Goal: Communication & Community: Answer question/provide support

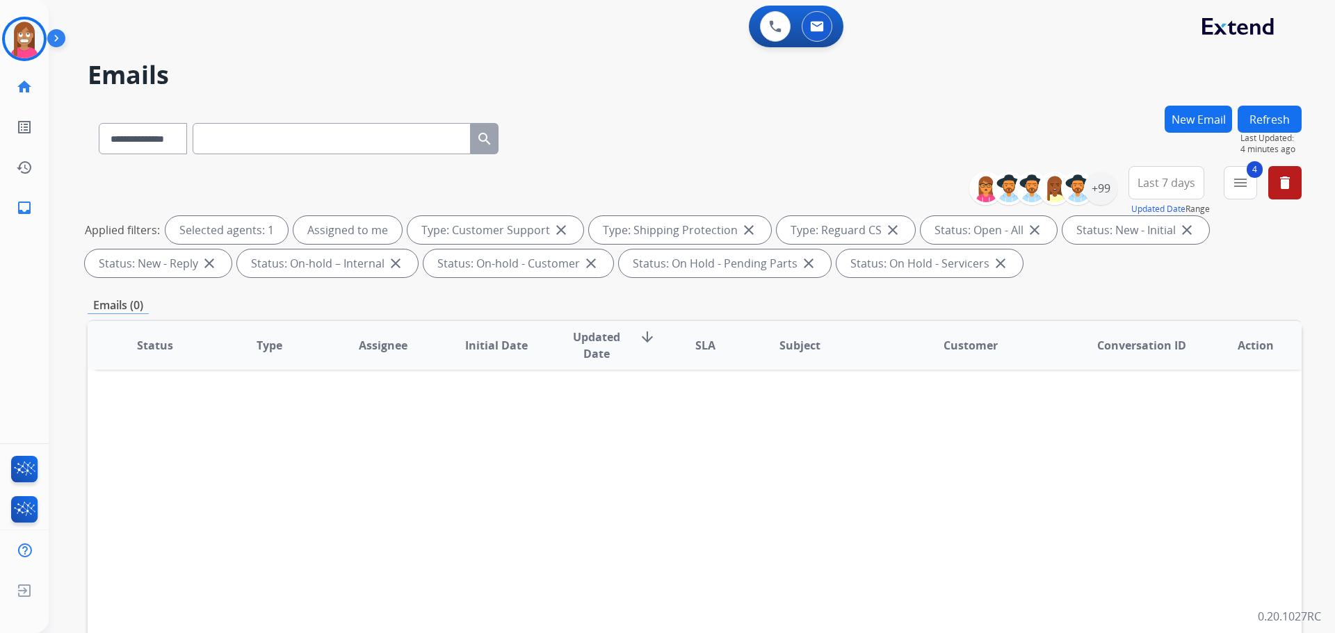
select select "**********"
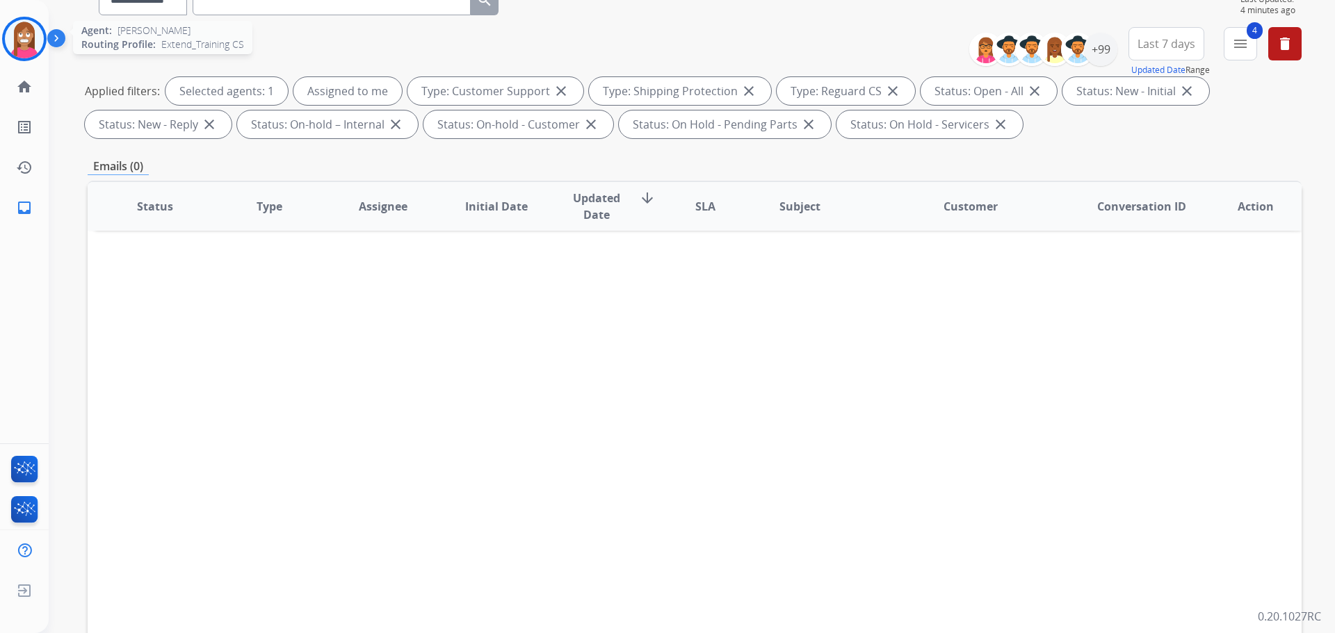
click at [10, 39] on img at bounding box center [24, 38] width 39 height 39
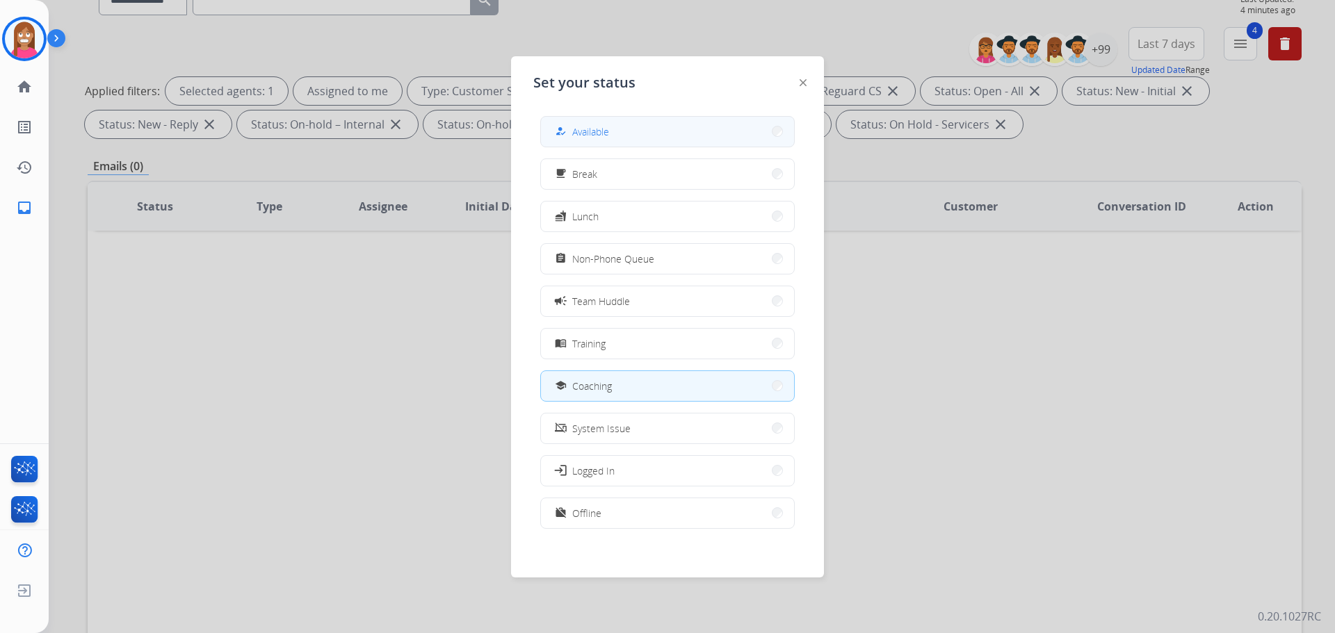
click at [587, 135] on span "Available" at bounding box center [590, 131] width 37 height 15
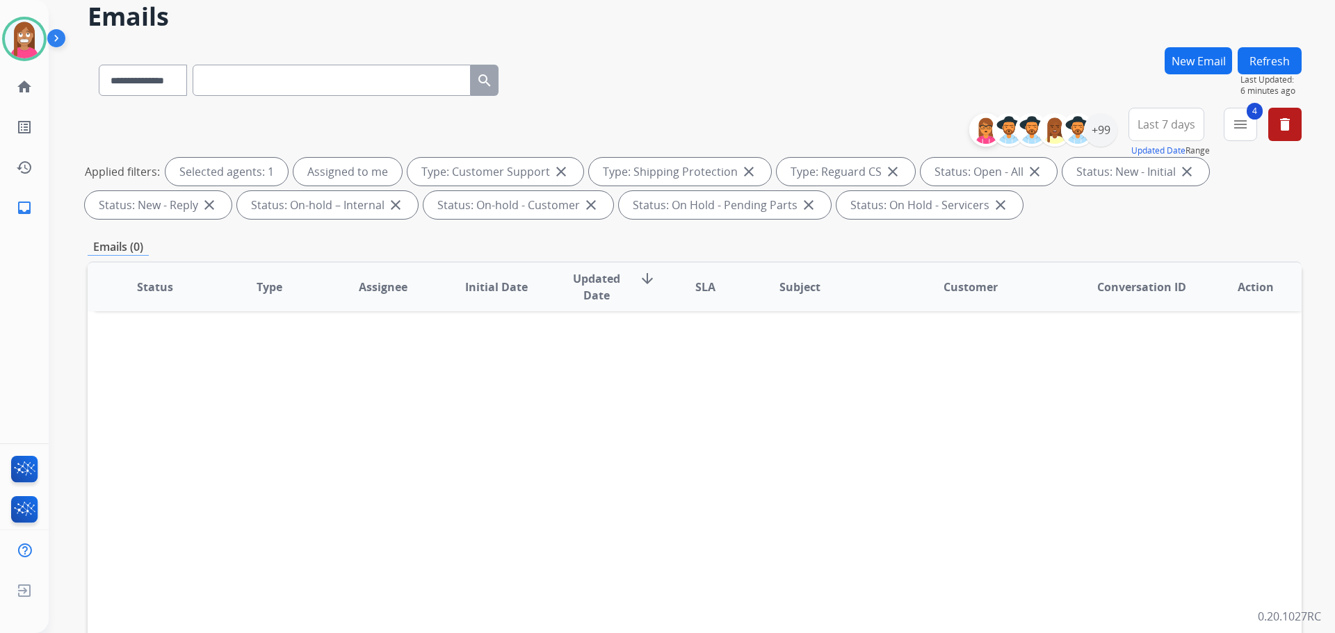
scroll to position [0, 0]
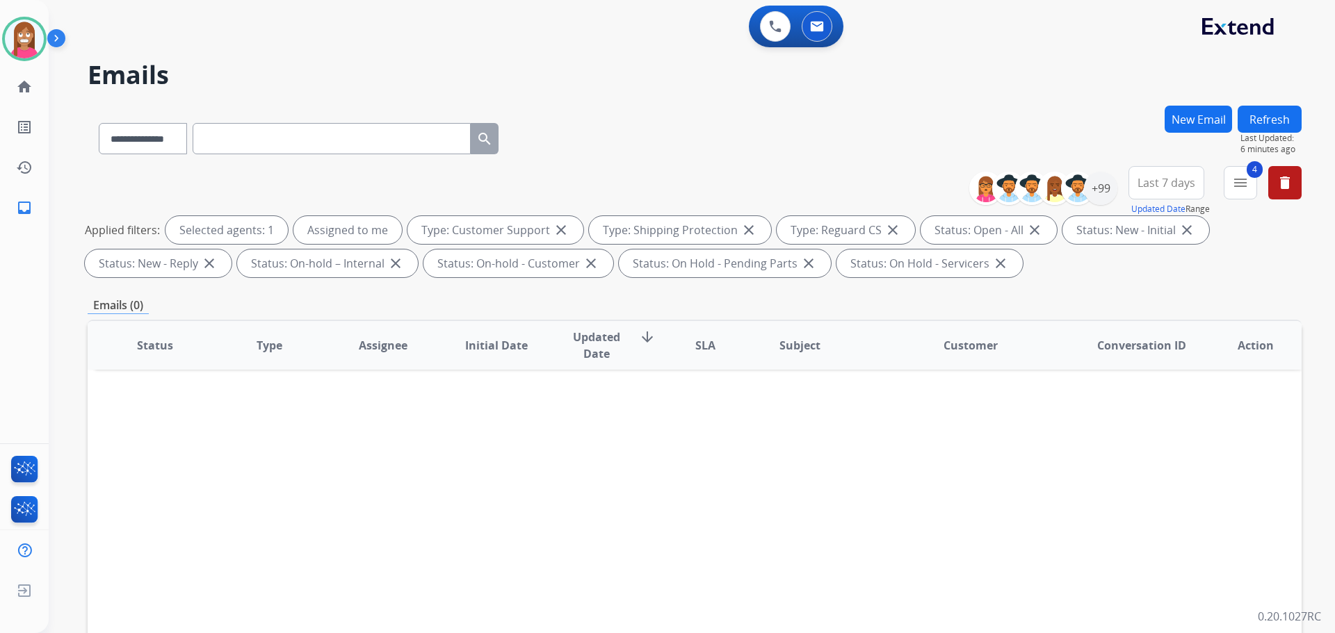
click at [1273, 114] on button "Refresh" at bounding box center [1269, 119] width 64 height 27
click at [1102, 190] on div "+99" at bounding box center [1100, 188] width 33 height 33
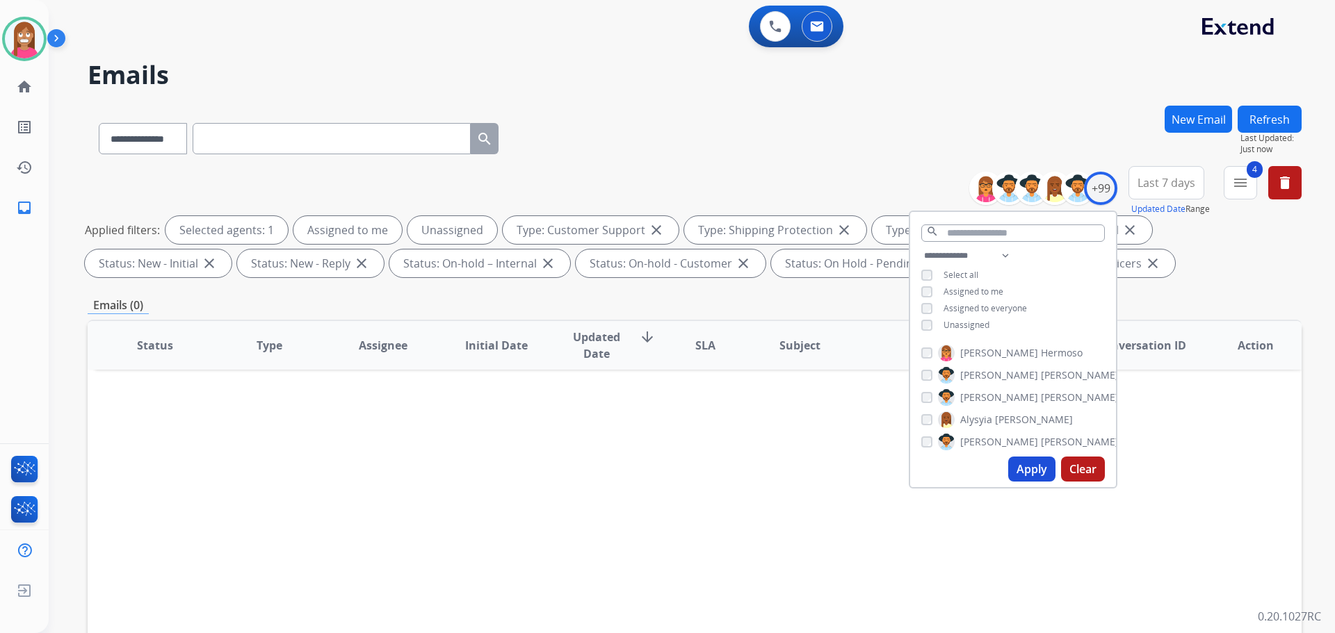
click at [1006, 464] on div "Apply Clear" at bounding box center [1013, 469] width 206 height 36
click at [1041, 472] on button "Apply" at bounding box center [1031, 469] width 47 height 25
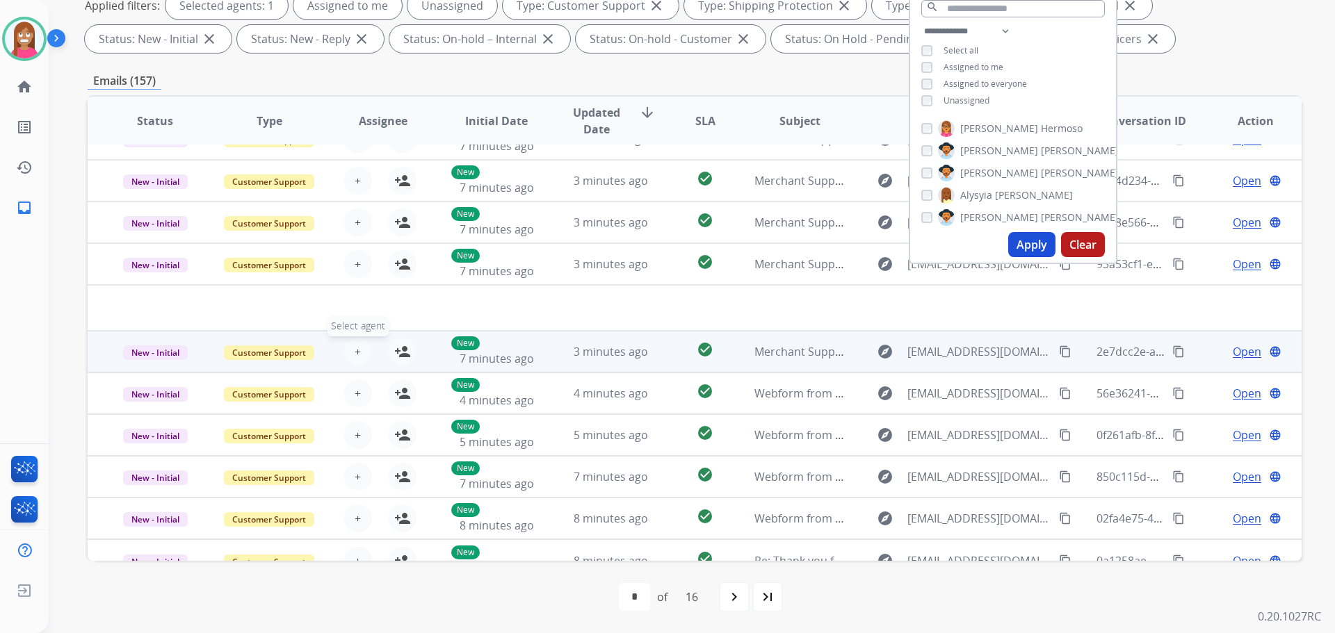
scroll to position [47, 0]
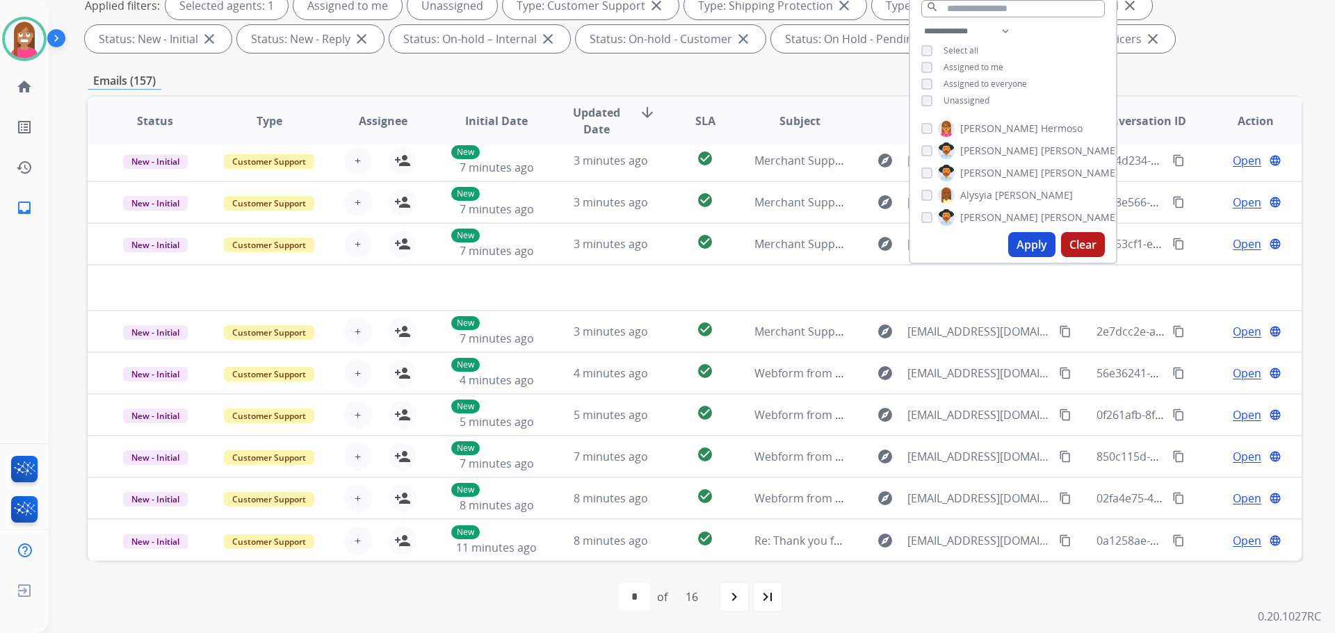
click at [448, 595] on div "first_page navigate_before * * * * * * * * * ** ** ** ** ** ** ** of 16 navigat…" at bounding box center [695, 597] width 1214 height 28
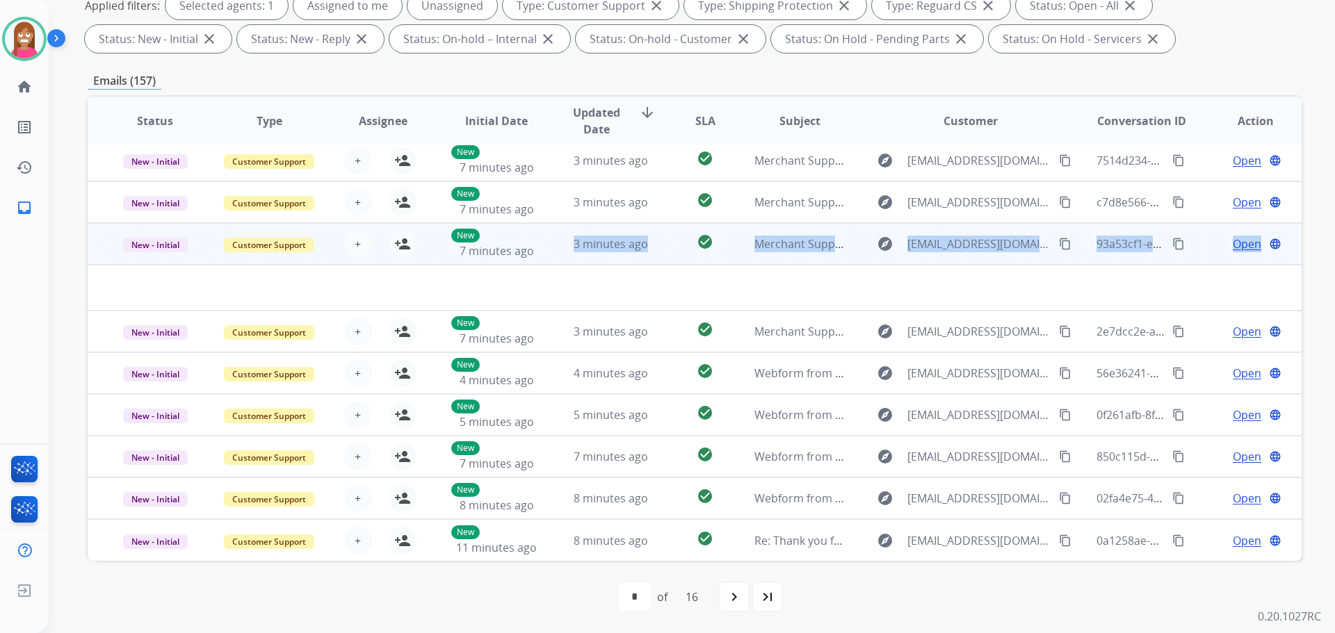
drag, startPoint x: 557, startPoint y: 260, endPoint x: 560, endPoint y: 270, distance: 10.3
click at [559, 270] on tbody "New - Initial Customer Support + Select agent person_add Assign to Me New 7 min…" at bounding box center [695, 267] width 1214 height 88
click at [554, 254] on td "3 minutes ago" at bounding box center [600, 244] width 114 height 42
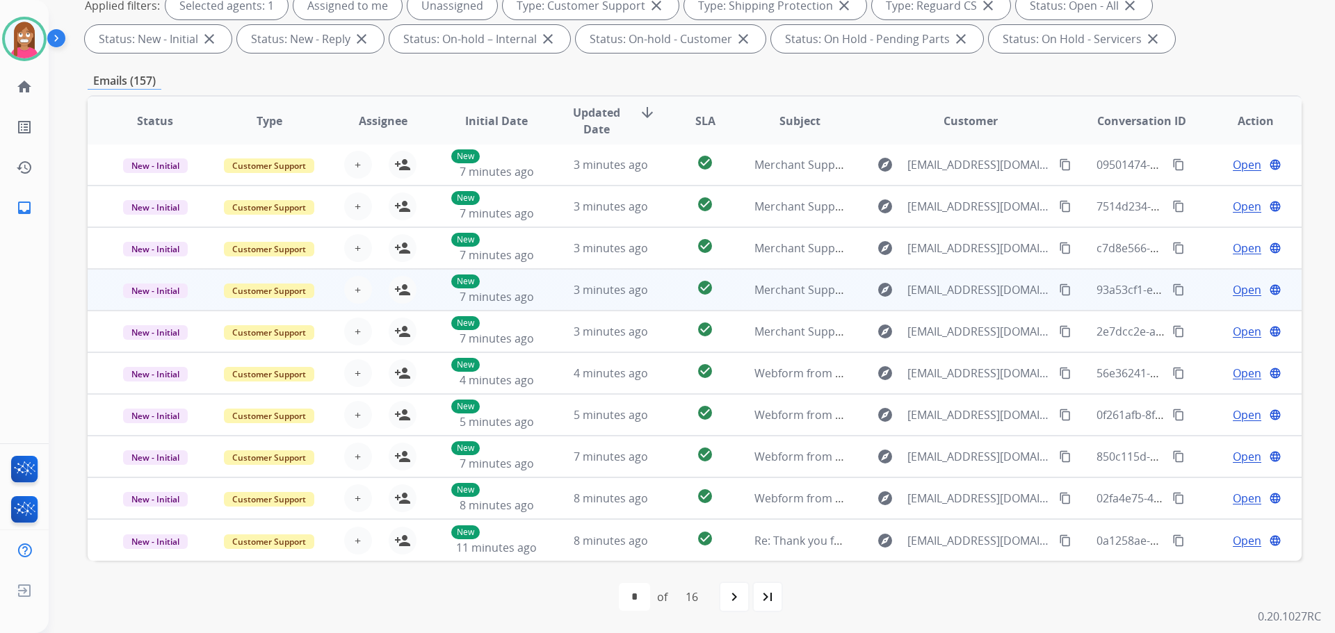
click at [545, 296] on td "3 minutes ago" at bounding box center [600, 290] width 114 height 42
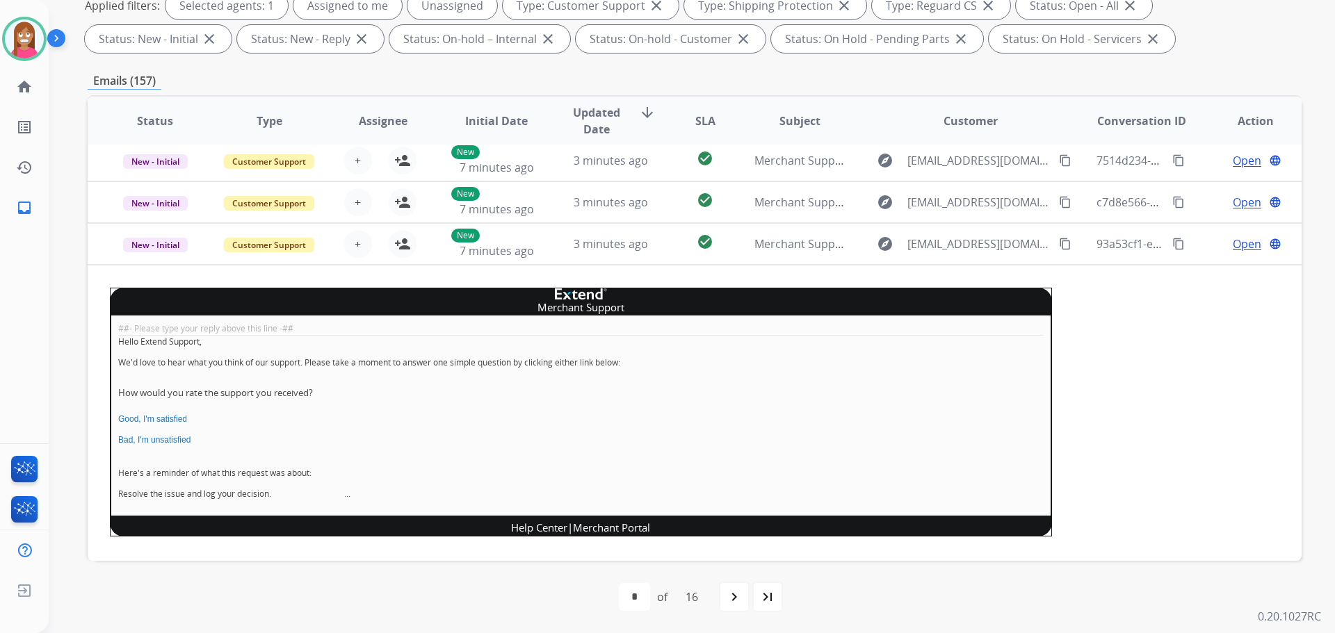
scroll to position [125, 0]
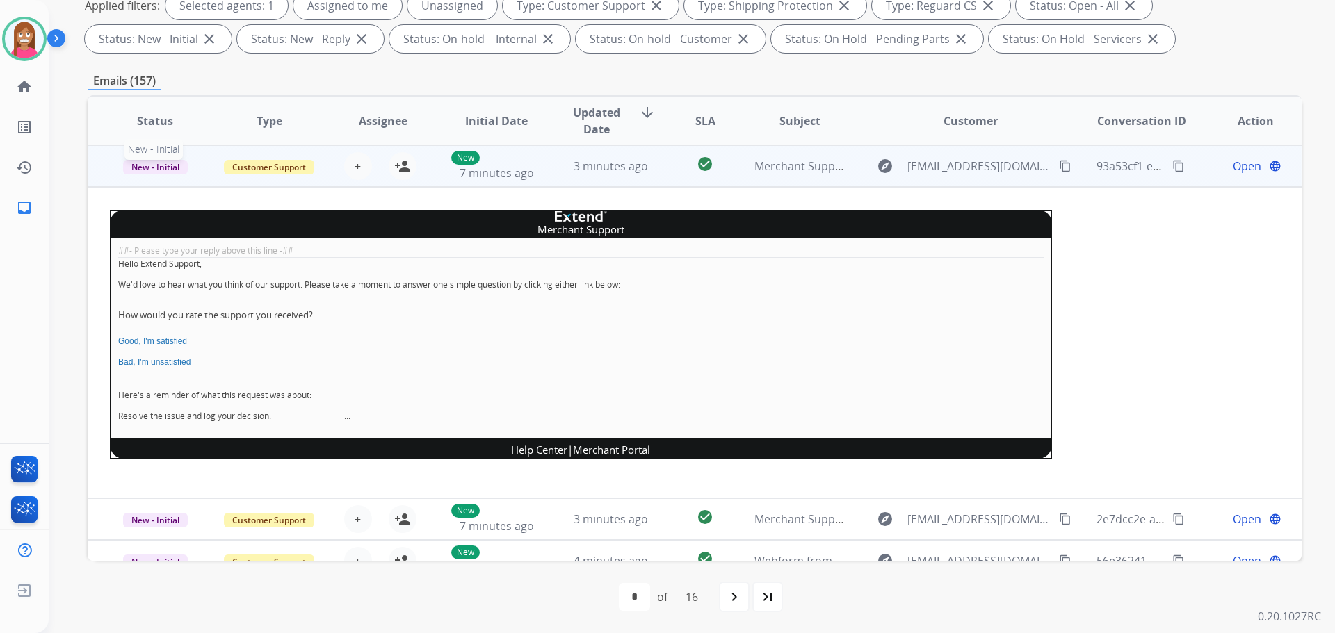
drag, startPoint x: 163, startPoint y: 170, endPoint x: 167, endPoint y: 177, distance: 8.4
click at [163, 169] on span "New - Initial" at bounding box center [155, 167] width 65 height 15
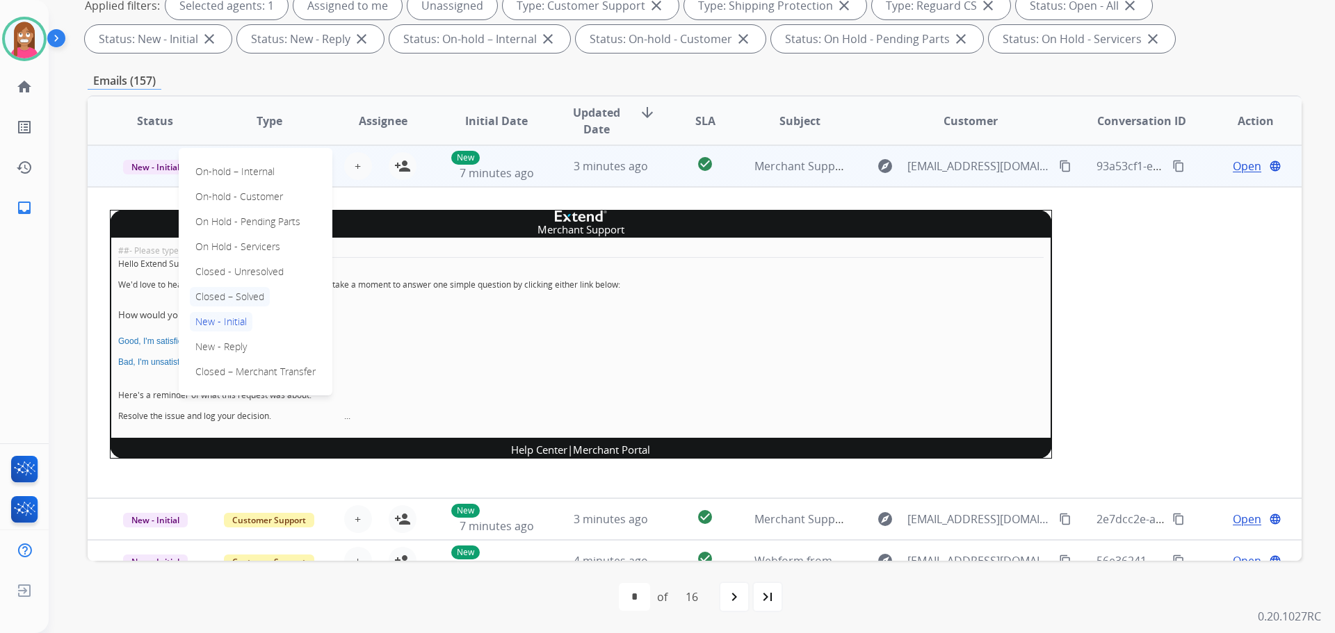
click at [217, 300] on p "Closed – Solved" at bounding box center [230, 296] width 80 height 19
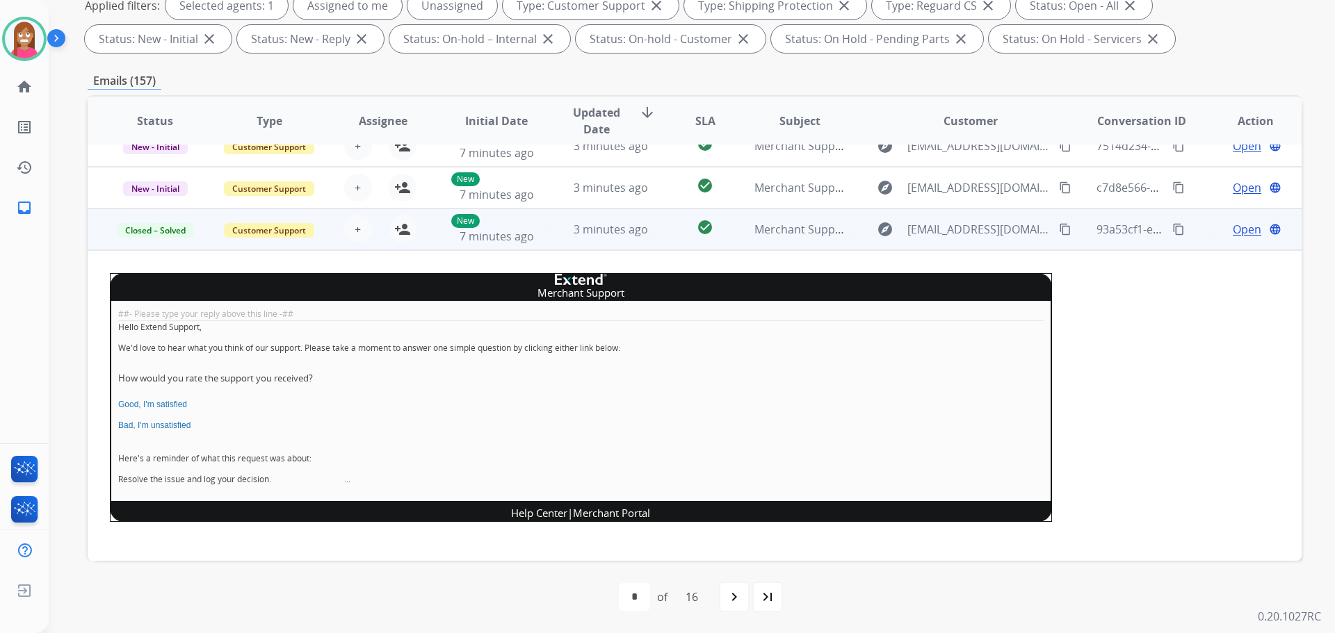
scroll to position [0, 0]
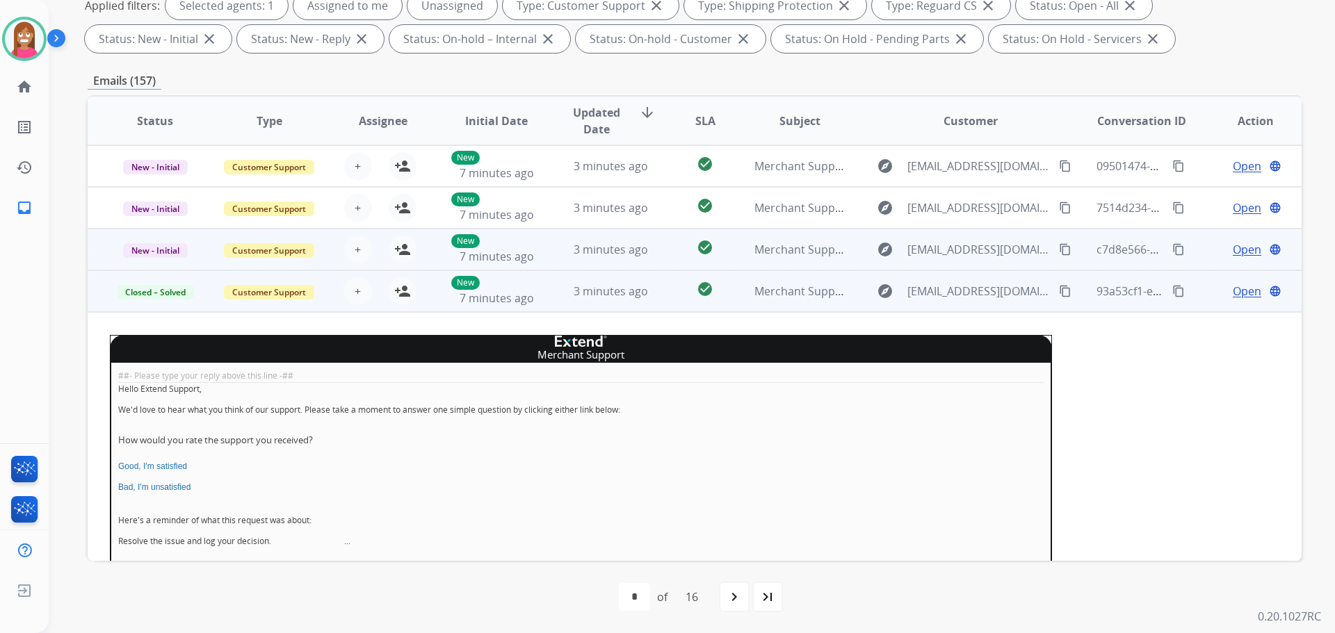
drag, startPoint x: 555, startPoint y: 257, endPoint x: 550, endPoint y: 263, distance: 8.4
click at [555, 257] on td "3 minutes ago" at bounding box center [600, 250] width 114 height 42
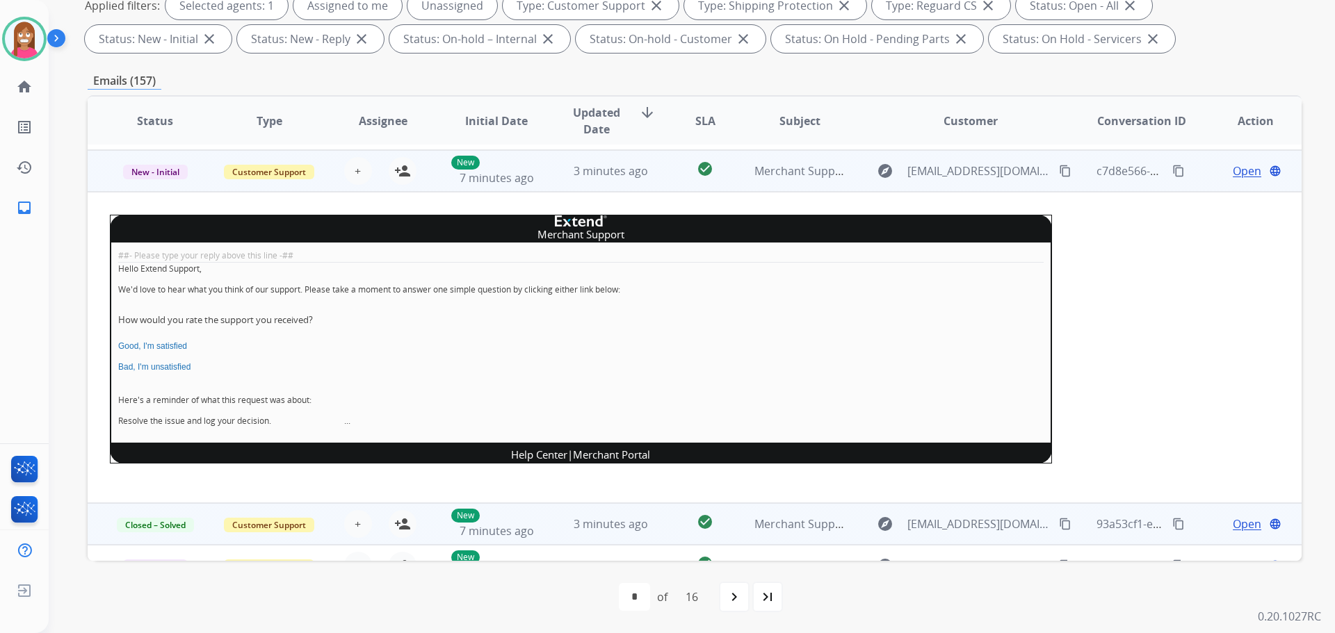
scroll to position [83, 0]
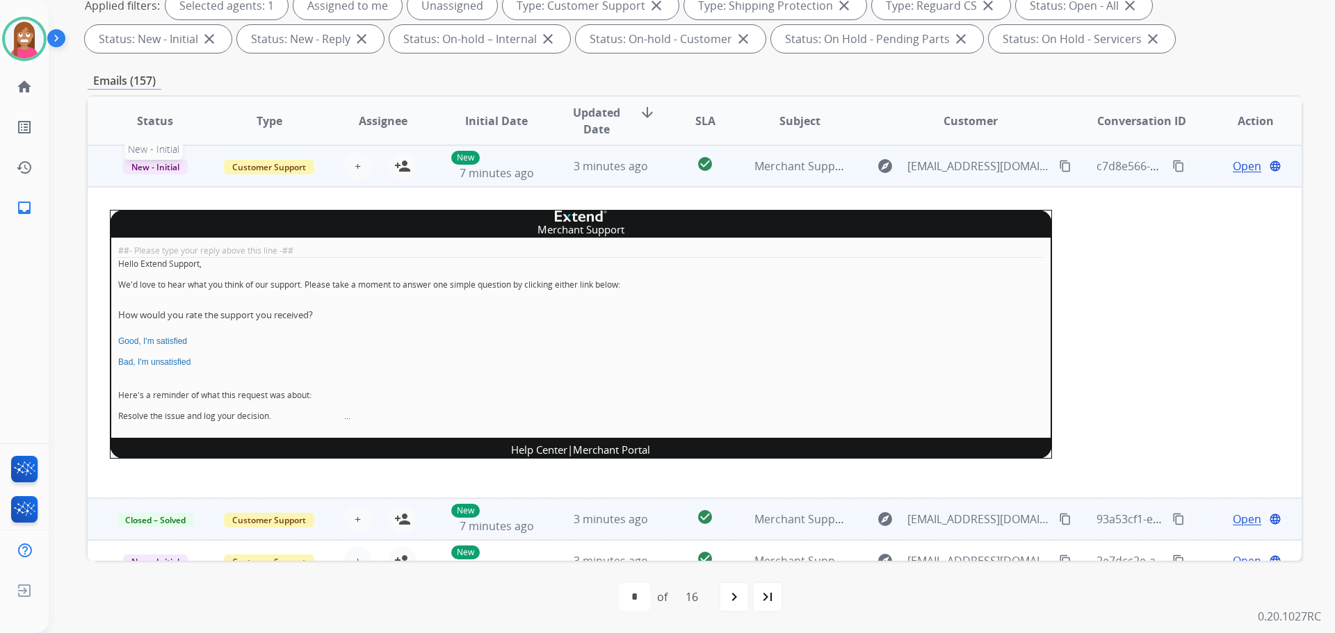
click at [139, 172] on span "New - Initial" at bounding box center [155, 167] width 65 height 15
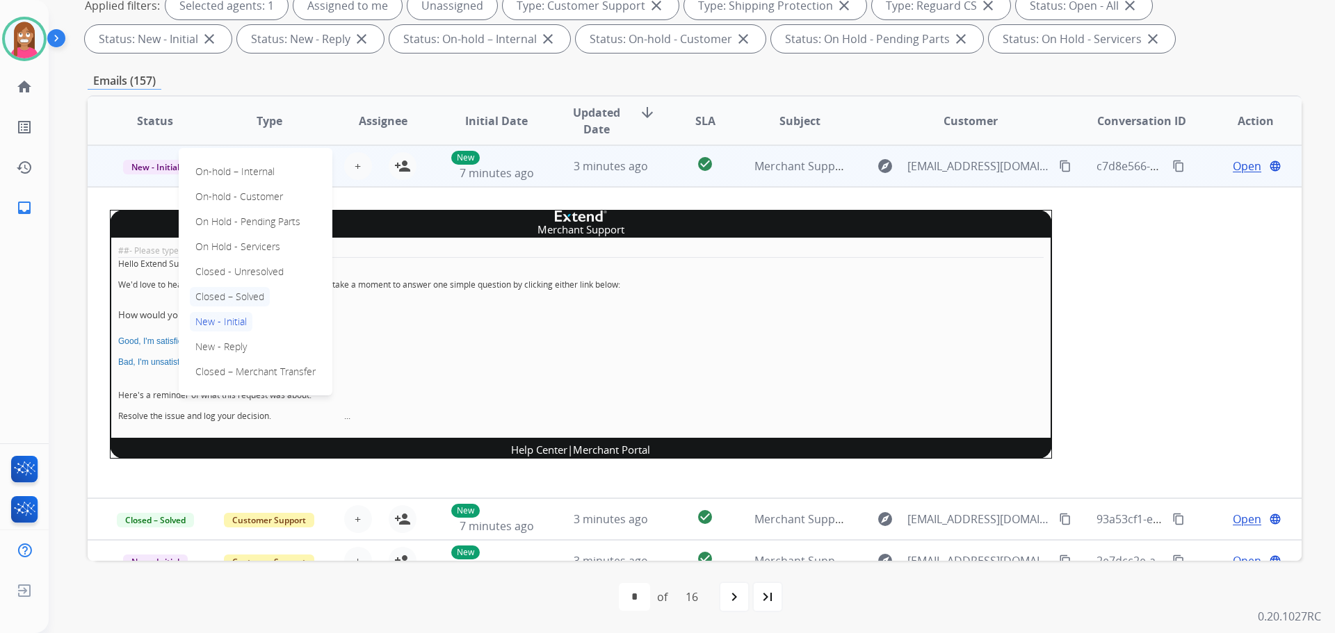
click at [209, 290] on p "Closed – Solved" at bounding box center [230, 296] width 80 height 19
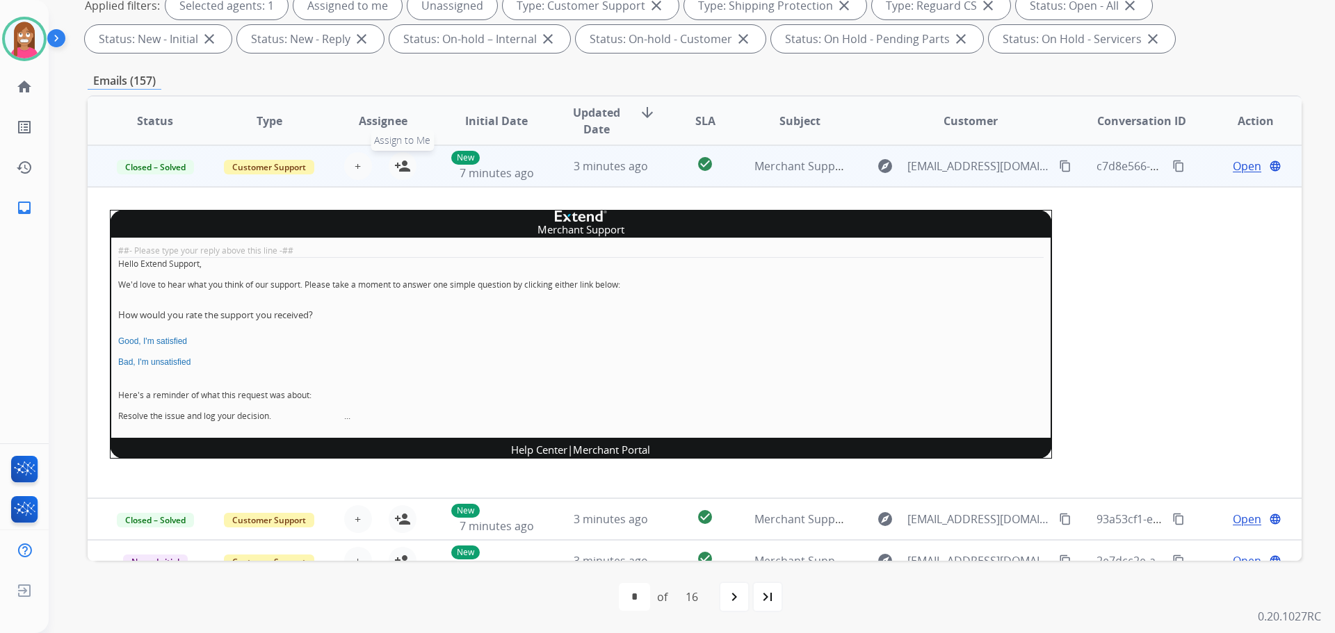
click at [404, 166] on mat-icon "person_add" at bounding box center [402, 166] width 17 height 17
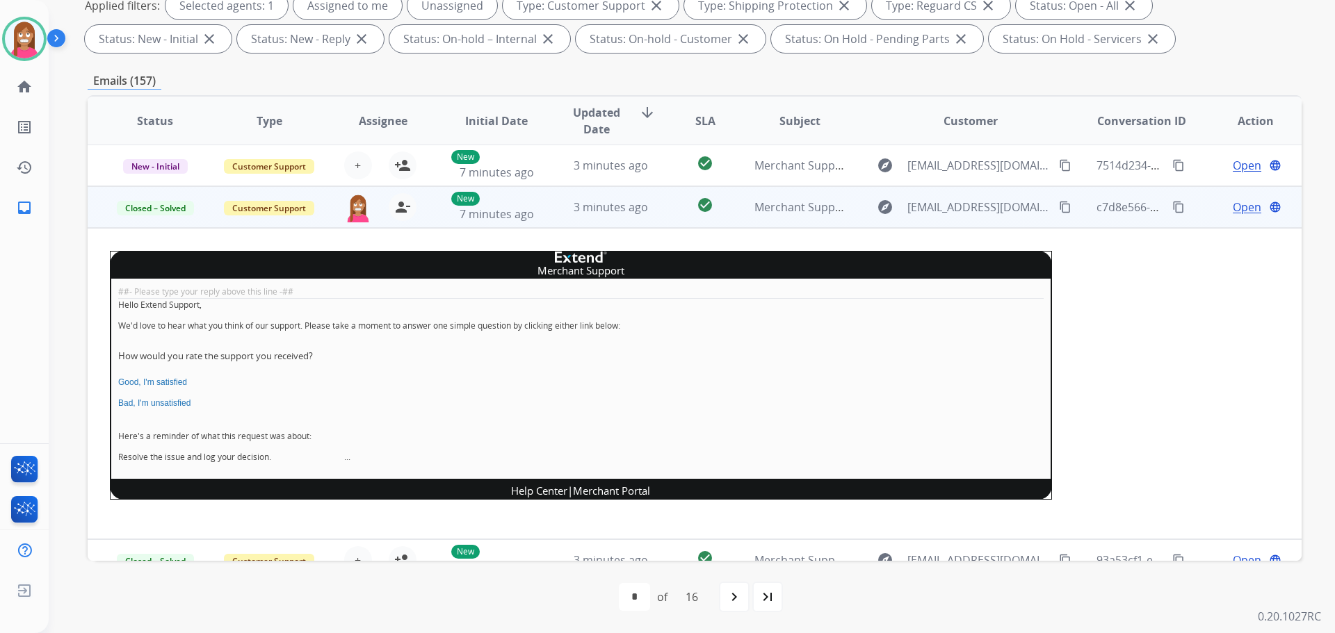
scroll to position [0, 0]
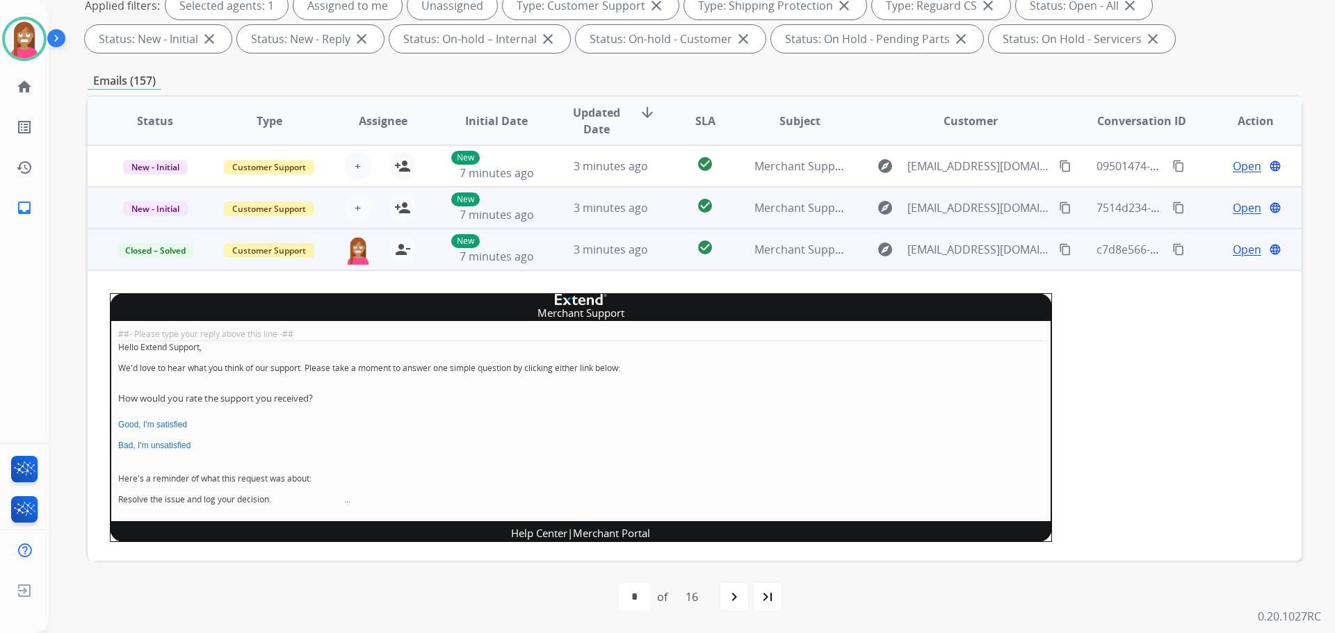
click at [552, 216] on td "3 minutes ago" at bounding box center [600, 208] width 114 height 42
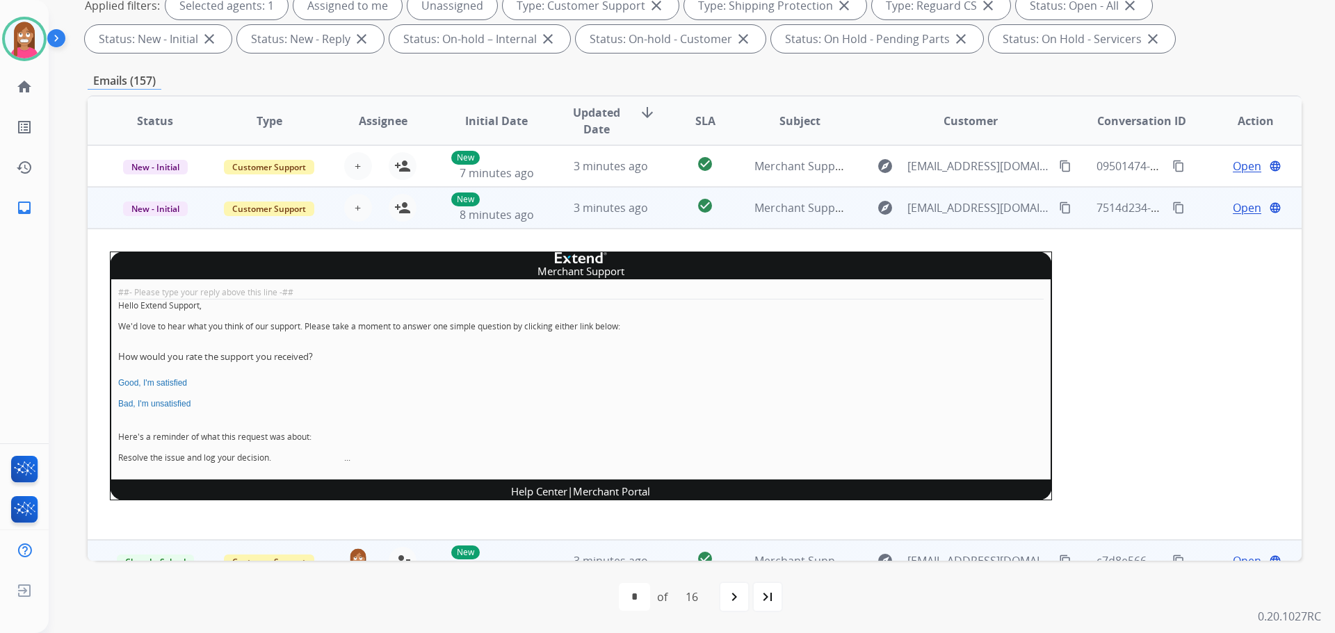
scroll to position [42, 0]
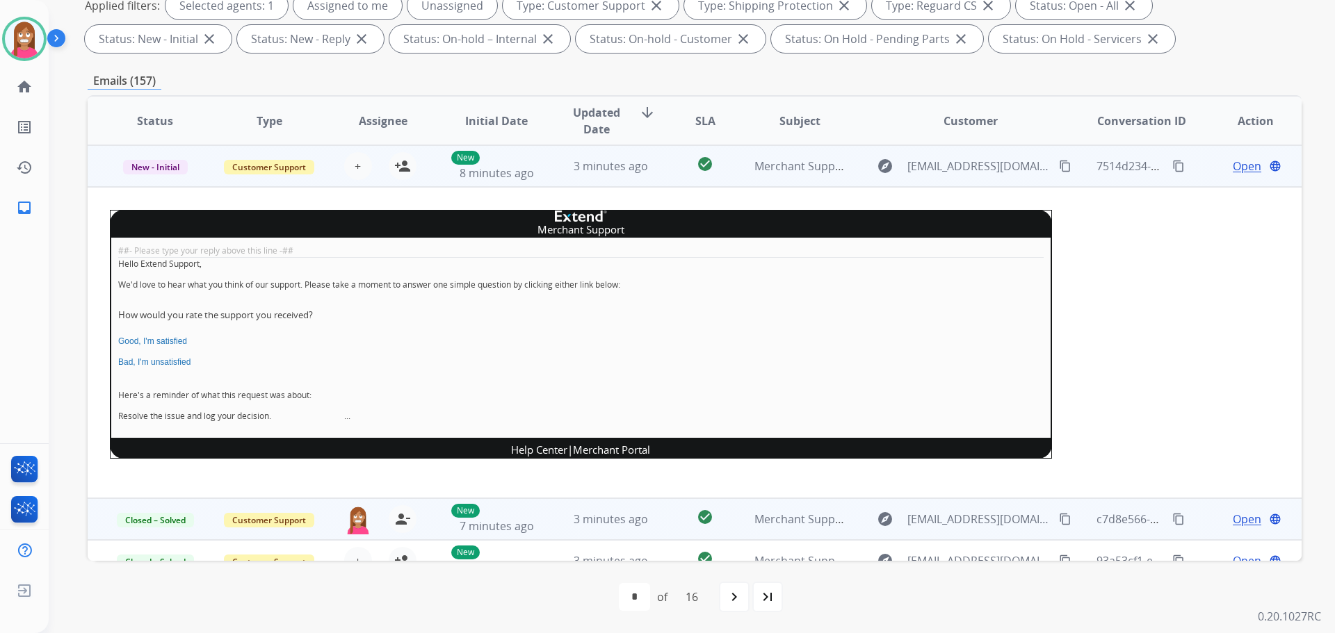
drag, startPoint x: 396, startPoint y: 162, endPoint x: 324, endPoint y: 177, distance: 73.8
click at [400, 162] on mat-icon "person_add" at bounding box center [402, 166] width 17 height 17
click at [163, 165] on span "New - Initial" at bounding box center [155, 167] width 65 height 15
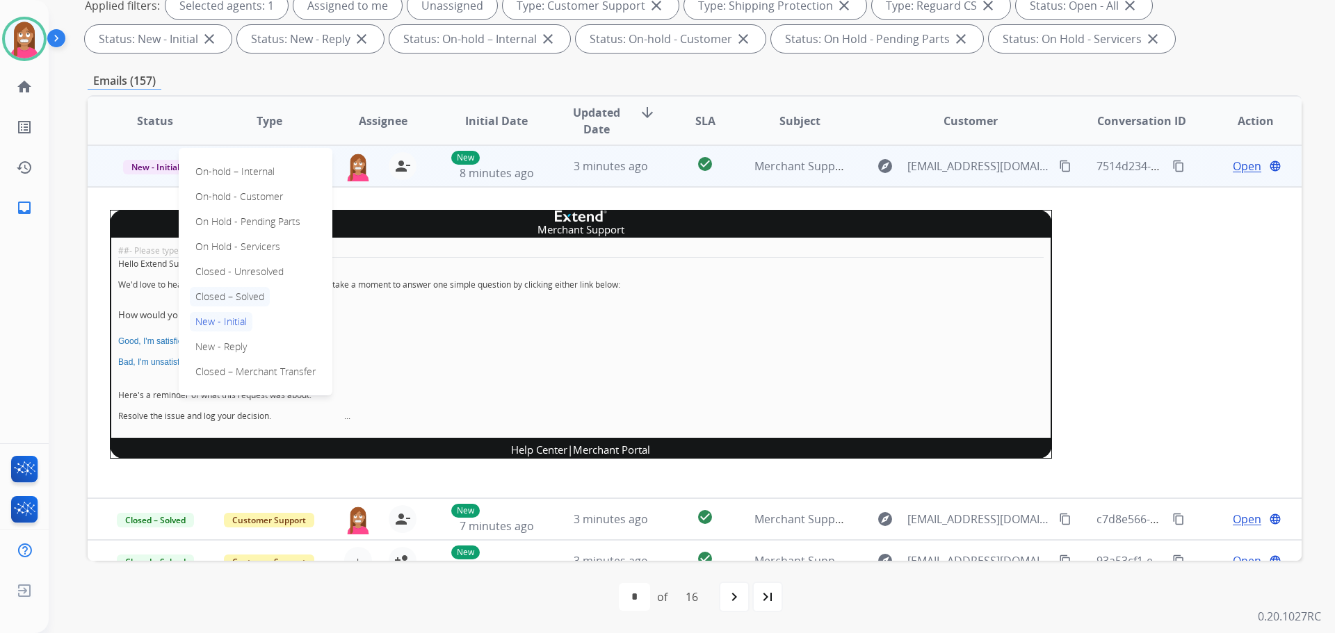
click at [240, 293] on p "Closed – Solved" at bounding box center [230, 296] width 80 height 19
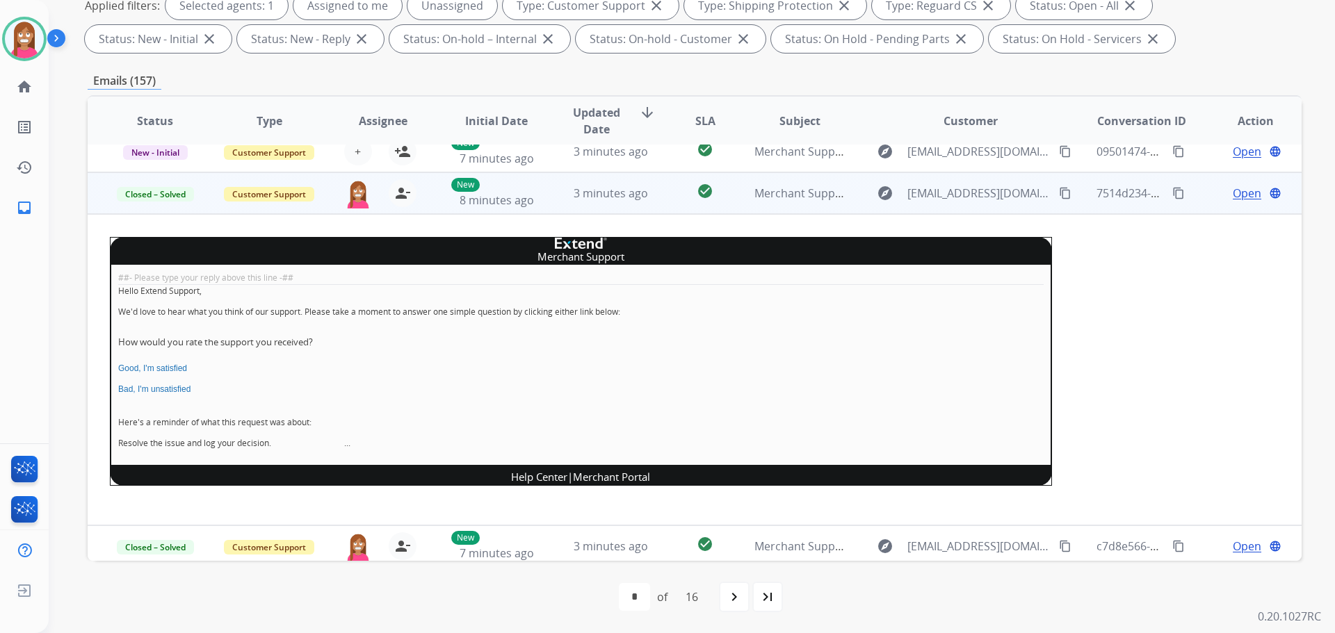
scroll to position [0, 0]
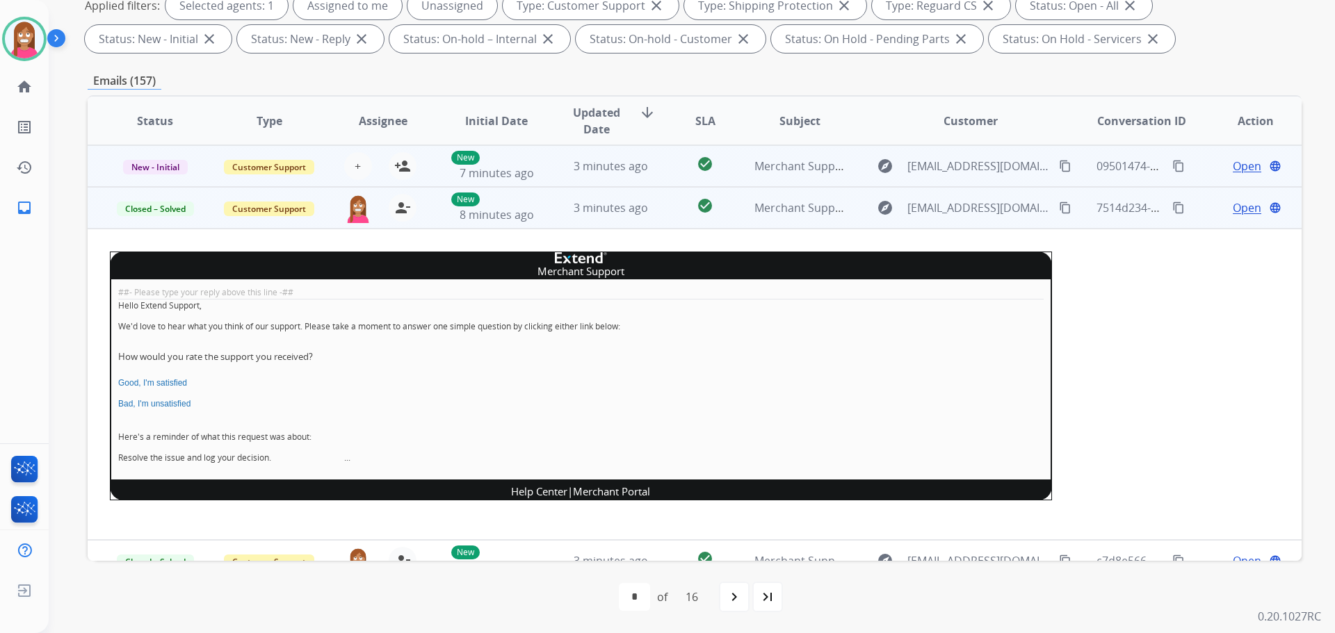
click at [551, 167] on td "3 minutes ago" at bounding box center [600, 166] width 114 height 42
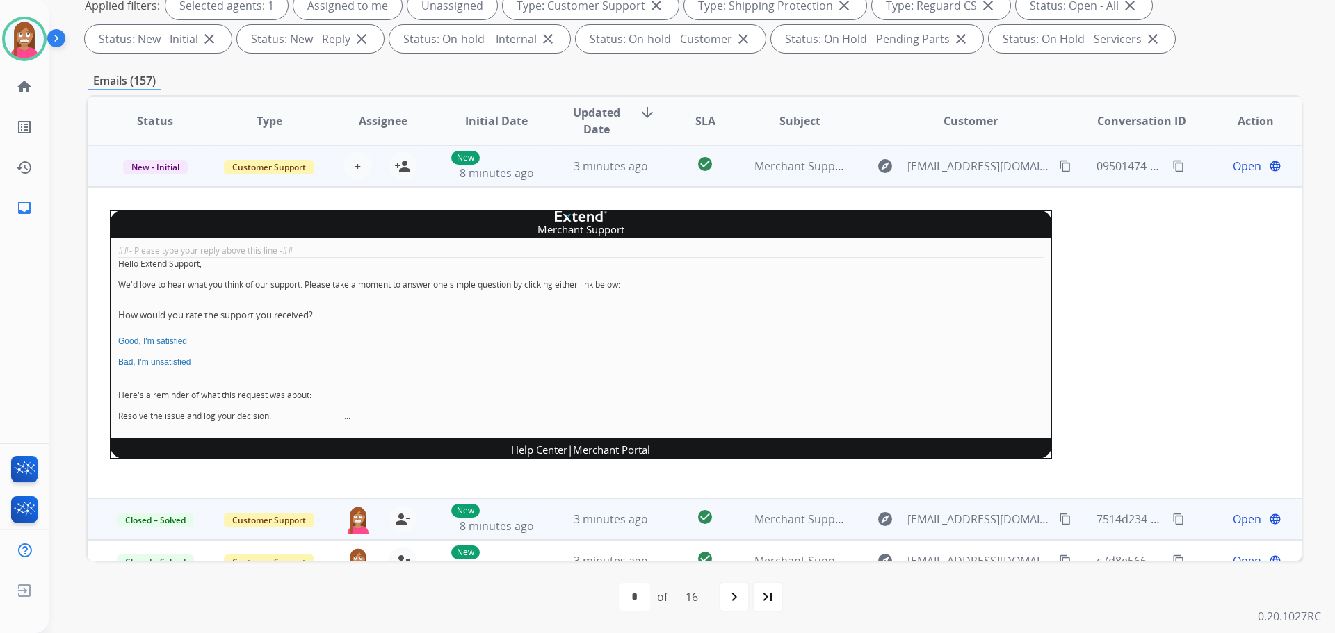
drag, startPoint x: 401, startPoint y: 164, endPoint x: 309, endPoint y: 190, distance: 95.3
click at [398, 167] on mat-icon "person_add" at bounding box center [402, 166] width 17 height 17
click at [174, 171] on span "New - Initial" at bounding box center [155, 167] width 65 height 15
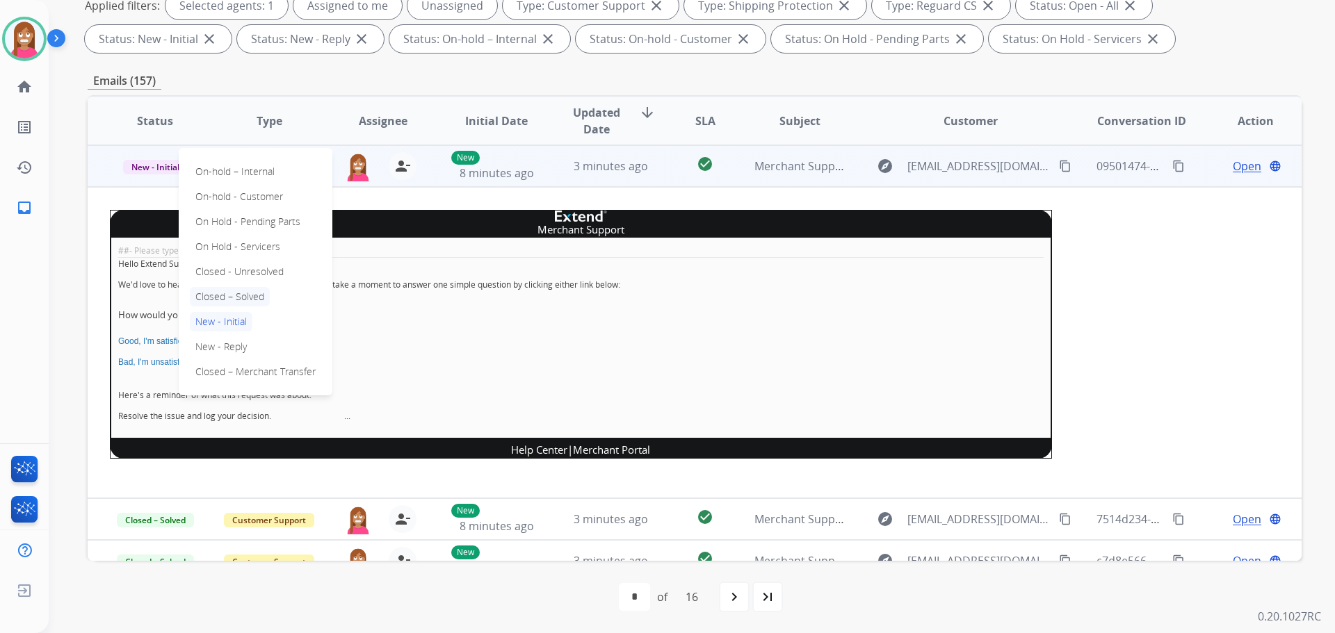
click at [214, 291] on p "Closed – Solved" at bounding box center [230, 296] width 80 height 19
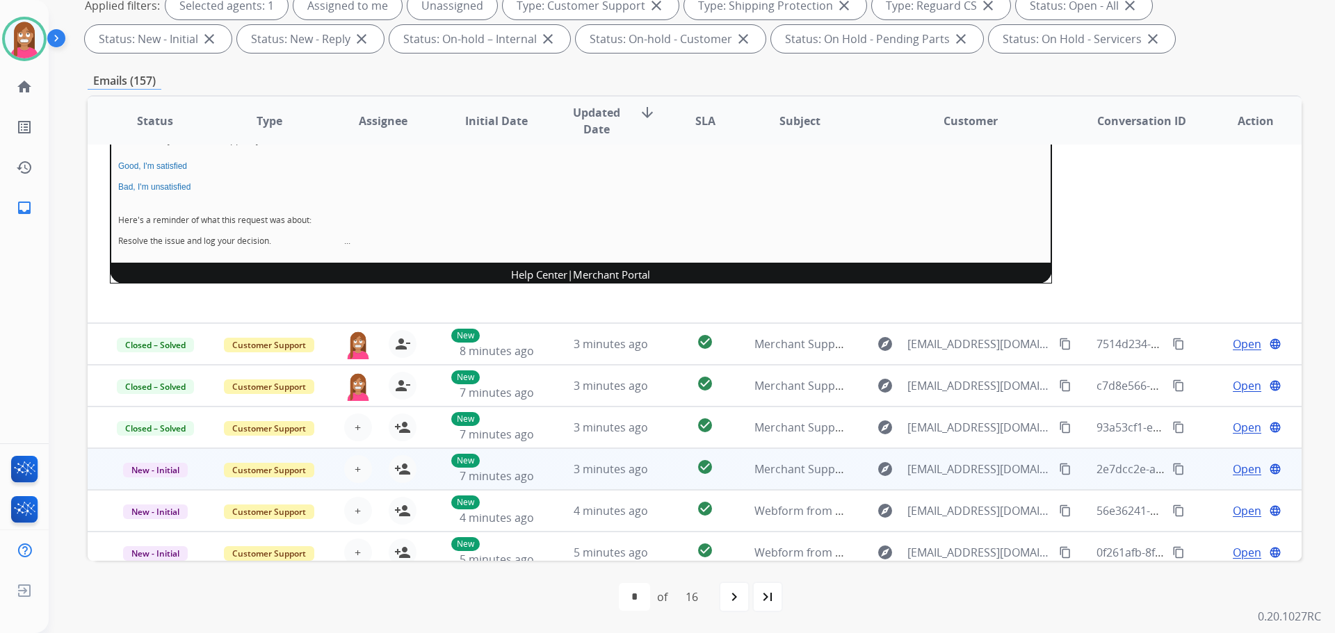
scroll to position [278, 0]
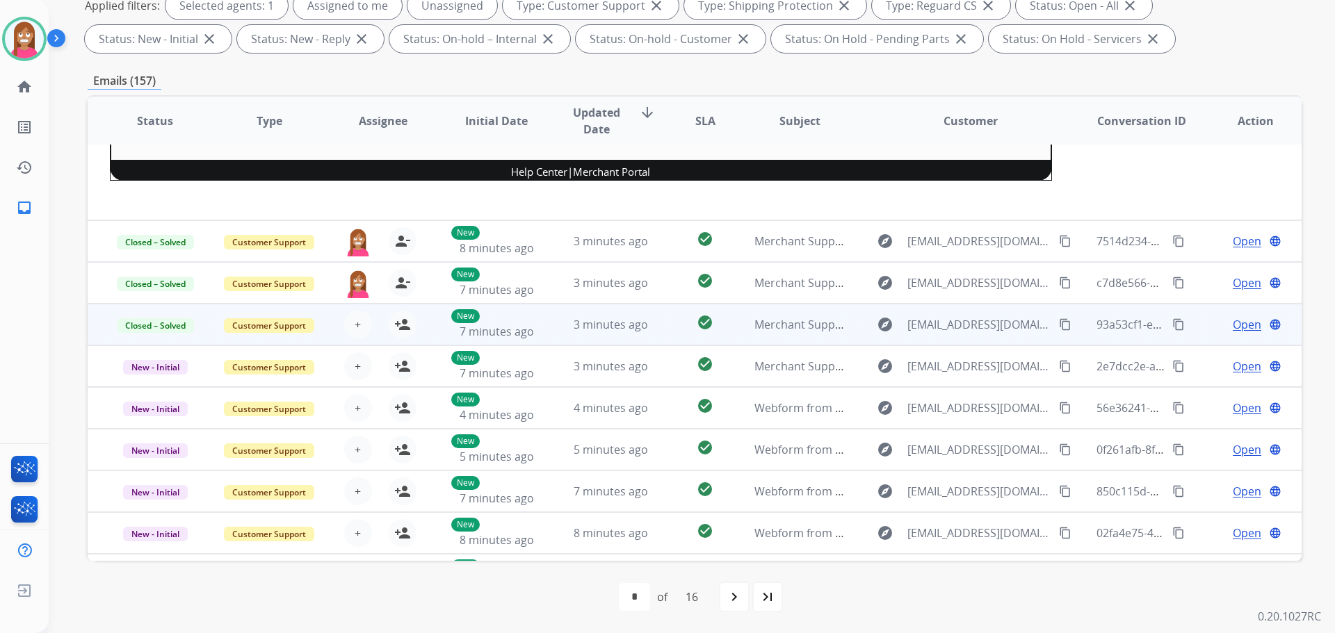
click at [553, 331] on td "3 minutes ago" at bounding box center [600, 325] width 114 height 42
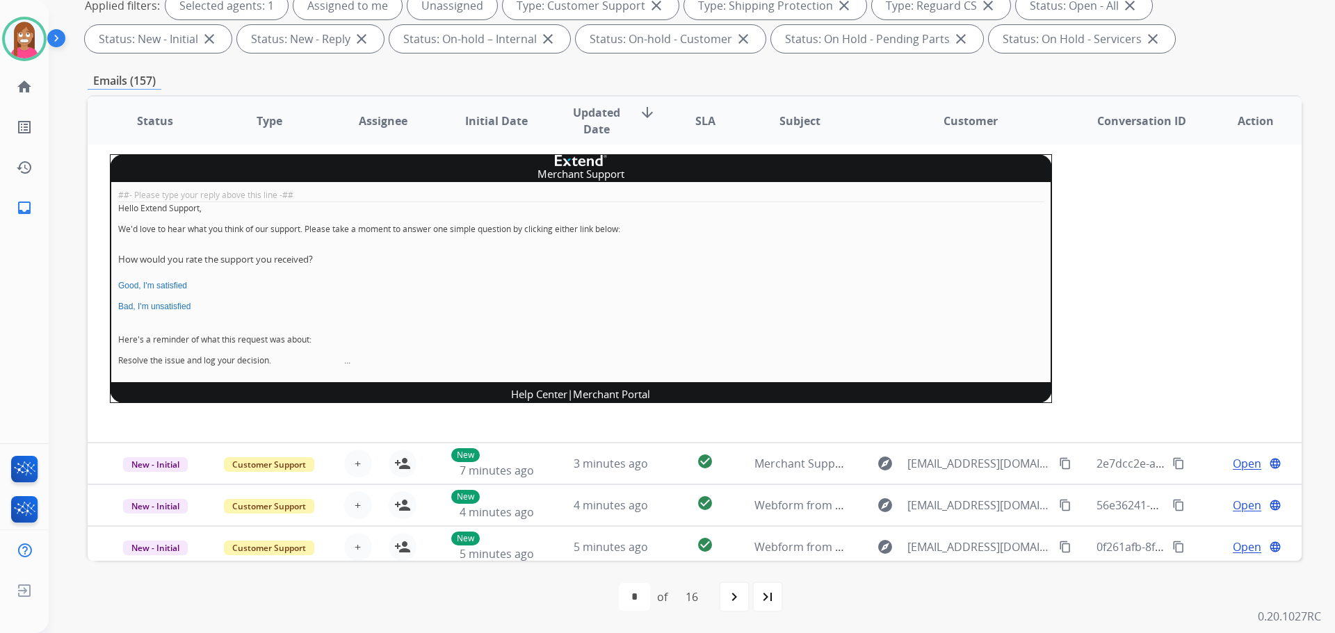
scroll to position [56, 0]
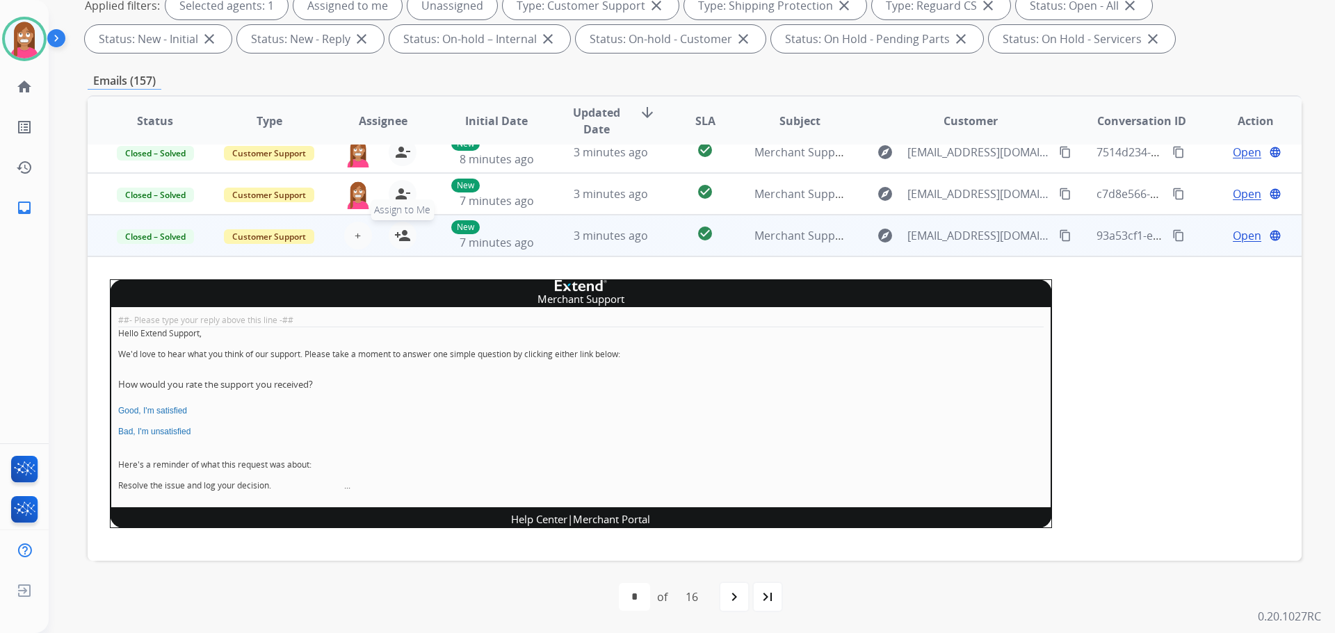
click at [409, 238] on button "person_add Assign to Me" at bounding box center [403, 236] width 28 height 28
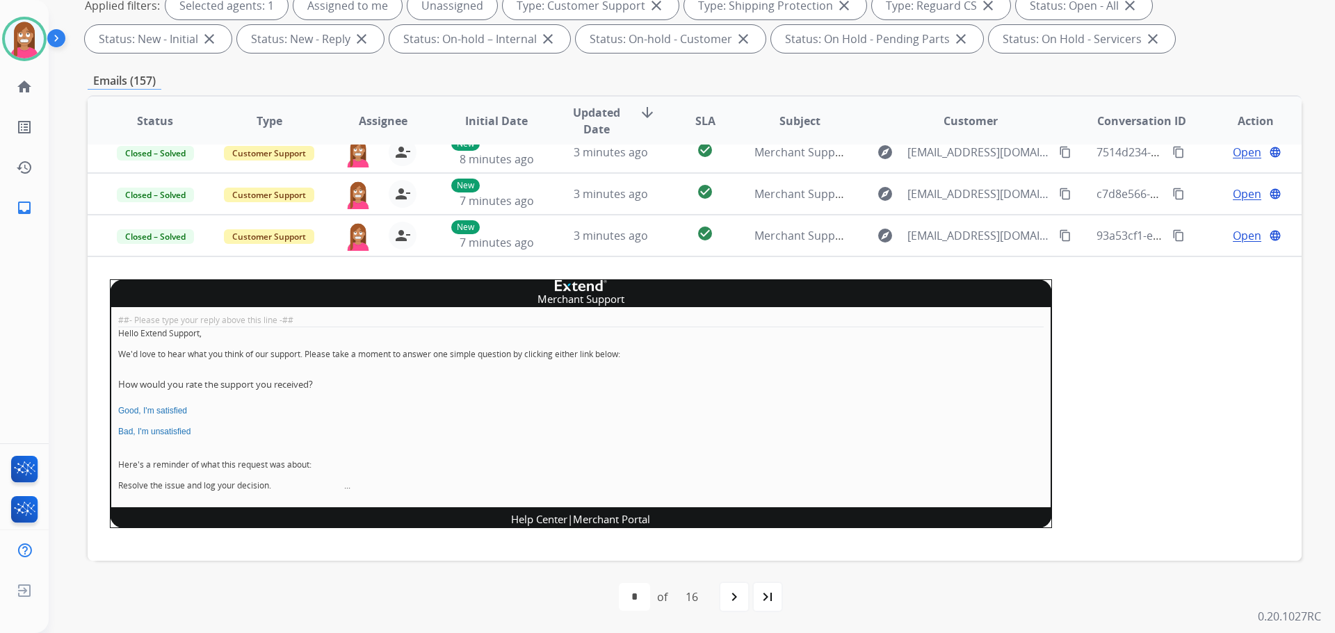
scroll to position [264, 0]
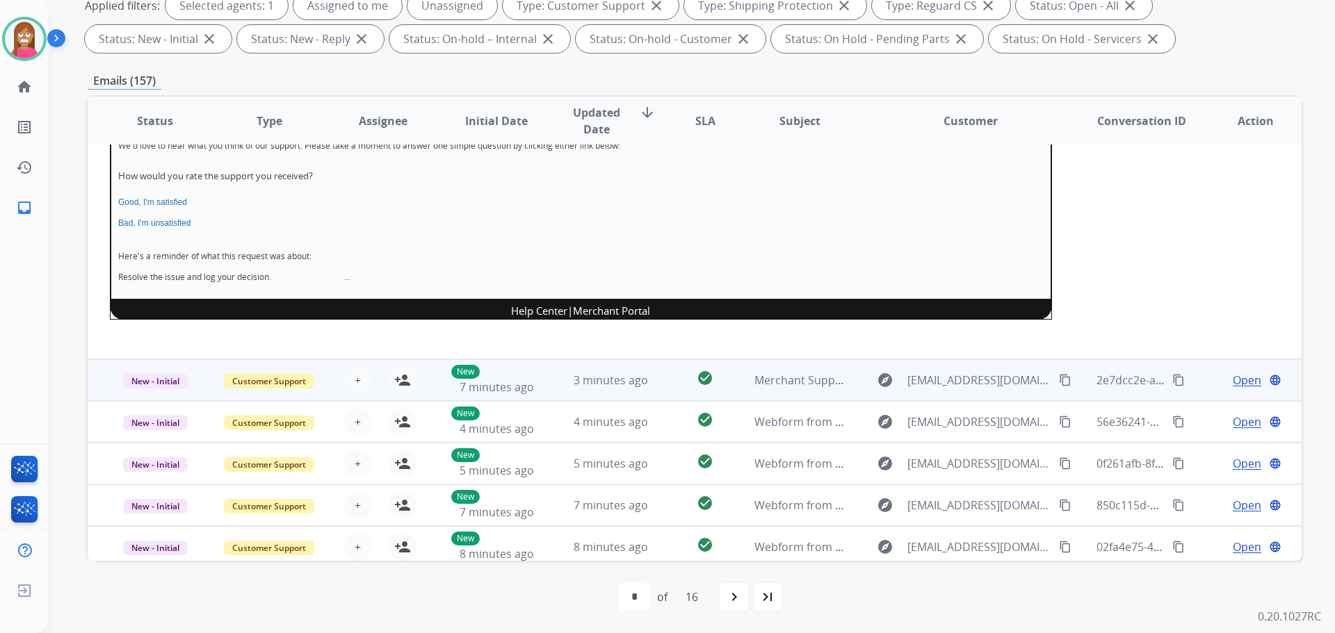
click at [554, 390] on td "3 minutes ago" at bounding box center [600, 380] width 114 height 42
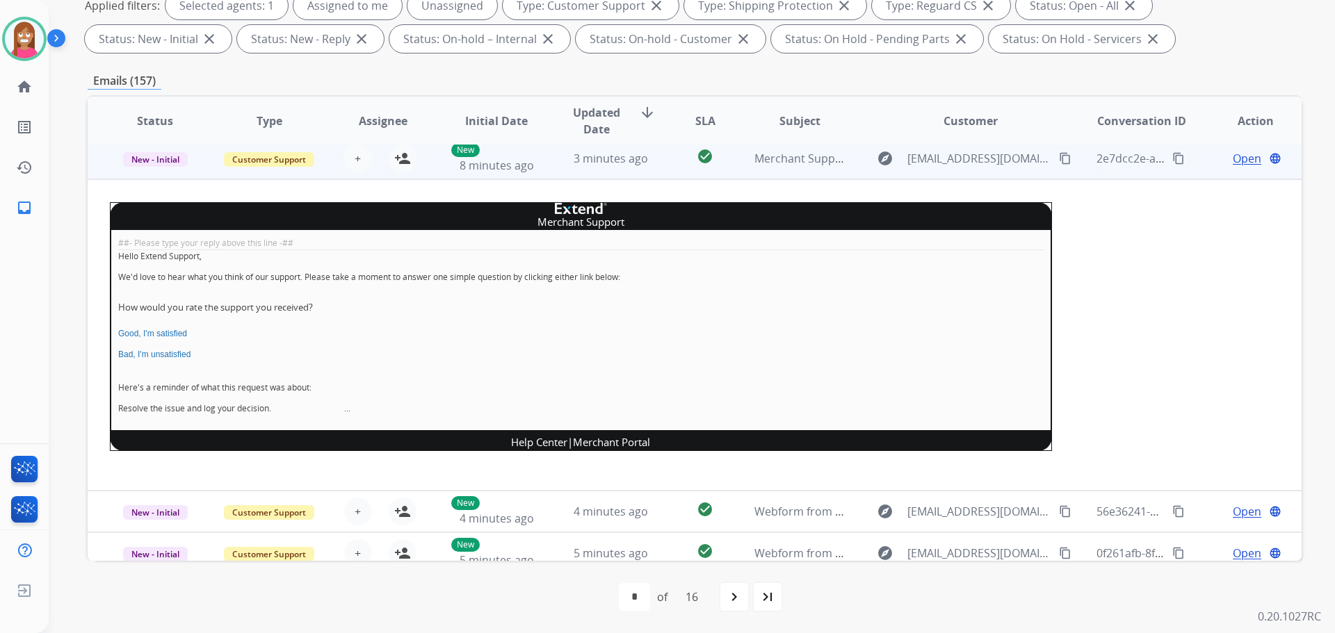
scroll to position [167, 0]
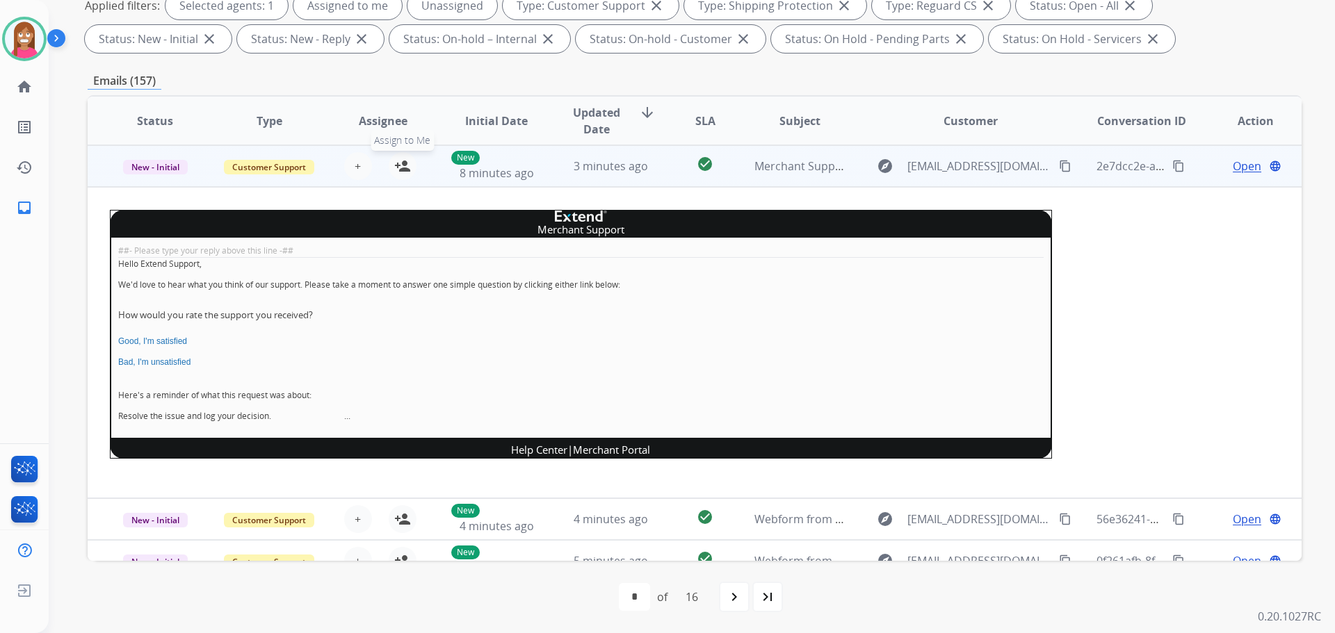
drag, startPoint x: 400, startPoint y: 168, endPoint x: 392, endPoint y: 169, distance: 8.4
click at [396, 169] on mat-icon "person_add" at bounding box center [402, 166] width 17 height 17
click at [142, 170] on span "New - Initial" at bounding box center [155, 167] width 65 height 15
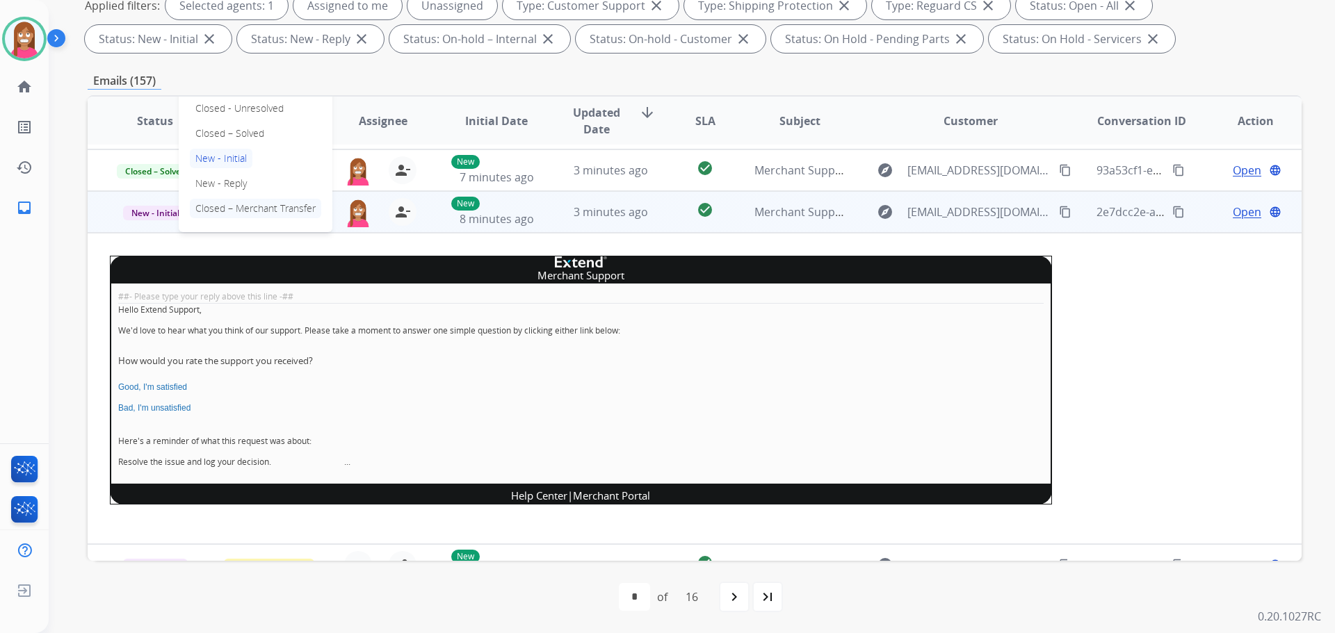
scroll to position [97, 0]
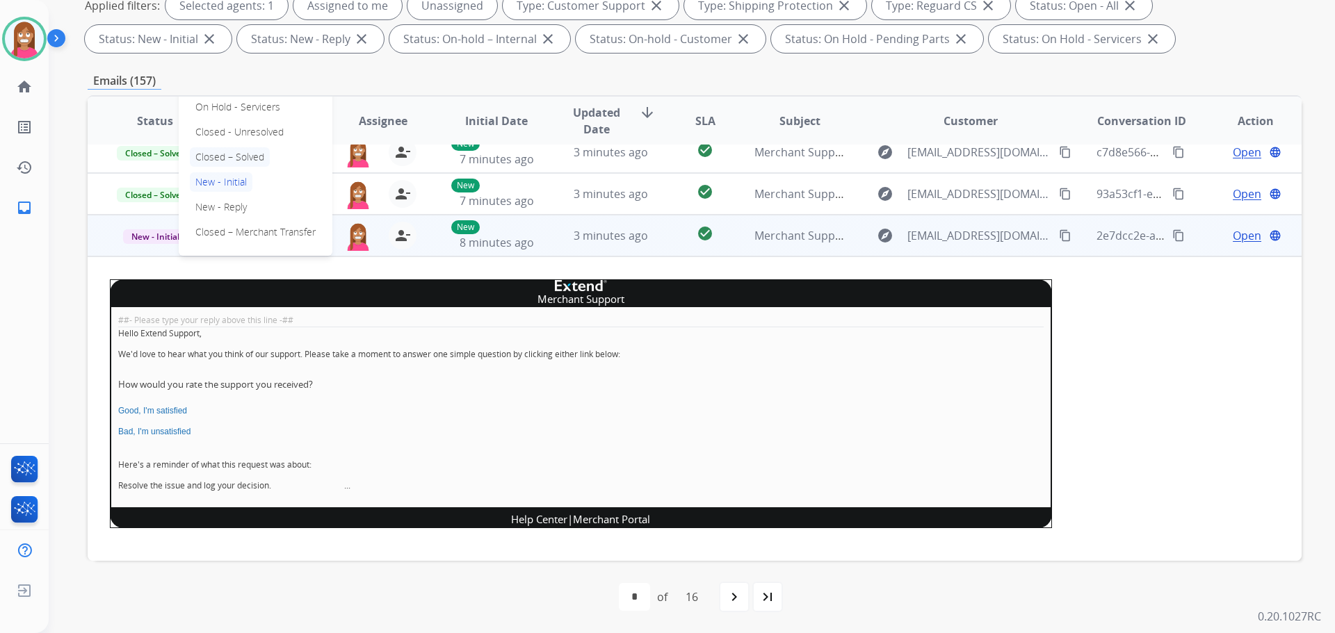
click at [213, 160] on p "Closed – Solved" at bounding box center [230, 156] width 80 height 19
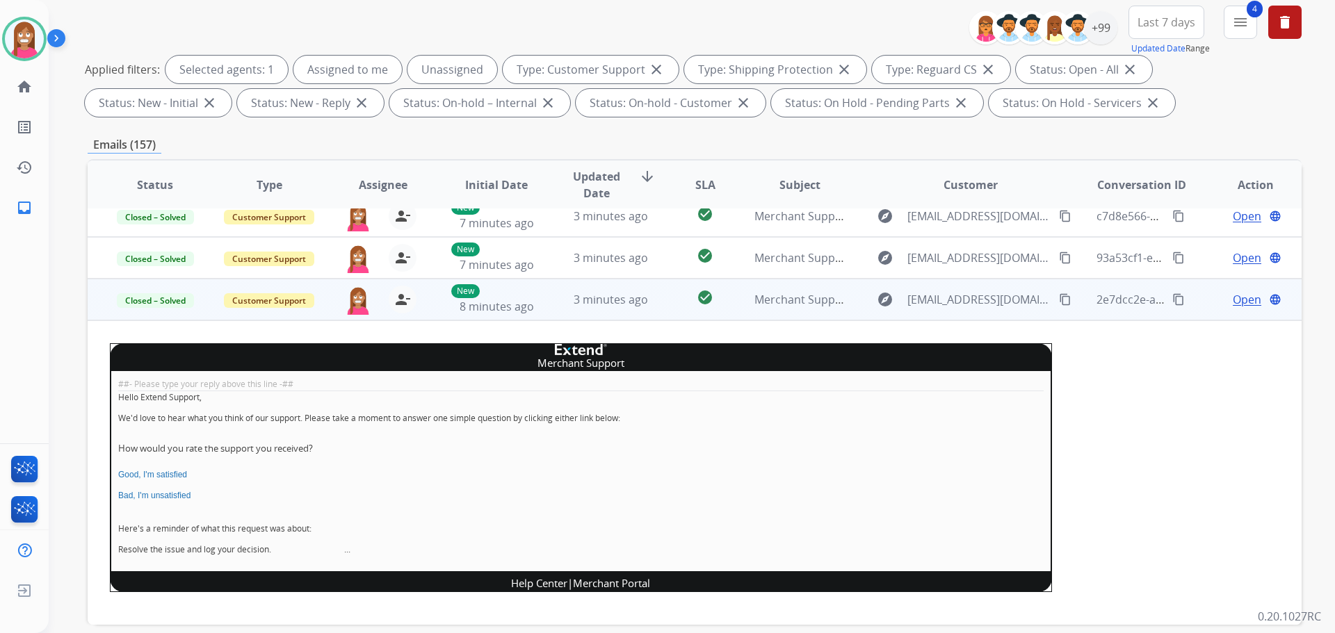
scroll to position [16, 0]
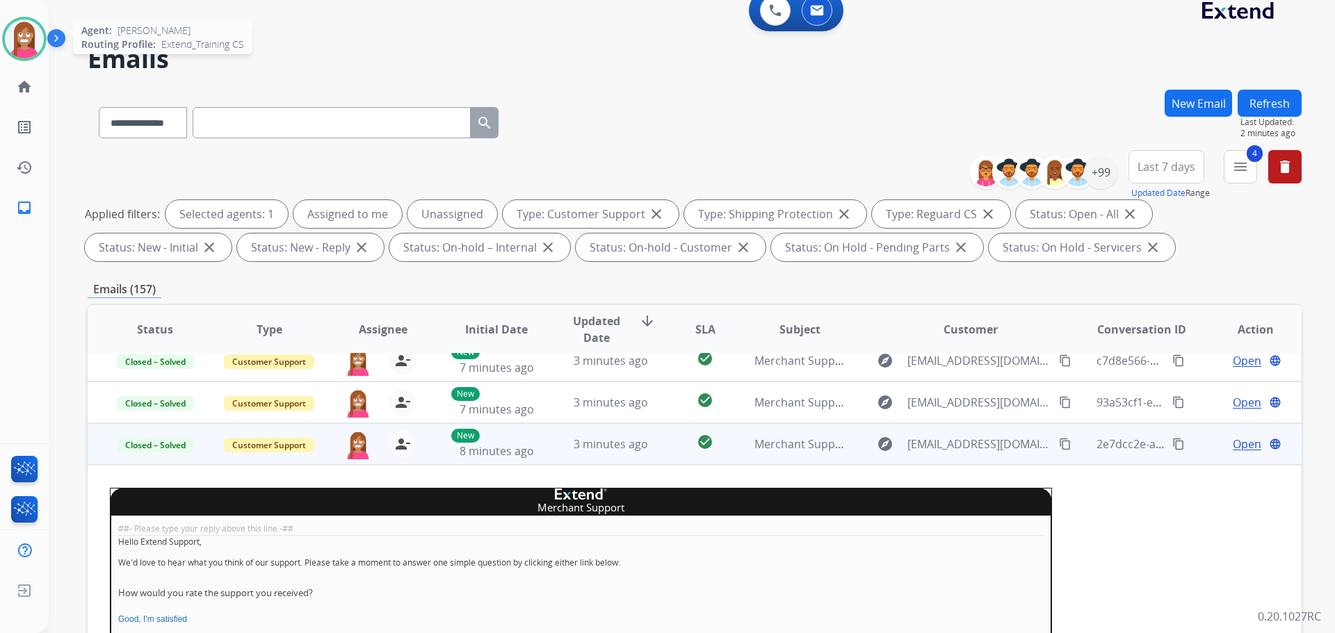
click at [13, 54] on img at bounding box center [24, 38] width 39 height 39
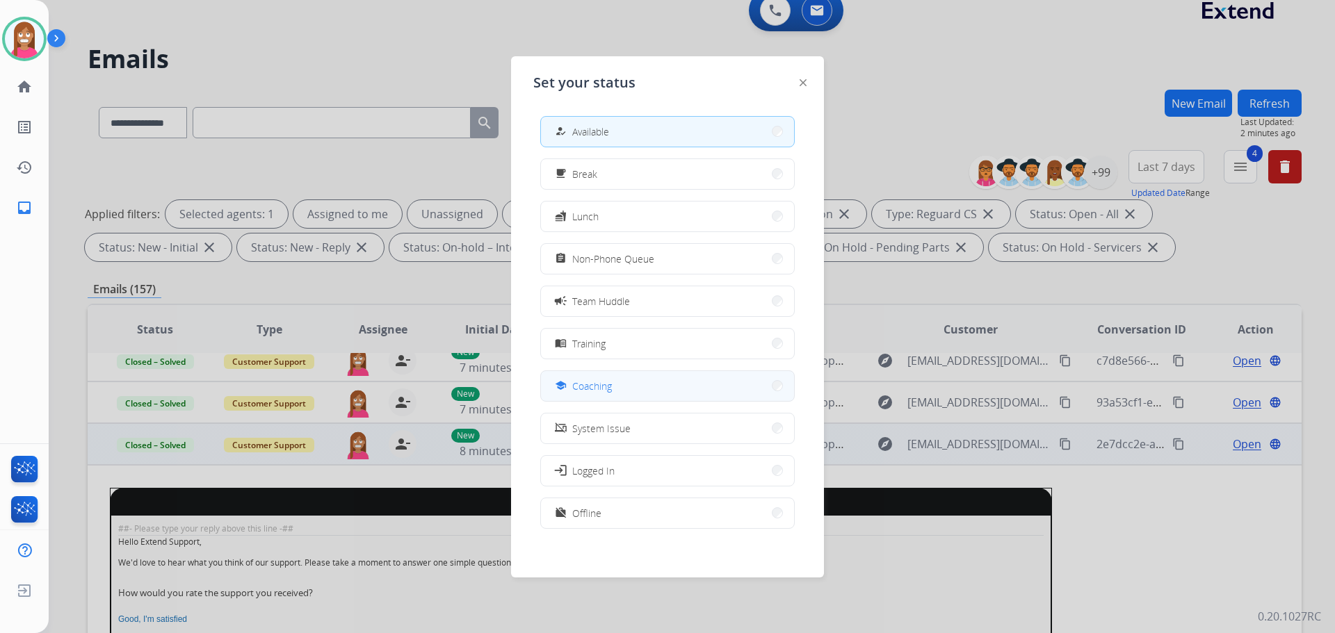
click at [581, 377] on button "school Coaching" at bounding box center [667, 386] width 253 height 30
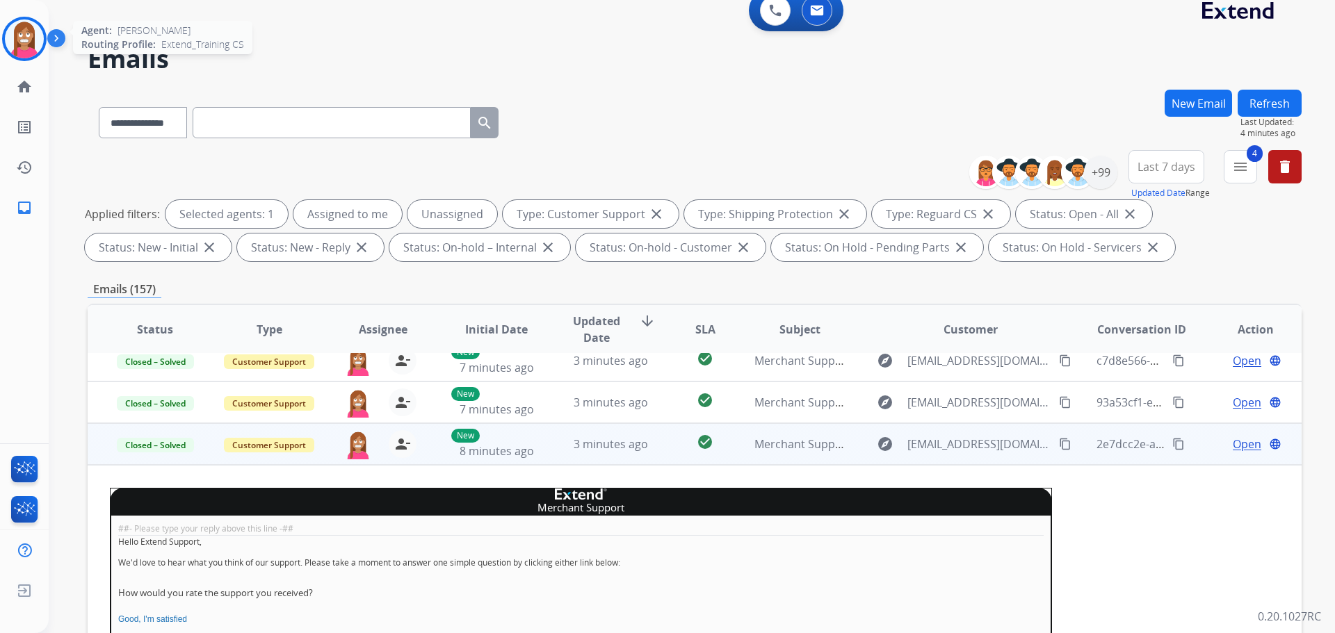
drag, startPoint x: 17, startPoint y: 51, endPoint x: 33, endPoint y: 56, distance: 17.2
click at [17, 51] on img at bounding box center [24, 38] width 39 height 39
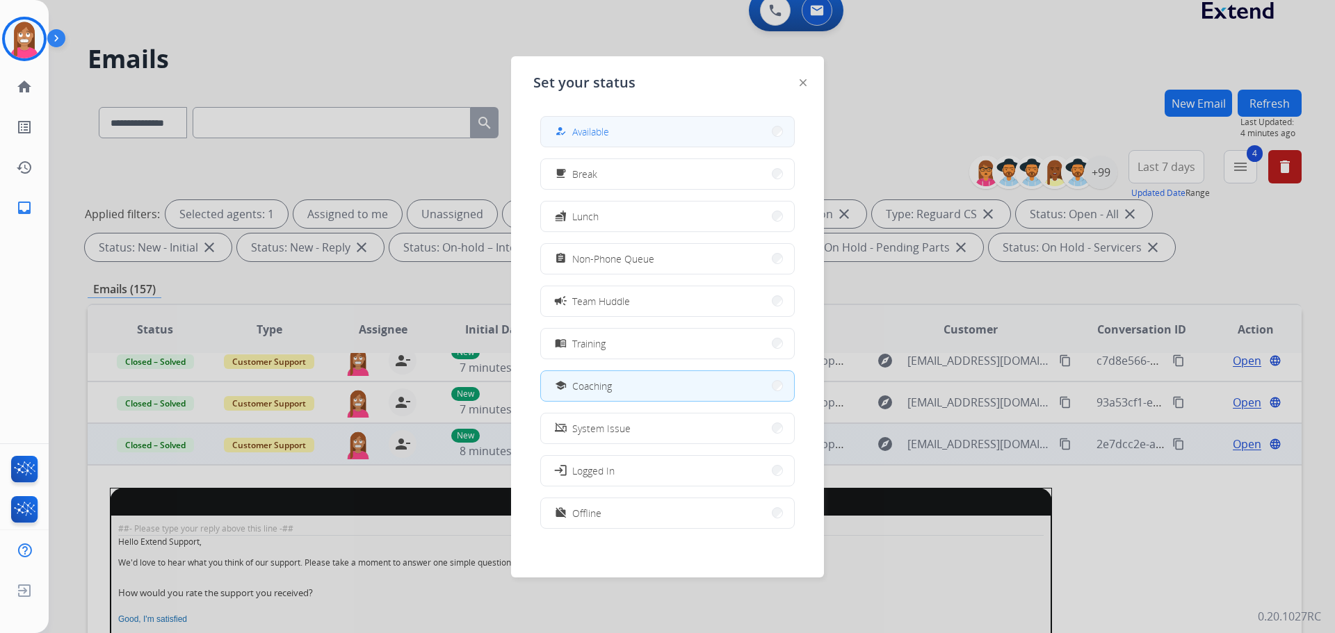
click at [626, 133] on button "how_to_reg Available" at bounding box center [667, 132] width 253 height 30
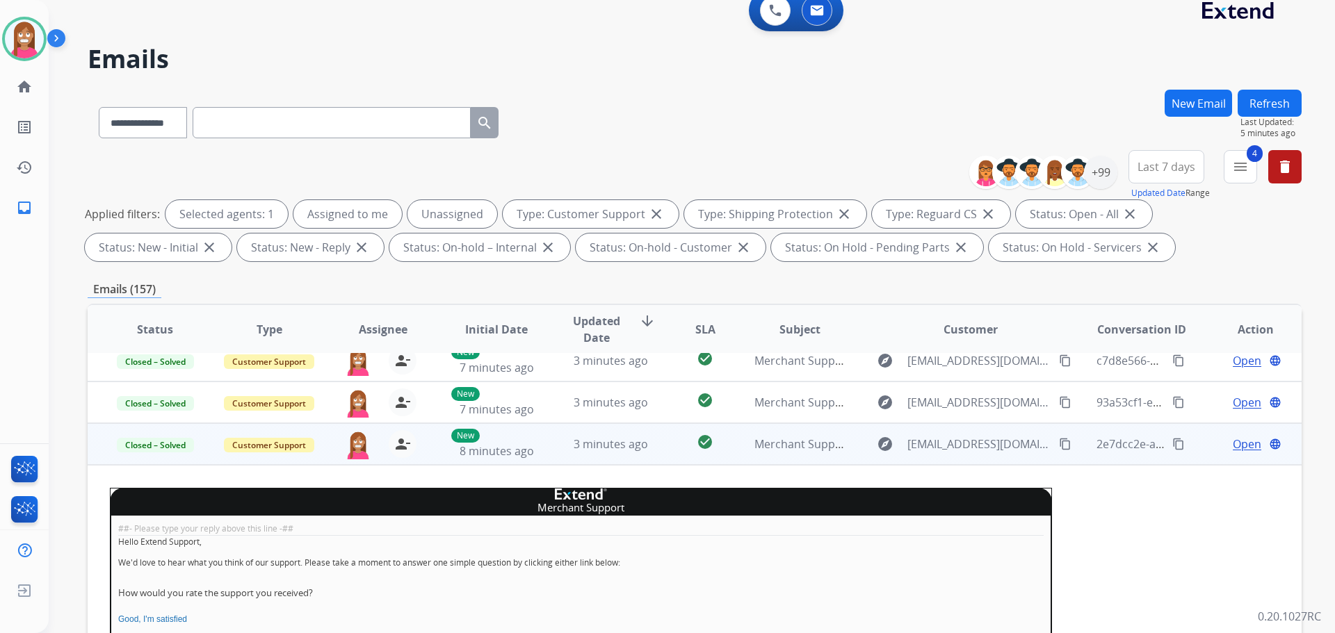
click at [1198, 105] on button "New Email" at bounding box center [1197, 103] width 67 height 27
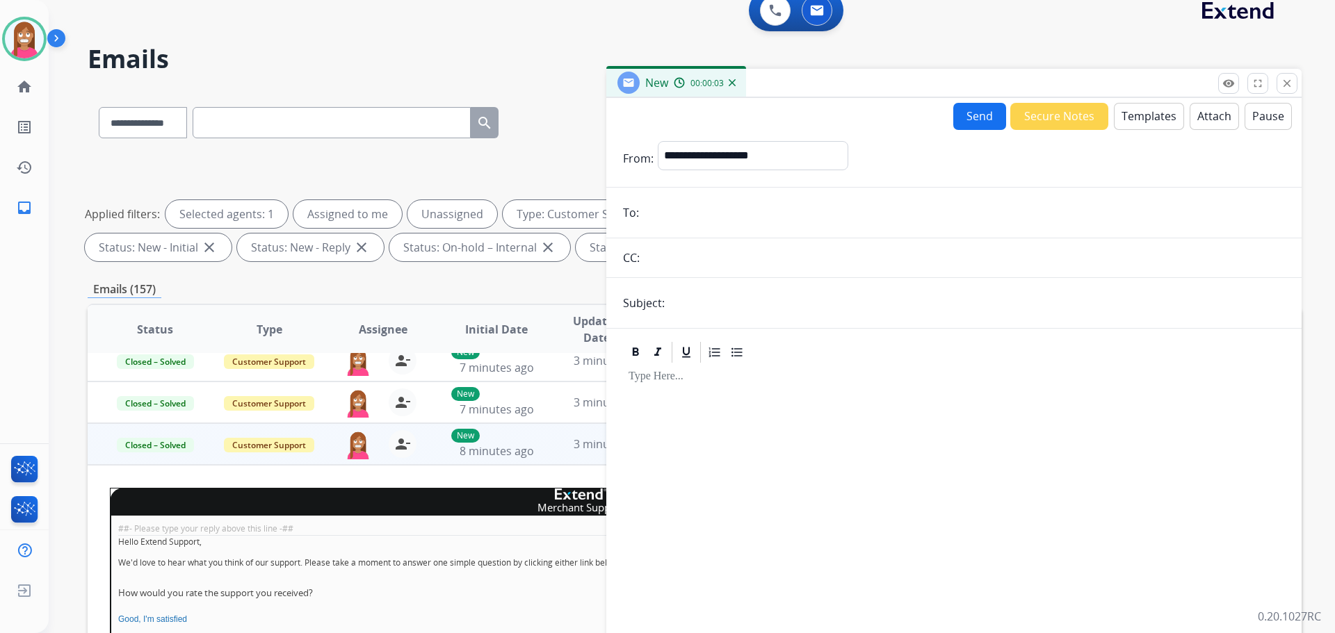
paste input "**********"
type input "**********"
click at [701, 158] on select "**********" at bounding box center [752, 155] width 189 height 28
select select "**********"
click at [658, 141] on select "**********" at bounding box center [752, 155] width 189 height 28
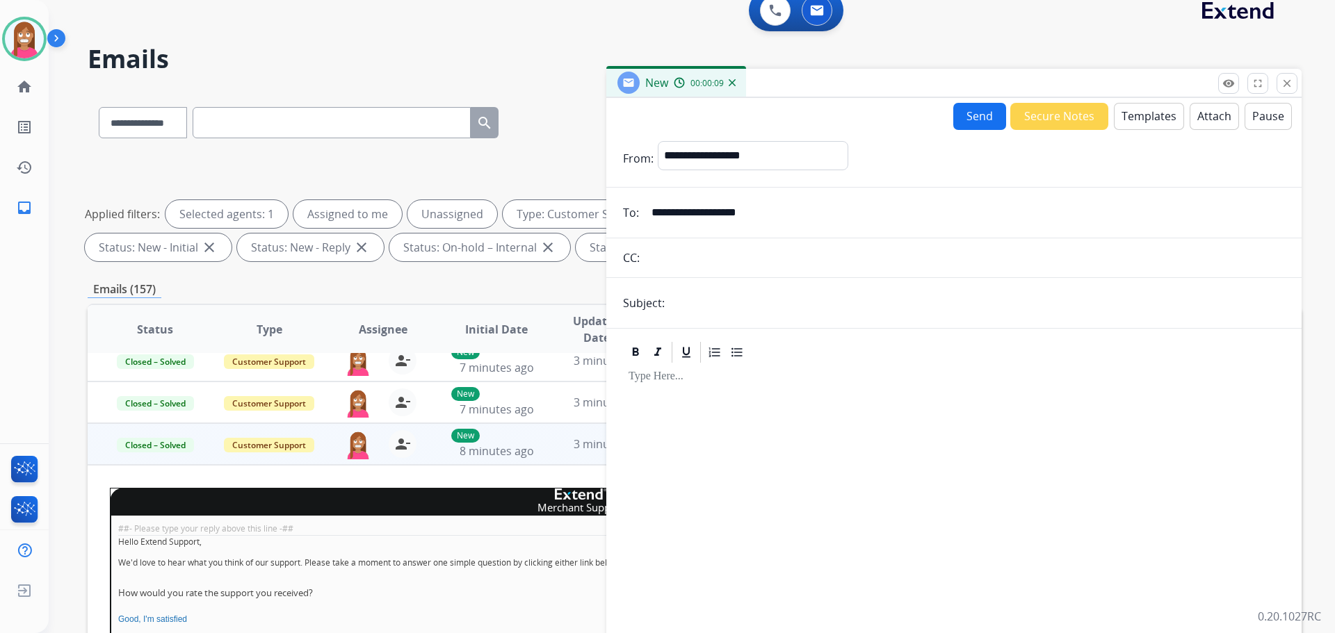
drag, startPoint x: 715, startPoint y: 307, endPoint x: 712, endPoint y: 323, distance: 16.4
click at [715, 309] on input "text" at bounding box center [977, 303] width 616 height 28
type input "**********"
click at [1128, 108] on button "Templates" at bounding box center [1149, 116] width 70 height 27
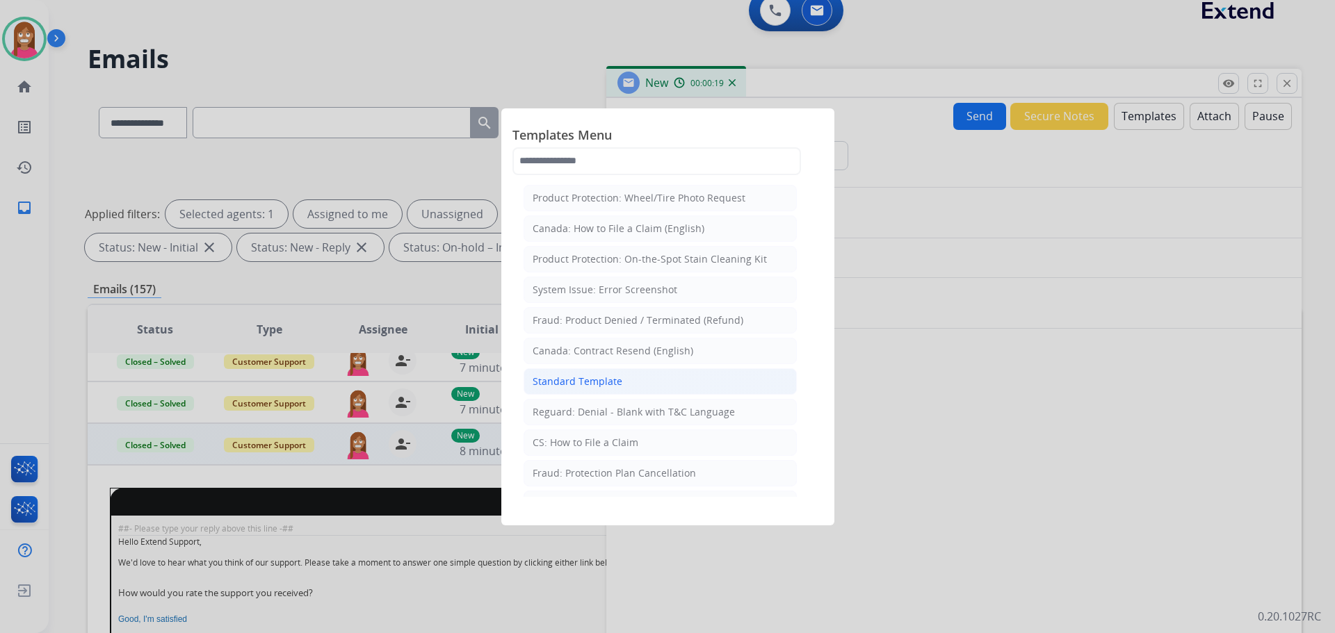
click at [585, 383] on div "Standard Template" at bounding box center [577, 382] width 90 height 14
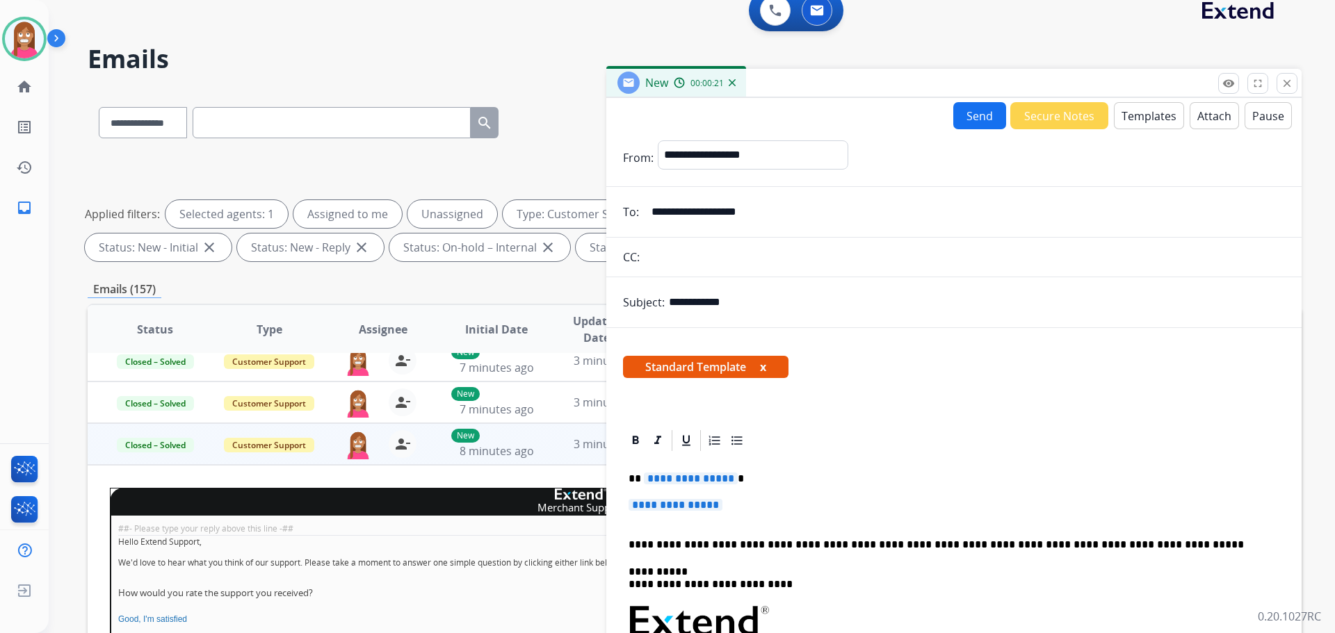
click at [1132, 128] on button "Templates" at bounding box center [1149, 115] width 70 height 27
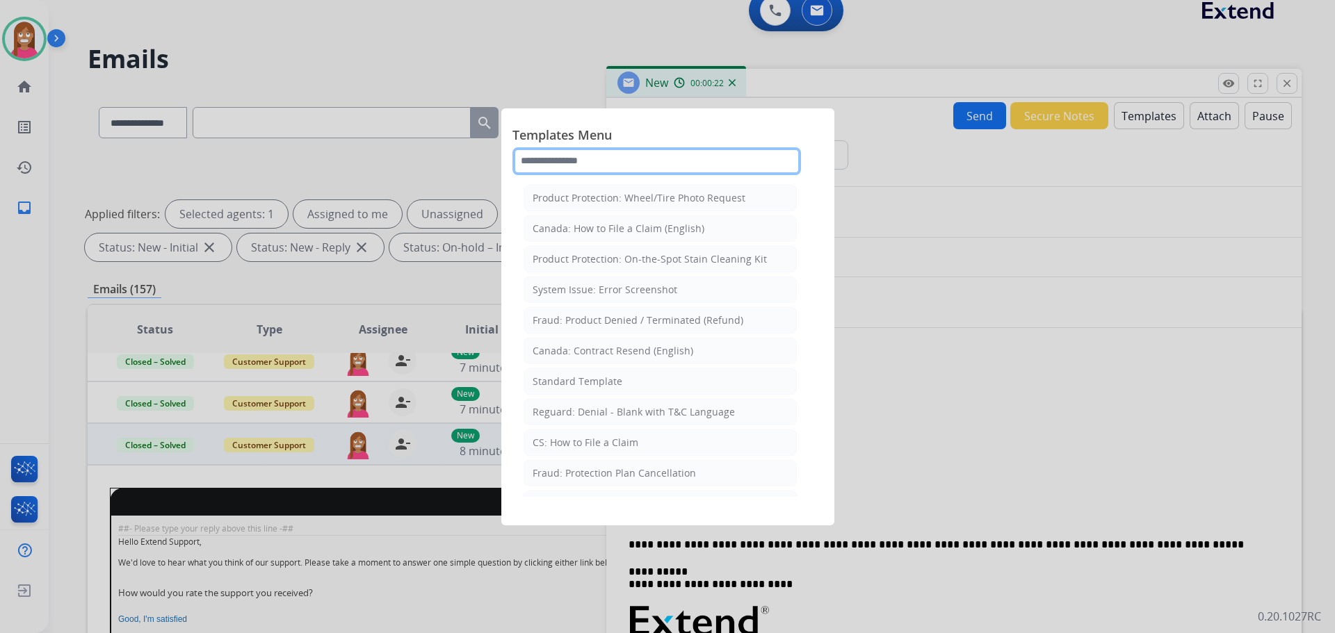
click at [605, 156] on input "text" at bounding box center [656, 161] width 288 height 28
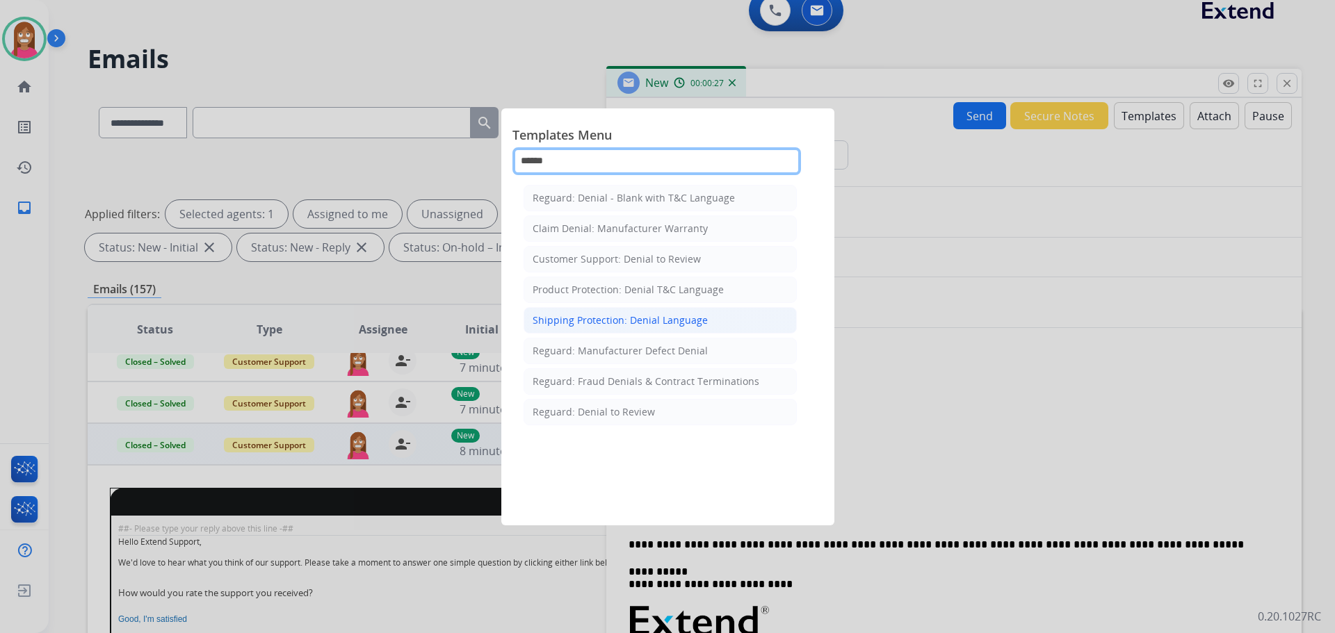
type input "******"
click at [612, 319] on div "Shipping Protection: Denial Language" at bounding box center [619, 320] width 175 height 14
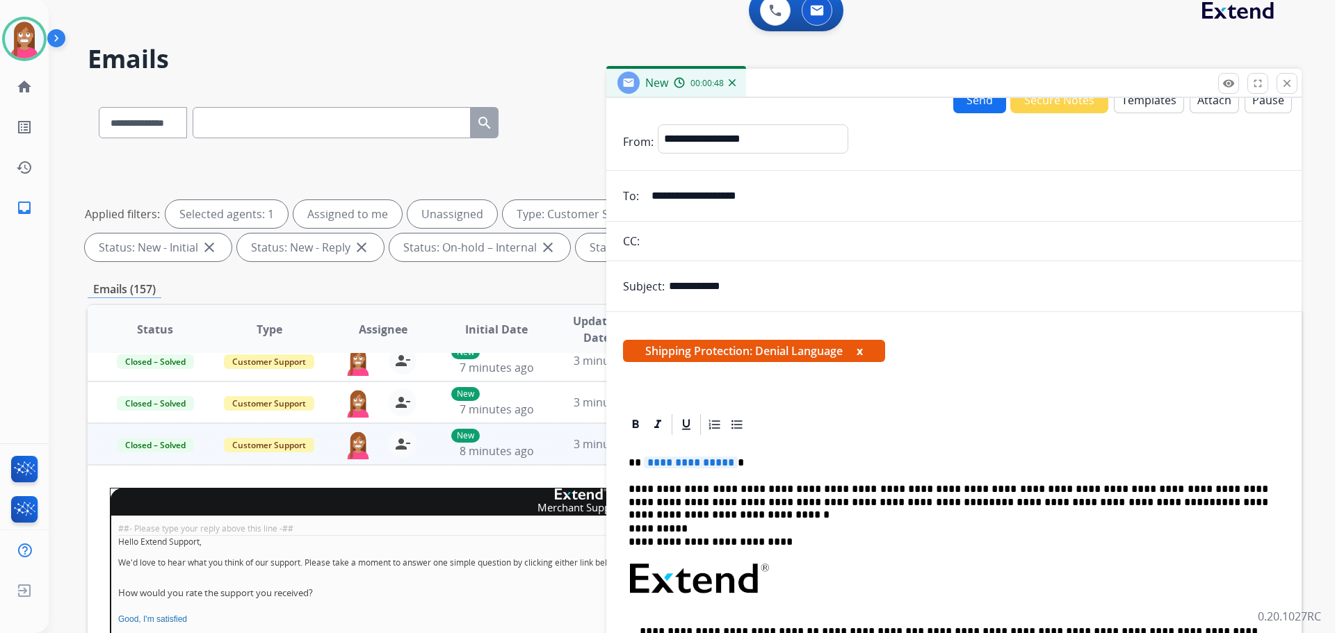
scroll to position [0, 0]
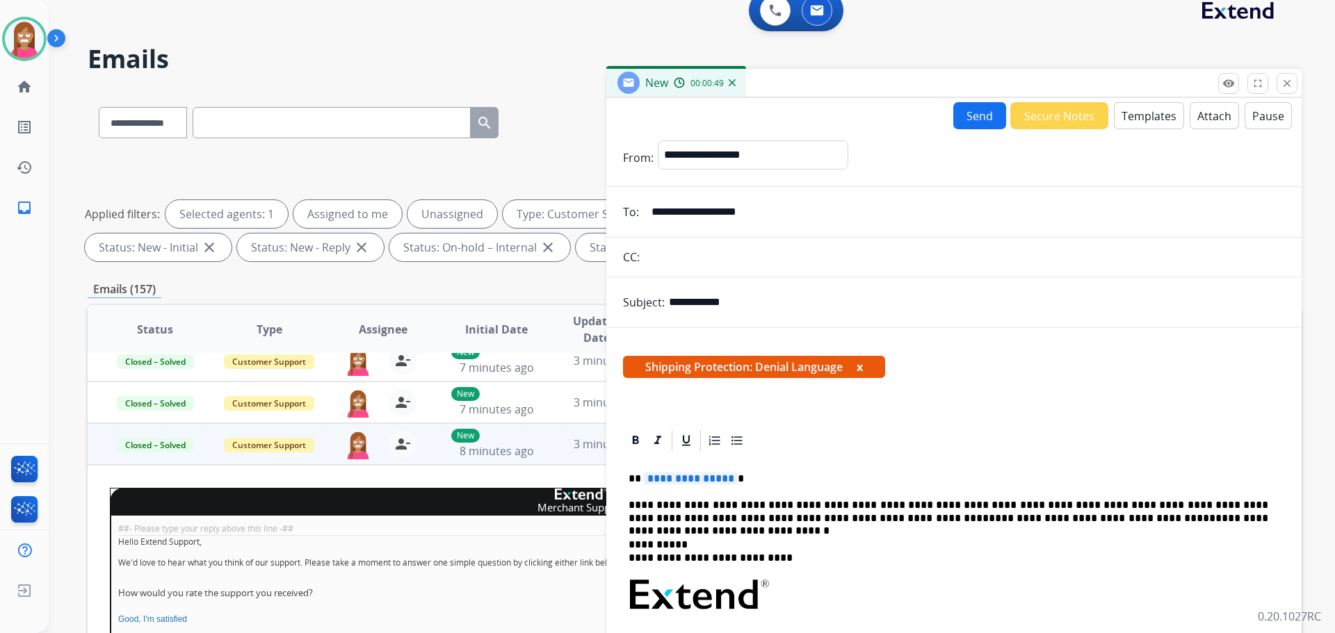
click at [1143, 117] on button "Templates" at bounding box center [1149, 115] width 70 height 27
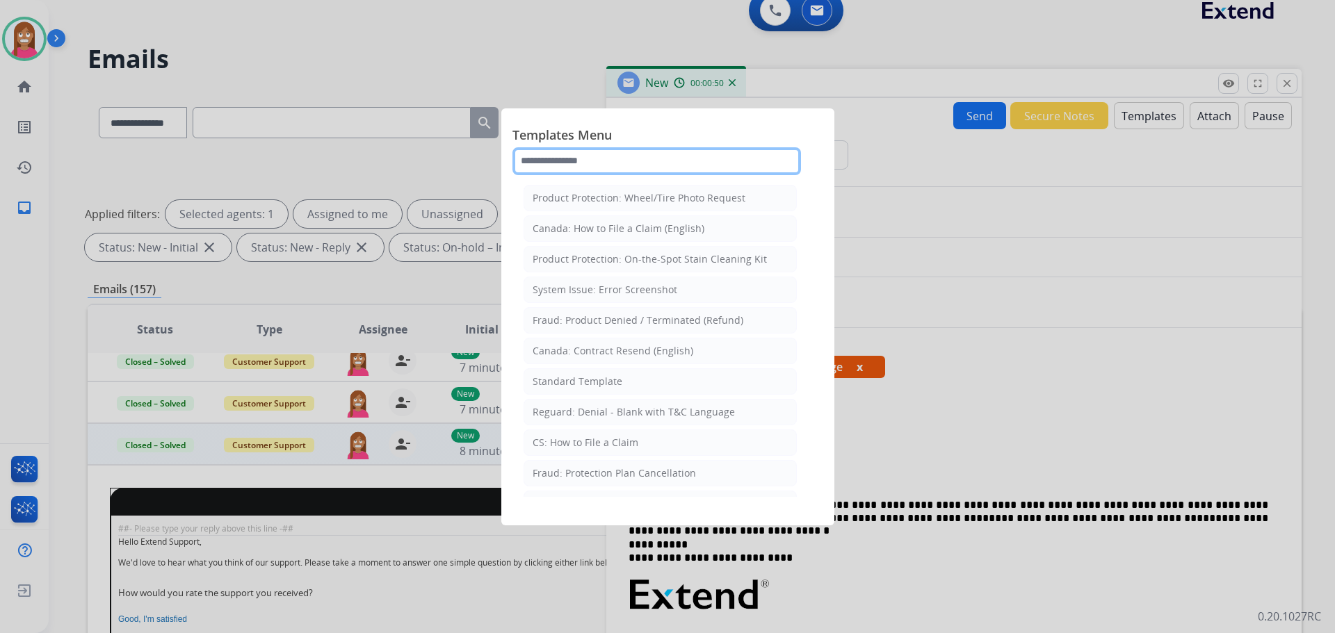
click at [635, 162] on input "text" at bounding box center [656, 161] width 288 height 28
click at [922, 281] on div at bounding box center [667, 316] width 1335 height 633
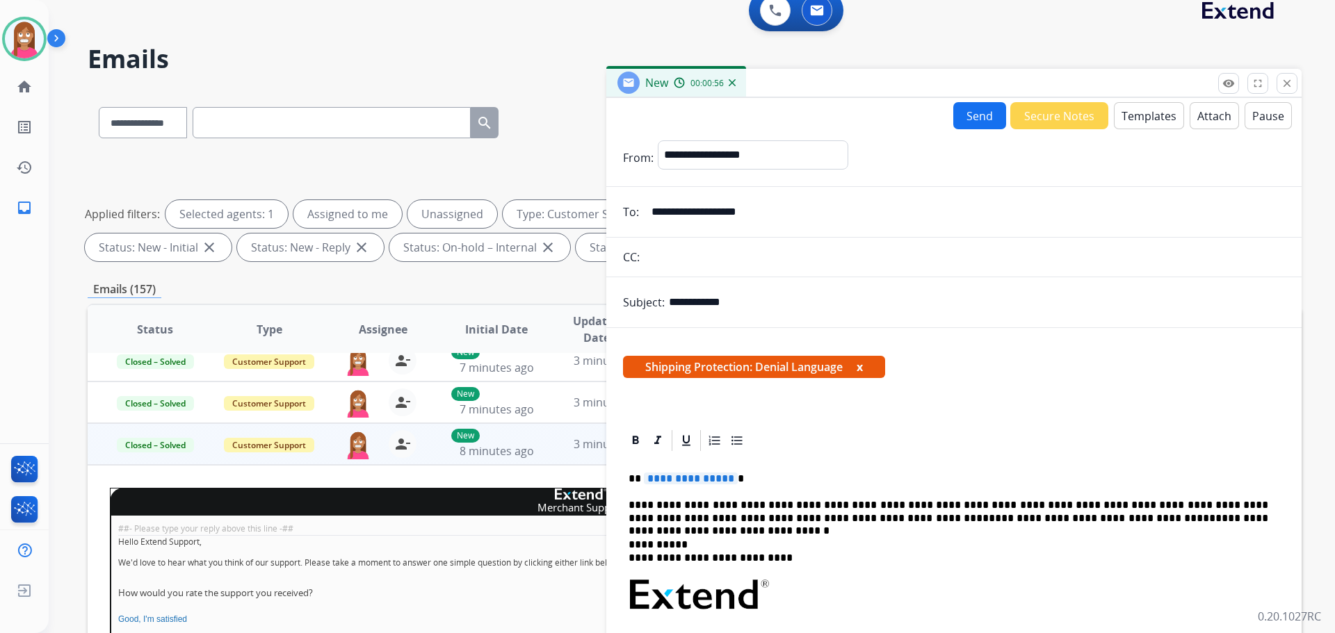
click at [1226, 523] on p "**********" at bounding box center [948, 512] width 640 height 26
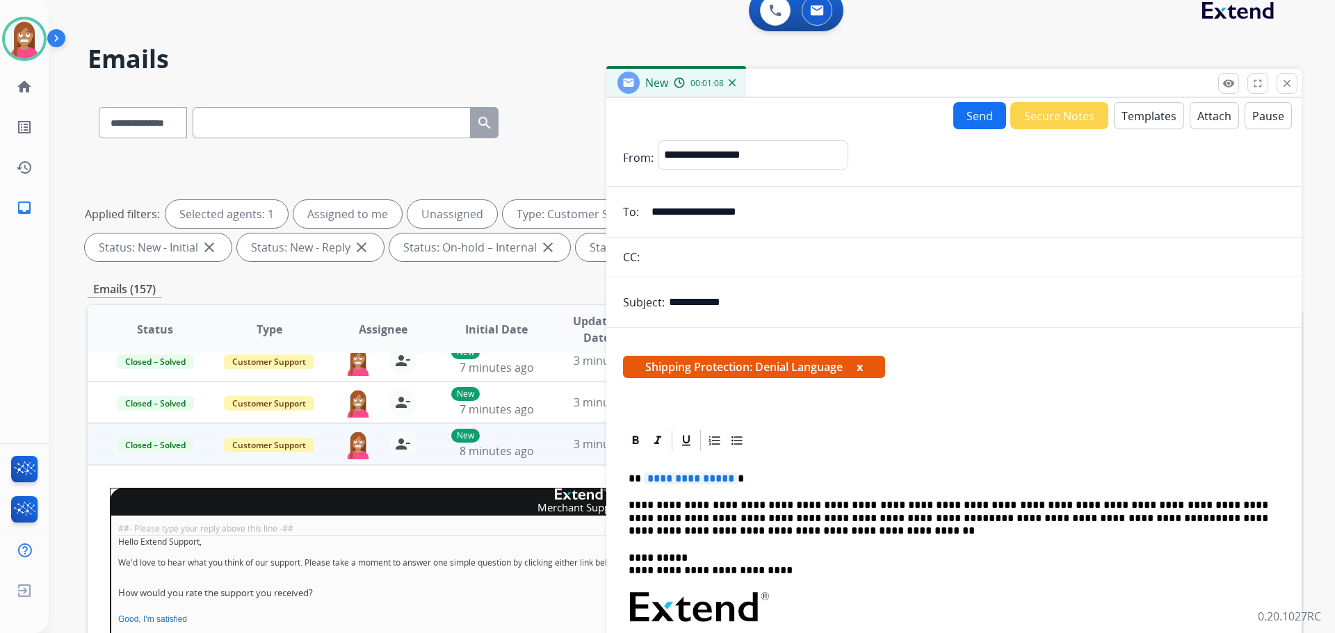
click at [1268, 516] on p "**********" at bounding box center [948, 518] width 640 height 38
click at [728, 531] on p "**********" at bounding box center [948, 518] width 640 height 38
click at [863, 539] on div "**********" at bounding box center [954, 634] width 662 height 363
click at [862, 533] on p "**********" at bounding box center [948, 518] width 640 height 38
click at [1004, 533] on p "**********" at bounding box center [948, 518] width 640 height 38
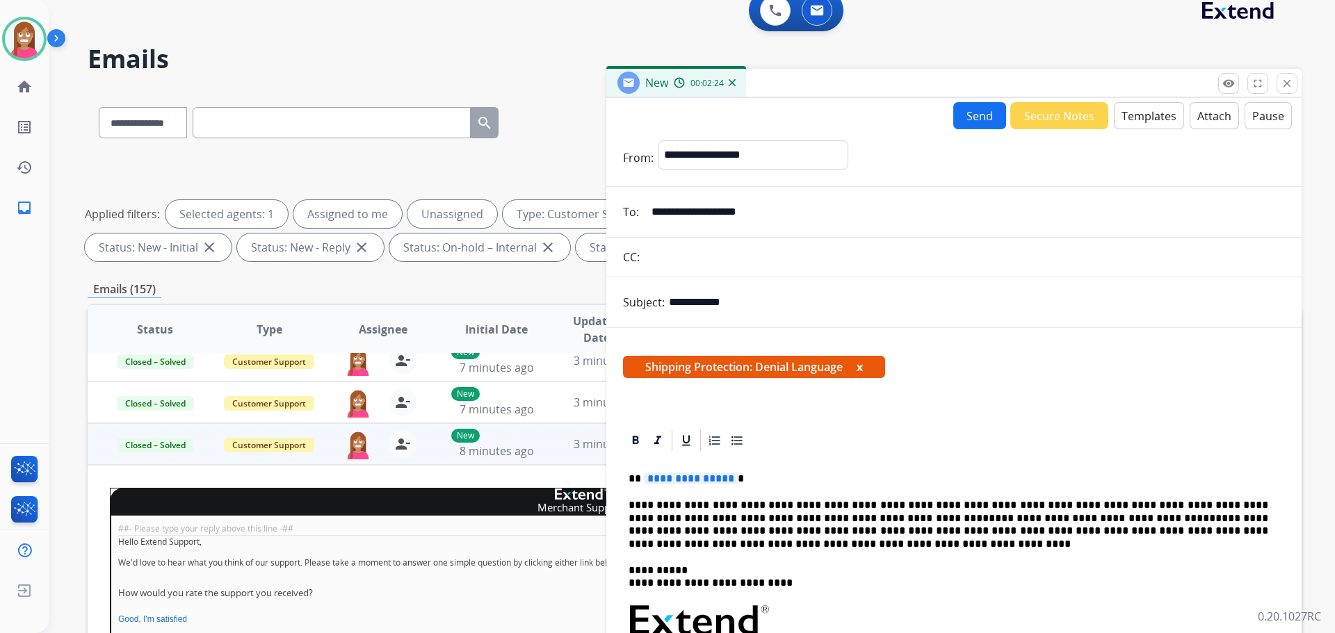
click at [975, 125] on button "Send" at bounding box center [979, 115] width 53 height 27
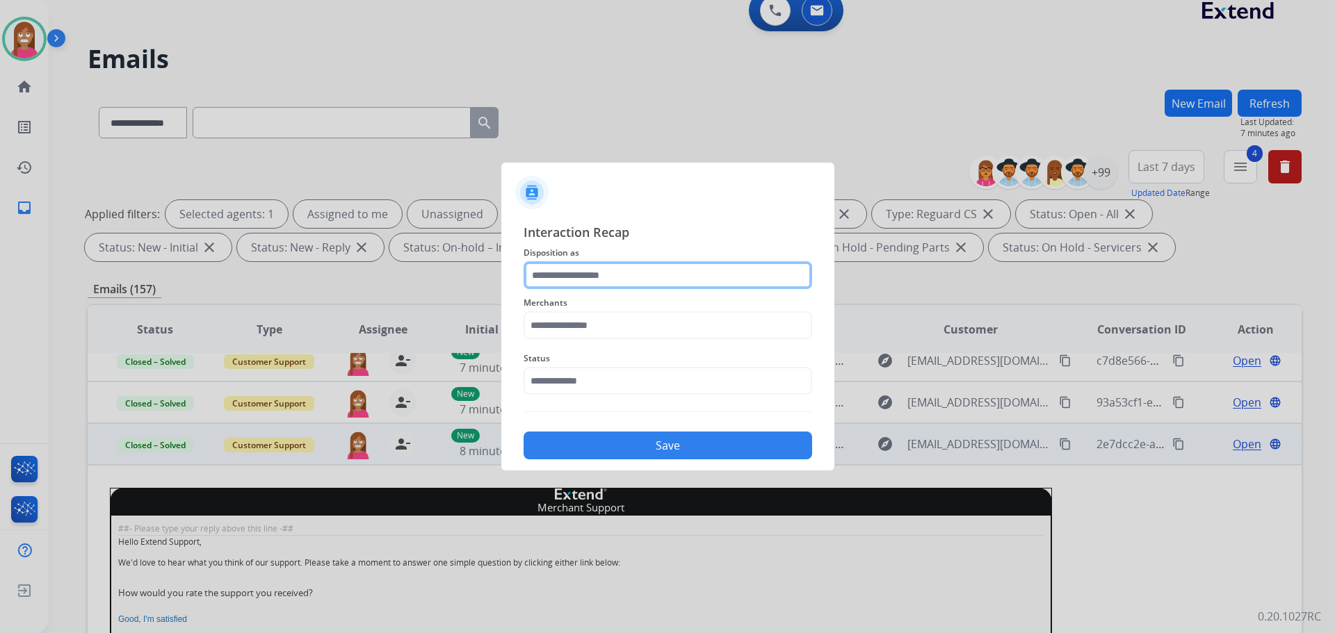
click at [553, 279] on input "text" at bounding box center [667, 275] width 288 height 28
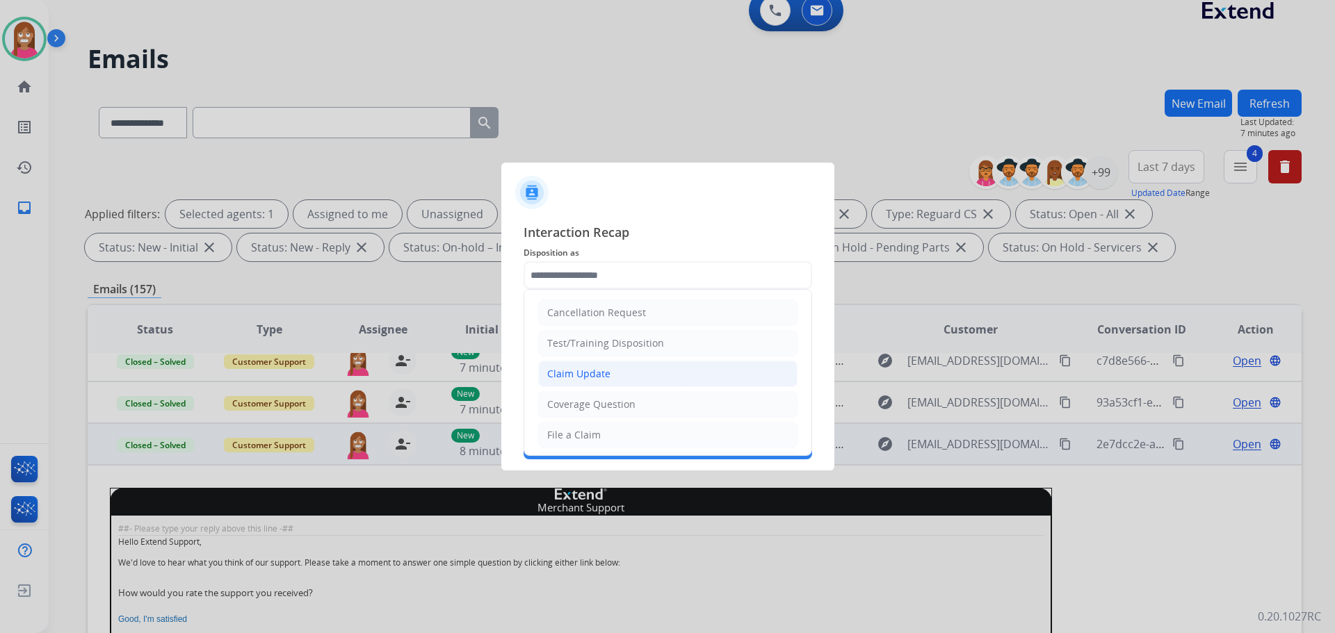
click at [570, 380] on div "Claim Update" at bounding box center [578, 374] width 63 height 14
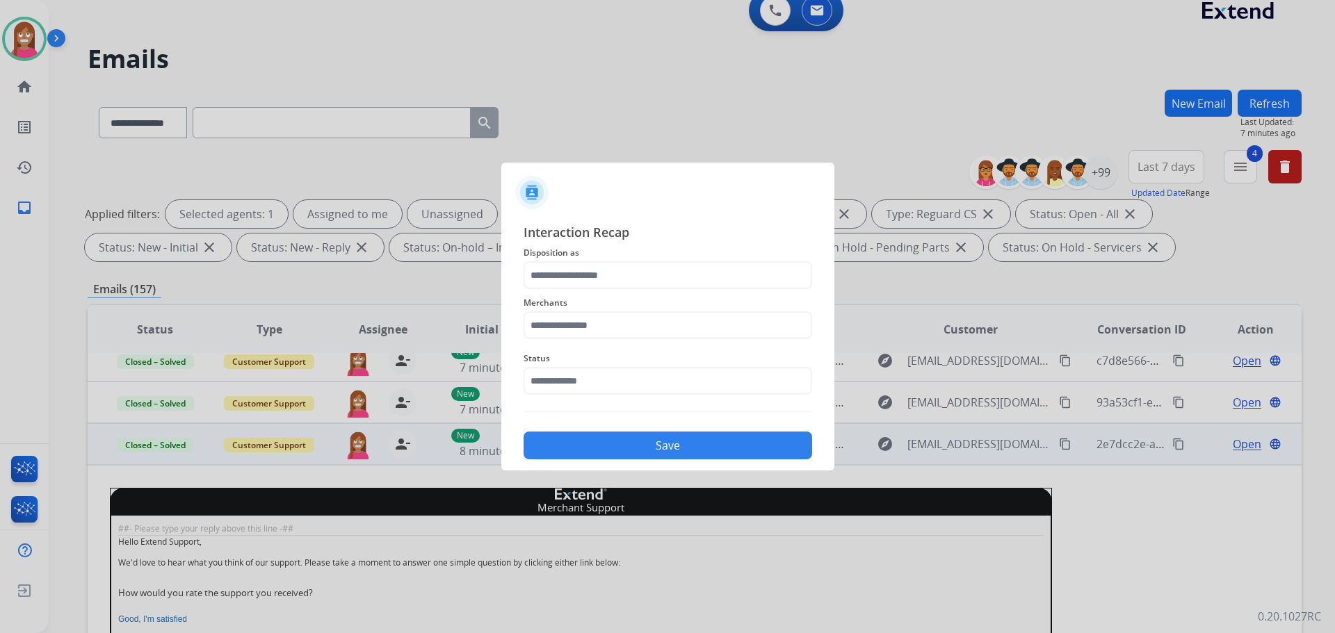
type input "**********"
click at [553, 332] on input "text" at bounding box center [667, 325] width 288 height 28
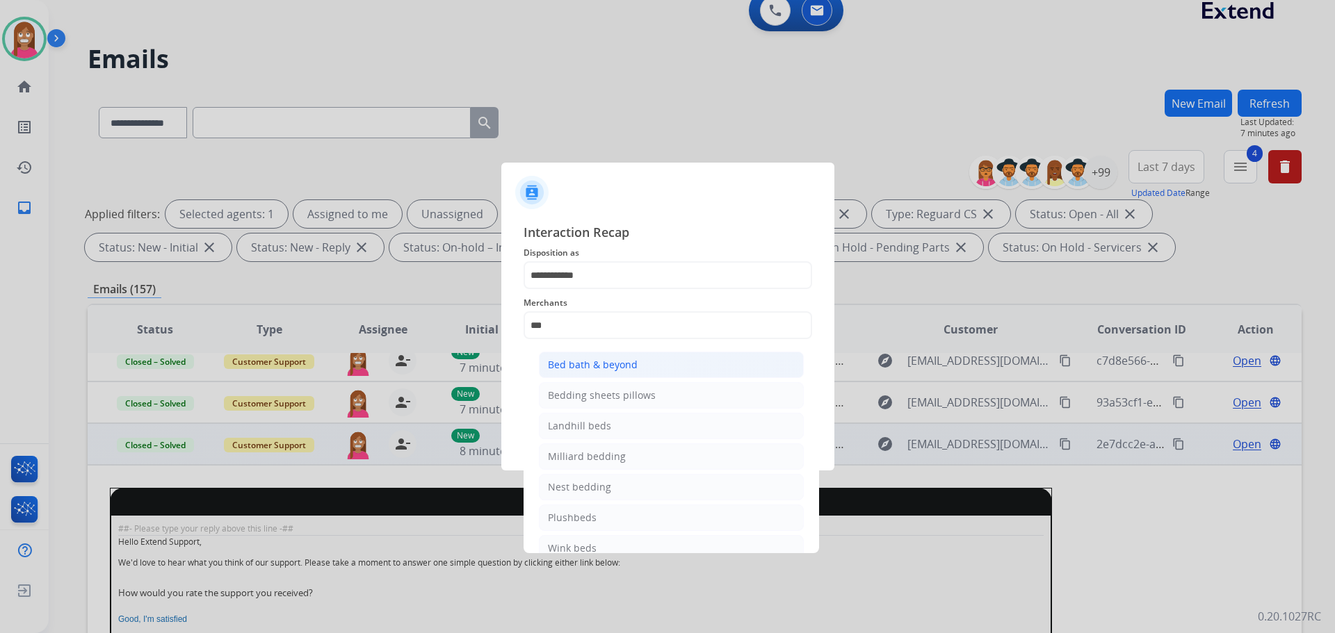
click at [644, 373] on li "Bed bath & beyond" at bounding box center [671, 365] width 265 height 26
type input "**********"
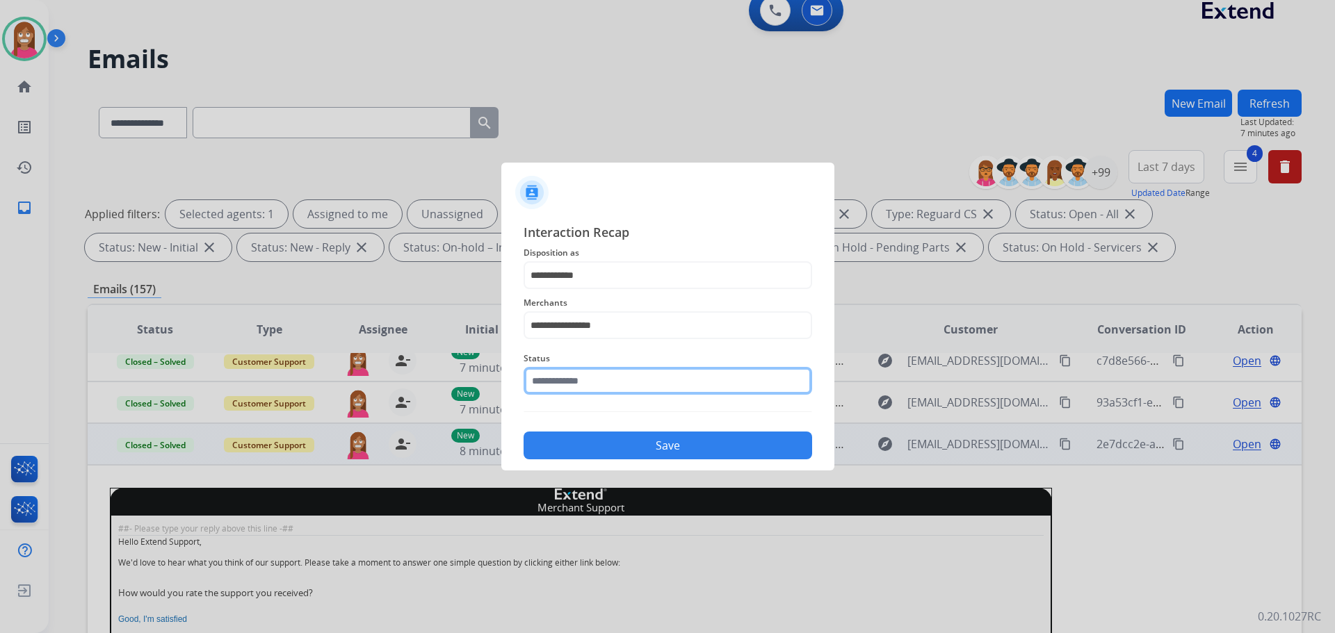
click at [548, 385] on input "text" at bounding box center [667, 381] width 288 height 28
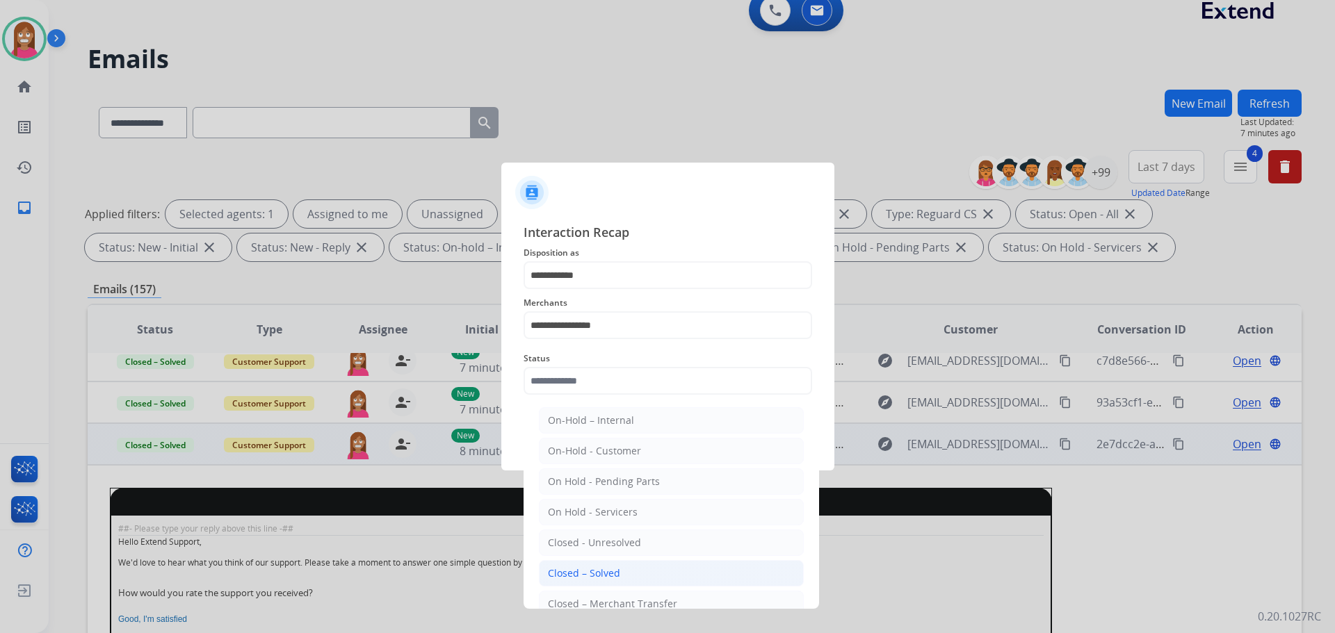
click at [573, 569] on div "Closed – Solved" at bounding box center [584, 574] width 72 height 14
type input "**********"
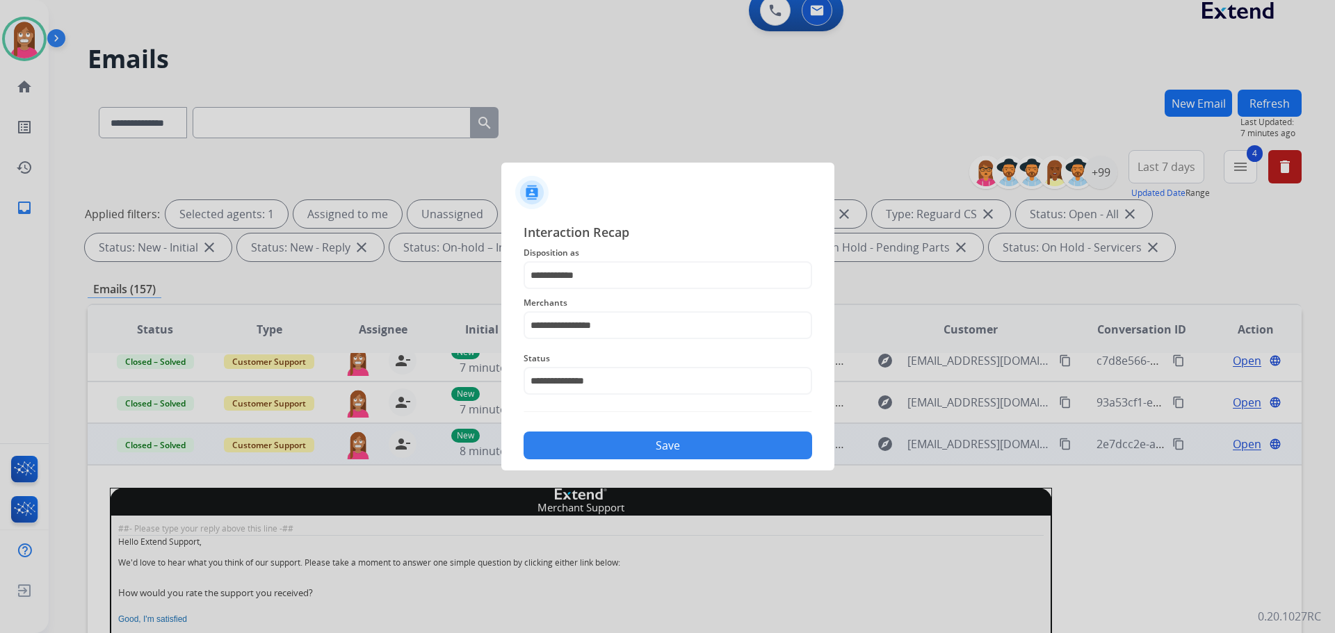
click at [563, 447] on button "Save" at bounding box center [667, 446] width 288 height 28
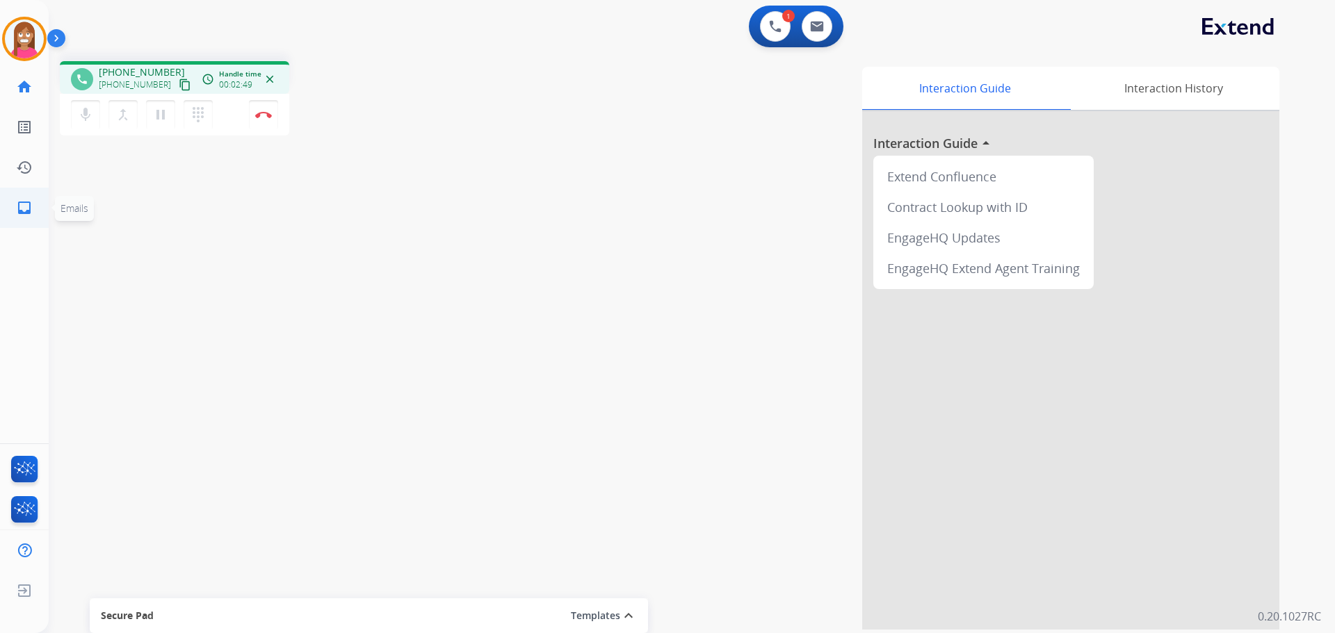
click at [14, 213] on link "inbox Emails" at bounding box center [24, 207] width 39 height 39
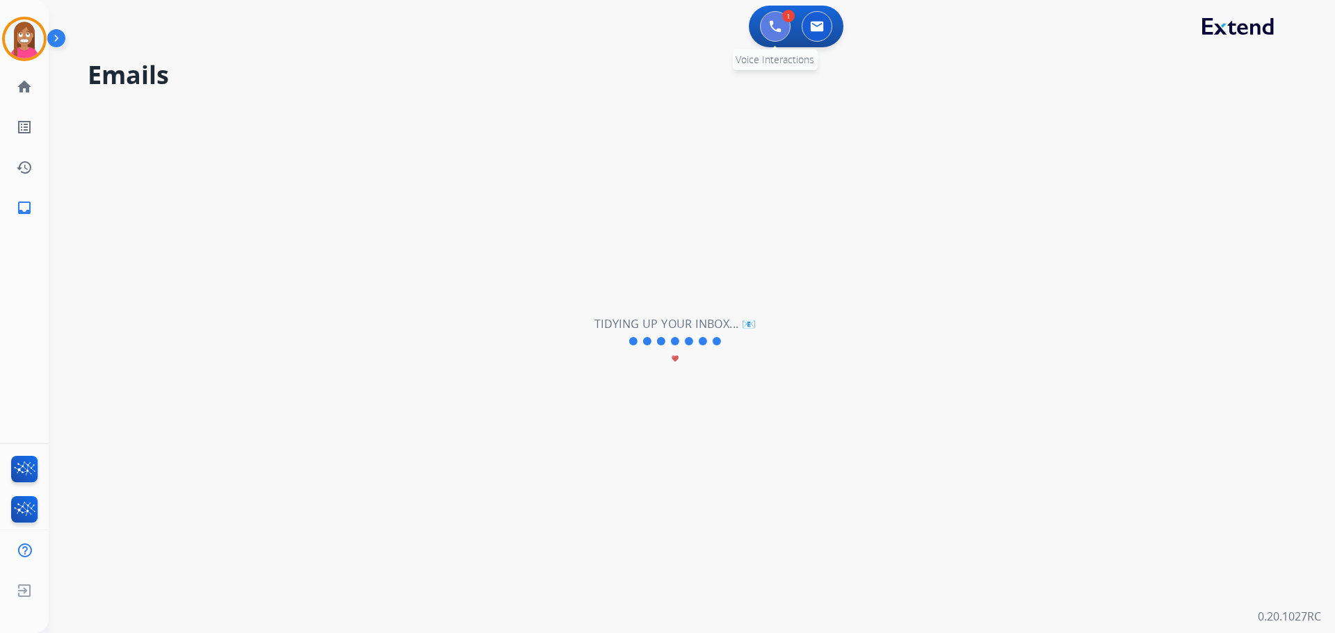
click at [767, 21] on button at bounding box center [775, 26] width 31 height 31
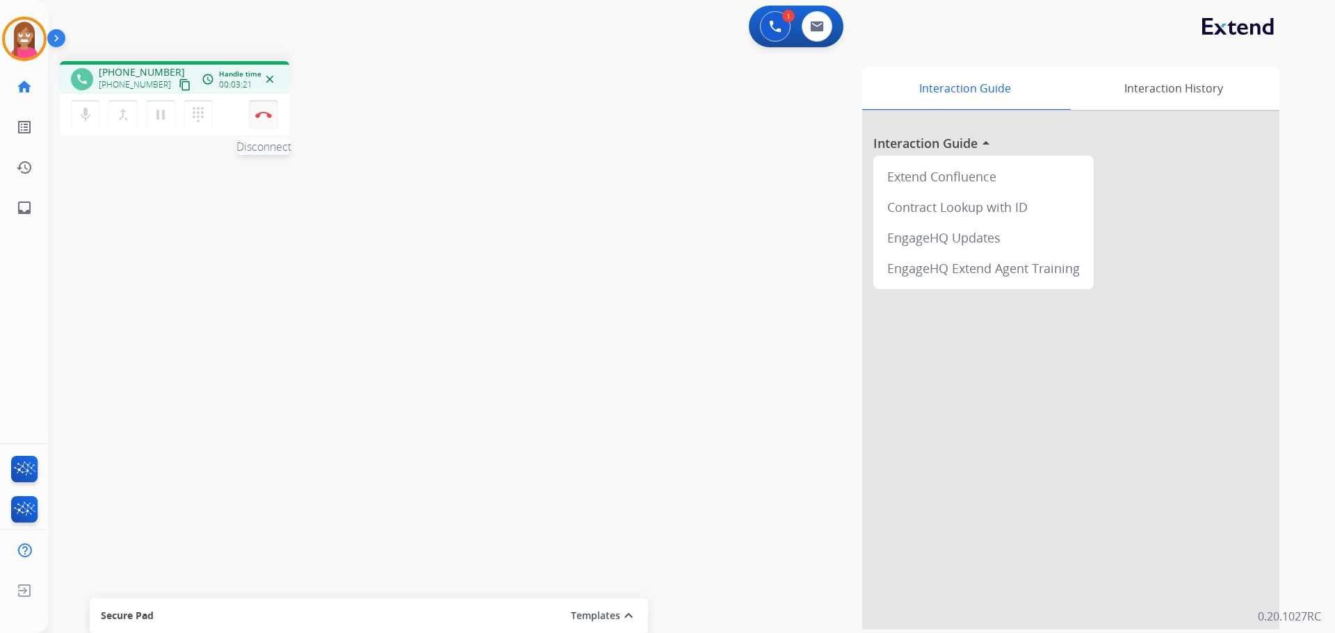
click at [264, 121] on button "Disconnect" at bounding box center [263, 114] width 29 height 29
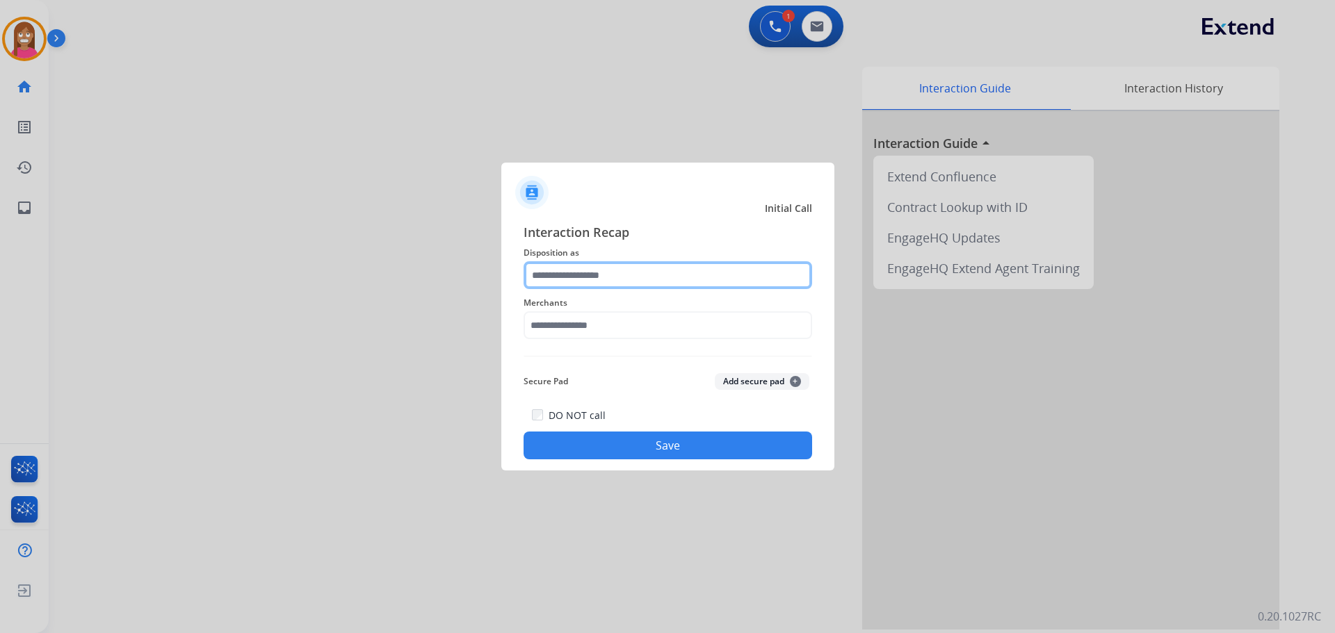
click at [576, 277] on input "text" at bounding box center [667, 275] width 288 height 28
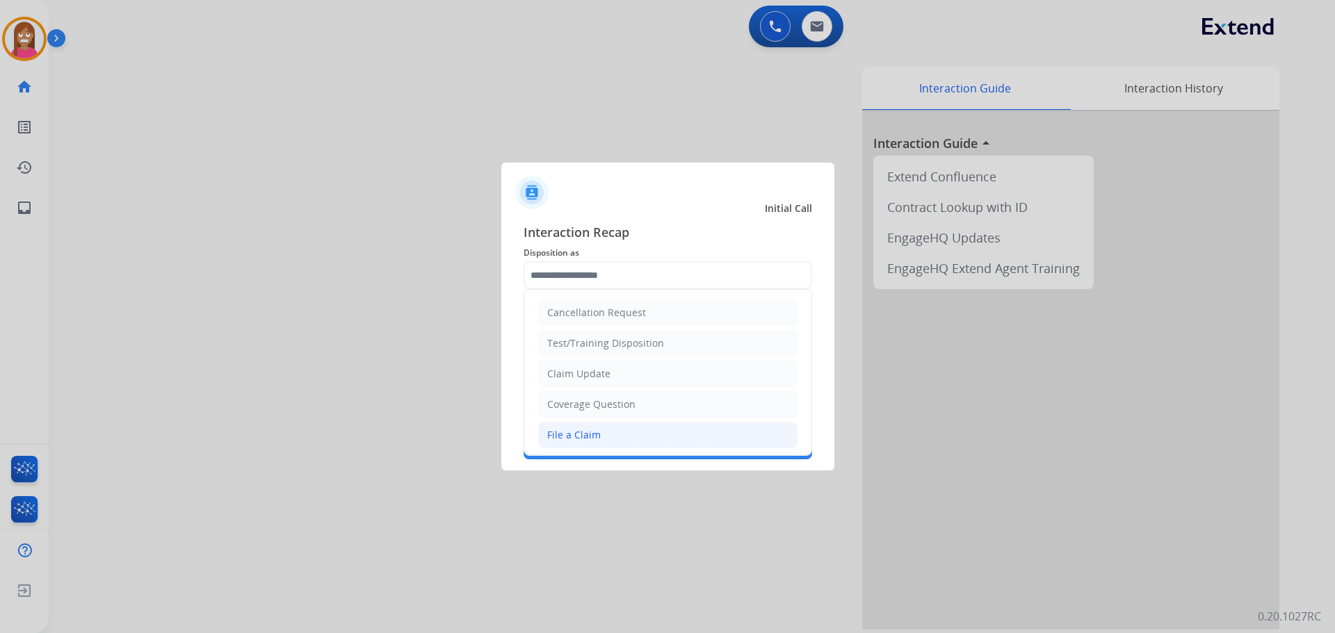
click at [572, 429] on div "File a Claim" at bounding box center [574, 435] width 54 height 14
type input "**********"
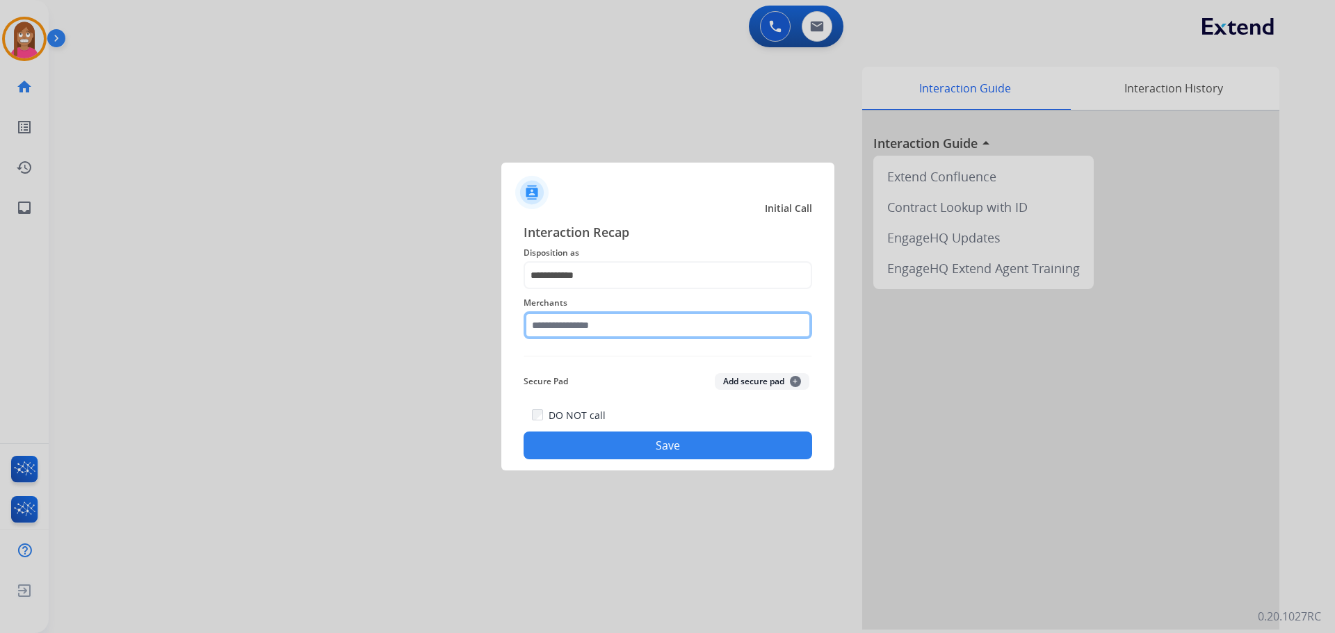
drag, startPoint x: 546, startPoint y: 329, endPoint x: 559, endPoint y: 335, distance: 14.6
click at [546, 329] on input "text" at bounding box center [667, 325] width 288 height 28
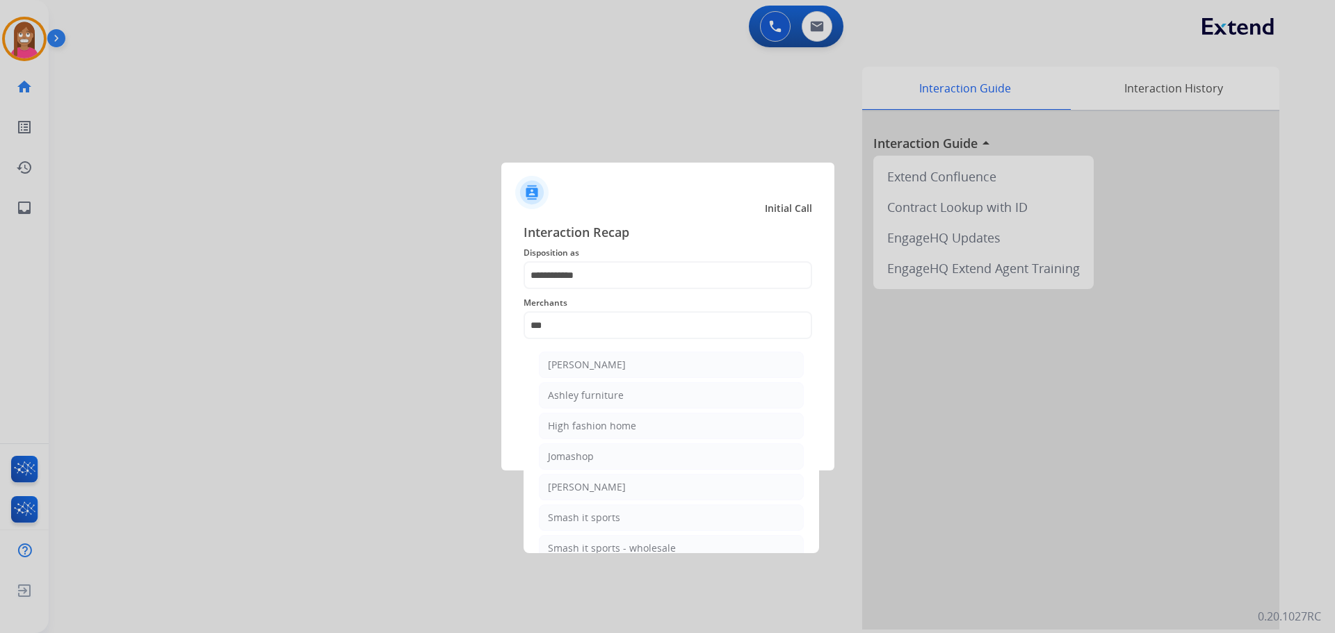
drag, startPoint x: 569, startPoint y: 389, endPoint x: 562, endPoint y: 396, distance: 9.9
click at [565, 396] on div "Ashley furniture" at bounding box center [586, 396] width 76 height 14
type input "**********"
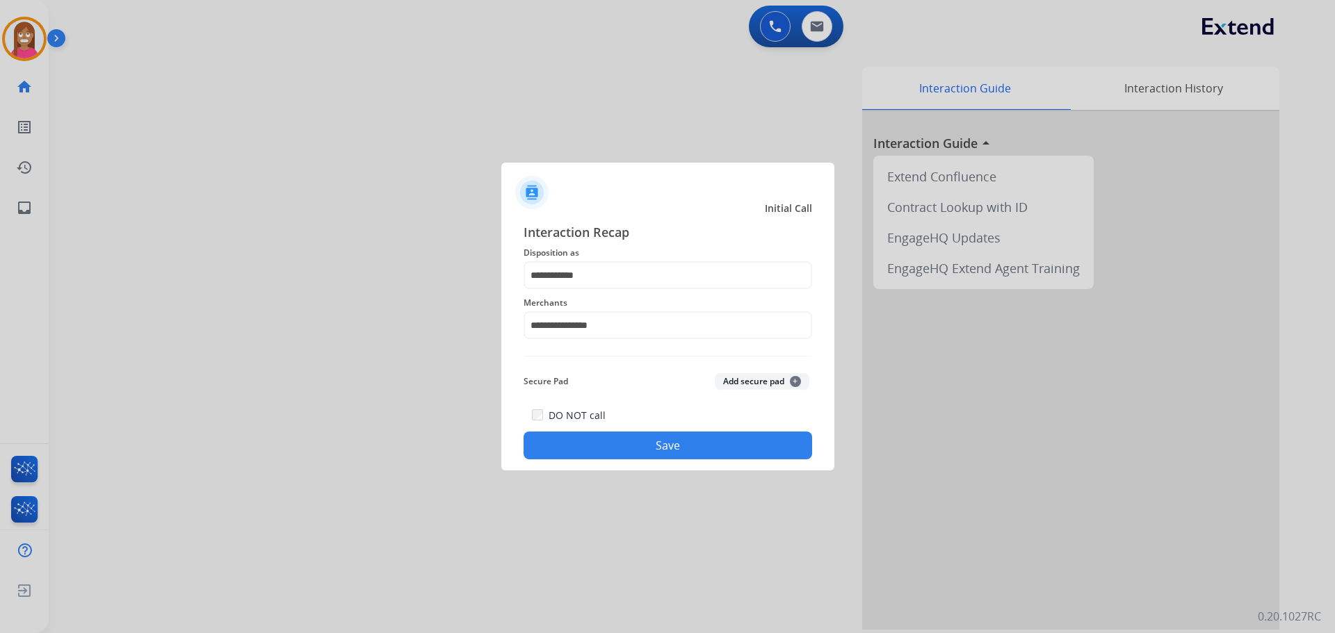
click at [583, 444] on button "Save" at bounding box center [667, 446] width 288 height 28
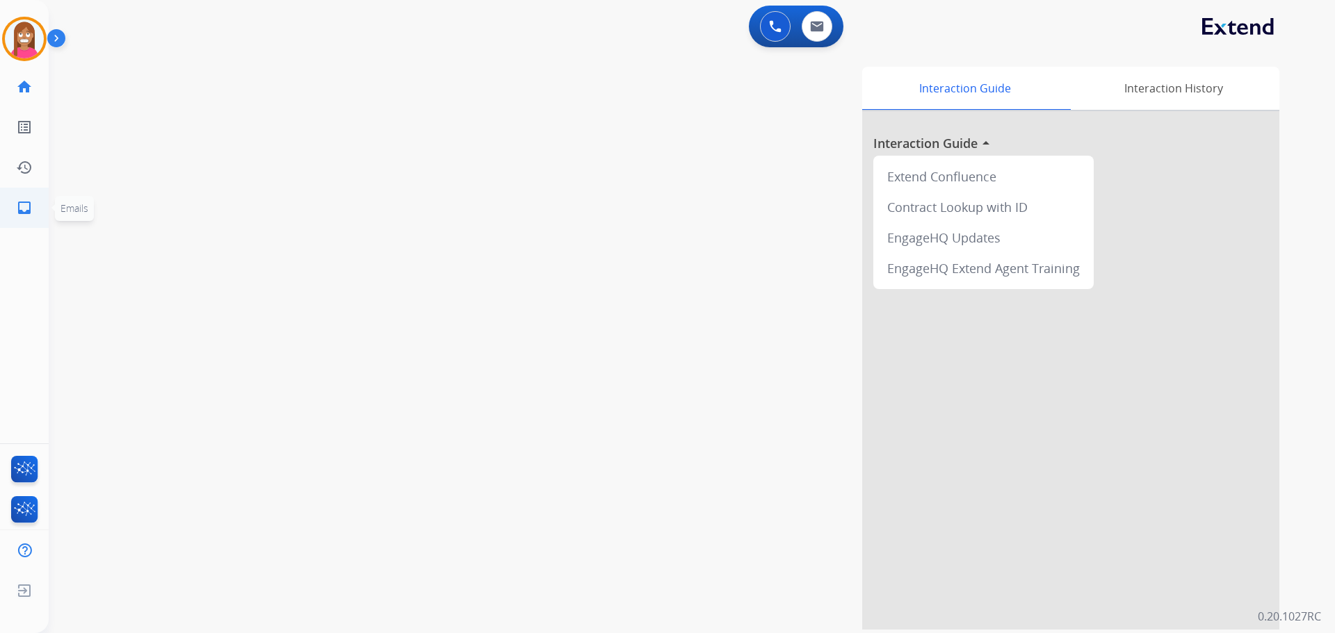
click at [27, 202] on link "inbox Emails" at bounding box center [24, 207] width 39 height 39
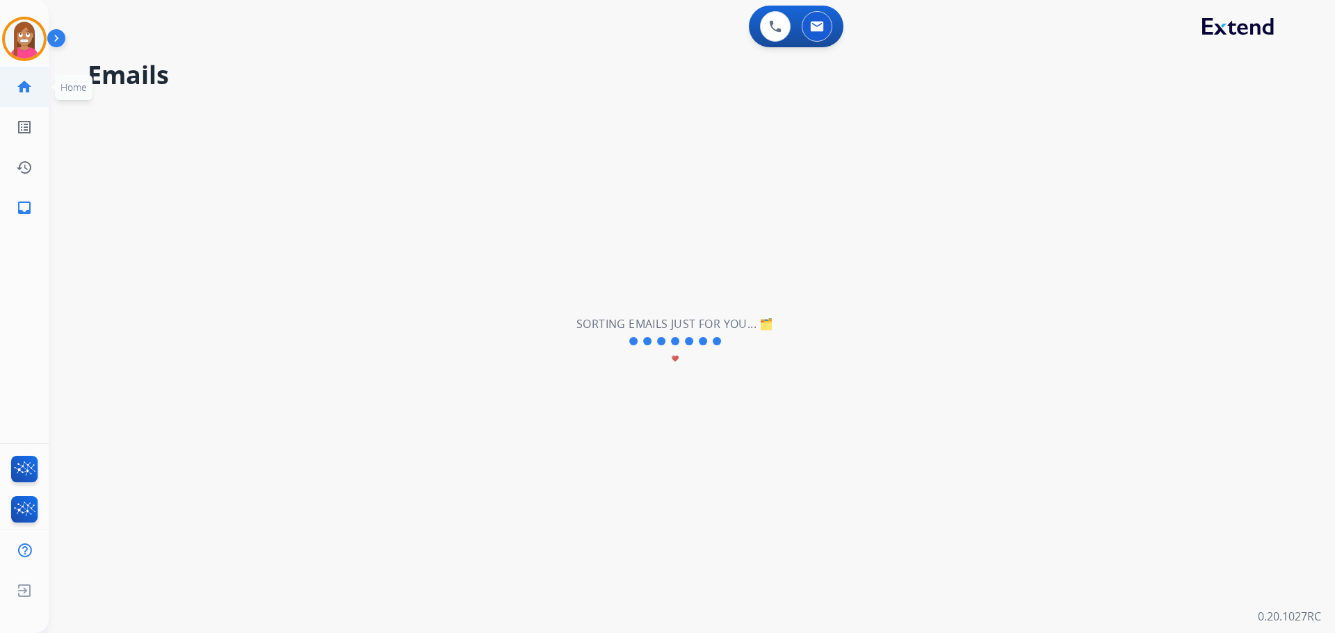
click at [23, 88] on mat-icon "home" at bounding box center [24, 87] width 17 height 17
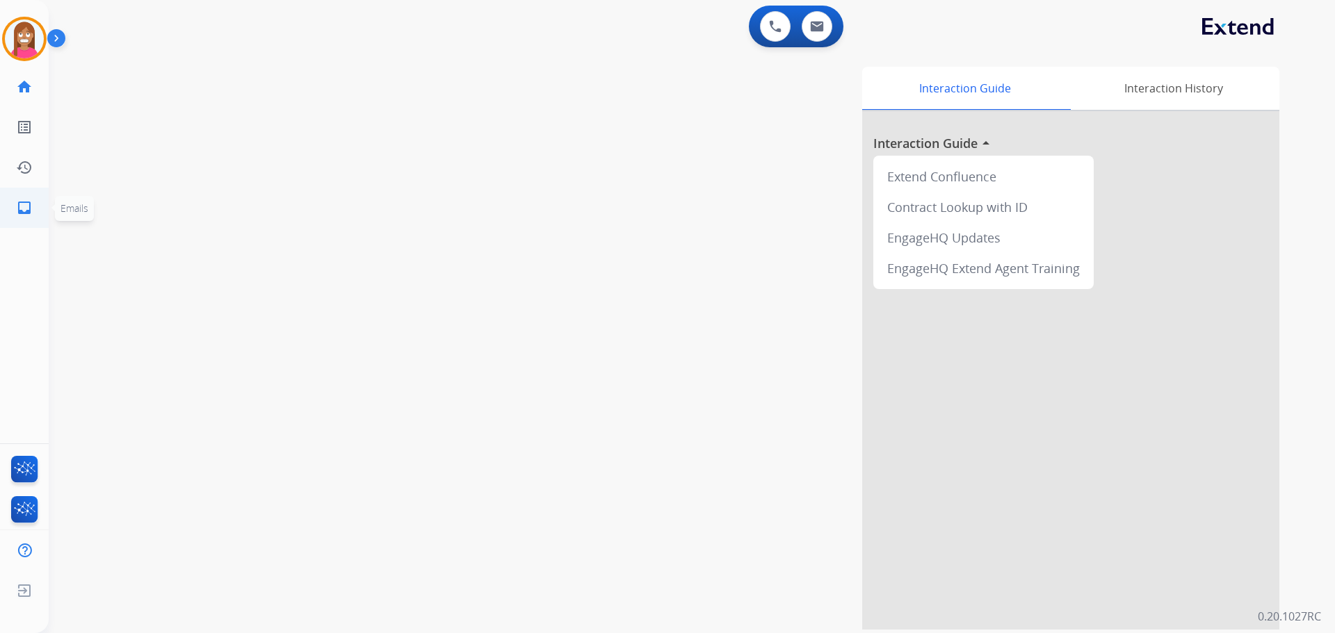
click at [24, 213] on mat-icon "inbox" at bounding box center [24, 207] width 17 height 17
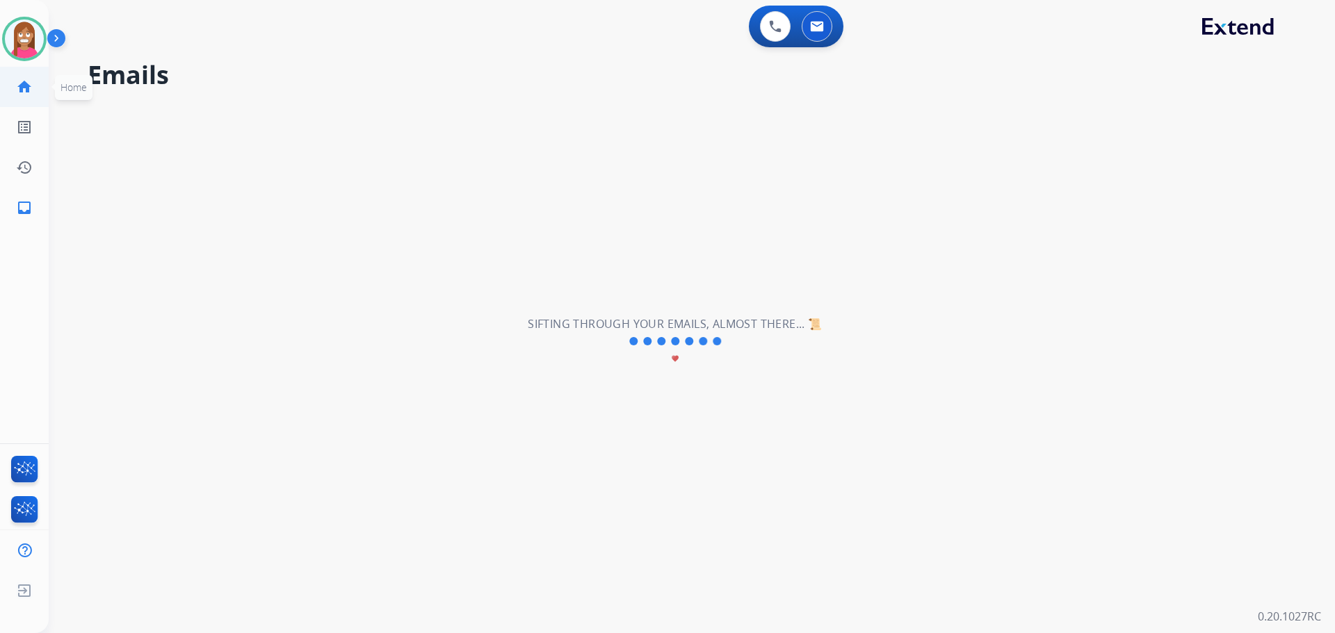
click at [27, 93] on mat-icon "home" at bounding box center [24, 87] width 17 height 17
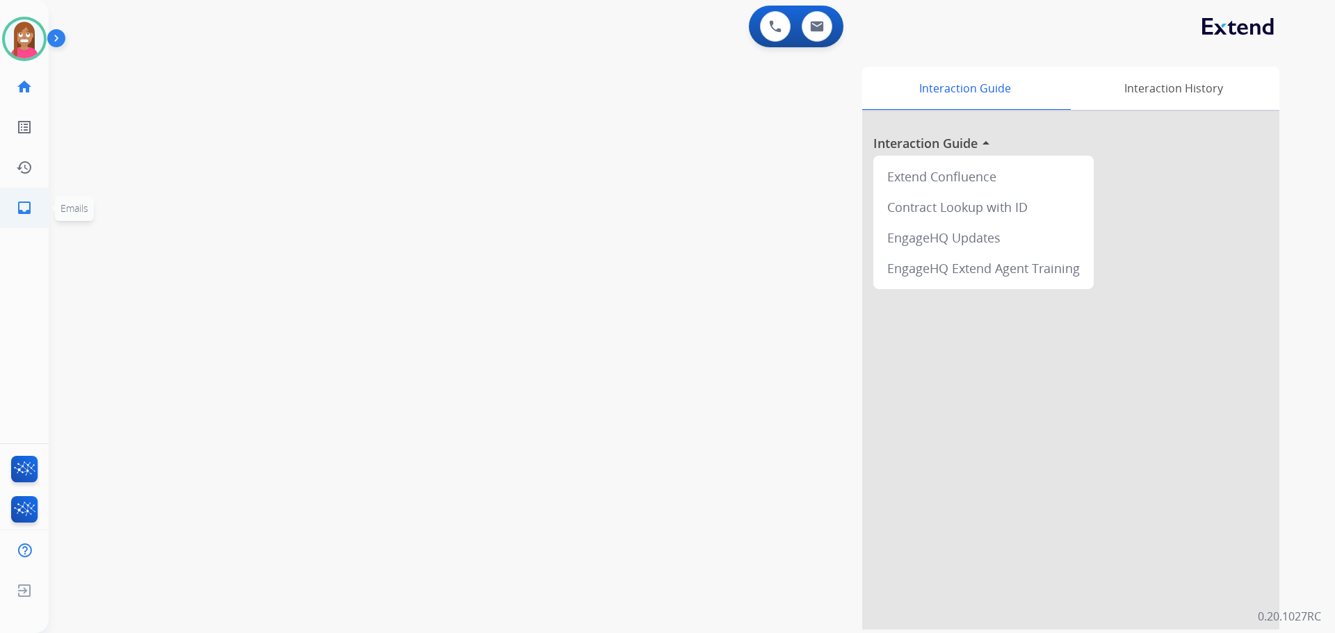
click at [21, 204] on mat-icon "inbox" at bounding box center [24, 207] width 17 height 17
select select "**********"
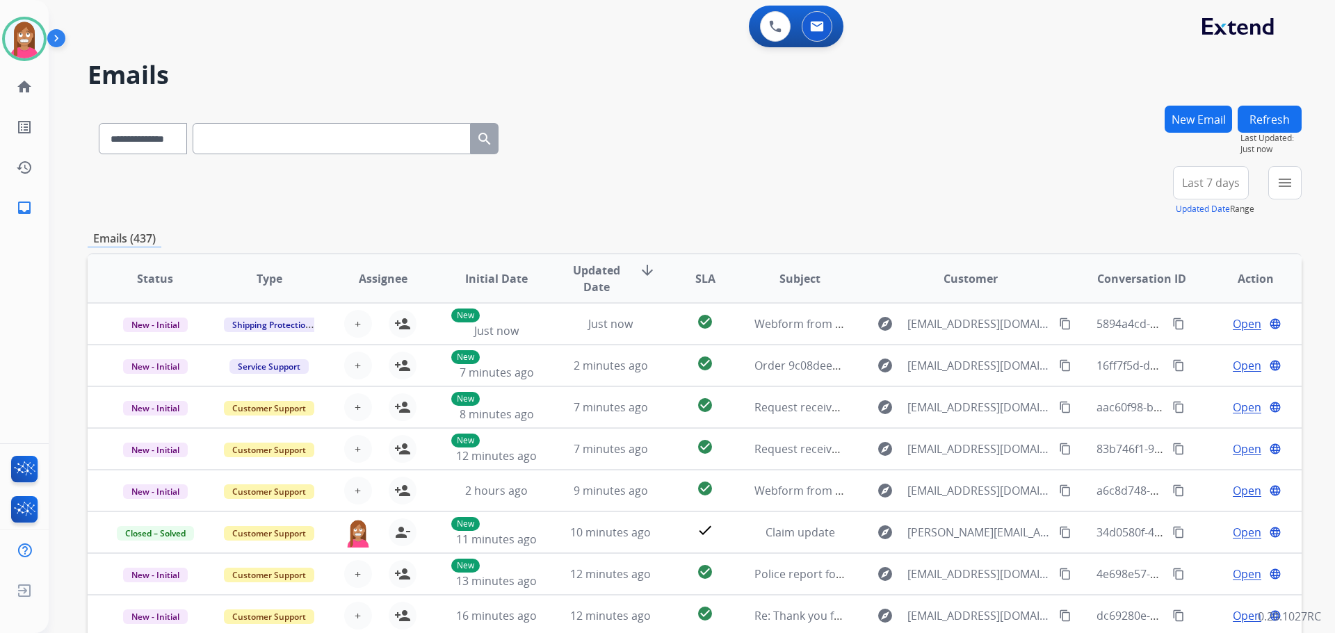
drag, startPoint x: 1182, startPoint y: 113, endPoint x: 1190, endPoint y: 113, distance: 8.3
click at [1190, 113] on button "New Email" at bounding box center [1197, 119] width 67 height 27
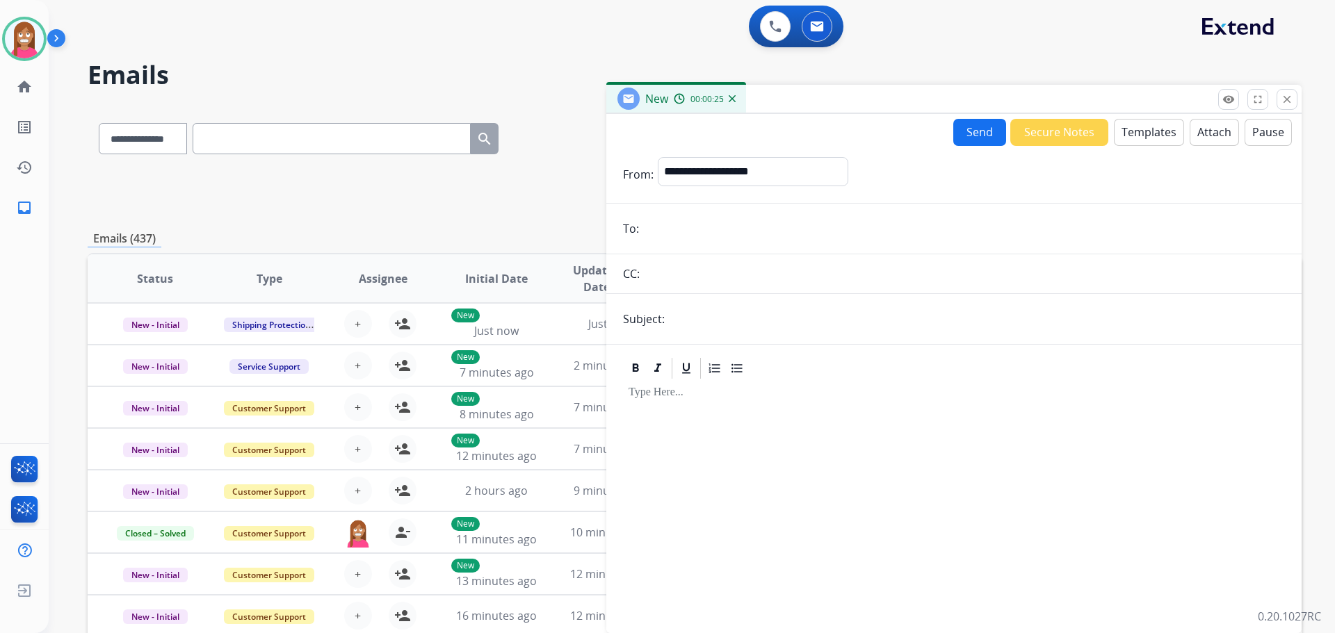
paste input "**********"
type input "**********"
click at [1146, 132] on button "Templates" at bounding box center [1149, 132] width 70 height 27
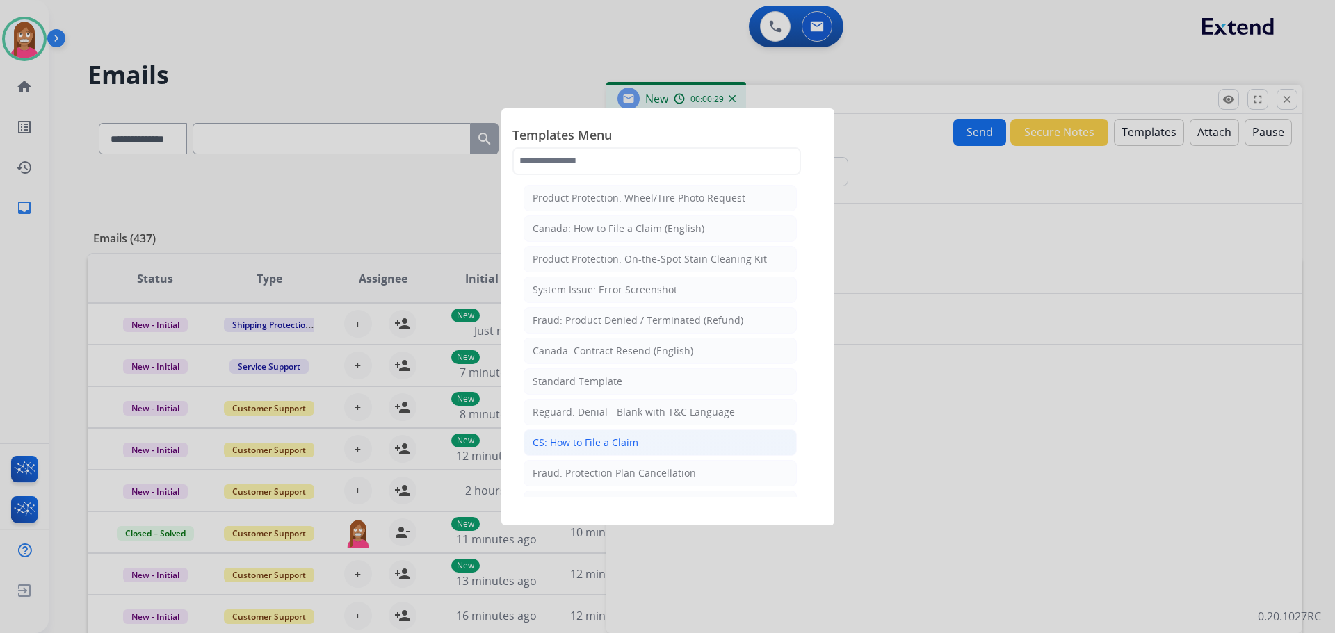
click at [586, 434] on li "CS: How to File a Claim" at bounding box center [659, 443] width 273 height 26
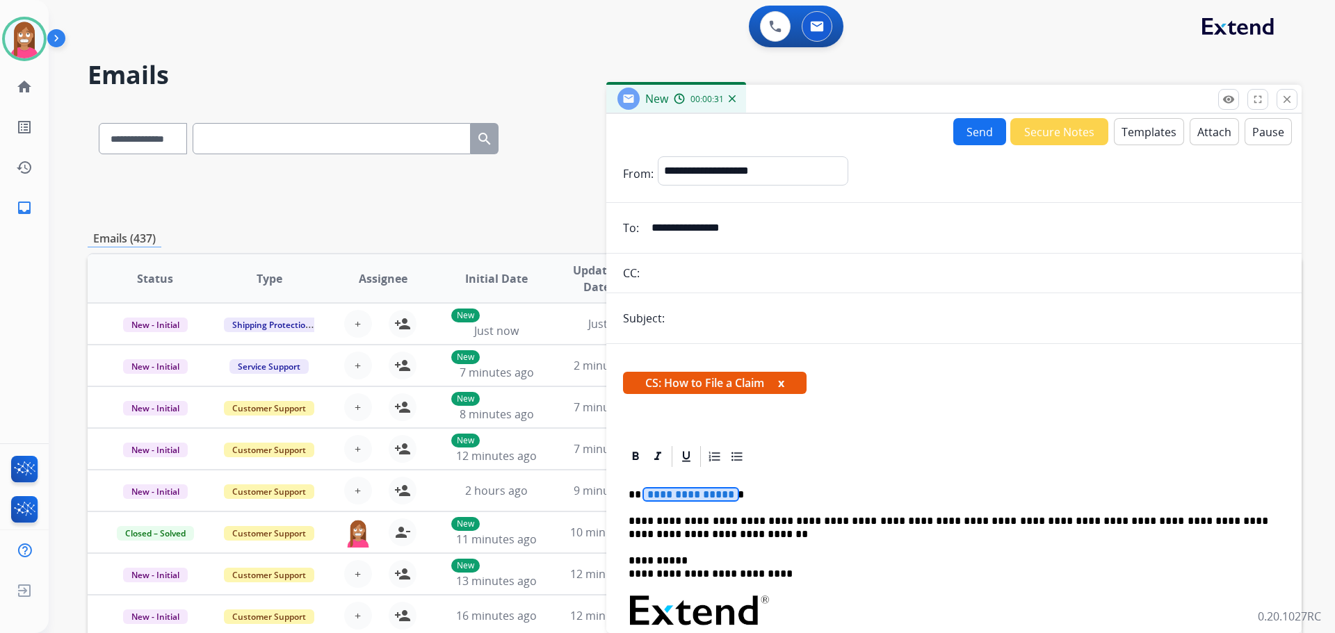
click at [680, 500] on span "**********" at bounding box center [691, 495] width 94 height 12
click at [1192, 127] on button "Attach" at bounding box center [1213, 131] width 49 height 27
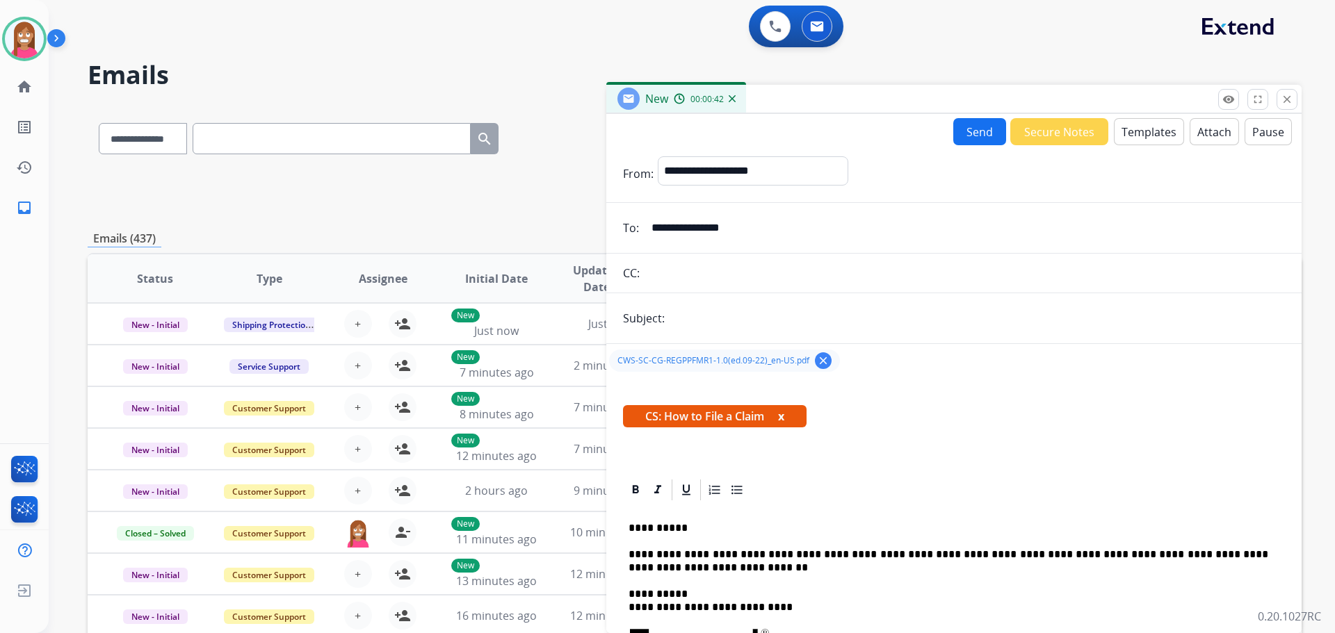
click at [772, 317] on input "text" at bounding box center [977, 318] width 616 height 28
type input "**********"
click at [979, 138] on button "Send" at bounding box center [979, 131] width 53 height 27
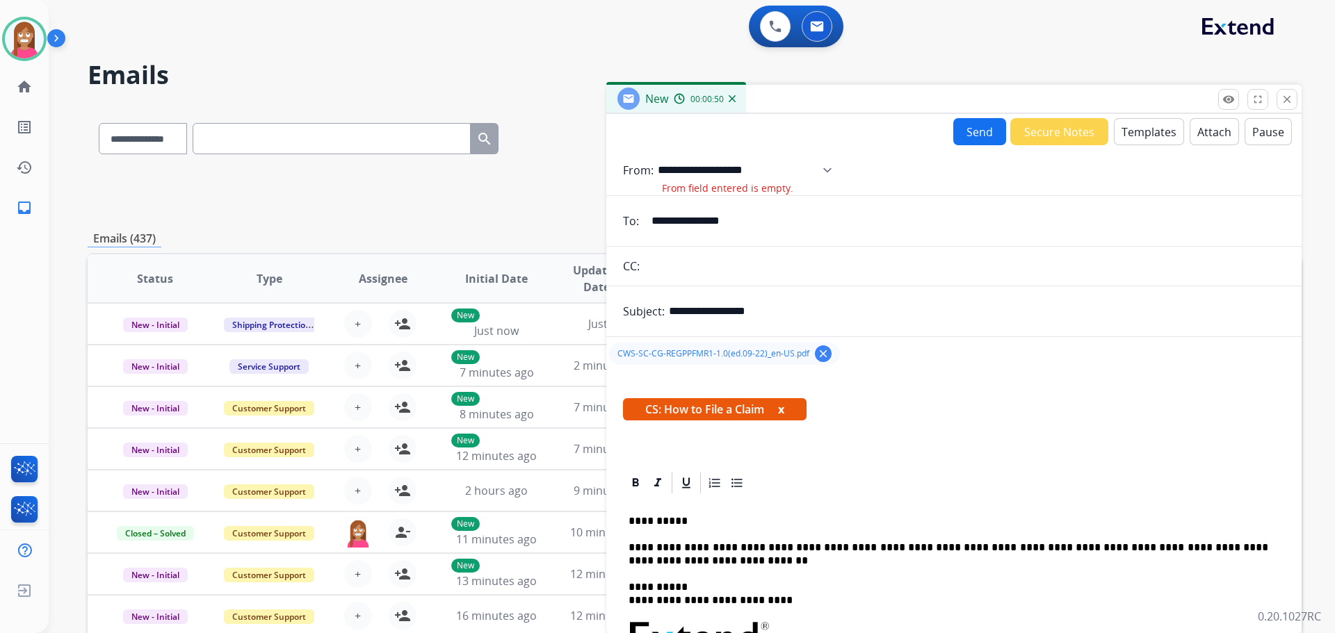
click at [688, 172] on select "**********" at bounding box center [750, 170] width 184 height 28
select select "**********"
click at [658, 156] on select "**********" at bounding box center [750, 170] width 184 height 28
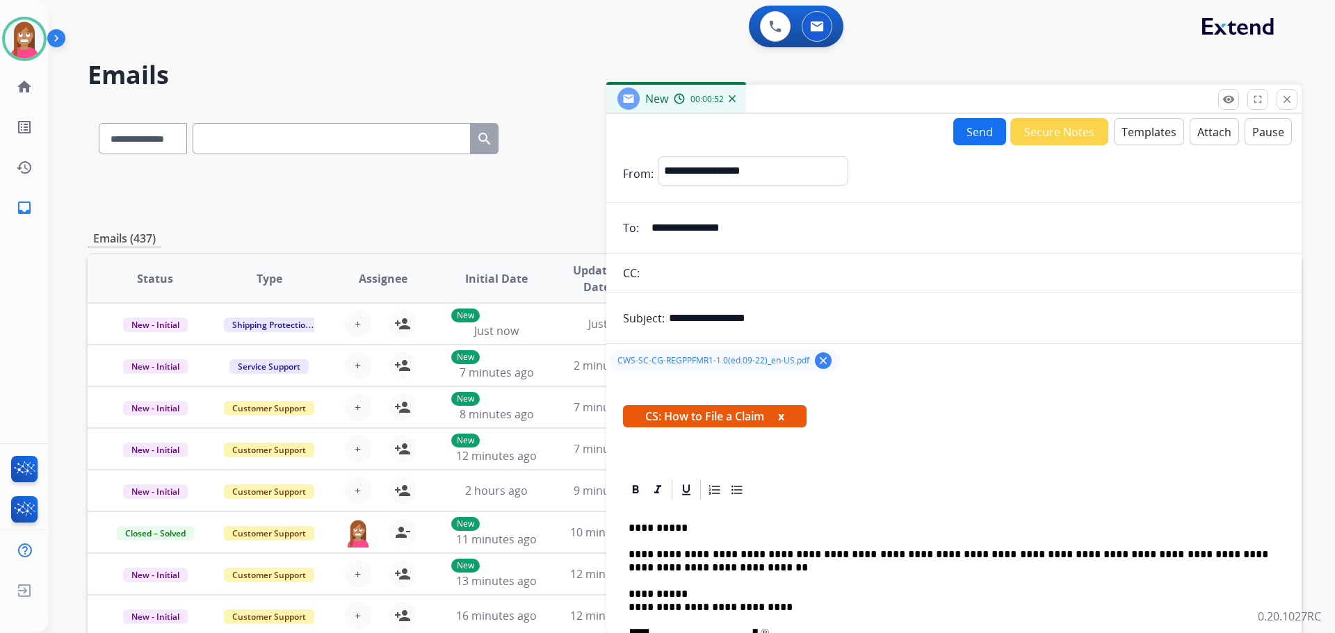
click at [975, 138] on button "Send" at bounding box center [979, 131] width 53 height 27
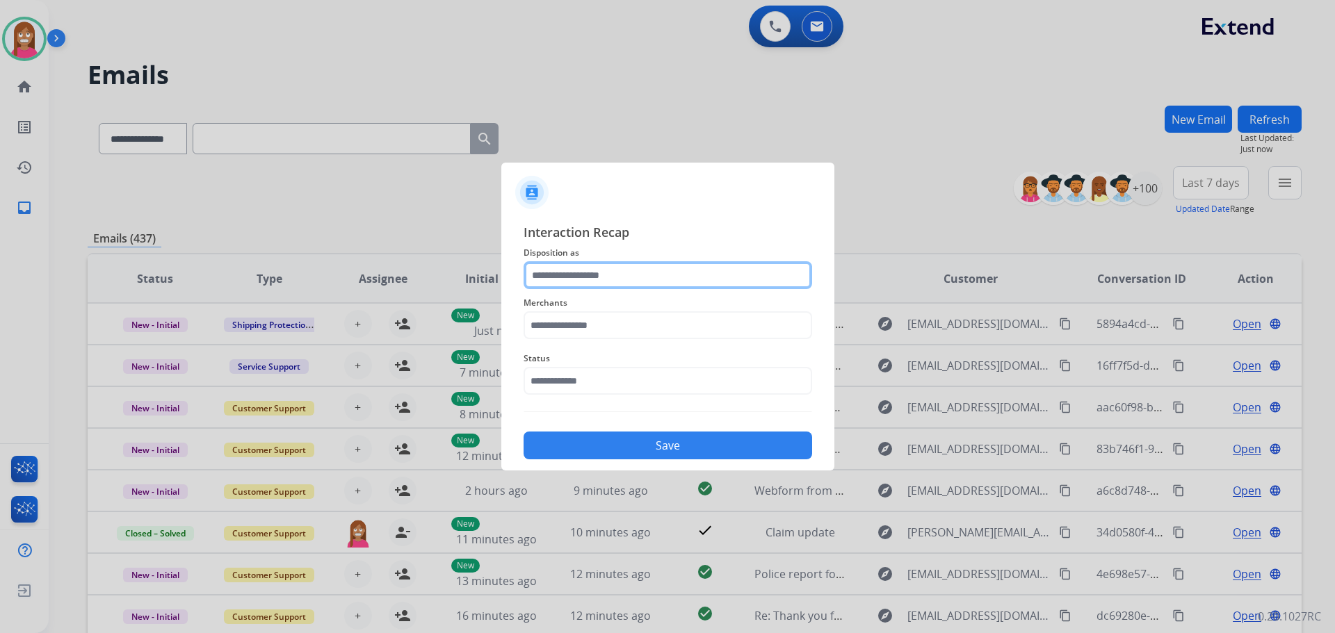
click at [546, 275] on input "text" at bounding box center [667, 275] width 288 height 28
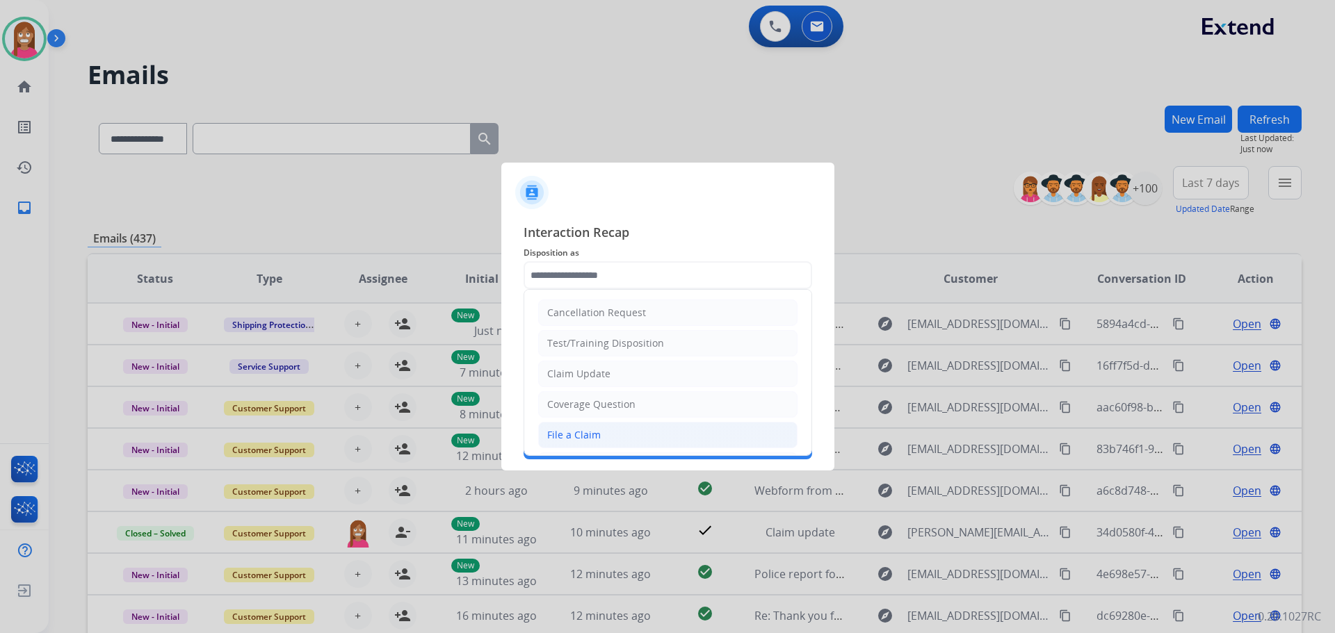
click at [567, 432] on div "File a Claim" at bounding box center [574, 435] width 54 height 14
type input "**********"
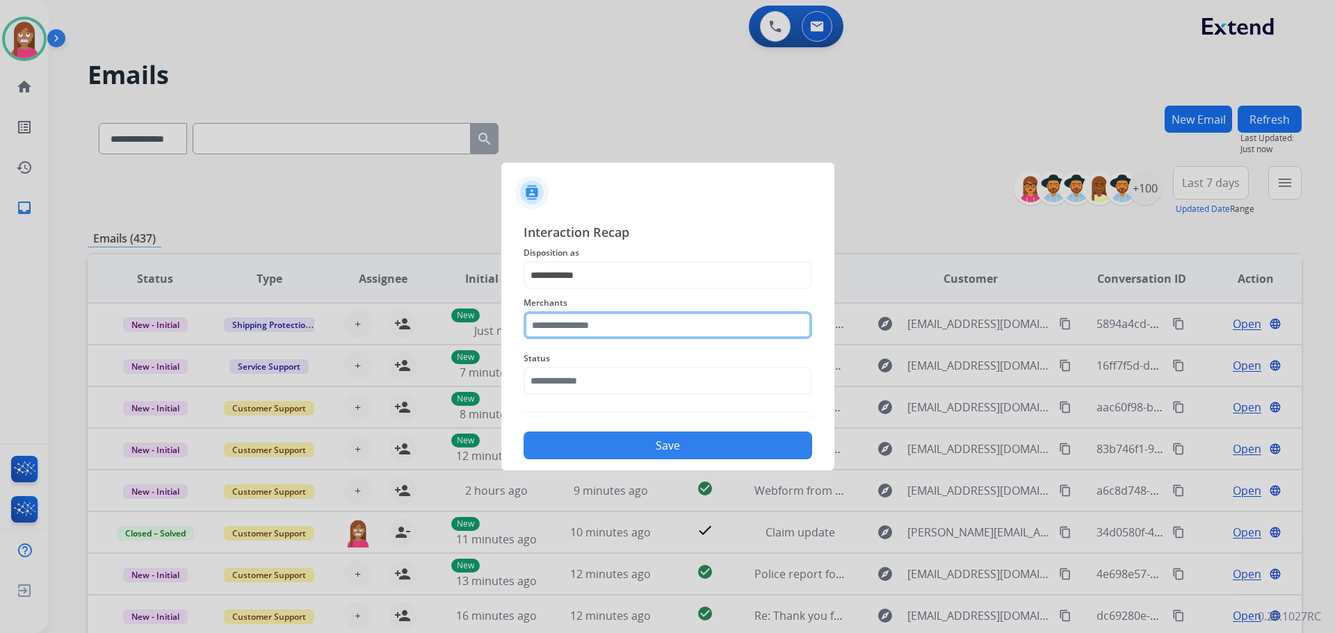
click at [562, 325] on input "text" at bounding box center [667, 325] width 288 height 28
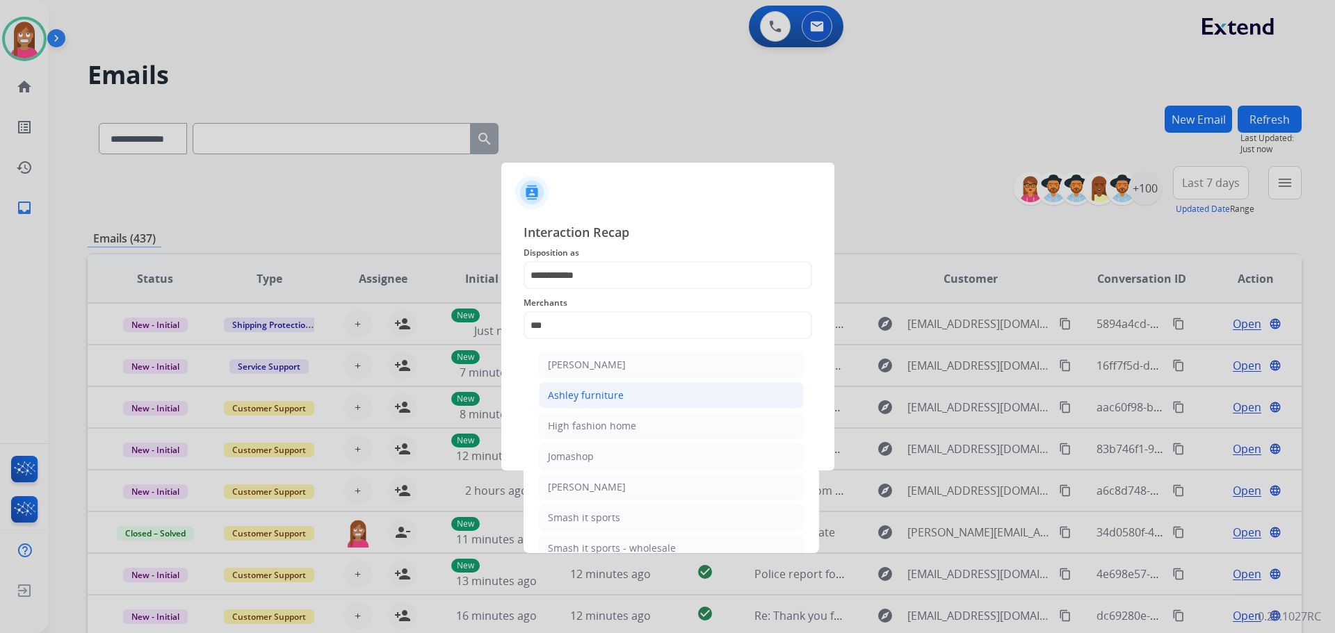
click at [633, 389] on li "Ashley furniture" at bounding box center [671, 395] width 265 height 26
type input "**********"
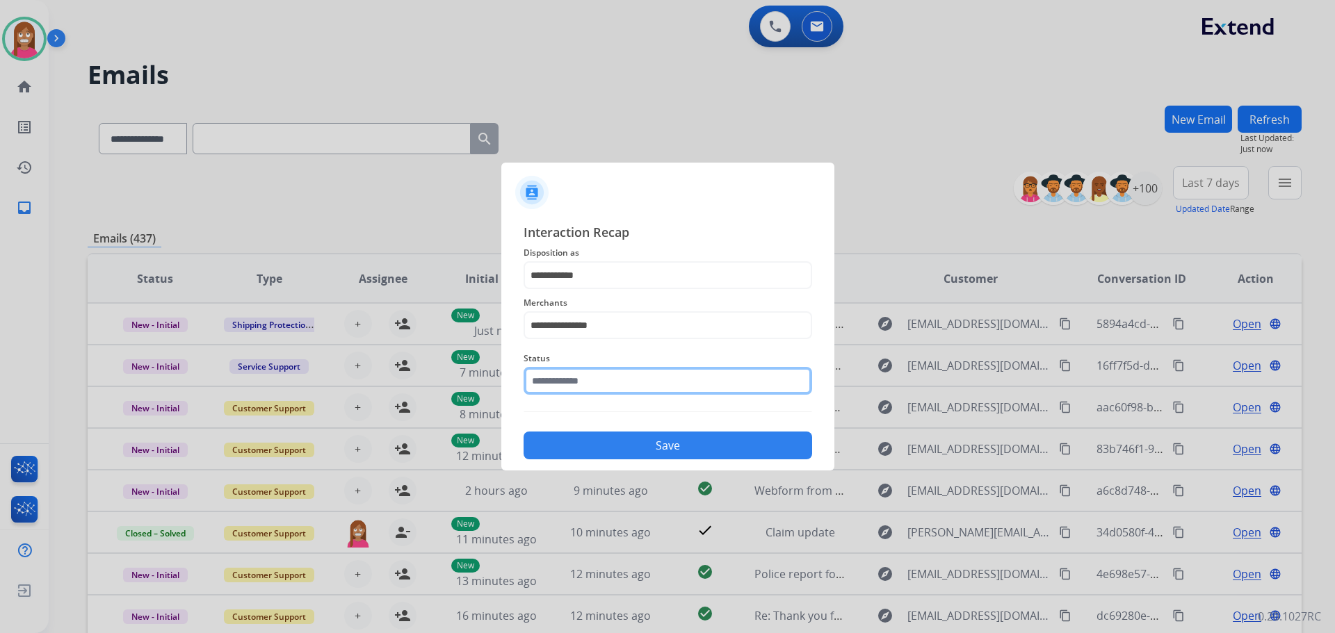
click at [562, 380] on input "text" at bounding box center [667, 381] width 288 height 28
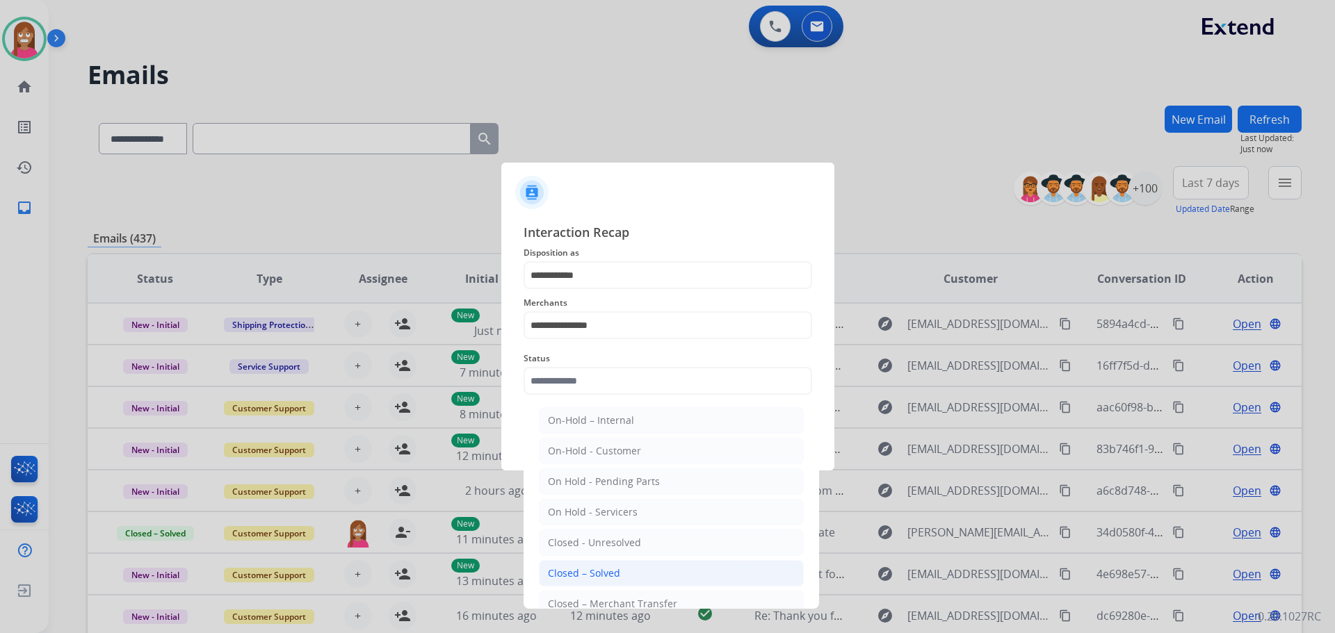
click at [557, 566] on li "Closed – Solved" at bounding box center [671, 573] width 265 height 26
type input "**********"
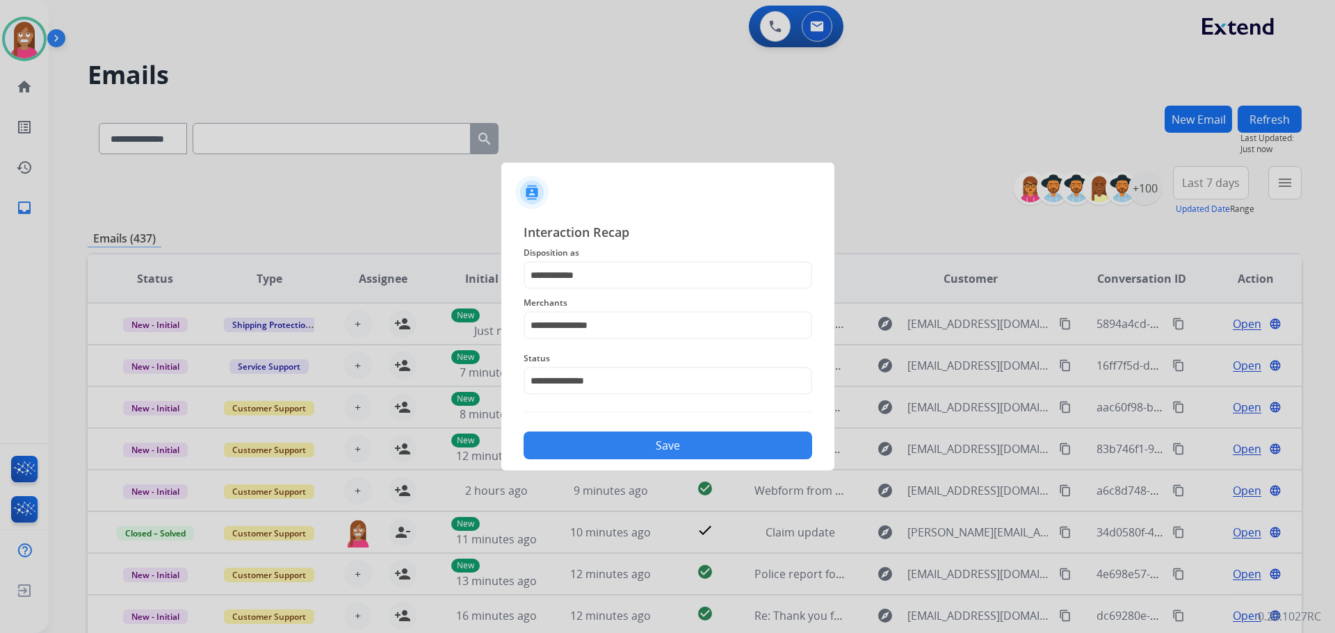
click at [590, 439] on button "Save" at bounding box center [667, 446] width 288 height 28
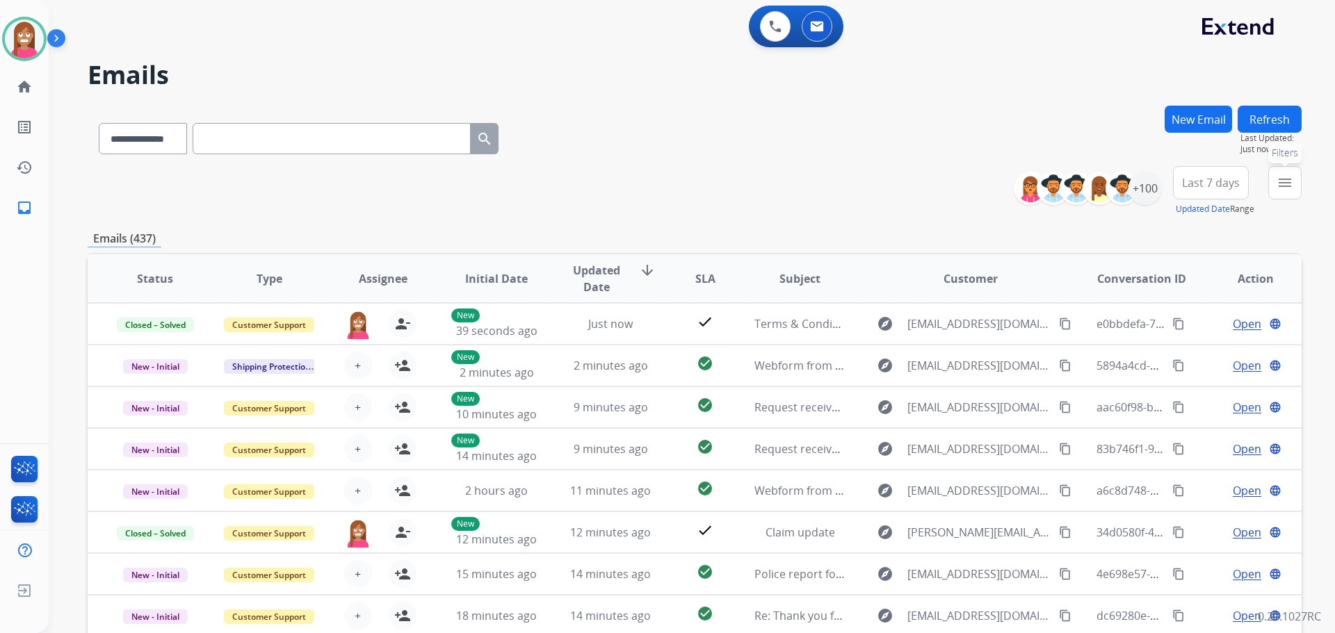
click at [1287, 185] on mat-icon "menu" at bounding box center [1284, 182] width 17 height 17
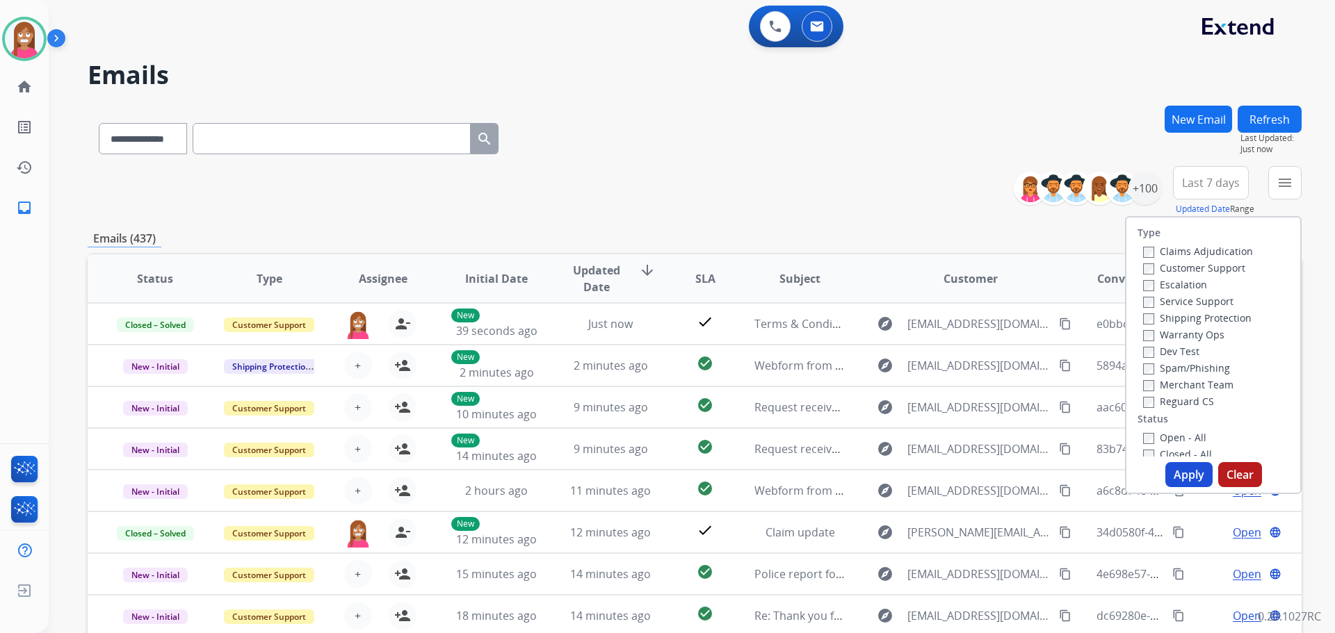
click at [1182, 266] on label "Customer Support" at bounding box center [1194, 267] width 102 height 13
click at [1176, 320] on label "Shipping Protection" at bounding box center [1197, 317] width 108 height 13
click at [1156, 398] on label "Reguard CS" at bounding box center [1178, 401] width 71 height 13
click at [1158, 437] on label "Open - All" at bounding box center [1174, 437] width 63 height 13
click at [1173, 474] on button "Apply" at bounding box center [1188, 474] width 47 height 25
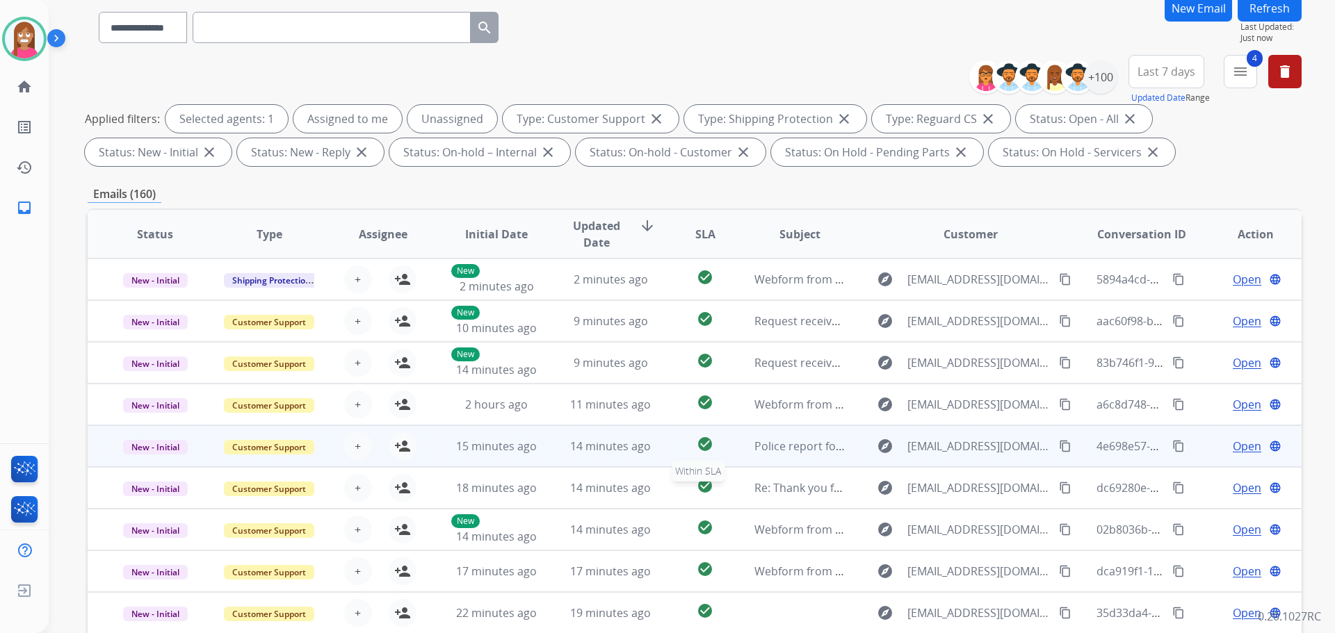
scroll to position [209, 0]
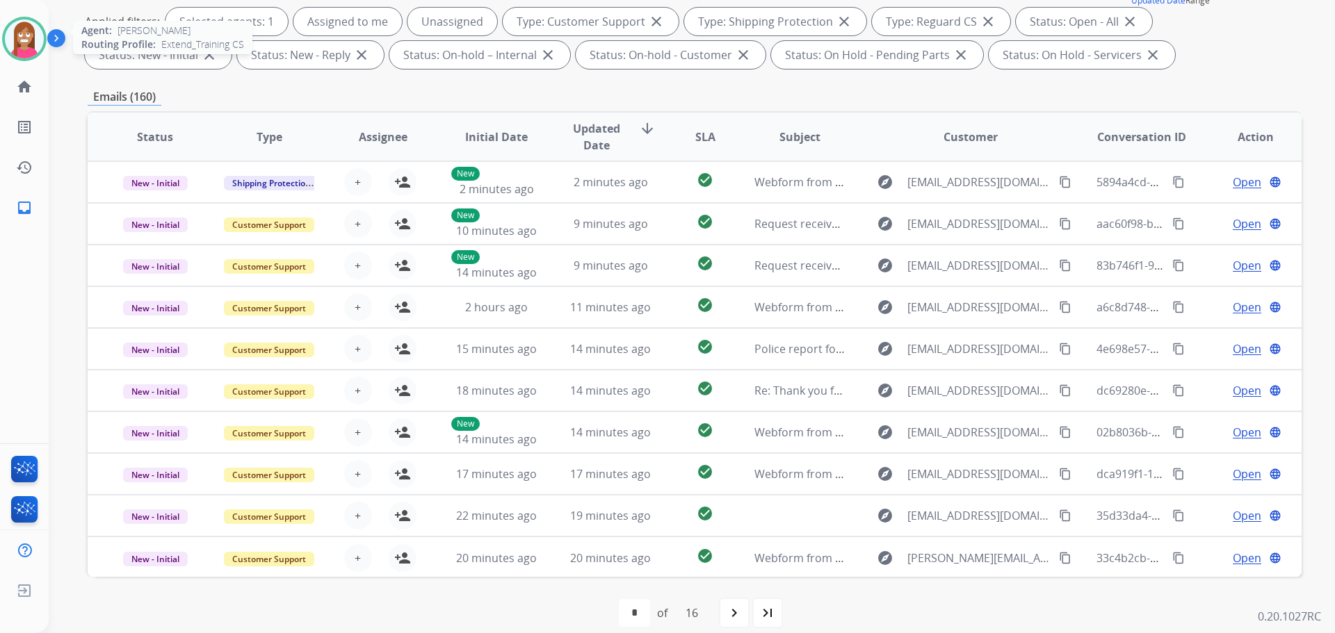
click at [37, 40] on img at bounding box center [24, 38] width 39 height 39
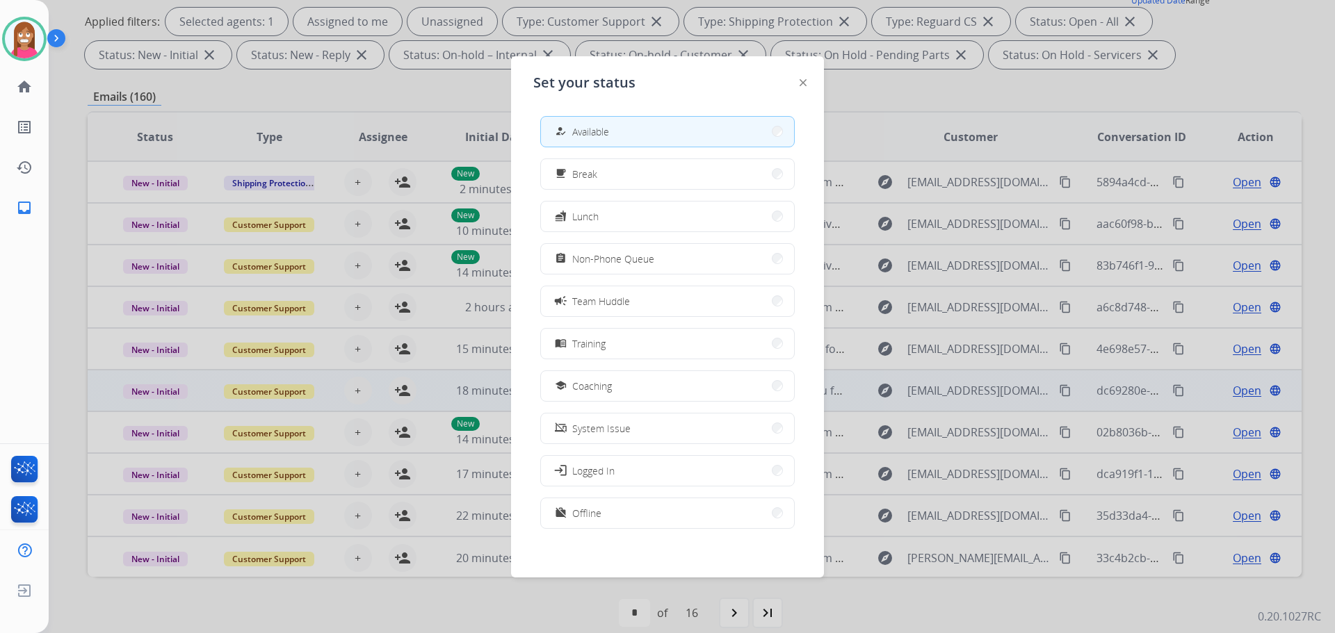
drag, startPoint x: 611, startPoint y: 382, endPoint x: 621, endPoint y: 379, distance: 10.8
click at [610, 381] on span "Coaching" at bounding box center [592, 386] width 40 height 15
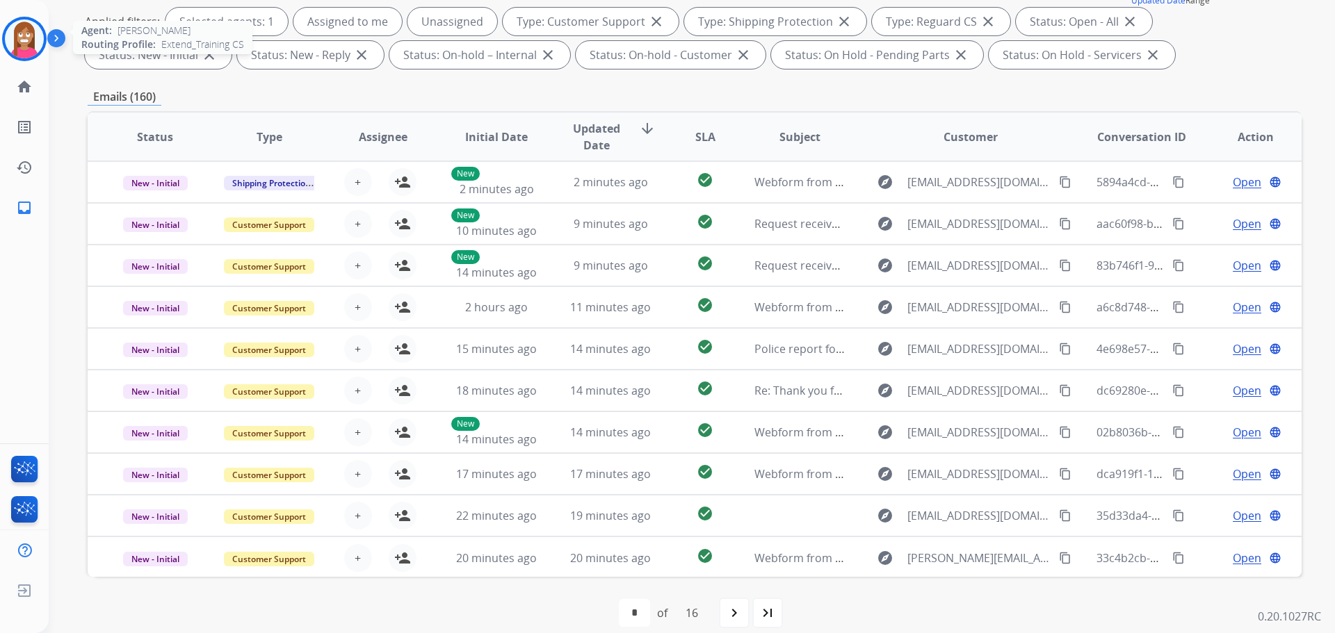
click at [34, 40] on img at bounding box center [24, 38] width 39 height 39
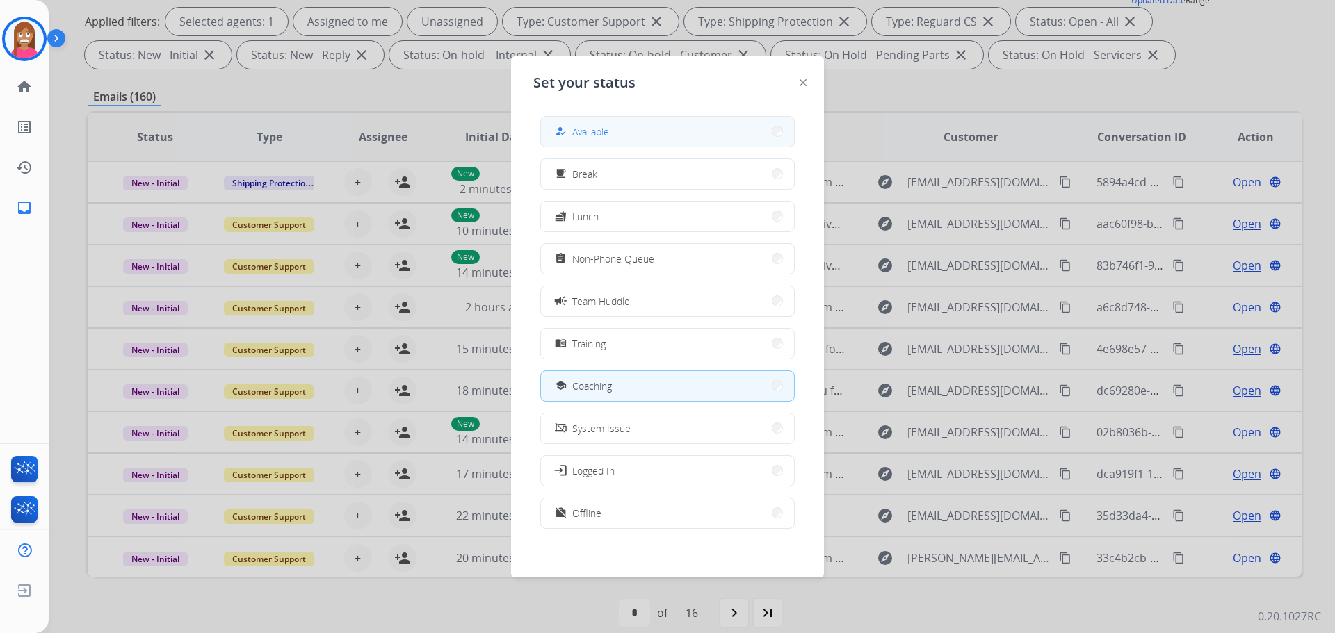
click at [608, 131] on span "Available" at bounding box center [590, 131] width 37 height 15
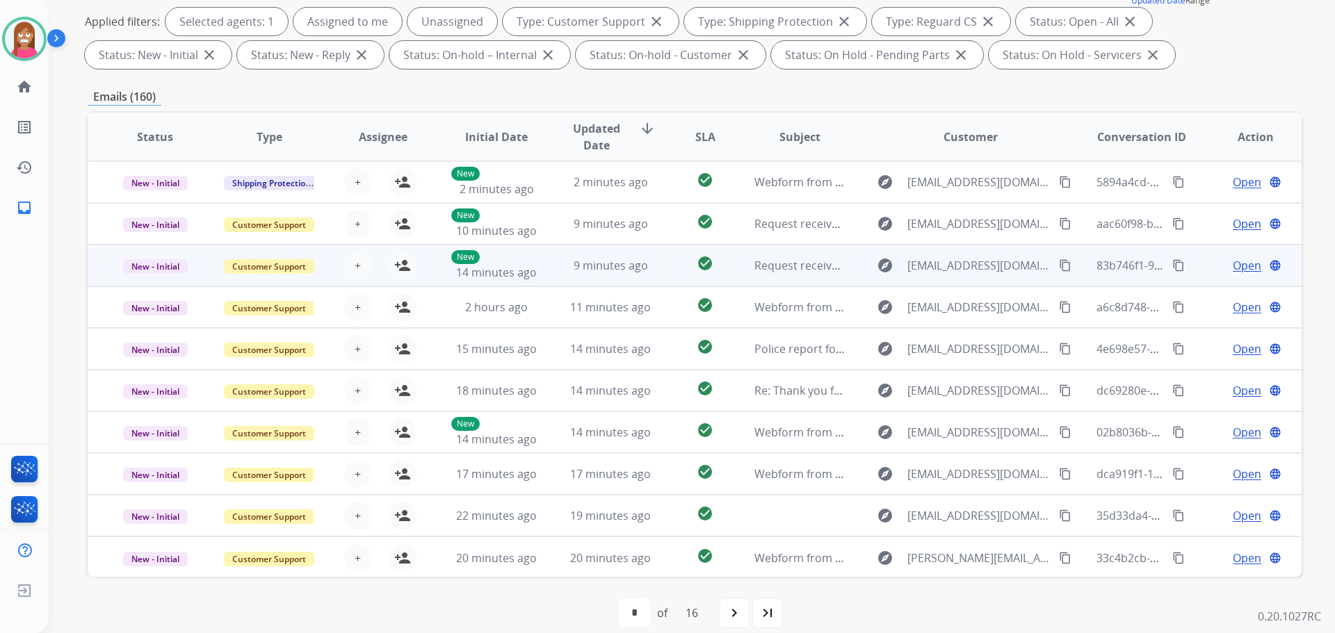
click at [612, 277] on td "9 minutes ago" at bounding box center [600, 266] width 114 height 42
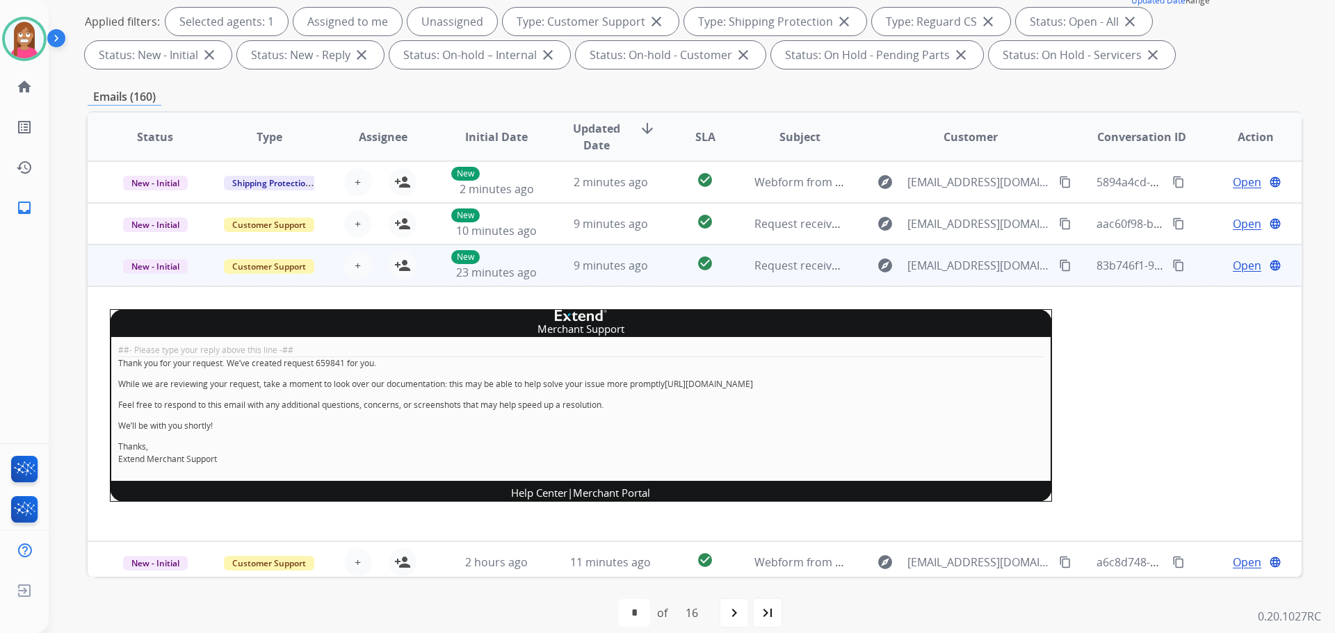
scroll to position [83, 0]
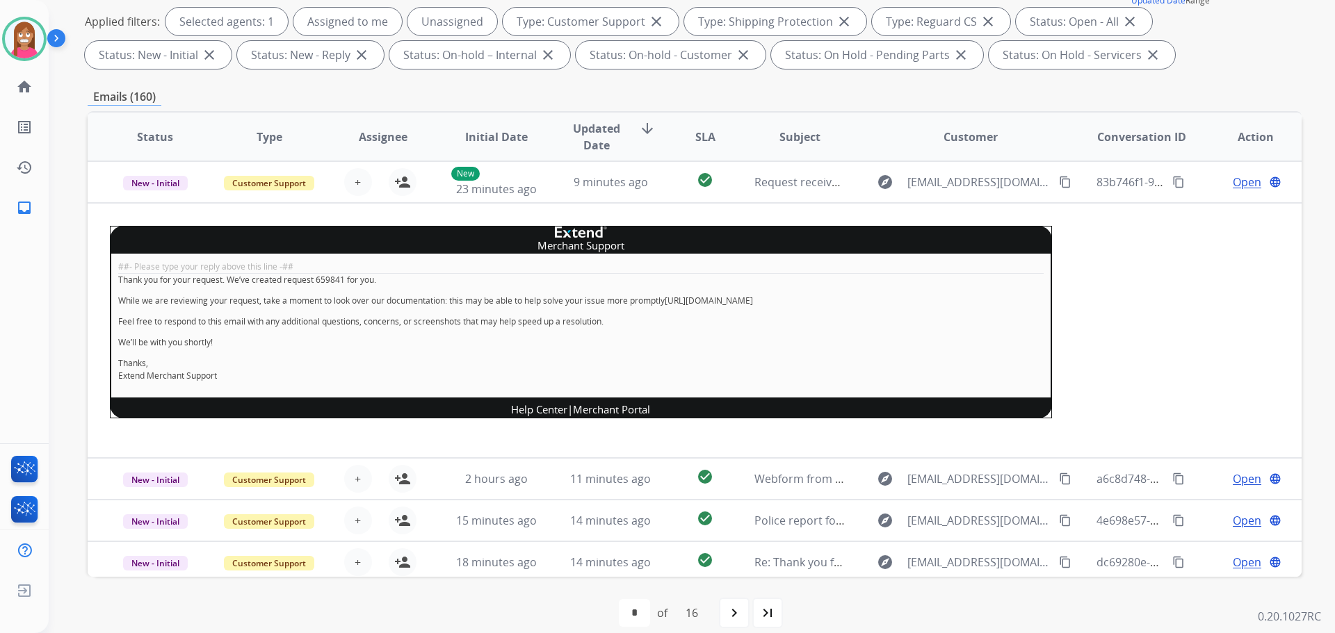
drag, startPoint x: 215, startPoint y: 2, endPoint x: 1121, endPoint y: 92, distance: 910.2
click at [1121, 92] on div "Emails (160)" at bounding box center [695, 96] width 1214 height 17
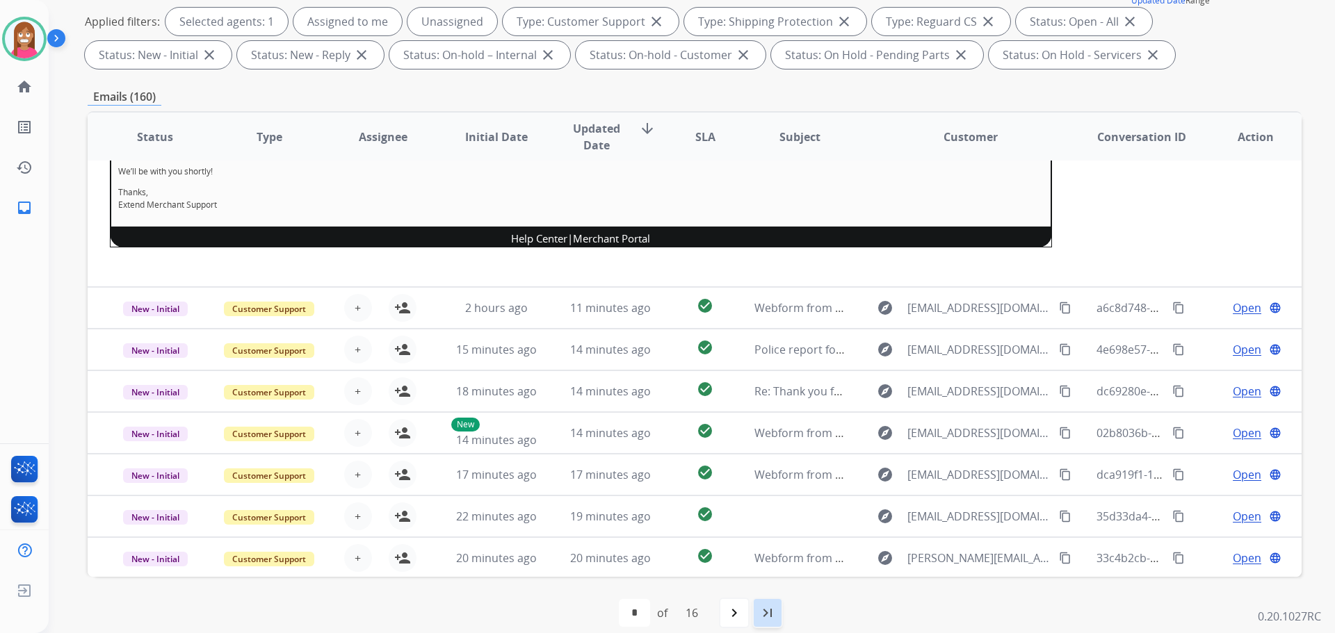
scroll to position [256, 0]
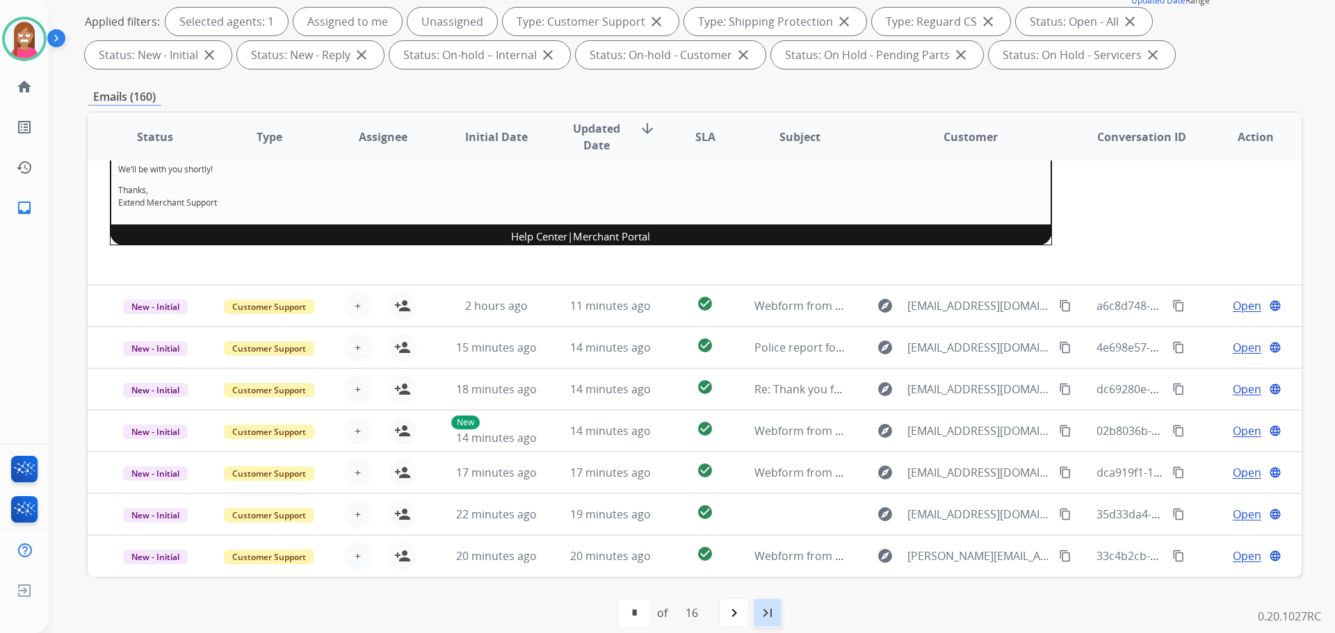
click at [769, 610] on mat-icon "last_page" at bounding box center [767, 613] width 17 height 17
select select "**"
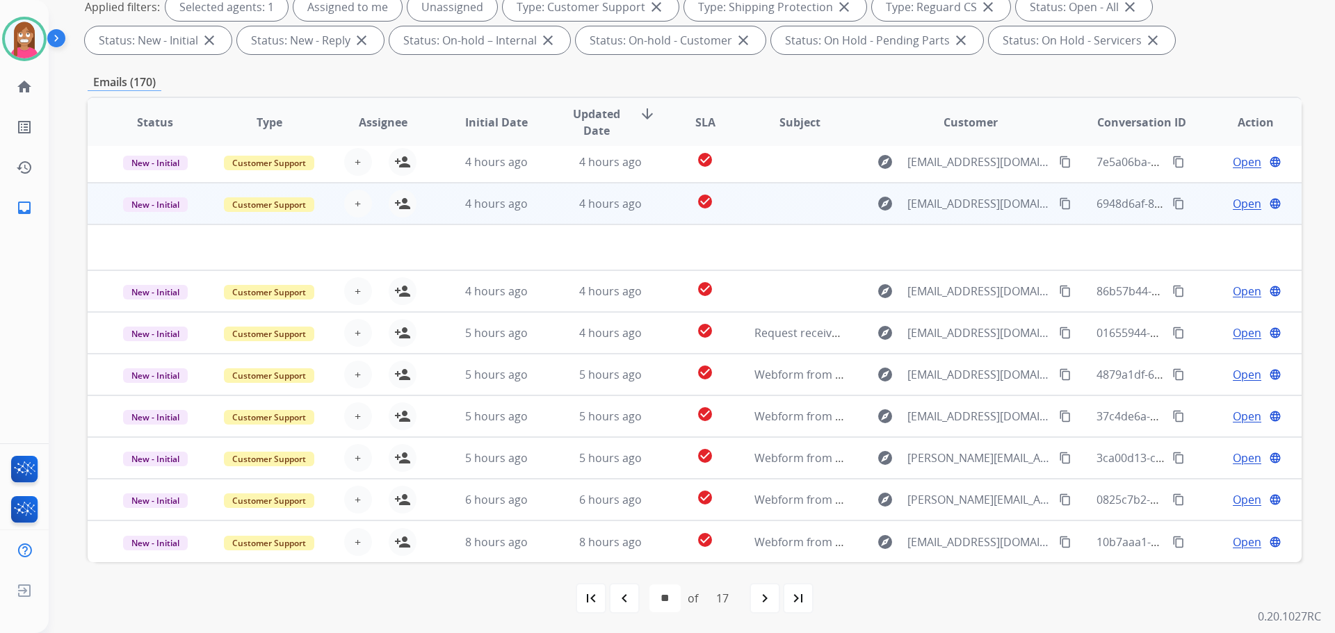
scroll to position [225, 0]
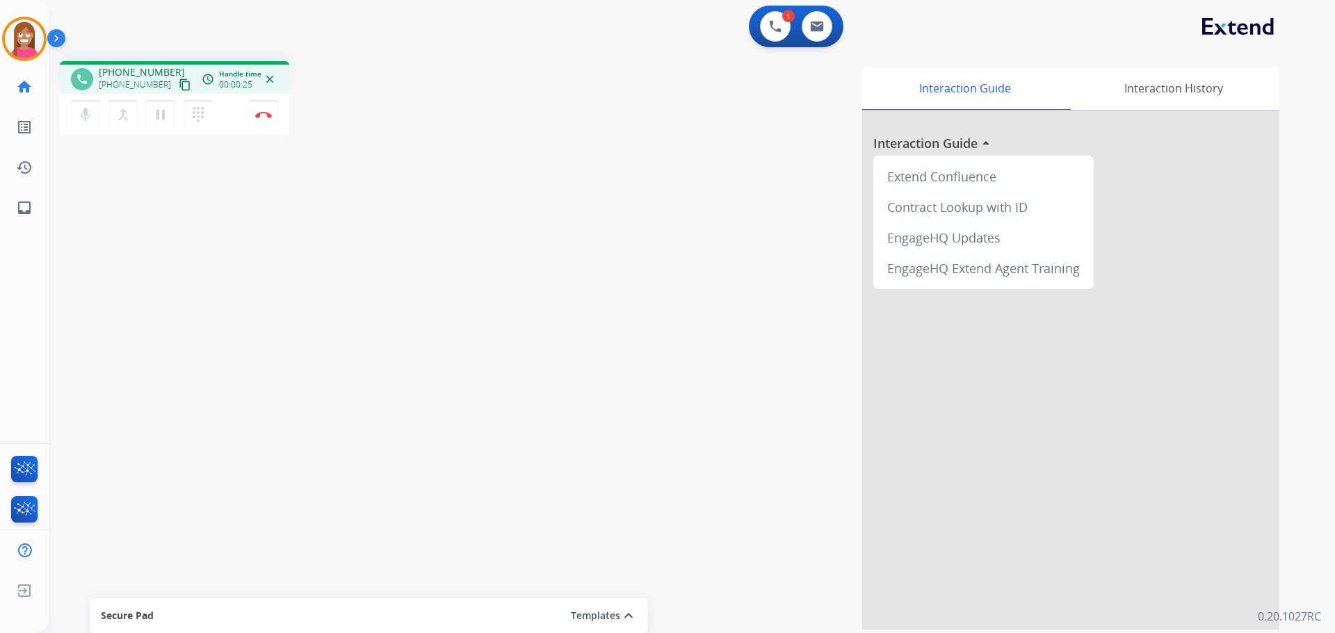
click at [179, 82] on mat-icon "content_copy" at bounding box center [185, 85] width 13 height 13
click at [159, 116] on mat-icon "pause" at bounding box center [160, 114] width 17 height 17
click at [158, 118] on mat-icon "play_arrow" at bounding box center [160, 114] width 17 height 17
click at [179, 86] on mat-icon "content_copy" at bounding box center [185, 85] width 13 height 13
click at [255, 115] on img at bounding box center [263, 114] width 17 height 7
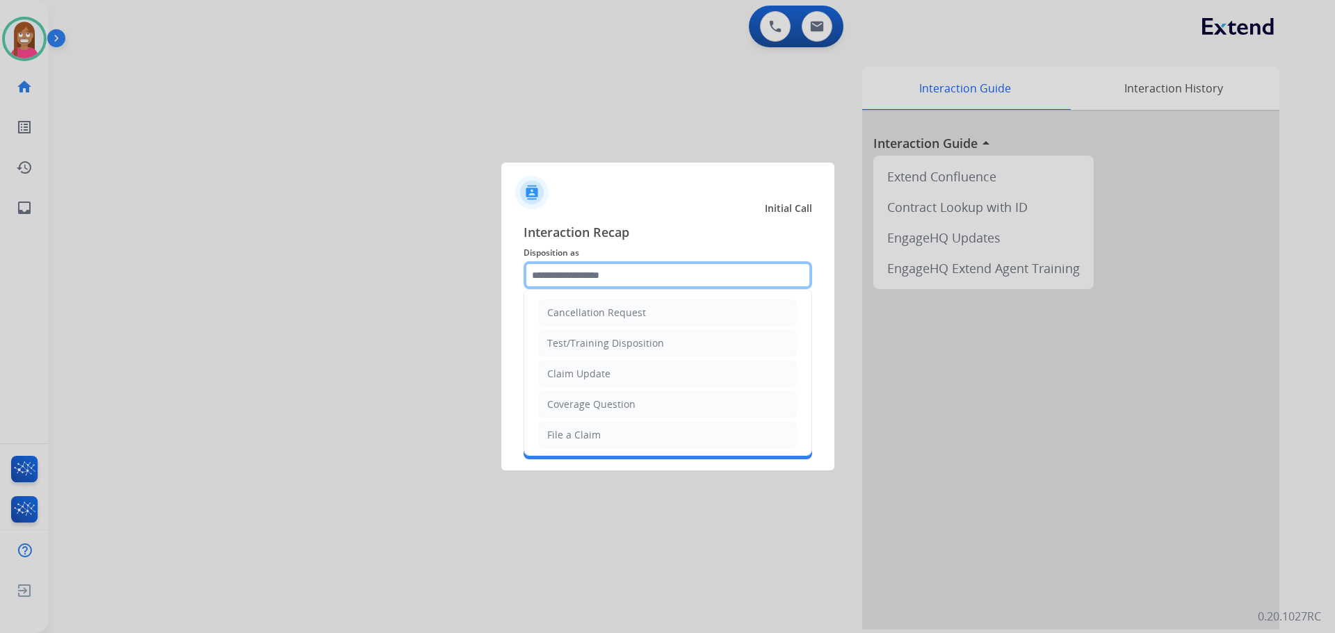
click at [606, 279] on input "text" at bounding box center [667, 275] width 288 height 28
click at [570, 434] on div "File a Claim" at bounding box center [574, 435] width 54 height 14
type input "**********"
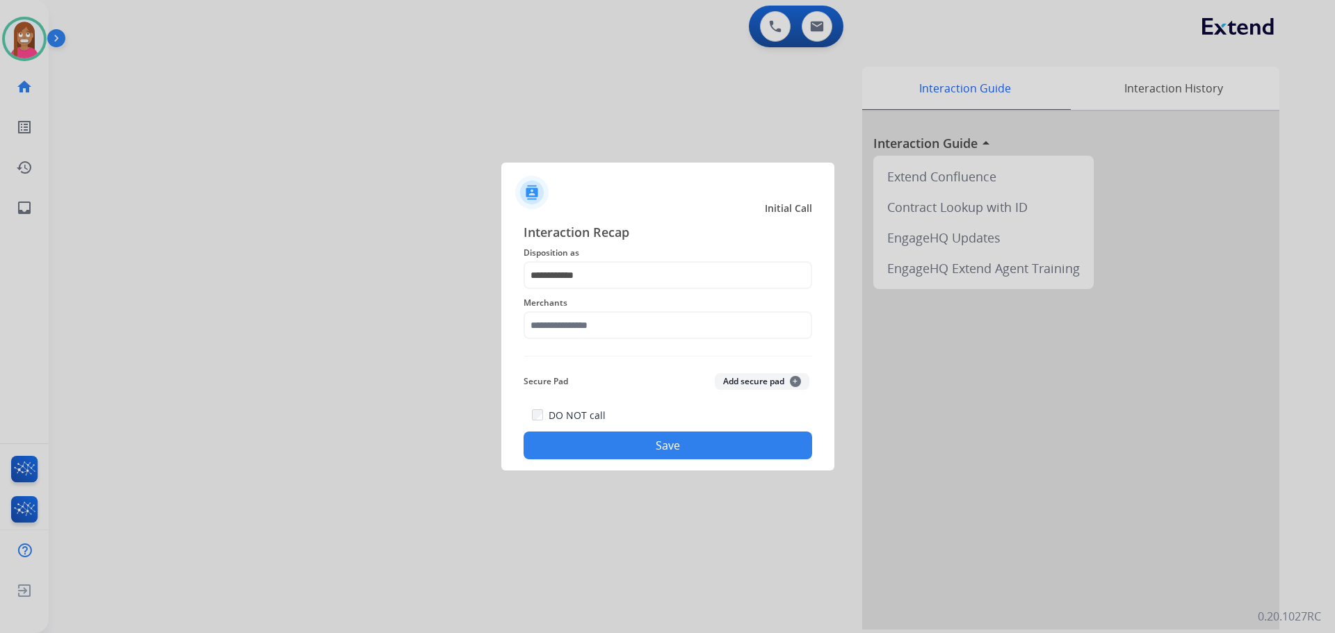
click at [550, 340] on div "Merchants" at bounding box center [667, 317] width 288 height 56
click at [547, 329] on input "text" at bounding box center [667, 325] width 288 height 28
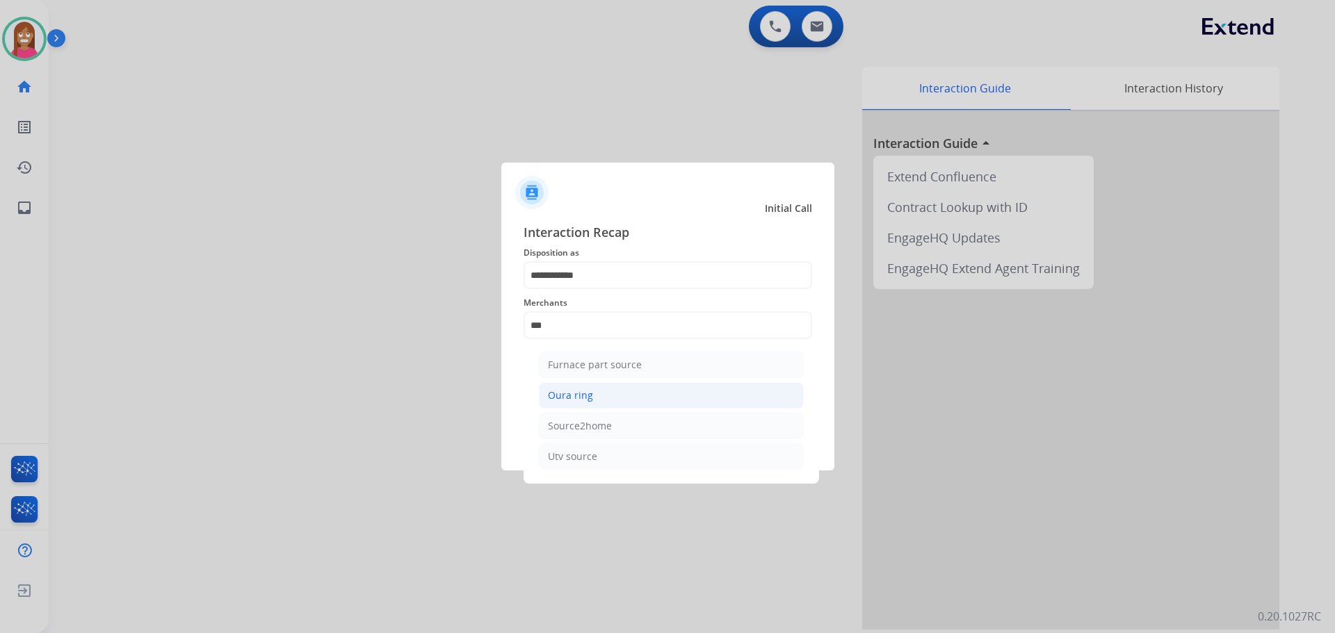
click at [575, 382] on ul "Furnace part source Oura ring Source2home Utv source" at bounding box center [671, 414] width 273 height 139
drag, startPoint x: 573, startPoint y: 391, endPoint x: 574, endPoint y: 399, distance: 8.4
click at [573, 391] on div "Oura ring" at bounding box center [570, 396] width 45 height 14
type input "*********"
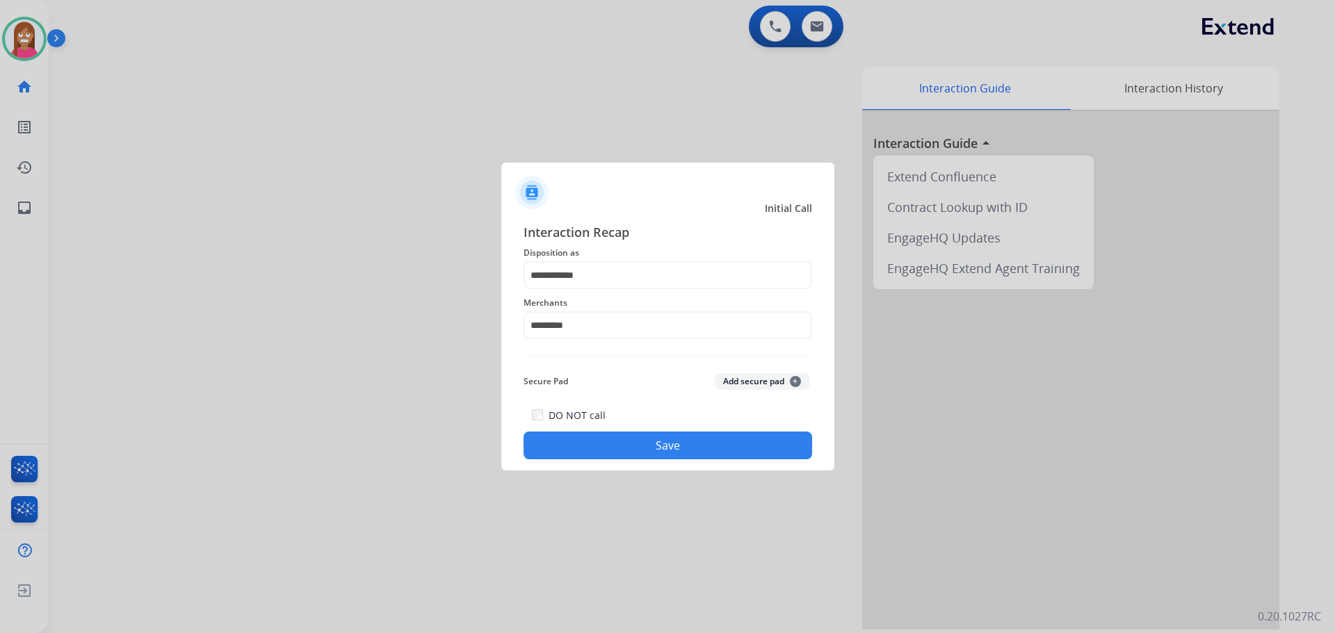
drag, startPoint x: 577, startPoint y: 439, endPoint x: 655, endPoint y: 375, distance: 100.9
click at [576, 439] on button "Save" at bounding box center [667, 446] width 288 height 28
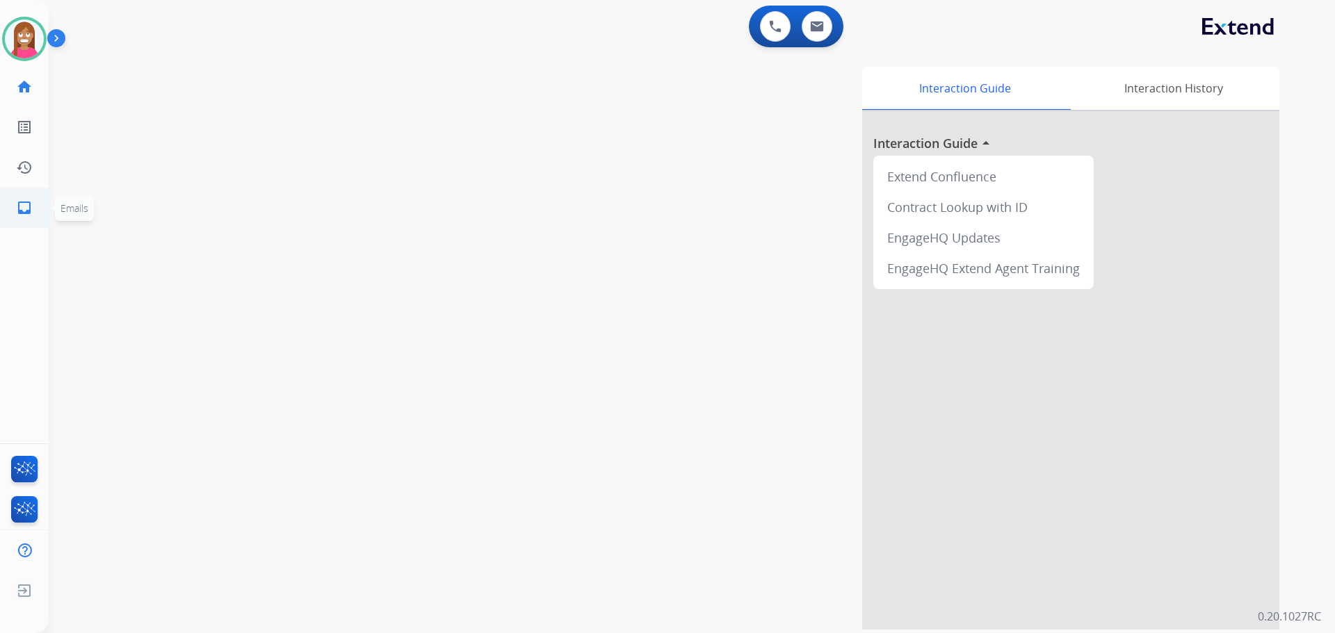
click at [9, 210] on link "inbox Emails" at bounding box center [24, 207] width 39 height 39
select select "**********"
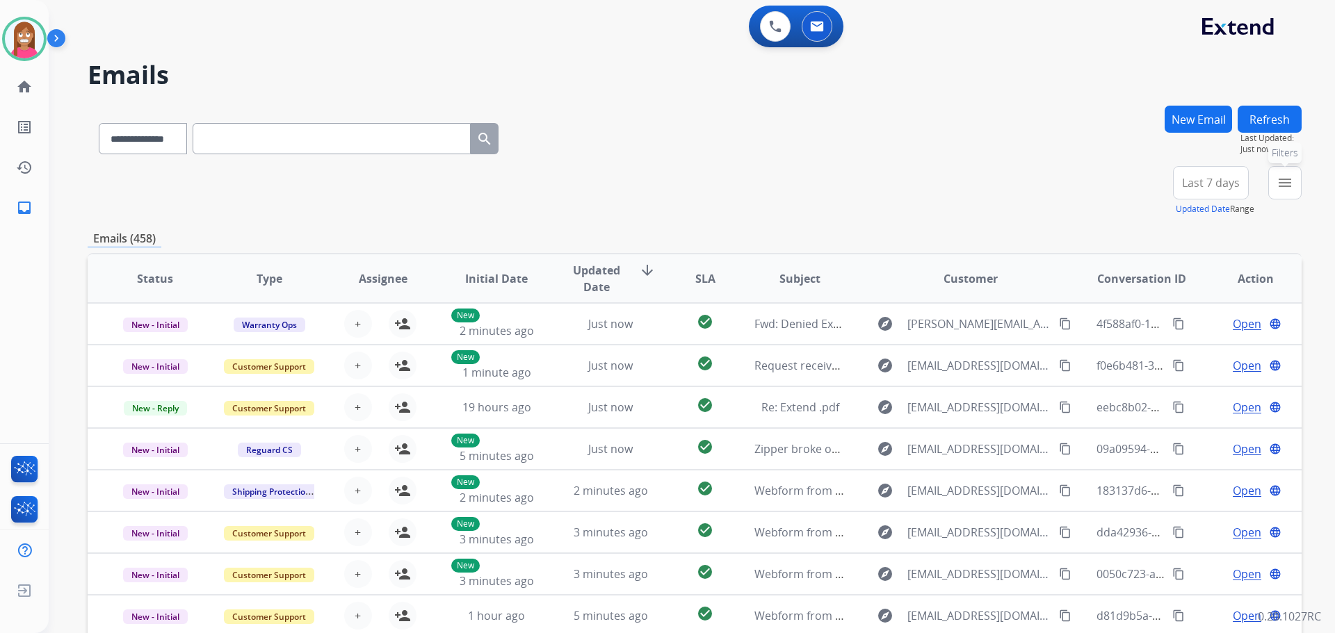
click at [1294, 184] on button "menu Filters" at bounding box center [1284, 182] width 33 height 33
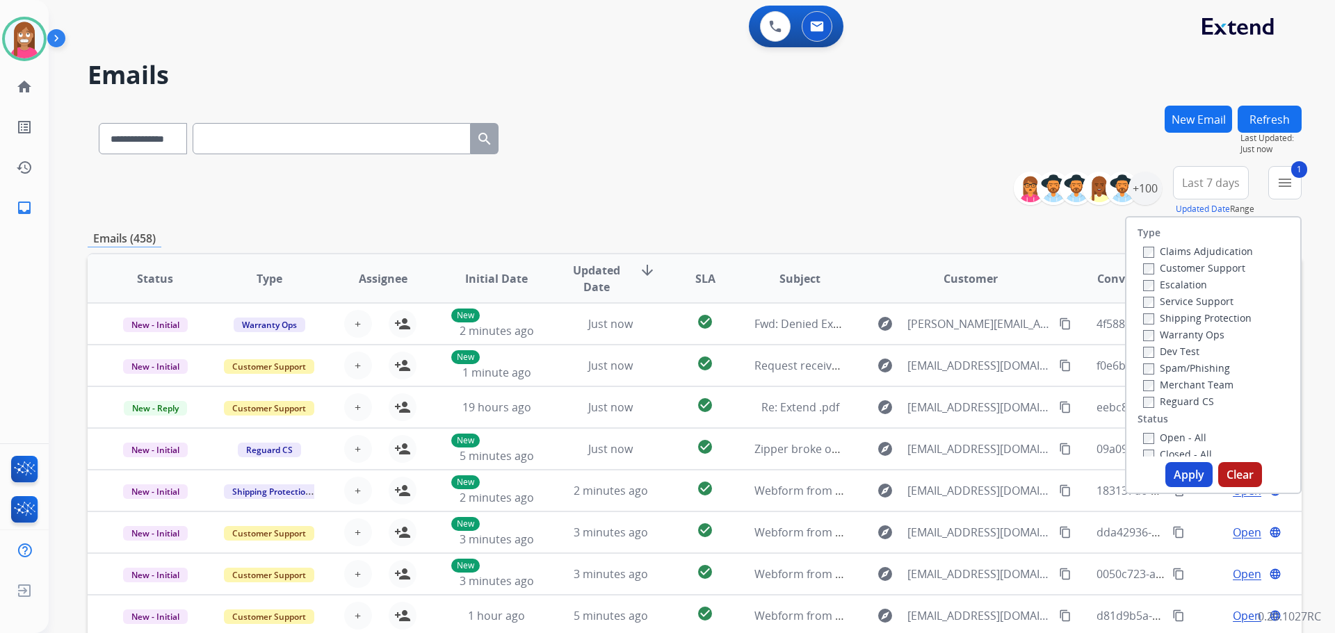
click at [1156, 314] on label "Shipping Protection" at bounding box center [1197, 317] width 108 height 13
click at [1147, 398] on label "Reguard CS" at bounding box center [1178, 401] width 71 height 13
click at [1157, 435] on label "Open - All" at bounding box center [1174, 437] width 63 height 13
click at [1167, 473] on button "Apply" at bounding box center [1188, 474] width 47 height 25
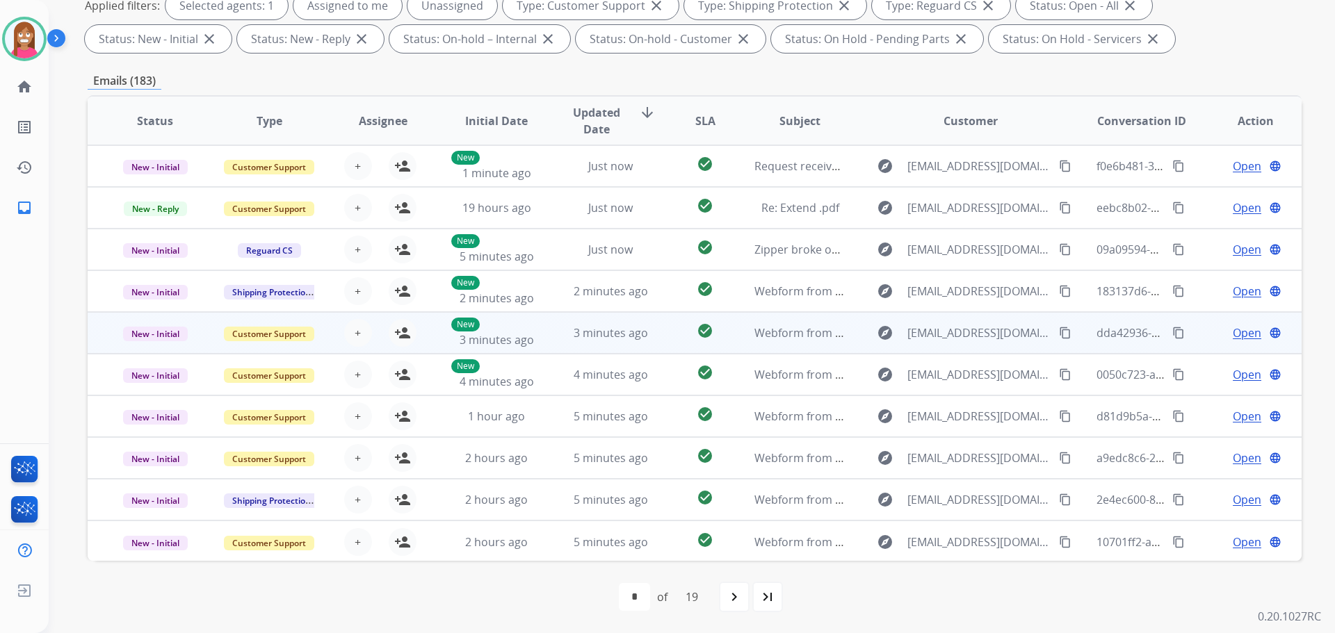
scroll to position [1, 0]
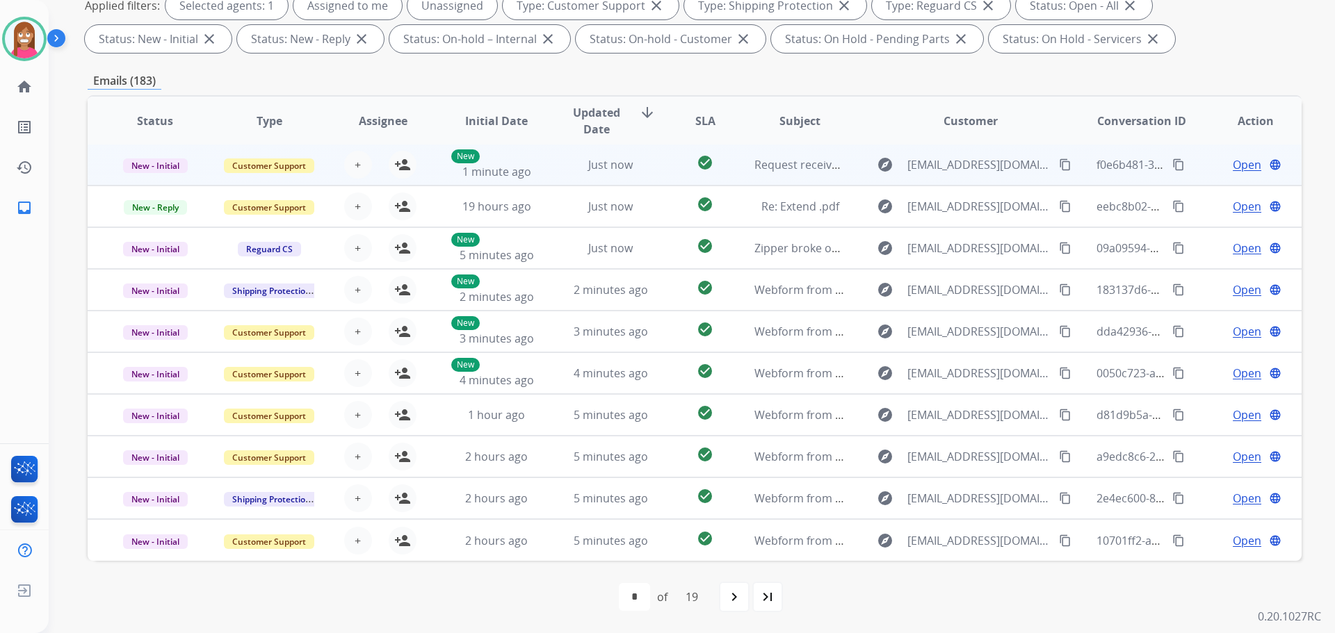
click at [656, 180] on td "check_circle" at bounding box center [694, 165] width 76 height 42
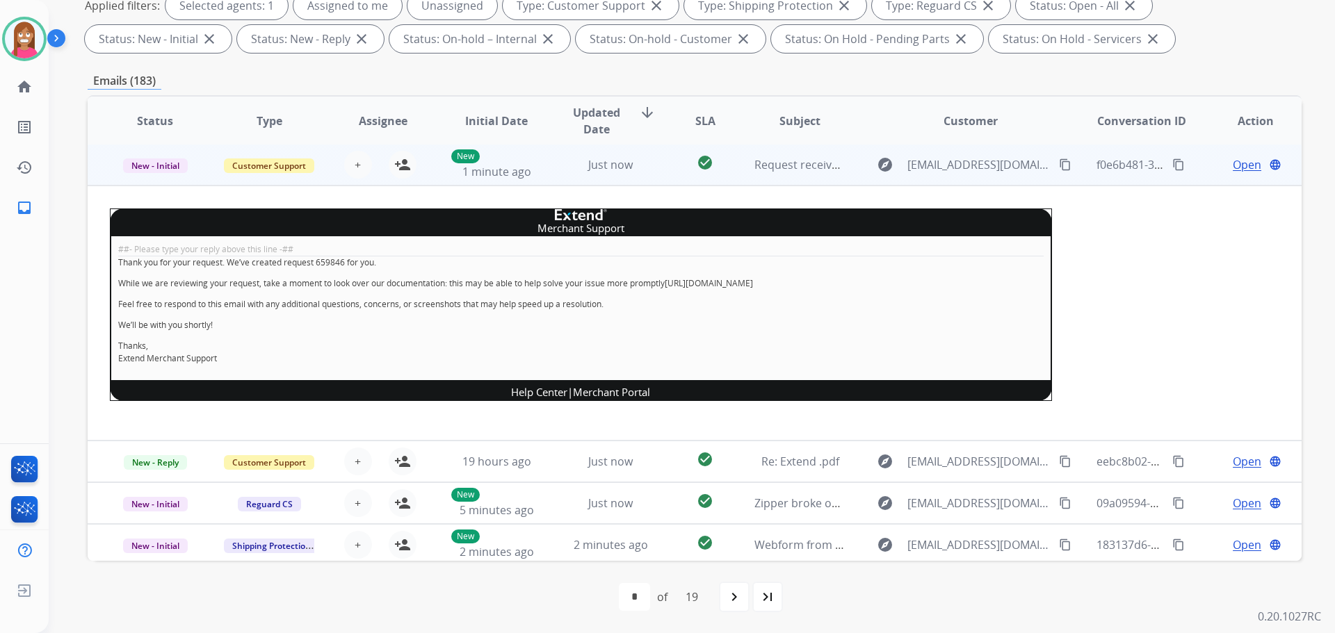
scroll to position [0, 0]
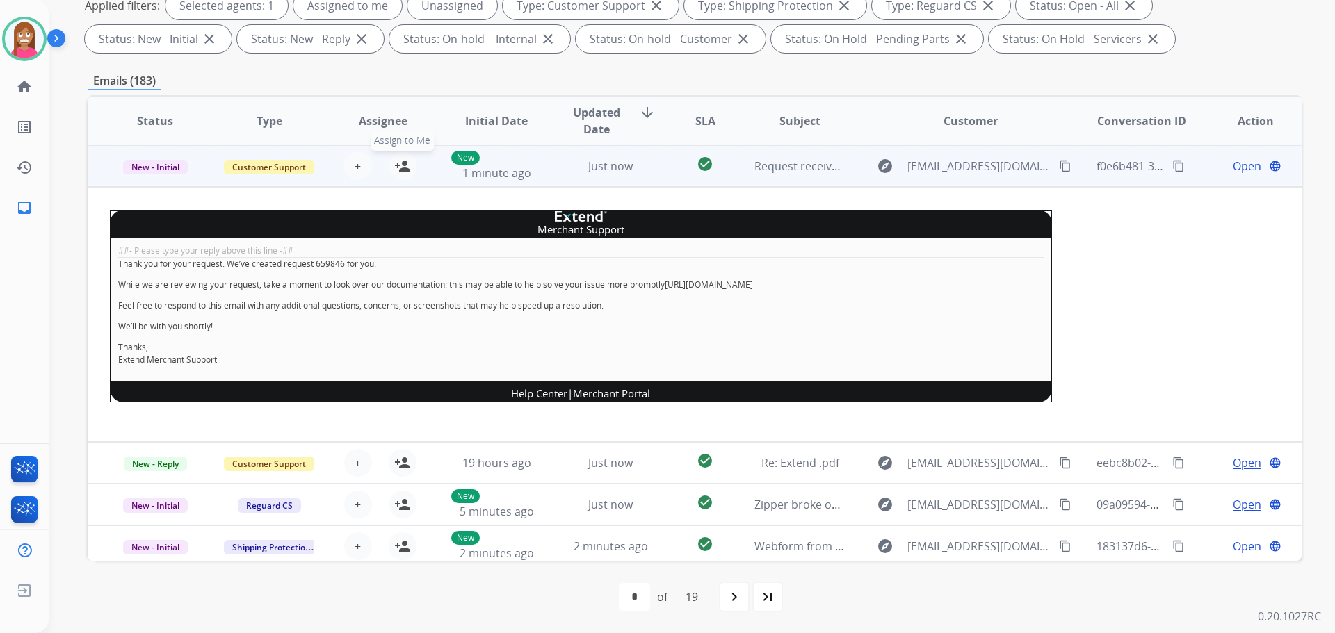
click at [402, 165] on mat-icon "person_add" at bounding box center [402, 166] width 17 height 17
click at [170, 170] on span "New - Initial" at bounding box center [155, 167] width 65 height 15
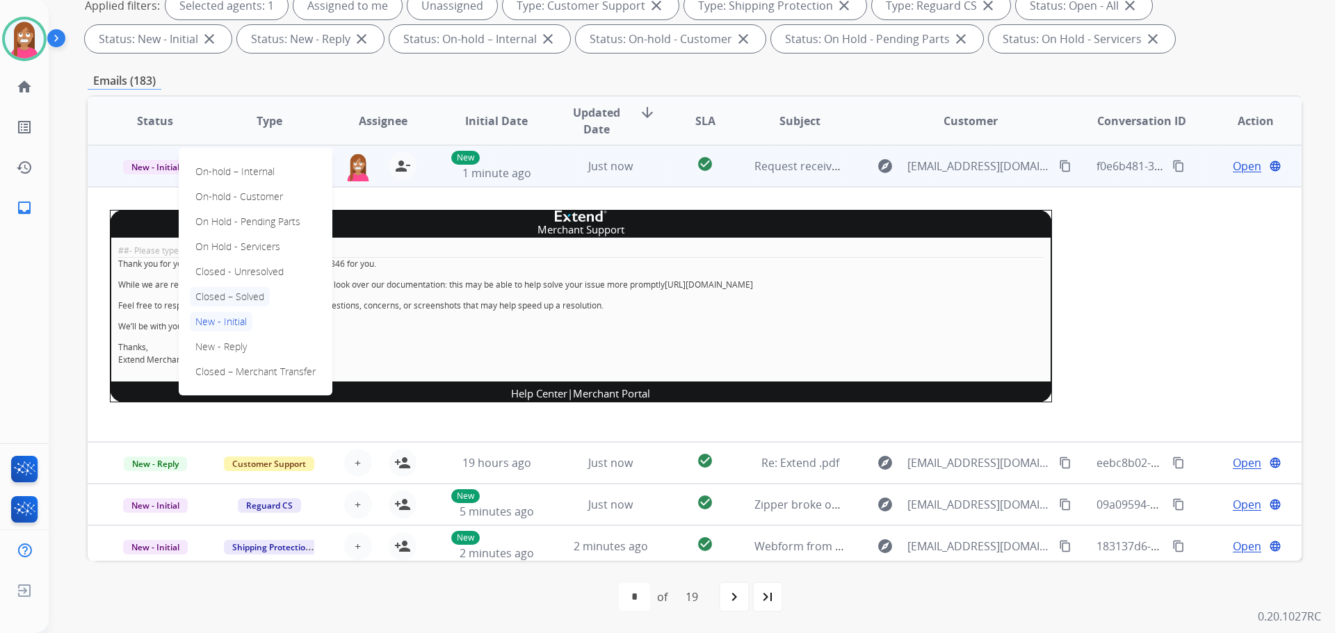
click at [208, 296] on p "Closed – Solved" at bounding box center [230, 296] width 80 height 19
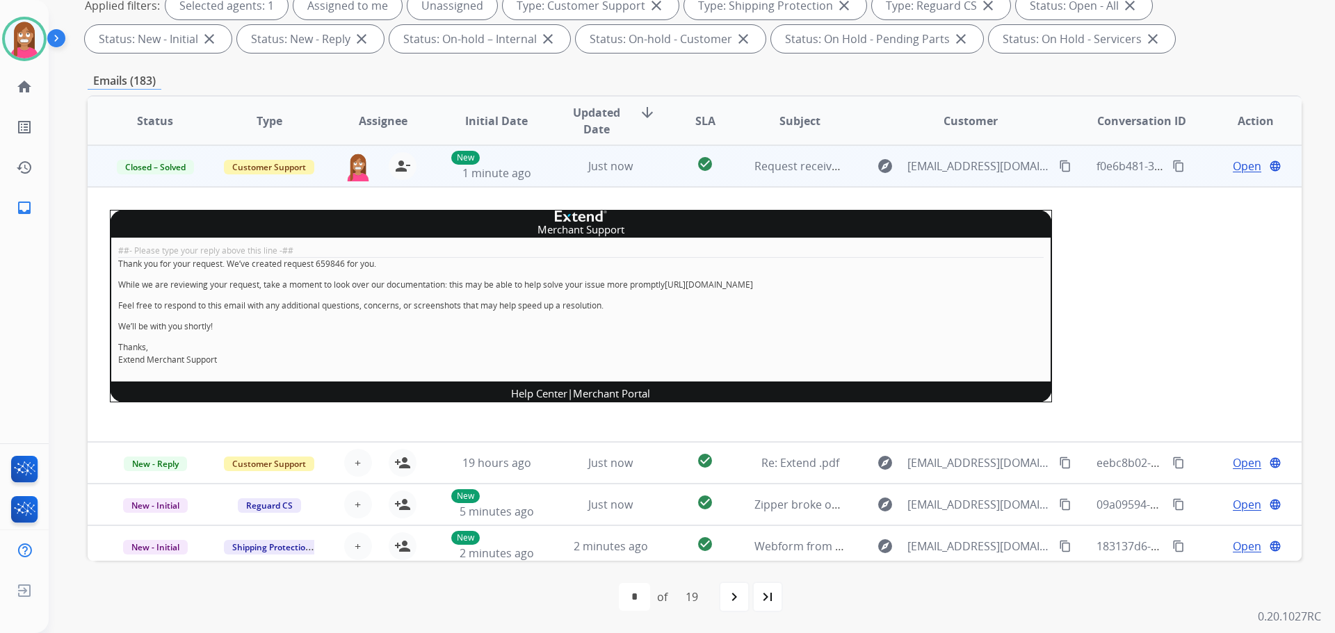
scroll to position [256, 0]
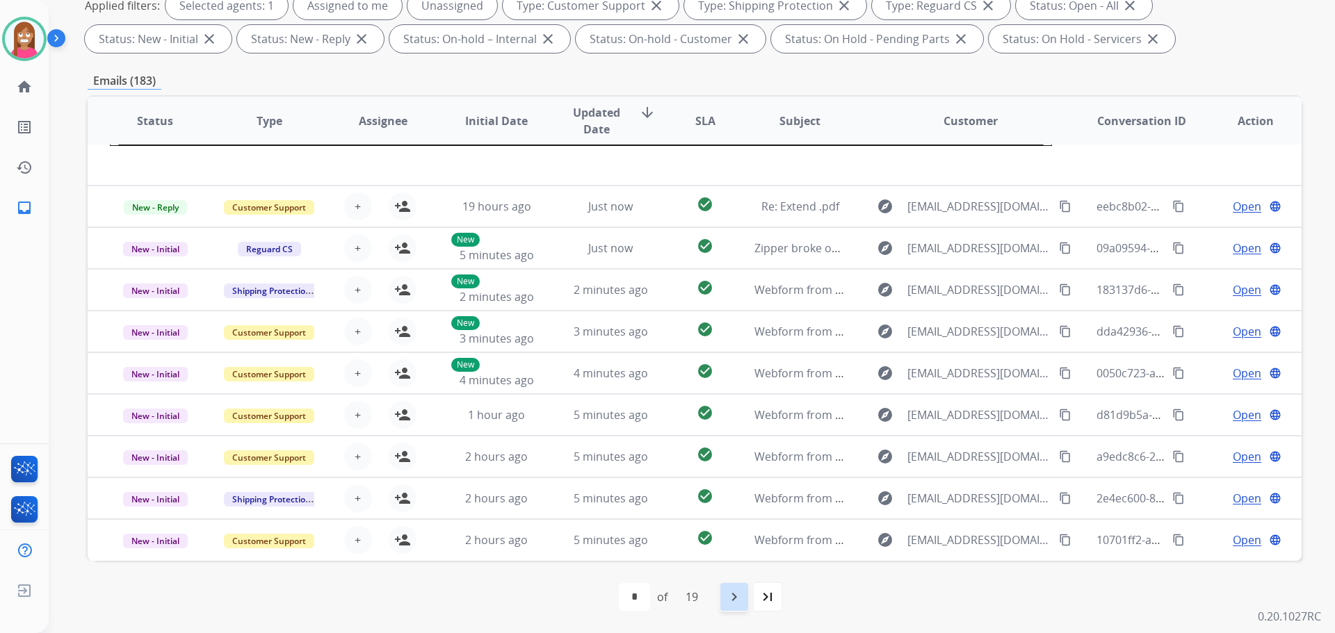
click at [725, 598] on div "navigate_next" at bounding box center [734, 597] width 31 height 31
select select "*"
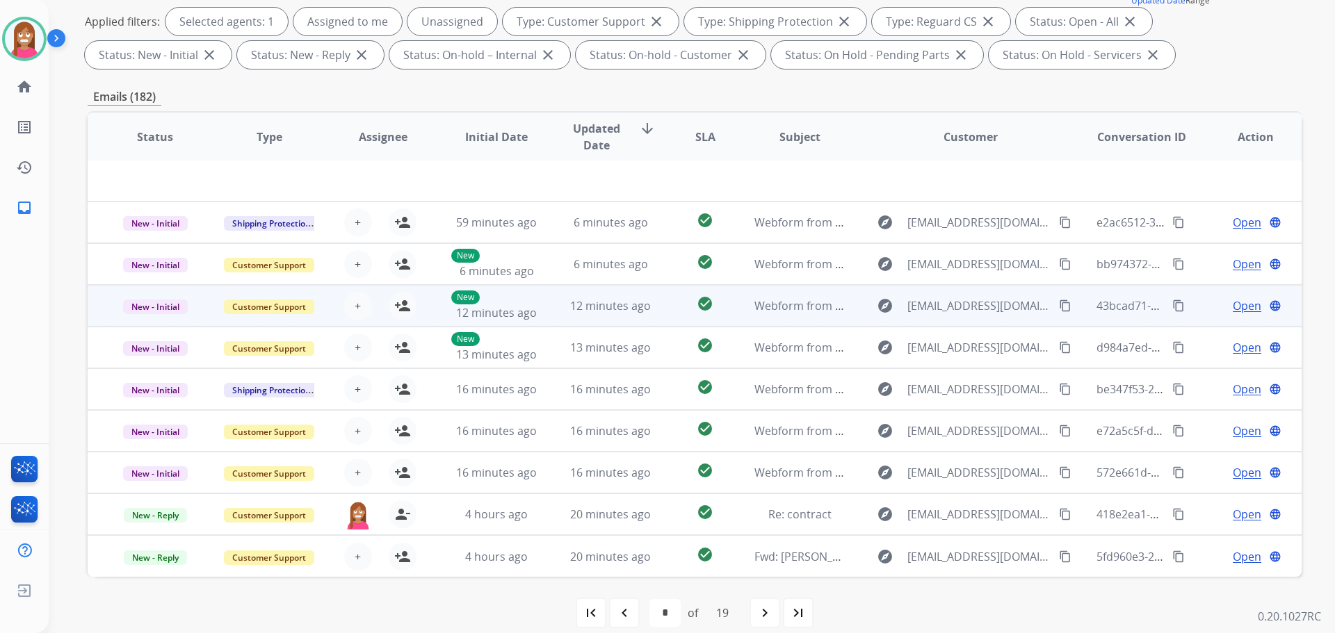
scroll to position [225, 0]
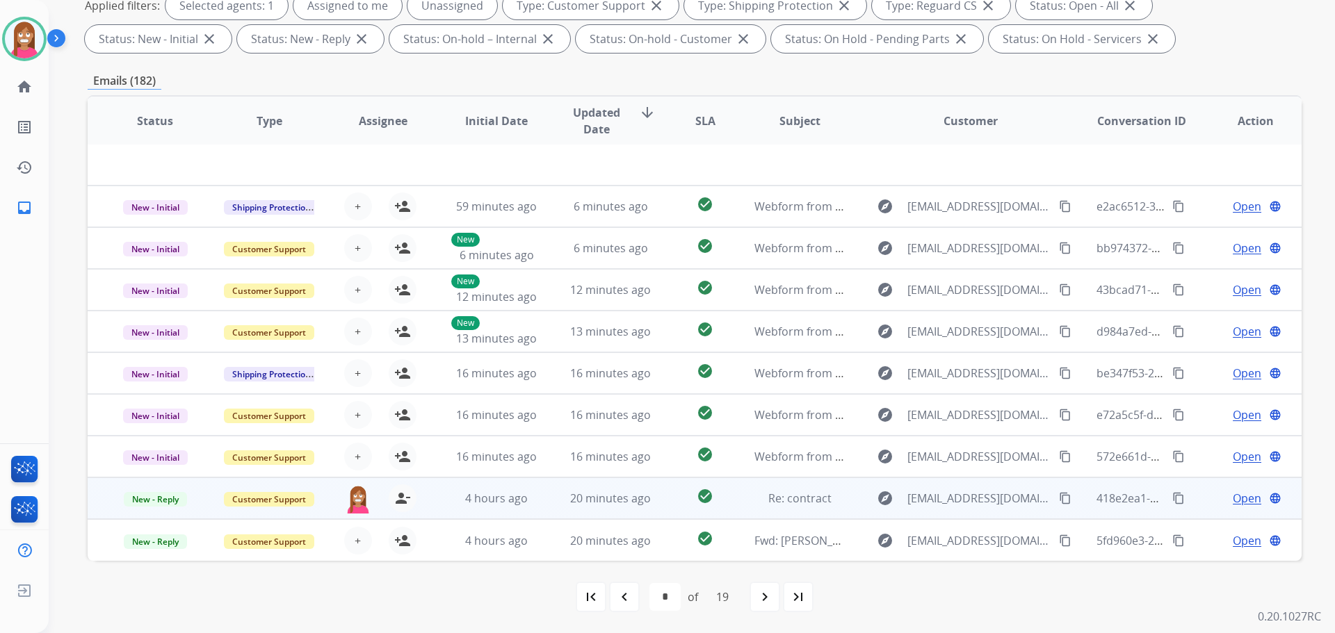
click at [543, 514] on td "20 minutes ago" at bounding box center [600, 499] width 114 height 42
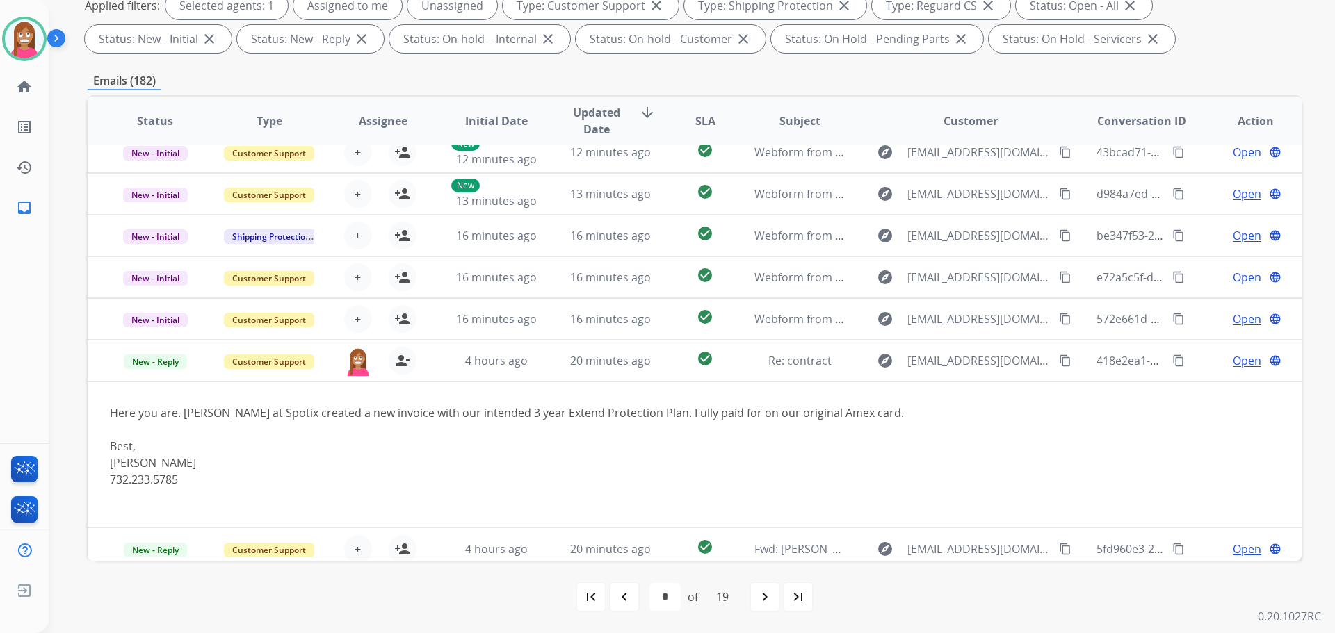
scroll to position [147, 0]
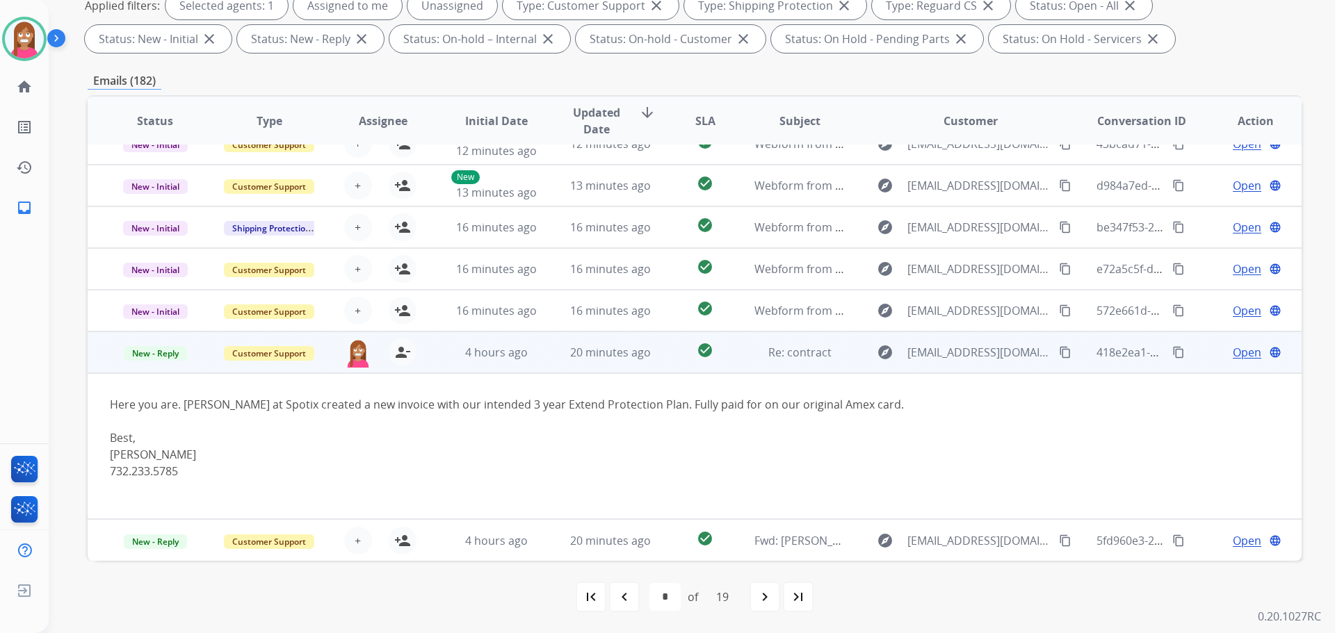
click at [1232, 348] on span "Open" at bounding box center [1246, 352] width 28 height 17
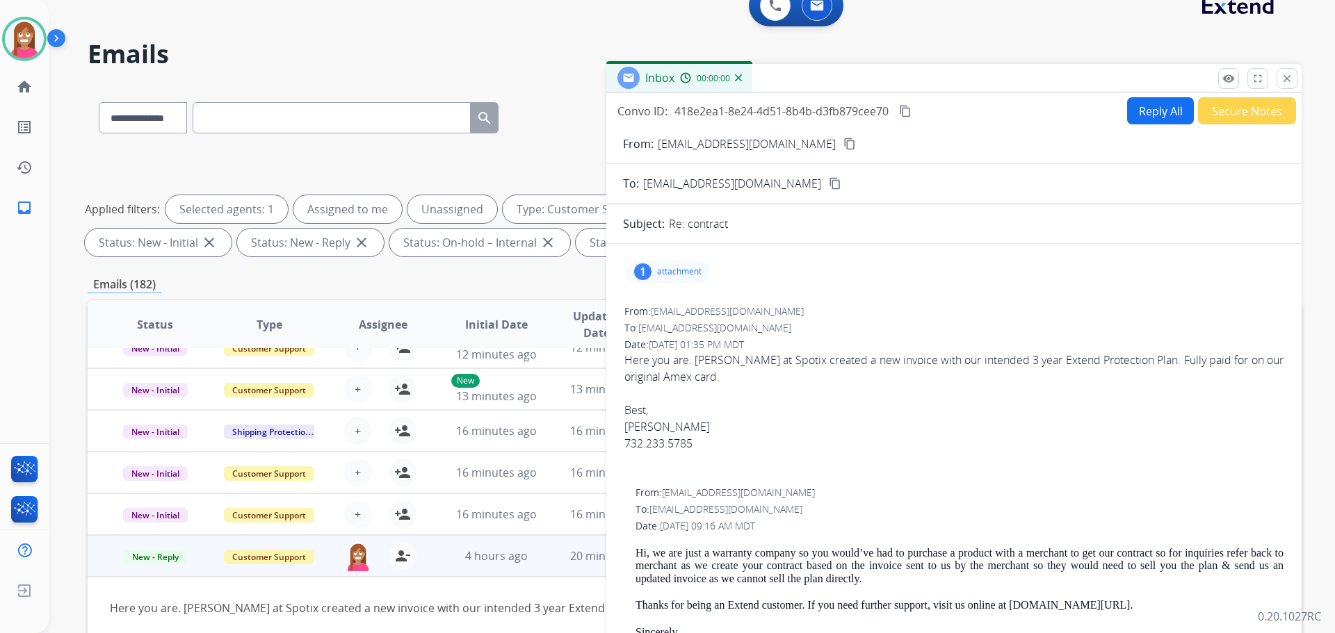
scroll to position [16, 0]
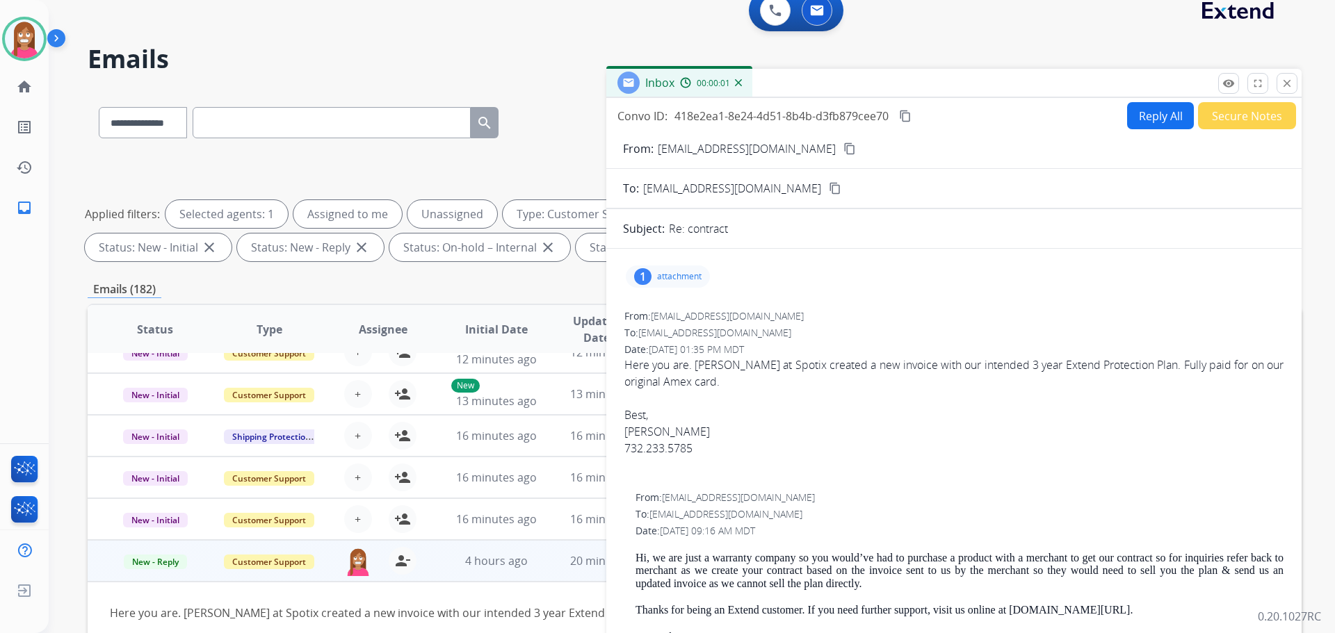
click at [1151, 123] on button "Reply All" at bounding box center [1160, 115] width 67 height 27
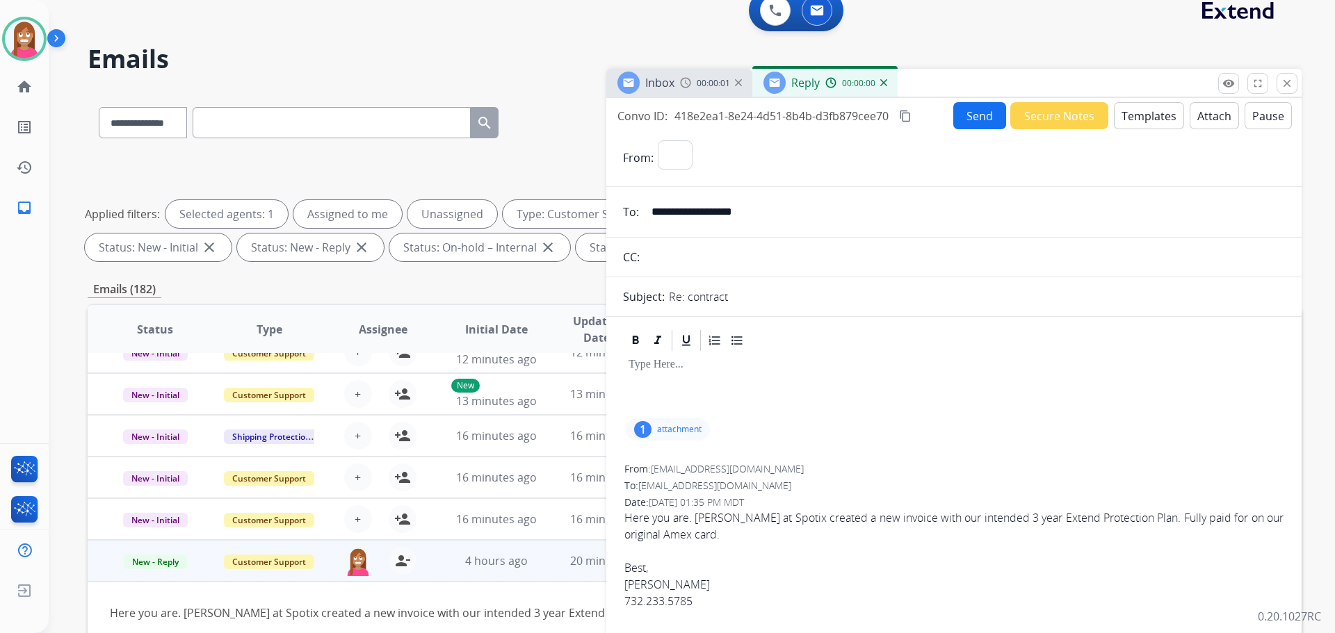
select select "**********"
click at [1139, 122] on button "Templates" at bounding box center [1149, 115] width 70 height 27
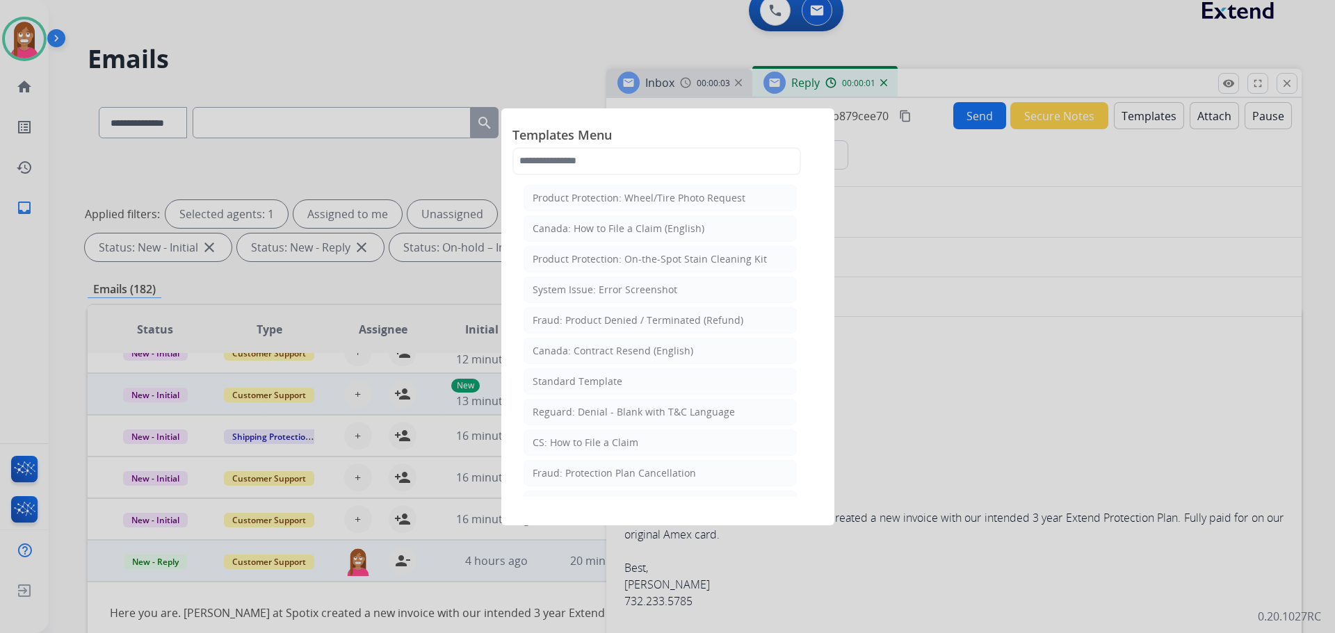
drag, startPoint x: 560, startPoint y: 386, endPoint x: 572, endPoint y: 403, distance: 21.0
click at [562, 385] on div "Standard Template" at bounding box center [577, 382] width 90 height 14
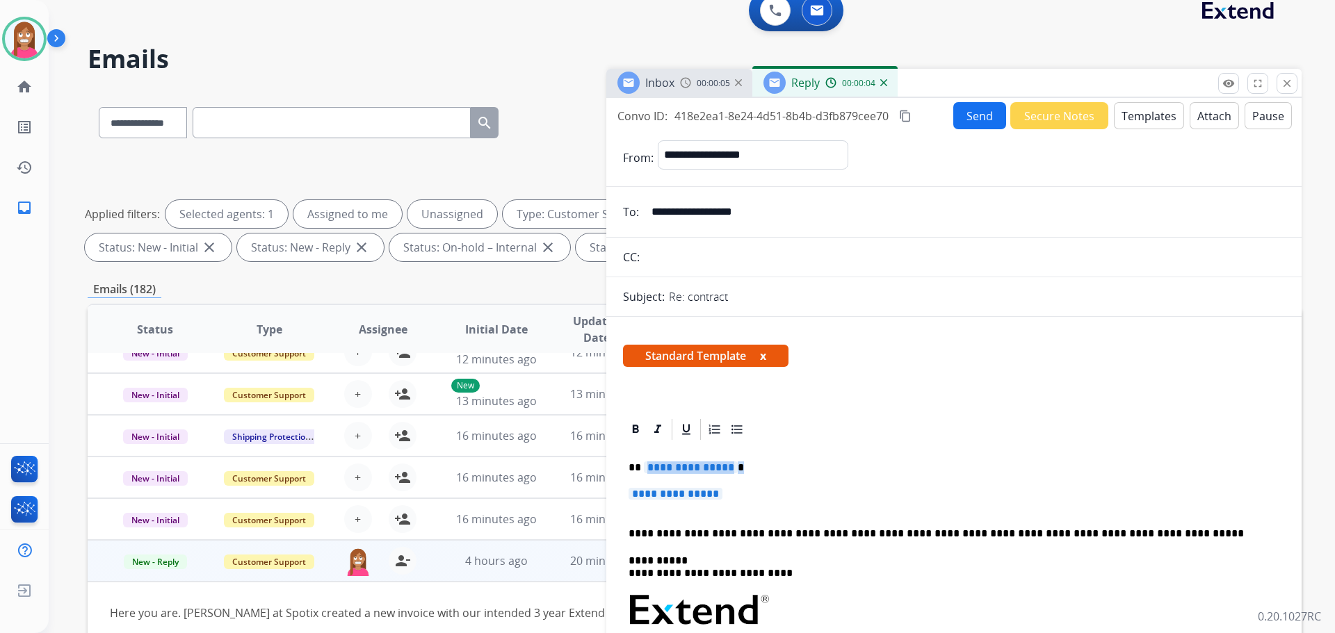
drag, startPoint x: 740, startPoint y: 492, endPoint x: 644, endPoint y: 457, distance: 102.0
click at [644, 457] on div "**********" at bounding box center [954, 643] width 662 height 402
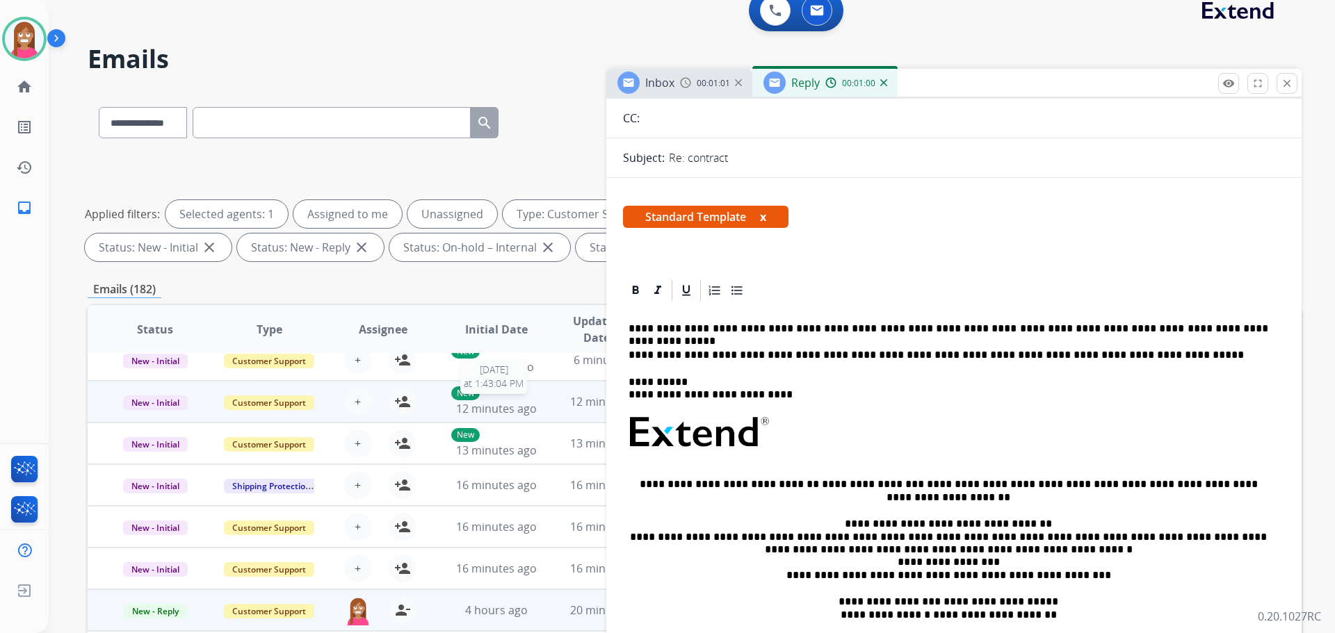
scroll to position [78, 0]
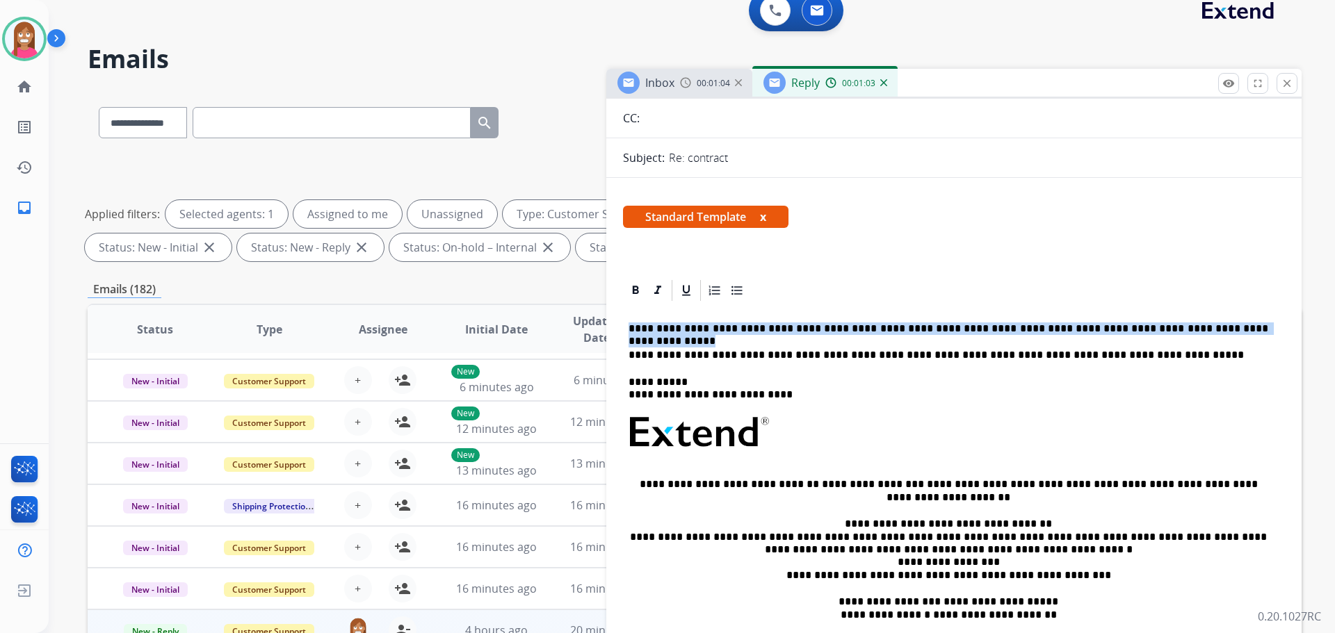
drag, startPoint x: 1224, startPoint y: 326, endPoint x: 620, endPoint y: 331, distance: 604.1
copy p "**********"
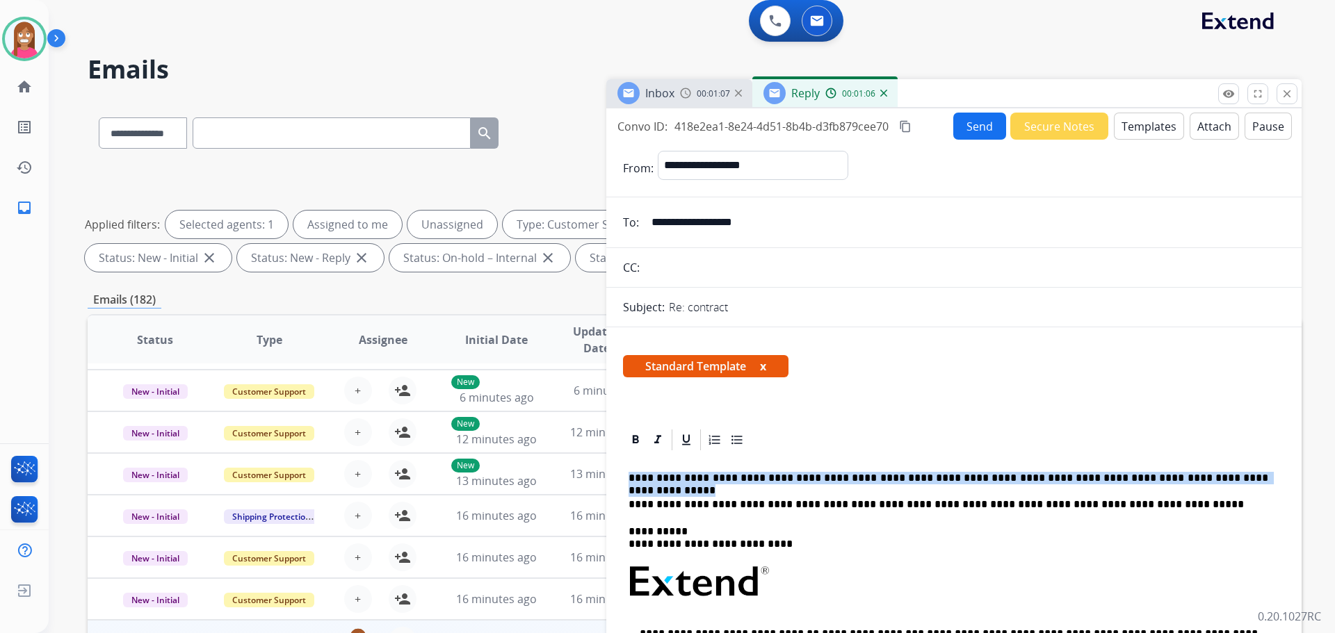
scroll to position [0, 0]
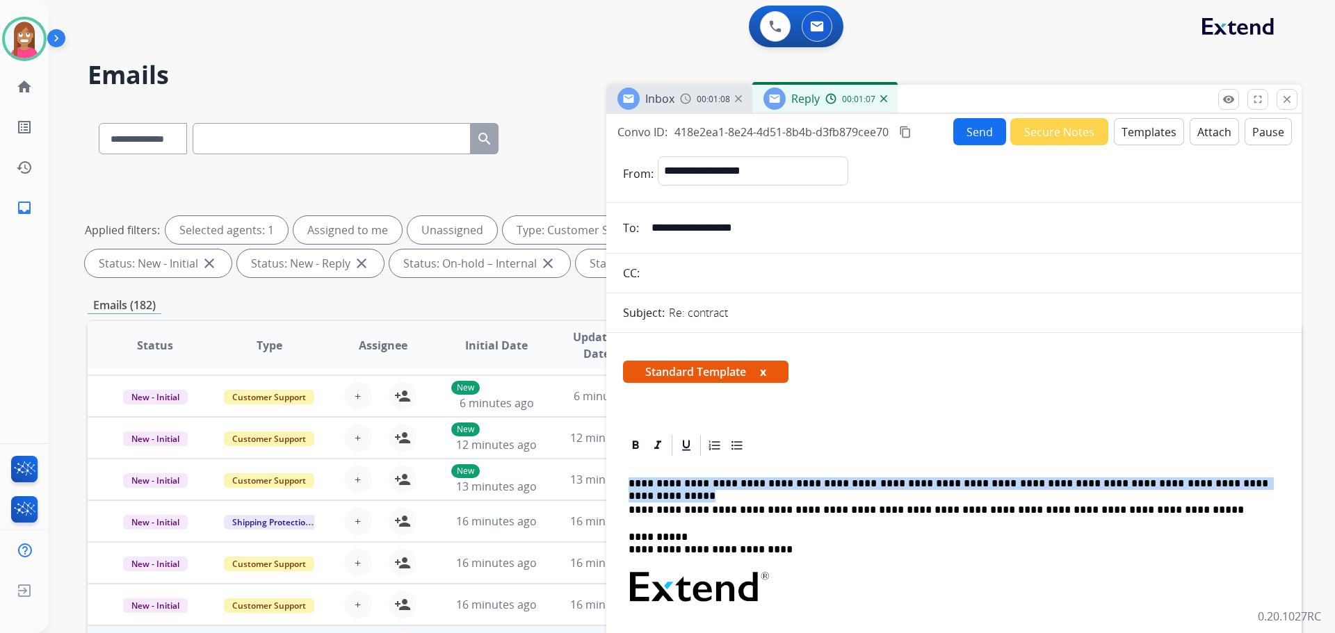
click at [977, 138] on button "Send" at bounding box center [979, 131] width 53 height 27
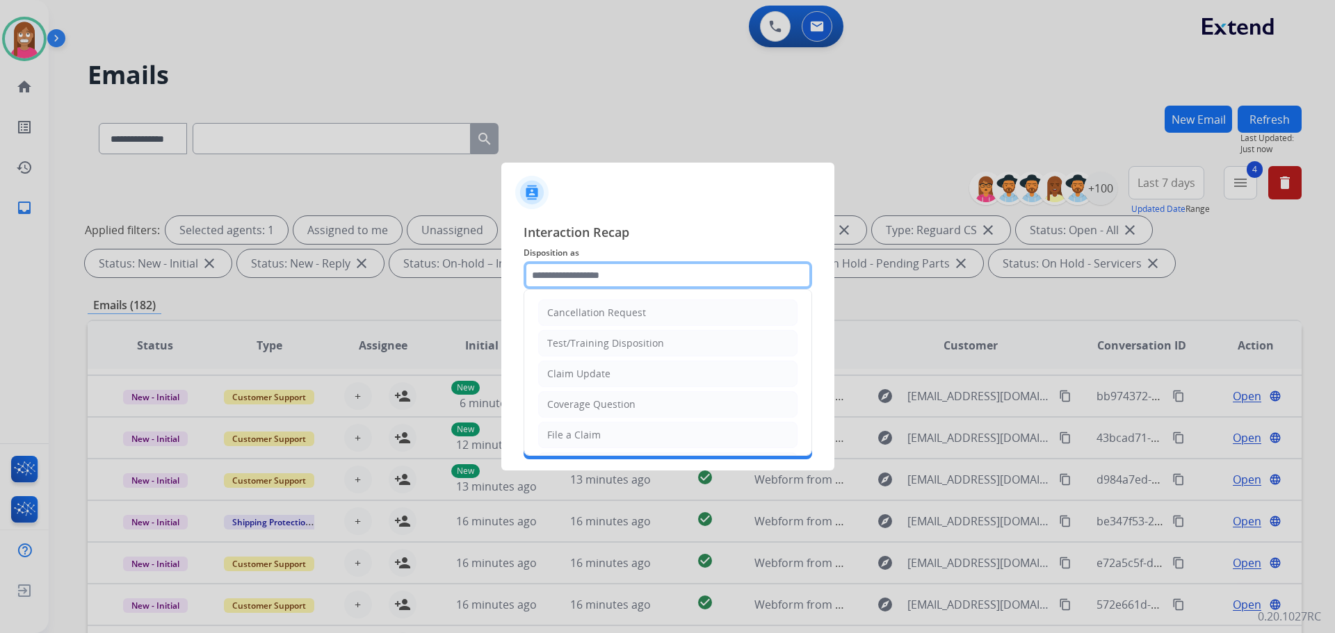
click at [584, 278] on input "text" at bounding box center [667, 275] width 288 height 28
drag, startPoint x: 578, startPoint y: 410, endPoint x: 585, endPoint y: 382, distance: 28.8
click at [579, 409] on div "Coverage Question" at bounding box center [591, 405] width 88 height 14
type input "**********"
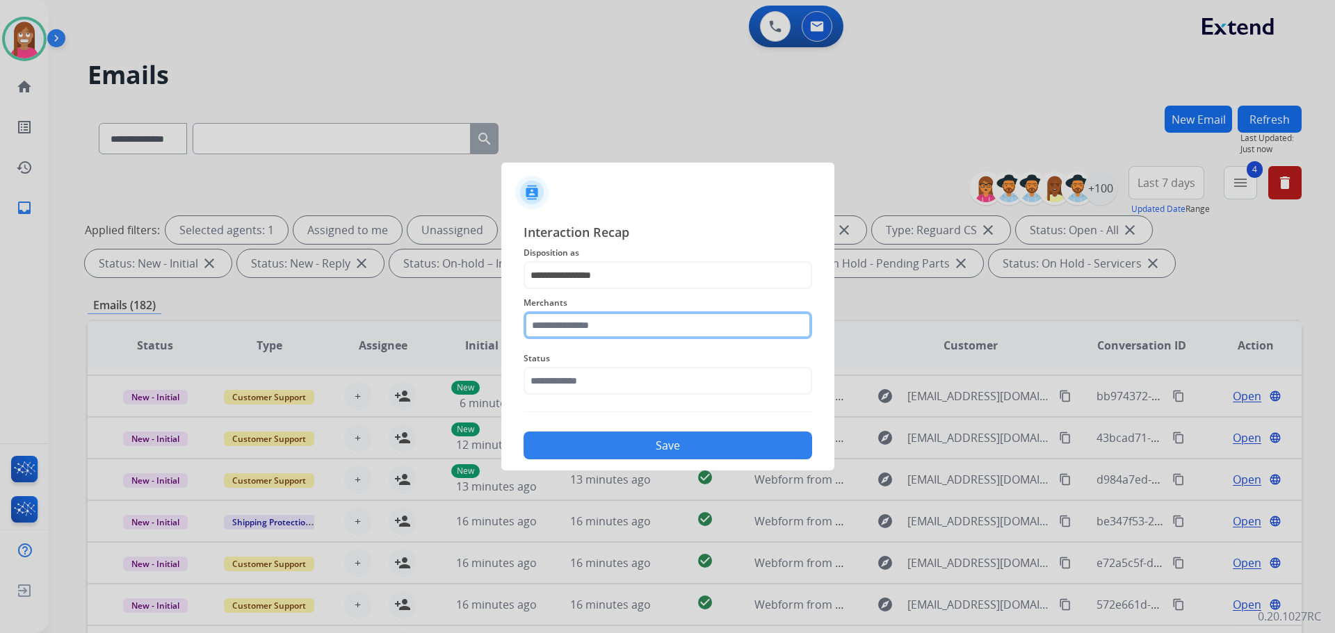
click at [571, 324] on input "text" at bounding box center [667, 325] width 288 height 28
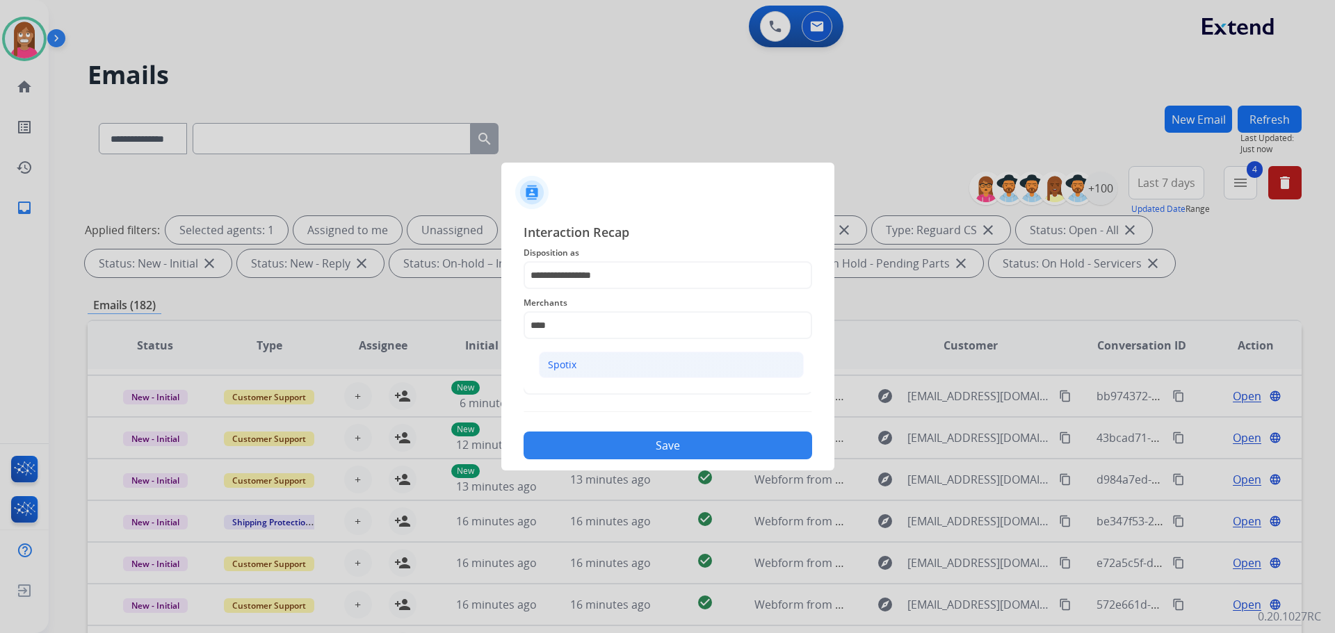
click at [567, 364] on div "Spotix" at bounding box center [562, 365] width 28 height 14
type input "******"
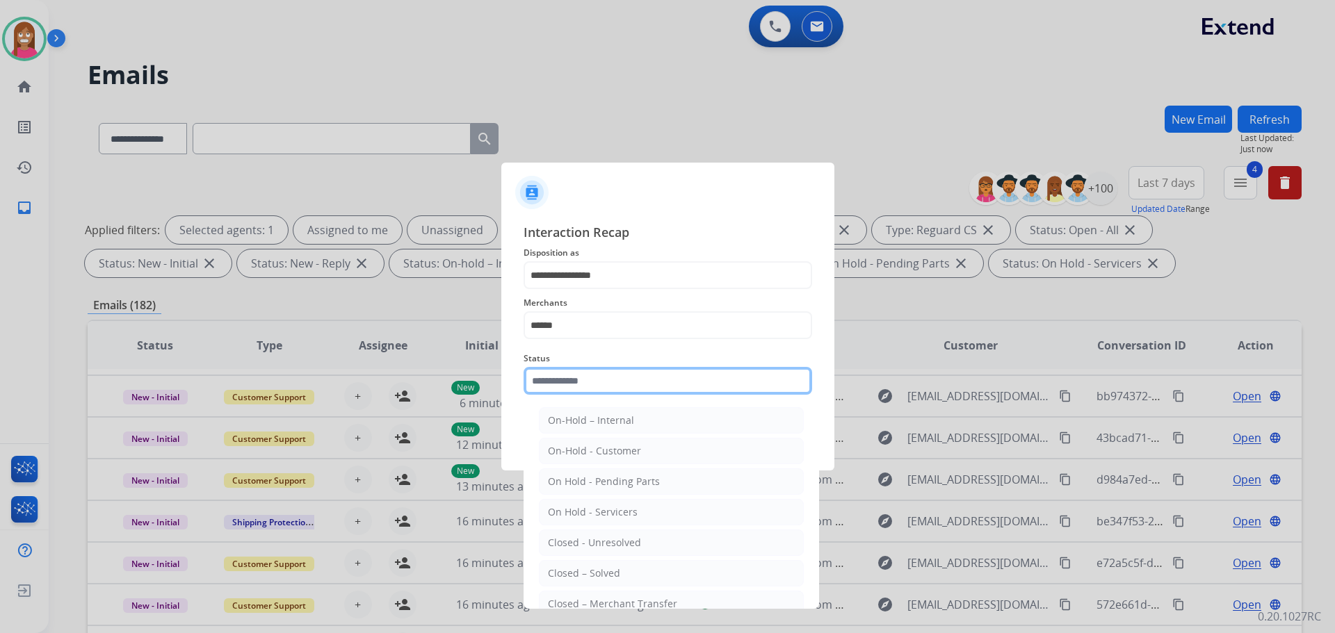
click at [568, 380] on input "text" at bounding box center [667, 381] width 288 height 28
click at [571, 576] on div "Closed – Solved" at bounding box center [584, 574] width 72 height 14
type input "**********"
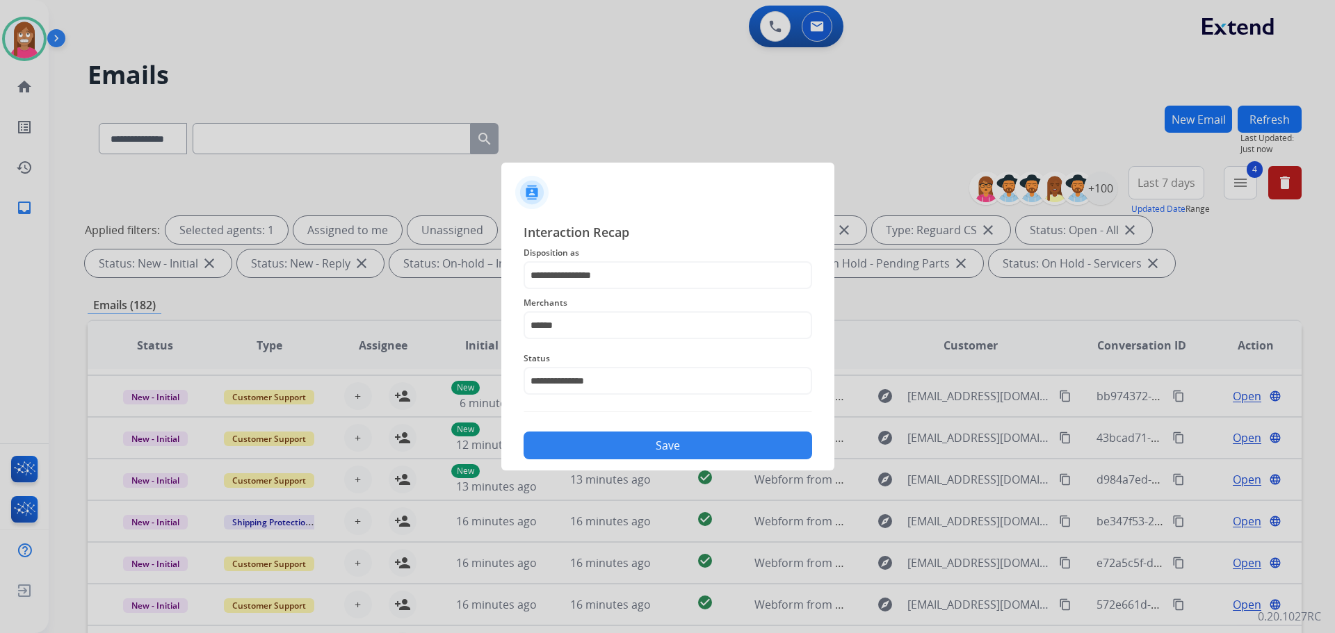
click at [580, 445] on button "Save" at bounding box center [667, 446] width 288 height 28
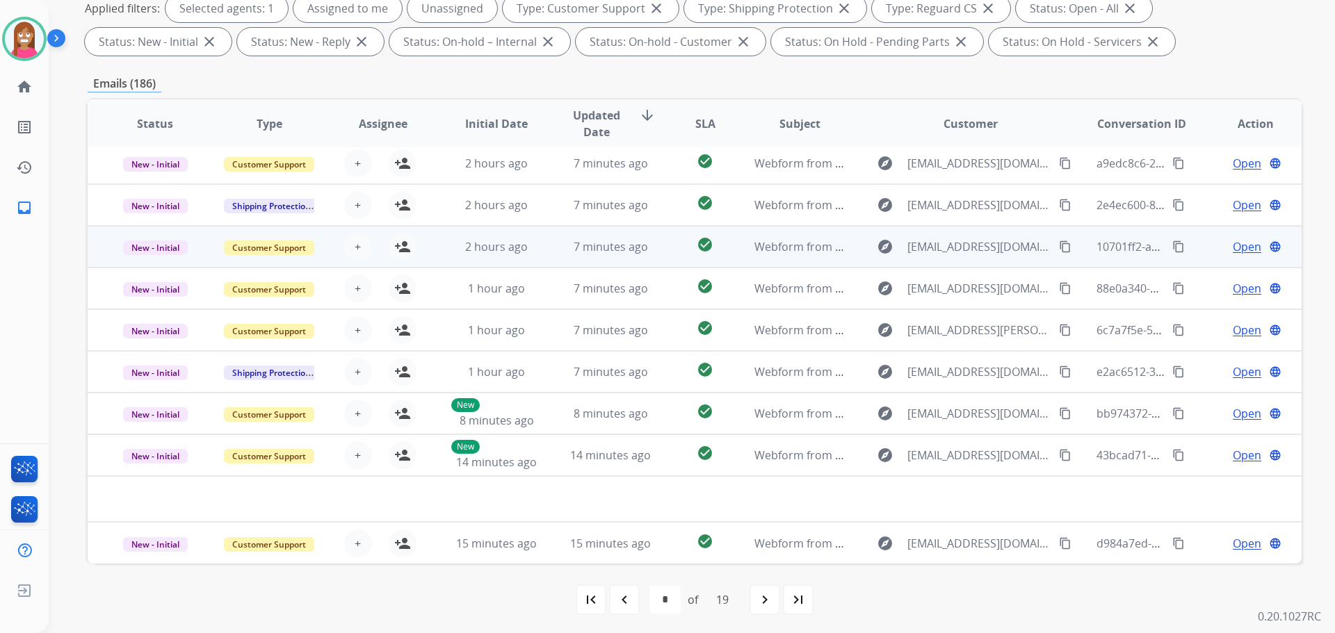
scroll to position [225, 0]
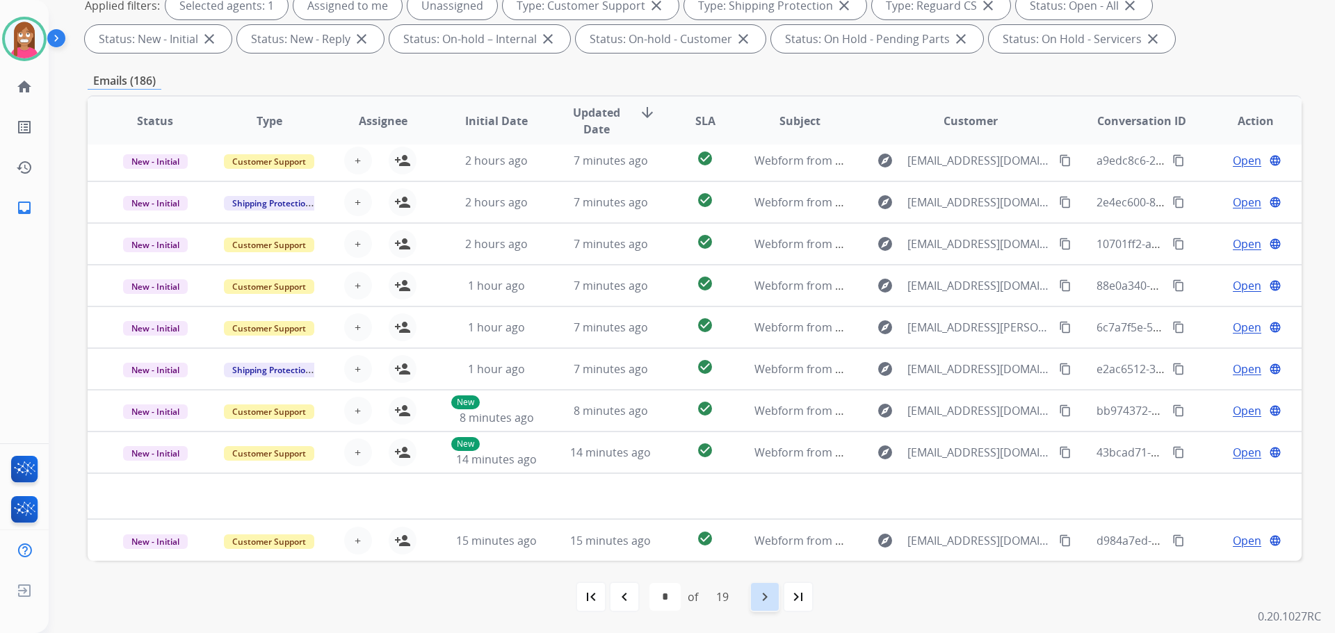
click at [766, 589] on mat-icon "navigate_next" at bounding box center [764, 597] width 17 height 17
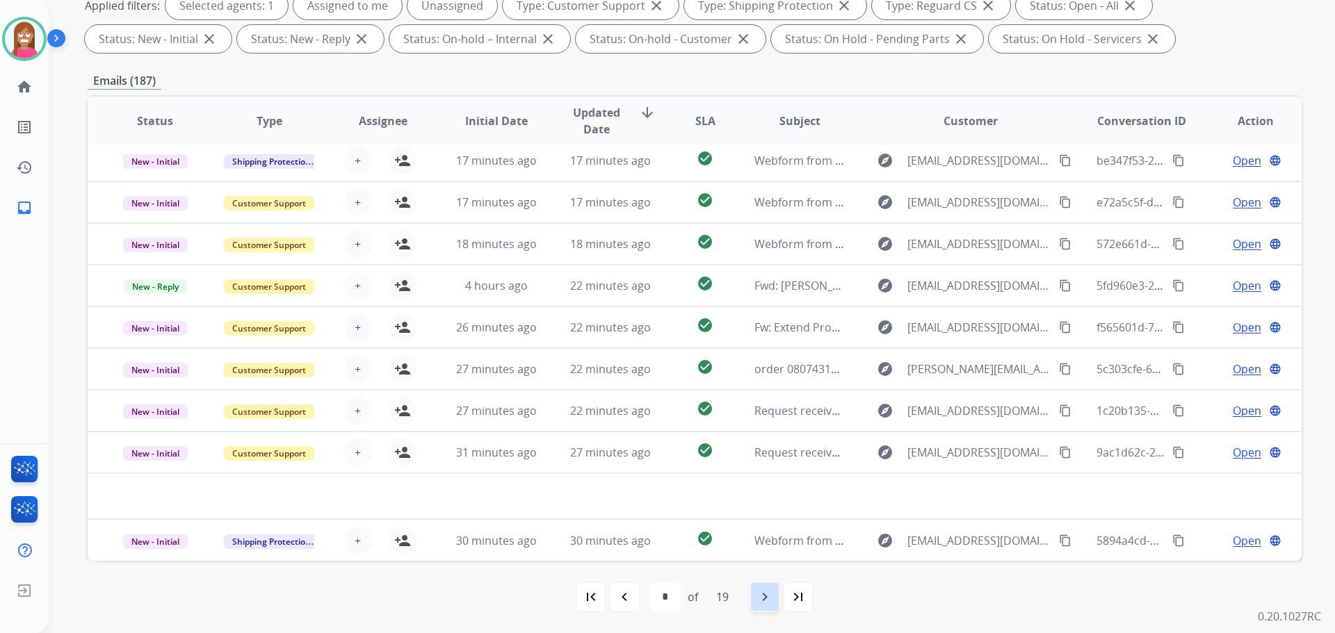
click at [767, 598] on mat-icon "navigate_next" at bounding box center [764, 597] width 17 height 17
select select "*"
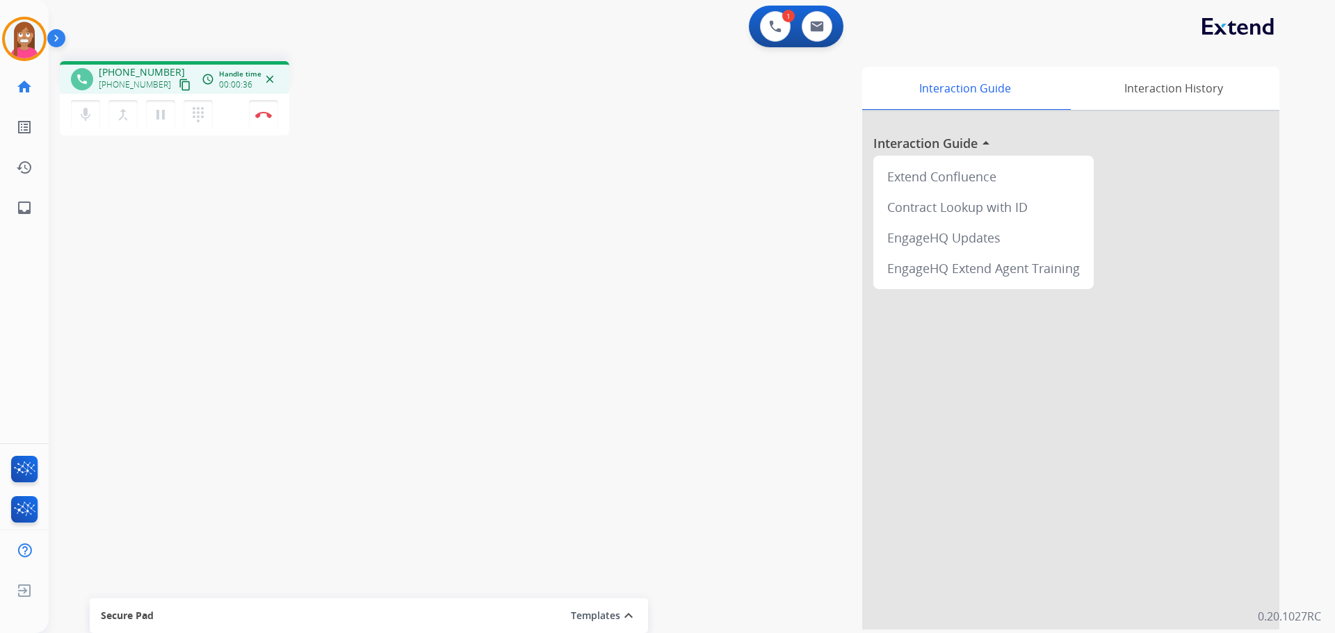
click at [179, 88] on mat-icon "content_copy" at bounding box center [185, 85] width 13 height 13
click at [260, 120] on button "Disconnect" at bounding box center [263, 114] width 29 height 29
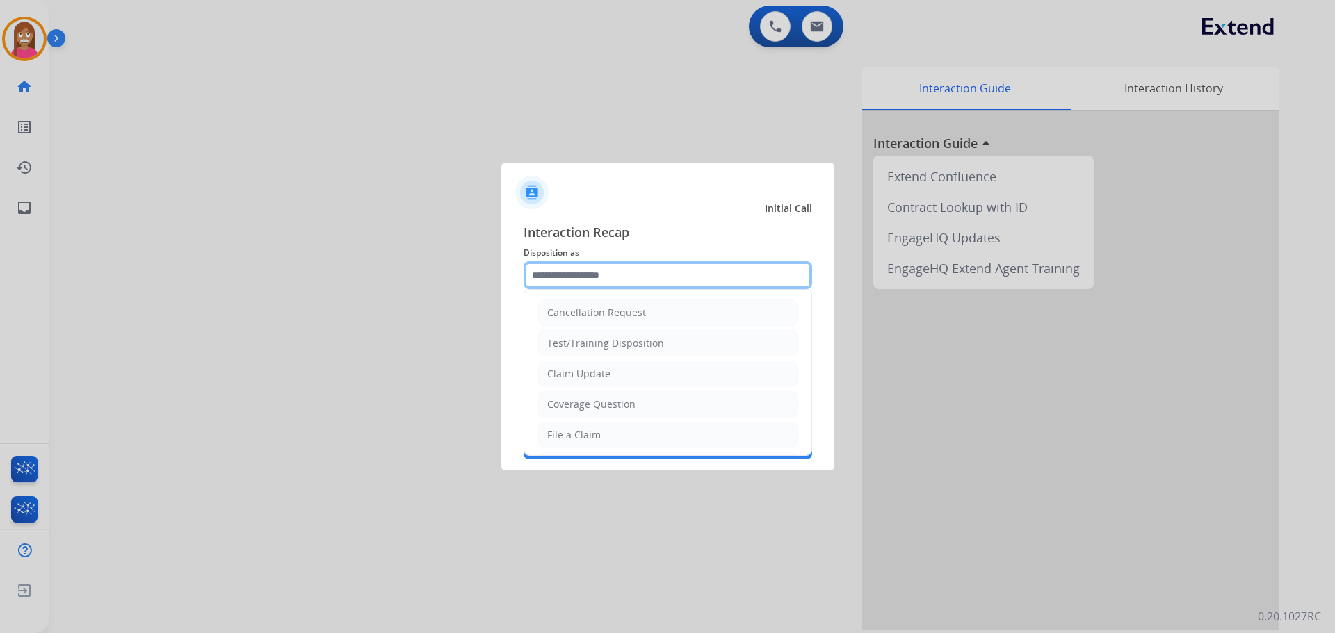
click at [545, 277] on input "text" at bounding box center [667, 275] width 288 height 28
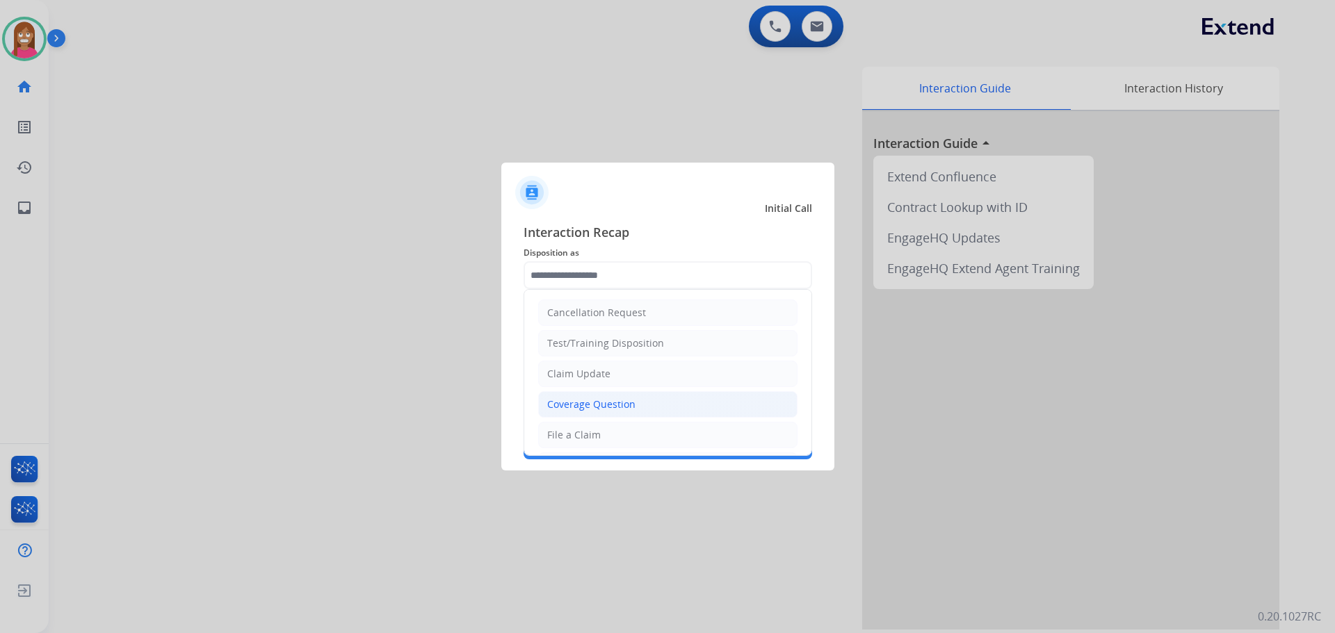
click at [557, 408] on div "Coverage Question" at bounding box center [591, 405] width 88 height 14
type input "**********"
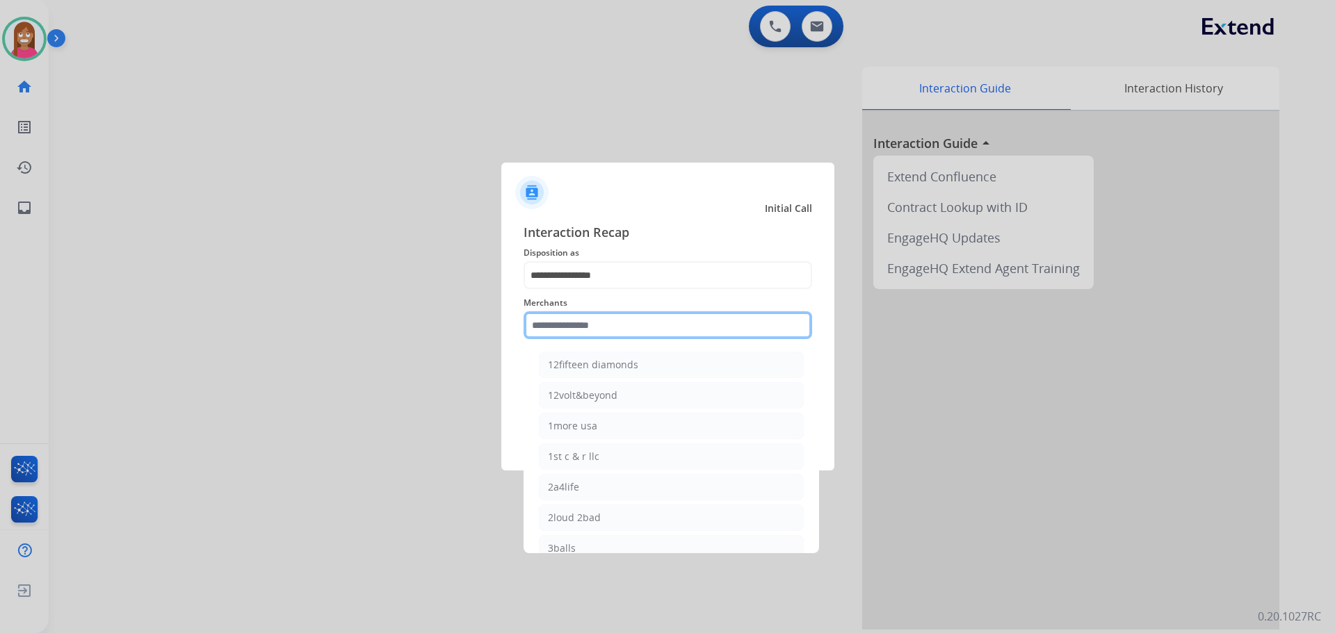
click at [549, 319] on input "text" at bounding box center [667, 325] width 288 height 28
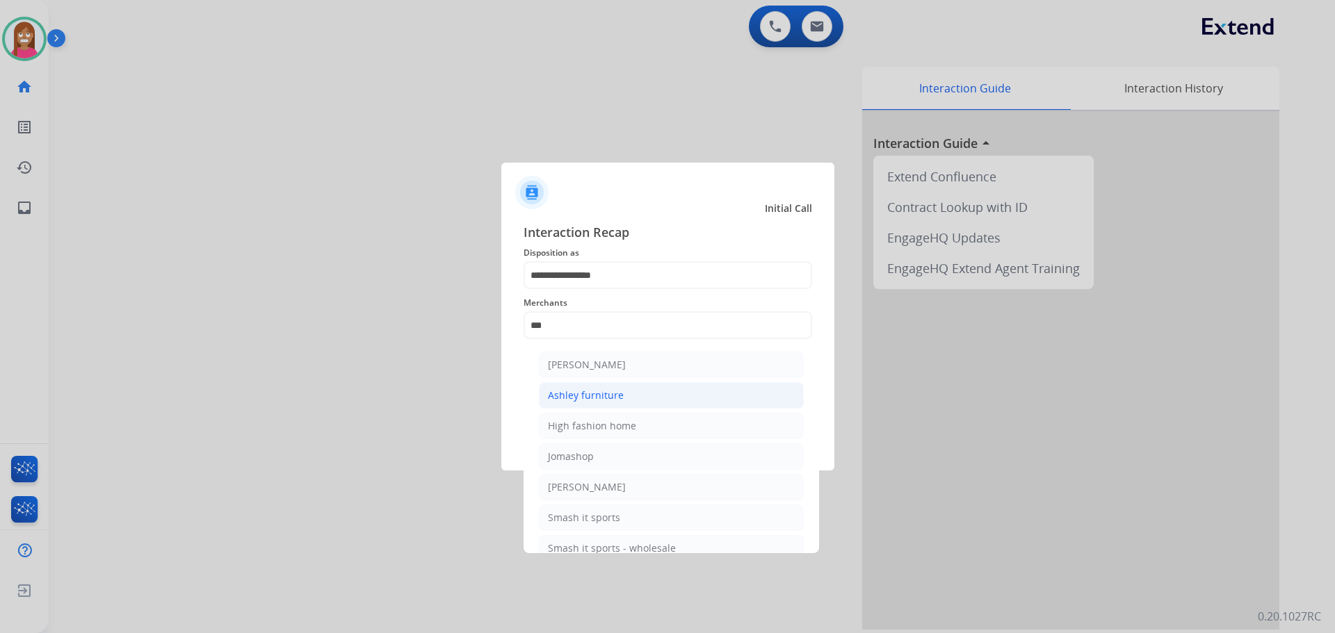
click at [565, 397] on div "Ashley furniture" at bounding box center [586, 396] width 76 height 14
type input "**********"
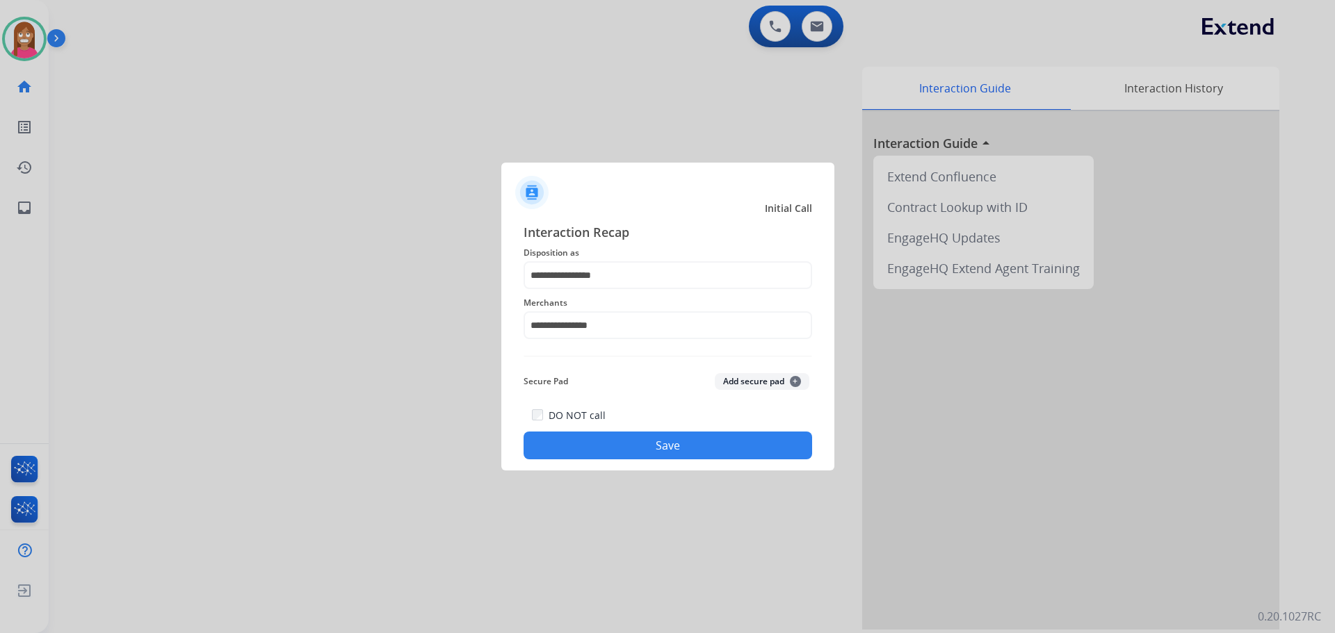
click at [569, 443] on button "Save" at bounding box center [667, 446] width 288 height 28
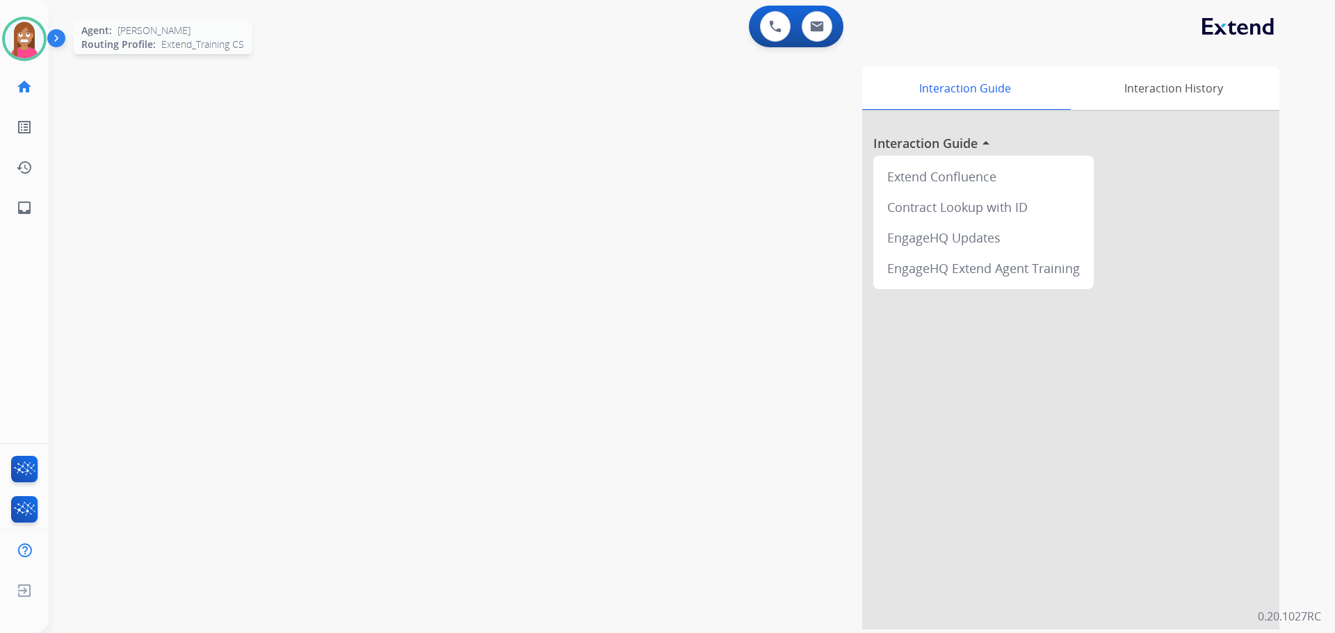
click at [18, 44] on img at bounding box center [24, 38] width 39 height 39
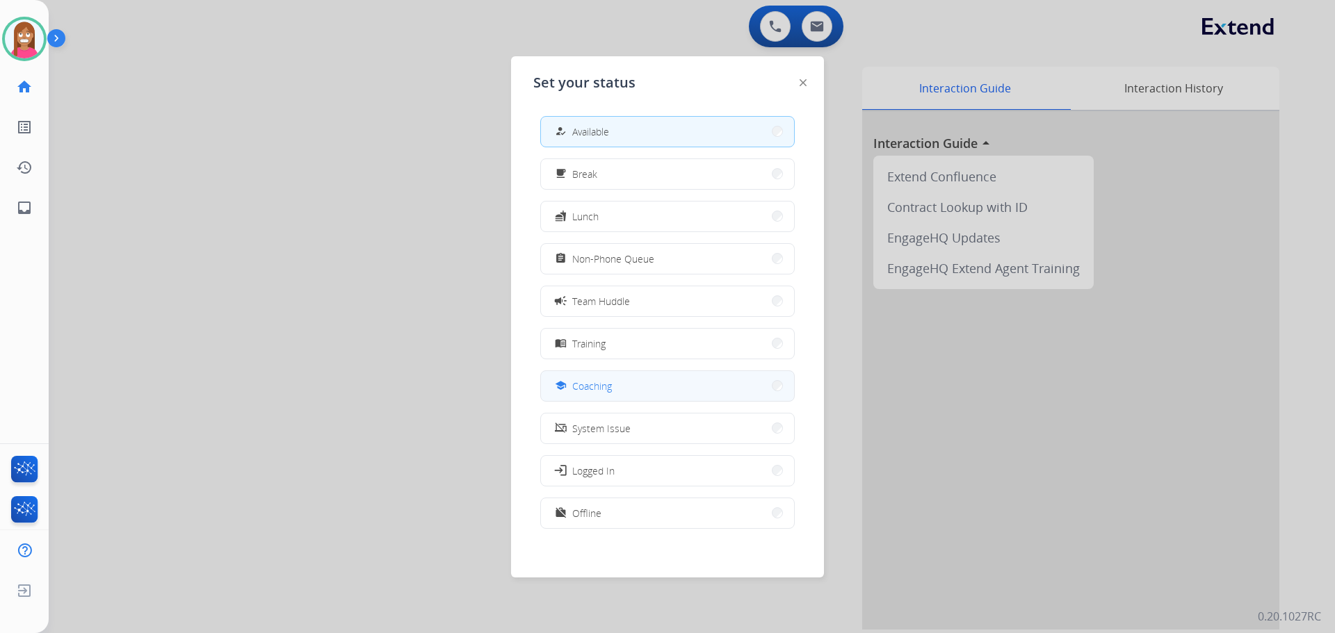
drag, startPoint x: 583, startPoint y: 389, endPoint x: 581, endPoint y: 398, distance: 8.6
click at [583, 389] on span "Coaching" at bounding box center [592, 386] width 40 height 15
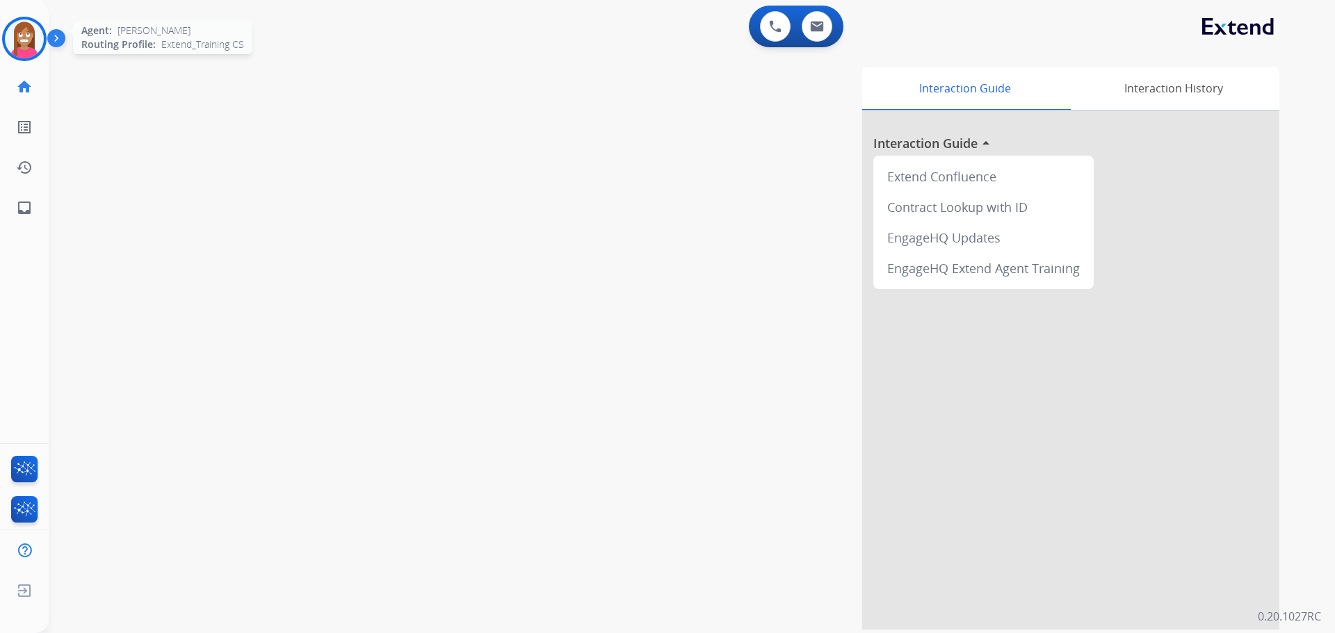
click at [35, 40] on img at bounding box center [24, 38] width 39 height 39
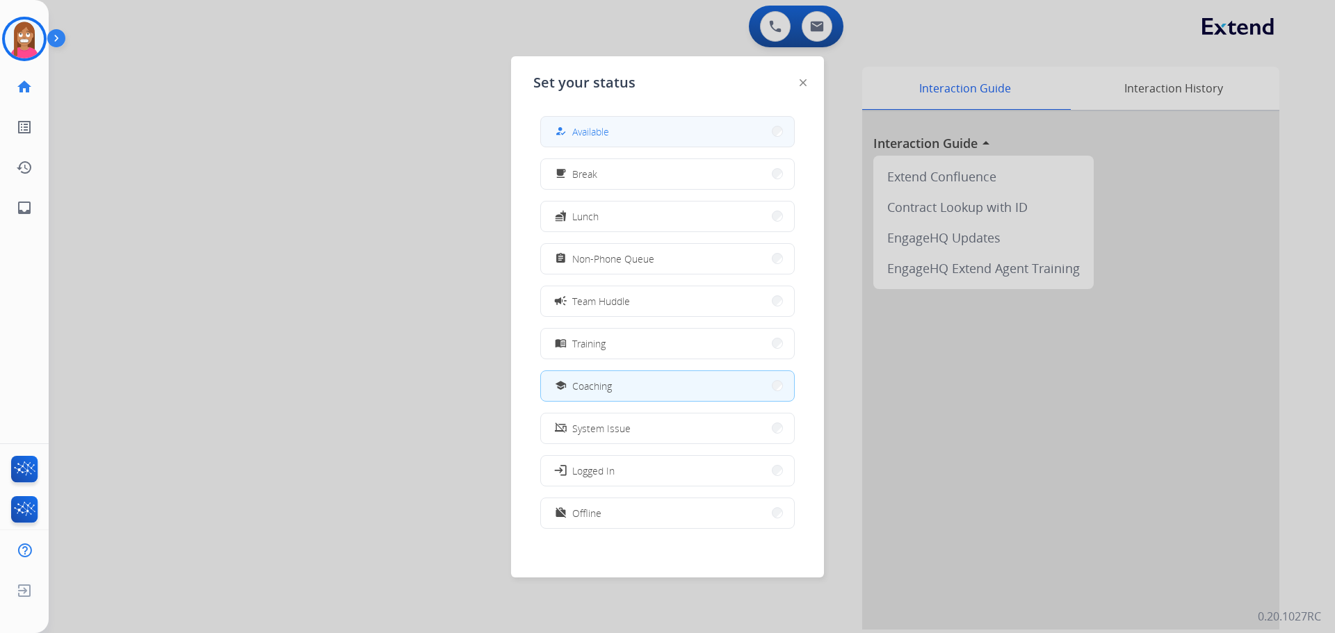
click at [645, 138] on button "how_to_reg Available" at bounding box center [667, 132] width 253 height 30
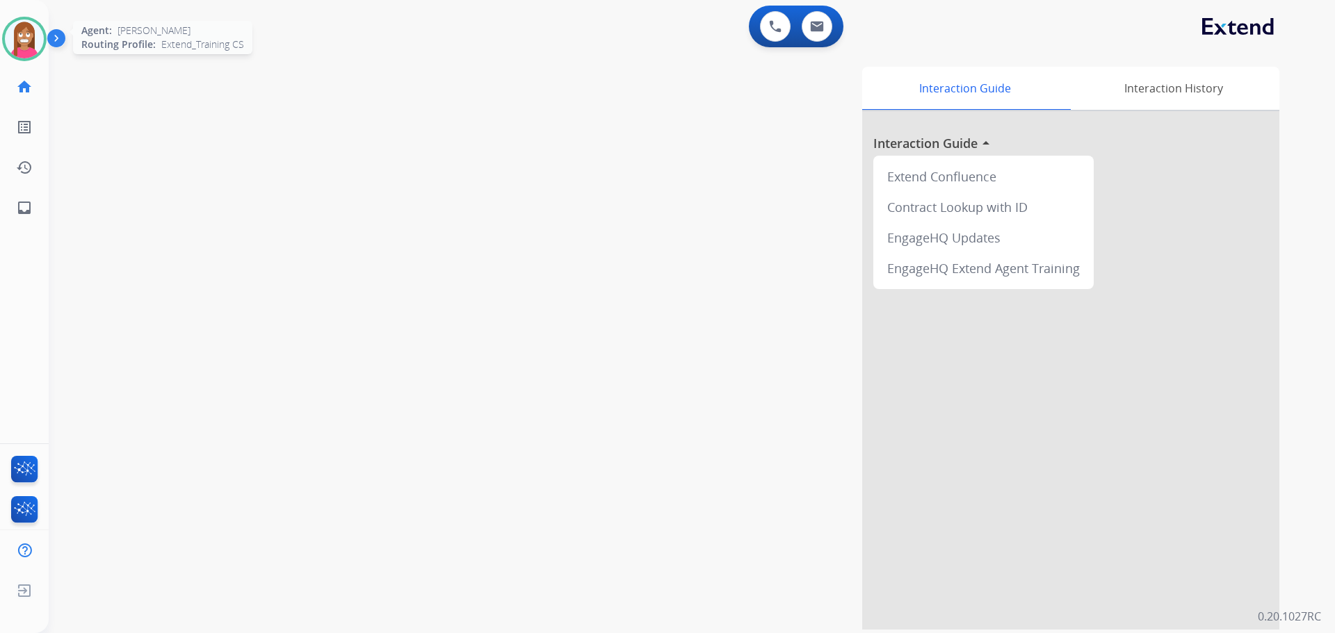
click at [13, 31] on img at bounding box center [24, 38] width 39 height 39
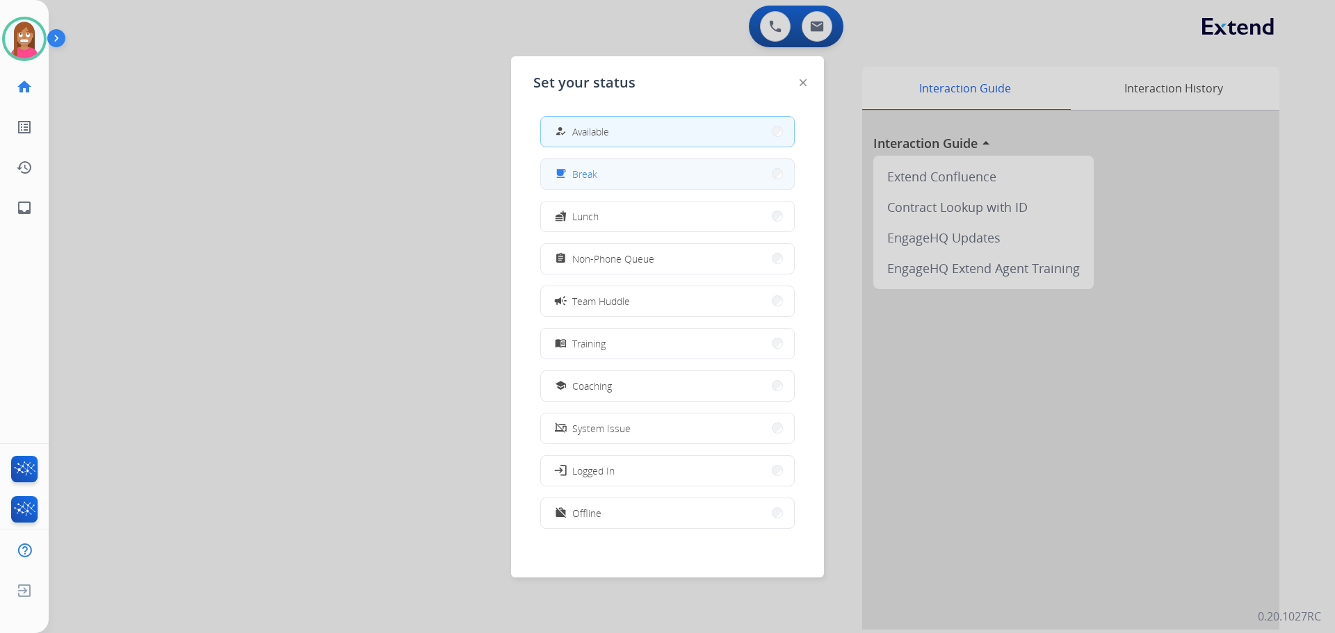
click at [566, 170] on mat-icon "free_breakfast" at bounding box center [561, 174] width 12 height 12
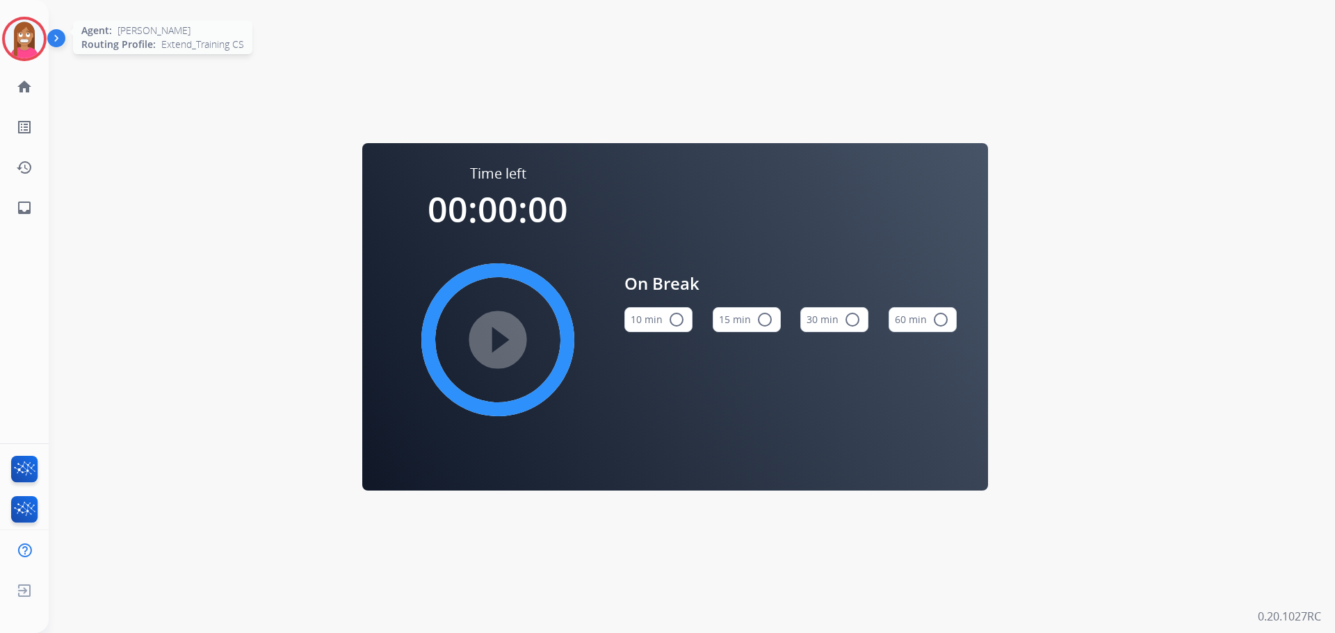
click at [11, 39] on img at bounding box center [24, 38] width 39 height 39
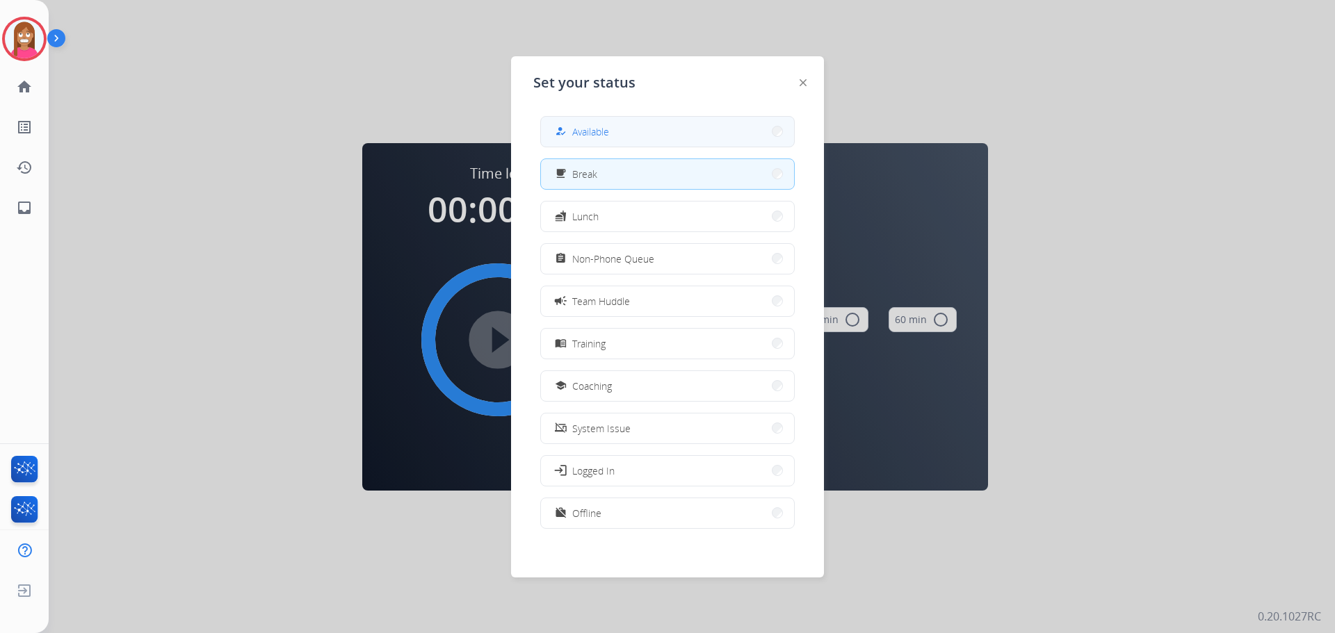
click at [576, 132] on div "how_to_reg Available" at bounding box center [580, 131] width 57 height 17
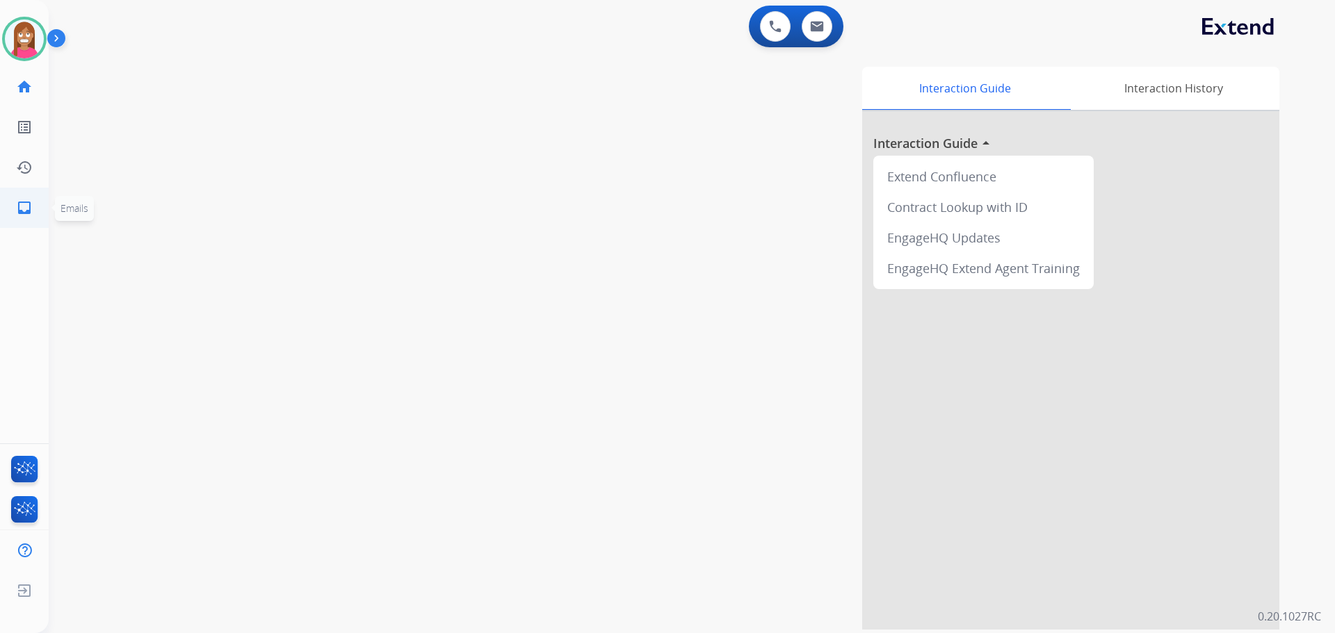
drag, startPoint x: 19, startPoint y: 209, endPoint x: 30, endPoint y: 218, distance: 14.3
click at [30, 218] on link "inbox Emails" at bounding box center [24, 207] width 39 height 39
select select "**********"
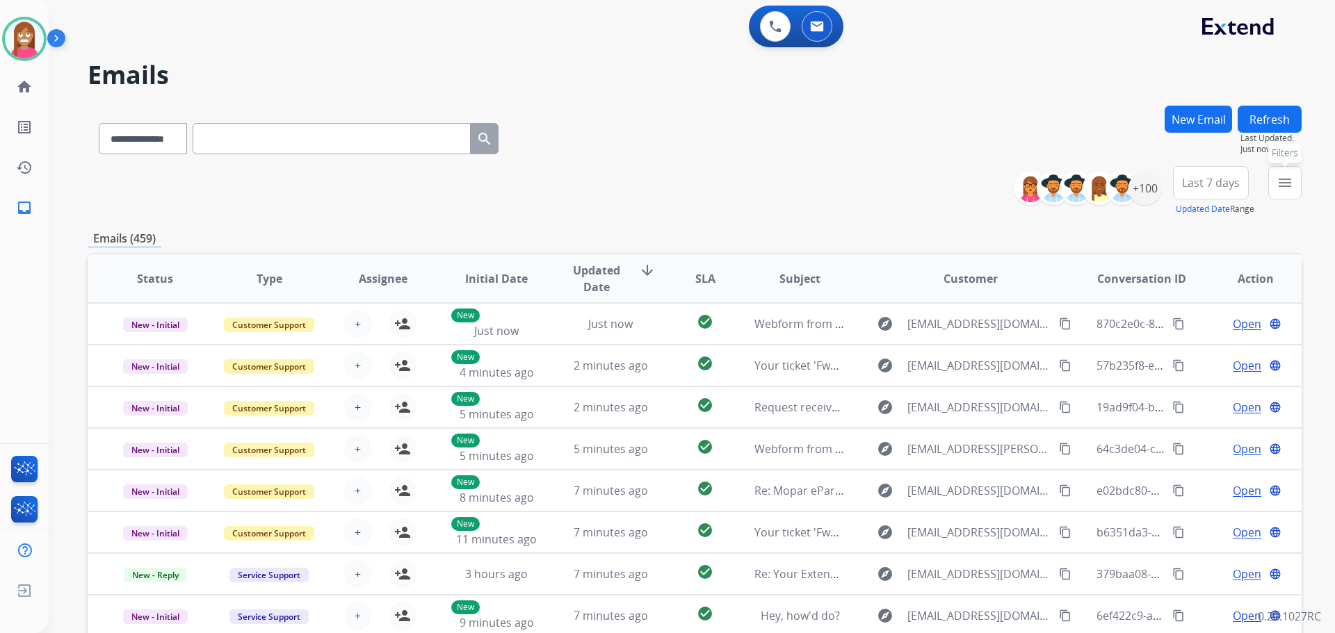
click at [1296, 183] on button "menu Filters" at bounding box center [1284, 182] width 33 height 33
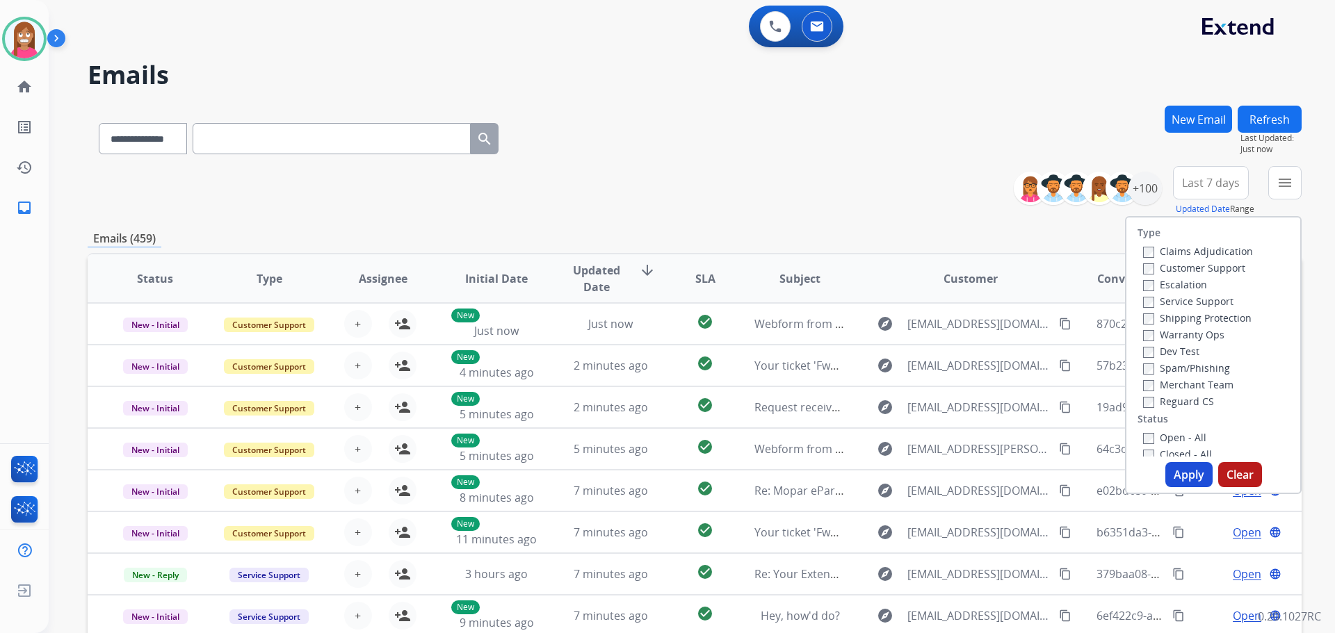
click at [1197, 268] on label "Customer Support" at bounding box center [1194, 267] width 102 height 13
click at [1190, 318] on label "Shipping Protection" at bounding box center [1197, 317] width 108 height 13
click at [1148, 399] on label "Reguard CS" at bounding box center [1178, 401] width 71 height 13
click at [1161, 434] on label "Open - All" at bounding box center [1174, 437] width 63 height 13
click at [1171, 467] on button "Apply" at bounding box center [1188, 474] width 47 height 25
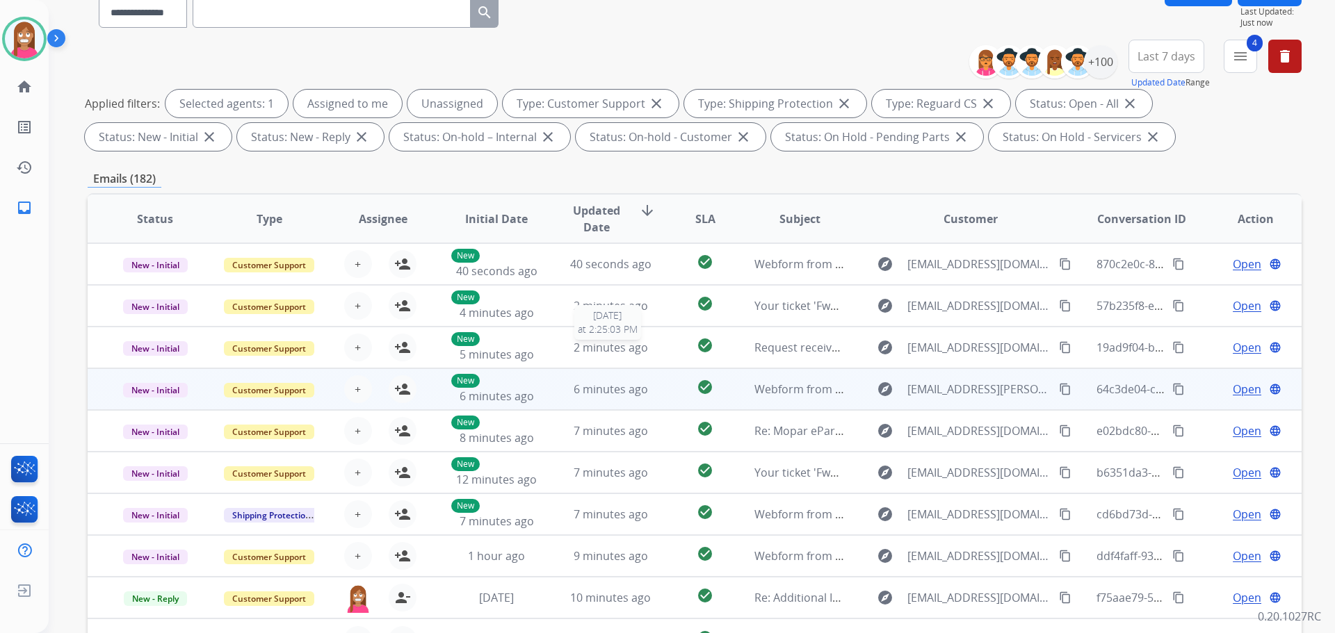
scroll to position [225, 0]
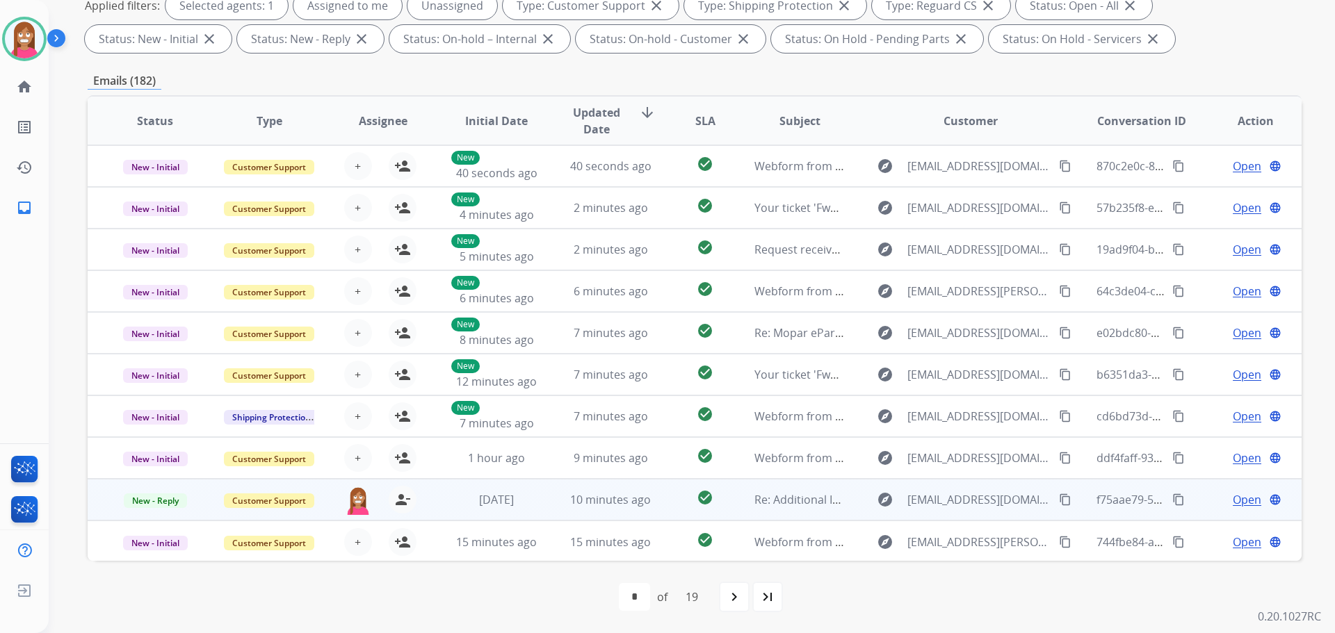
click at [543, 506] on td "10 minutes ago" at bounding box center [600, 500] width 114 height 42
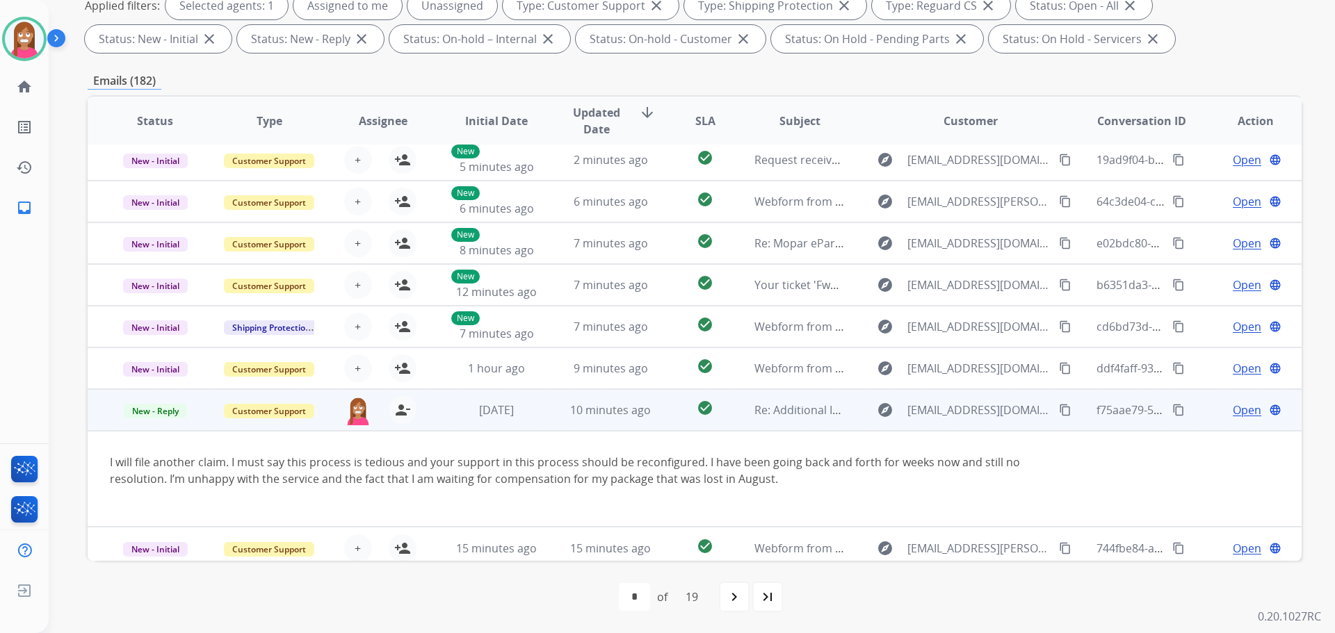
scroll to position [97, 0]
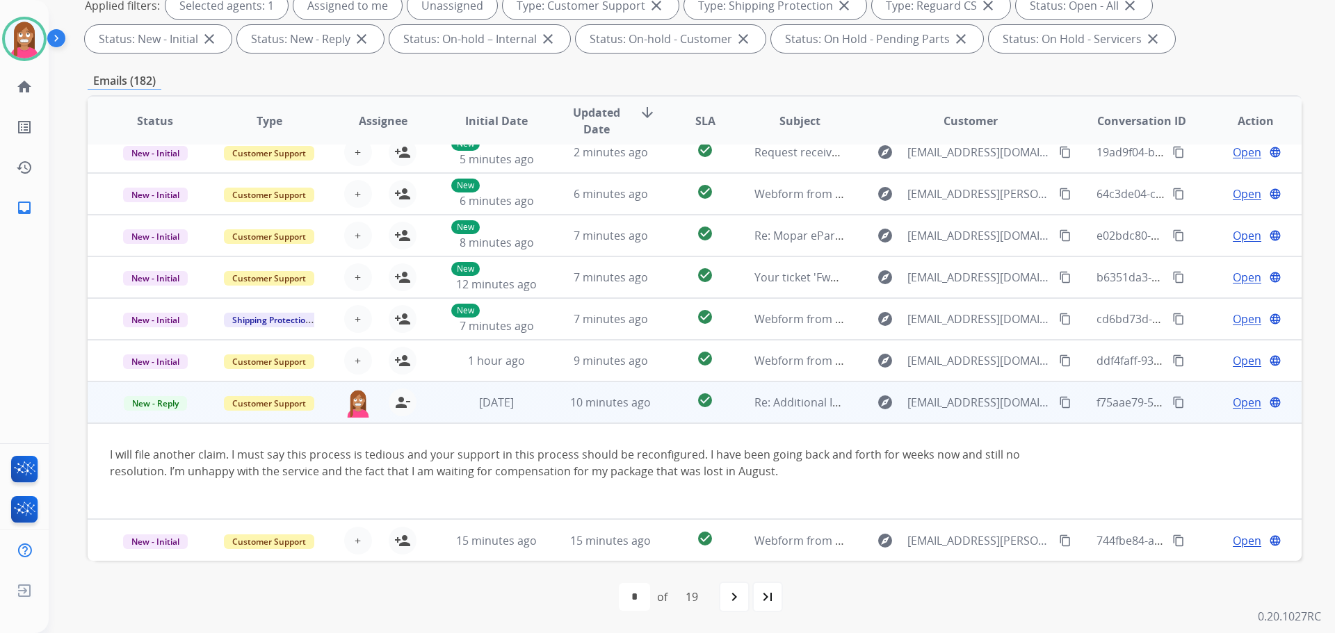
click at [1232, 398] on span "Open" at bounding box center [1246, 402] width 28 height 17
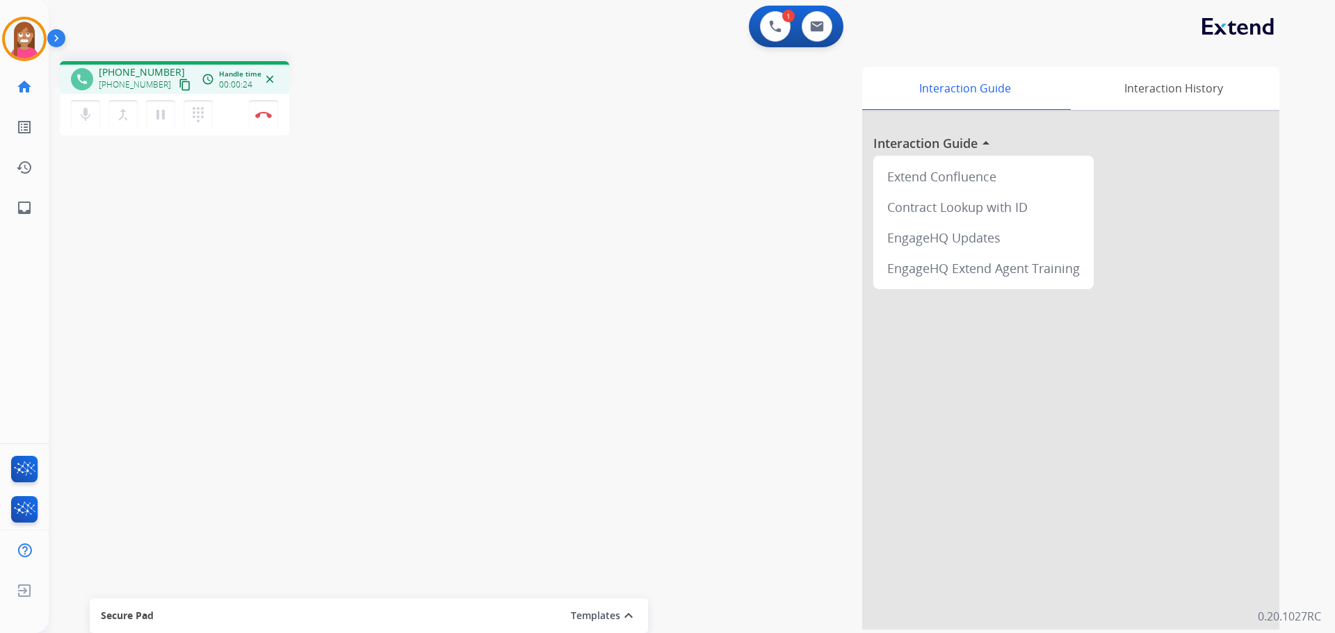
click at [179, 87] on mat-icon "content_copy" at bounding box center [185, 85] width 13 height 13
click at [179, 85] on mat-icon "content_copy" at bounding box center [185, 85] width 13 height 13
click at [263, 117] on img at bounding box center [263, 114] width 17 height 7
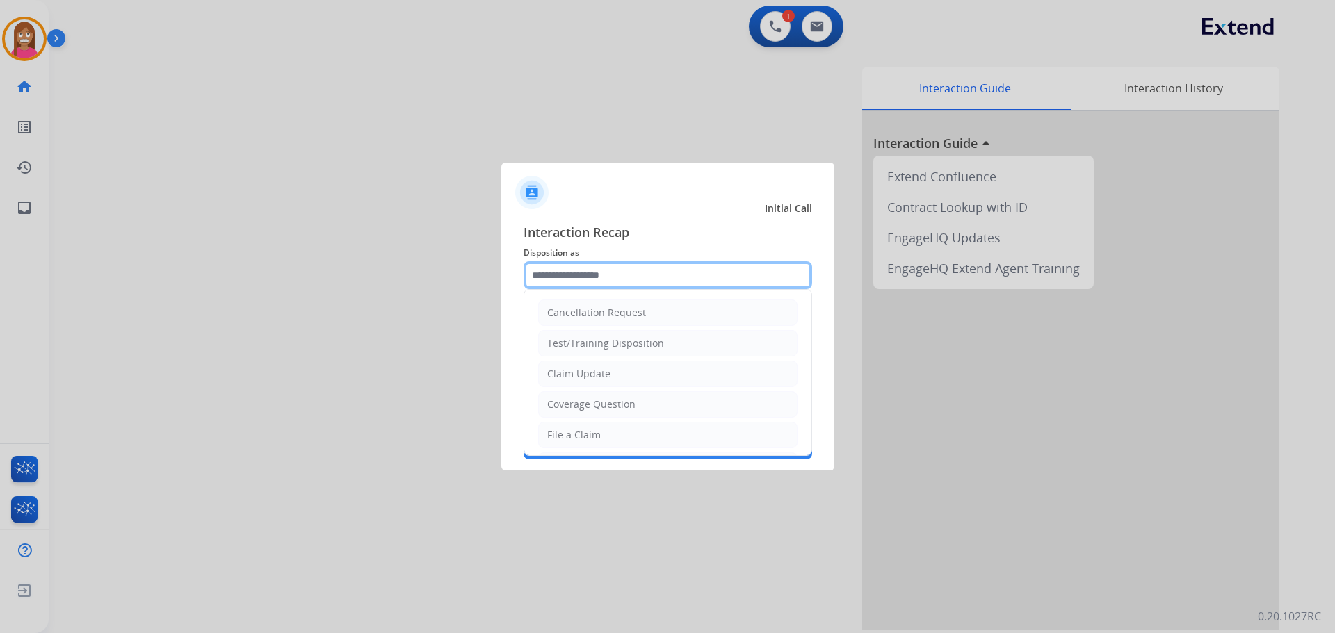
click at [567, 275] on input "text" at bounding box center [667, 275] width 288 height 28
click at [566, 443] on li "File a Claim" at bounding box center [667, 435] width 259 height 26
type input "**********"
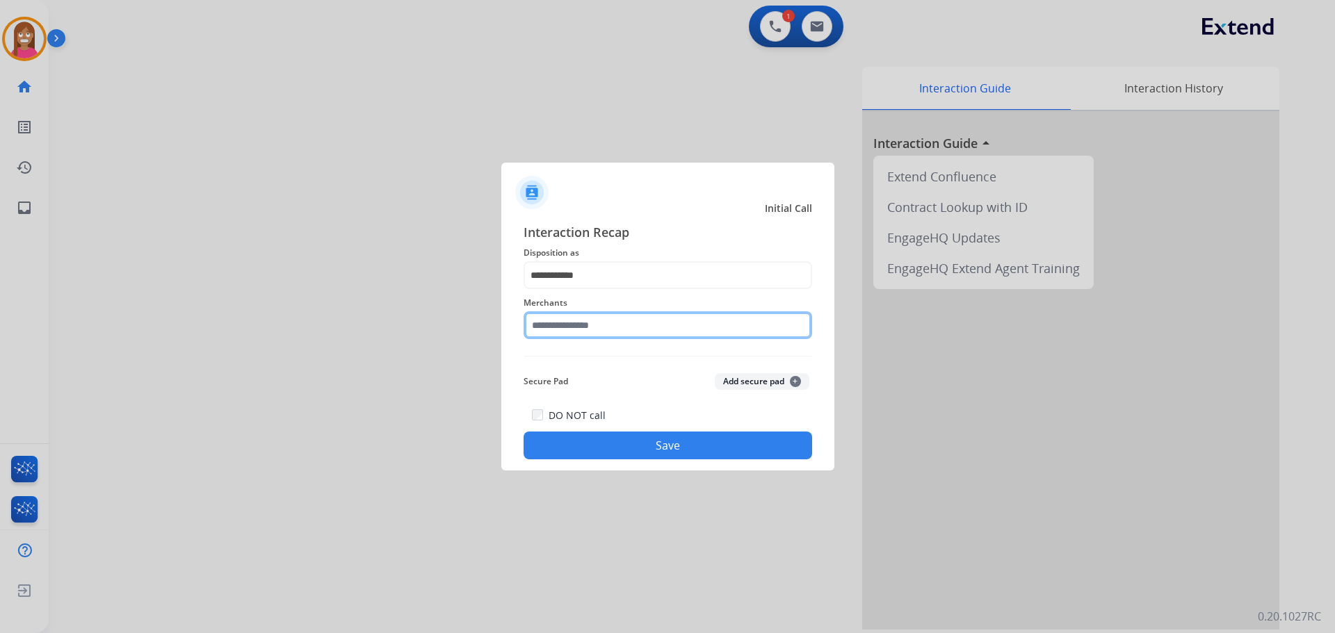
click at [551, 323] on input "text" at bounding box center [667, 325] width 288 height 28
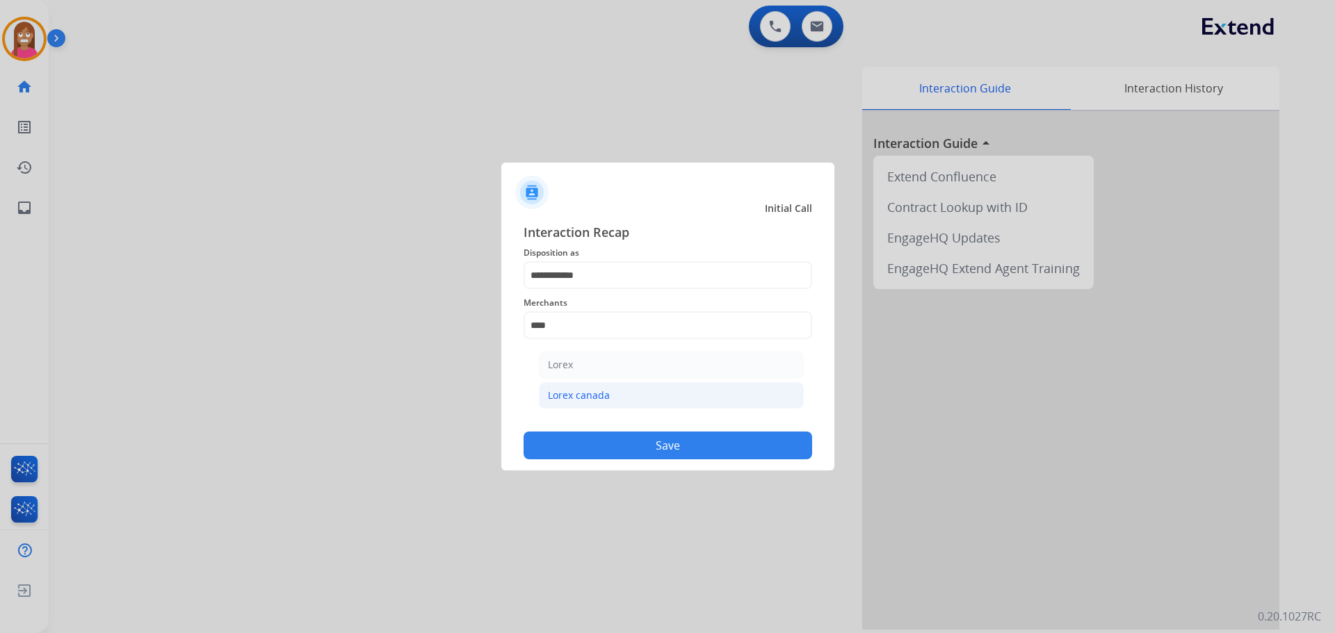
click at [592, 390] on div "Lorex canada" at bounding box center [579, 396] width 62 height 14
type input "**********"
click at [610, 440] on button "Save" at bounding box center [667, 446] width 288 height 28
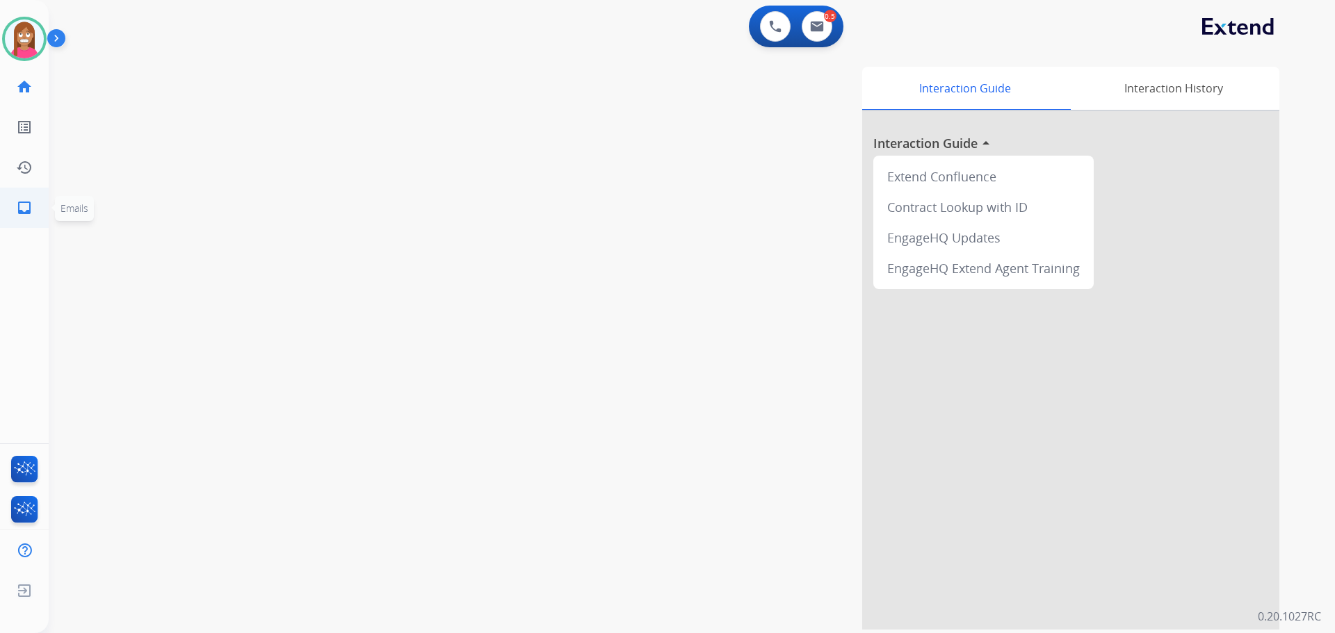
click at [26, 202] on mat-icon "inbox" at bounding box center [24, 207] width 17 height 17
select select "**********"
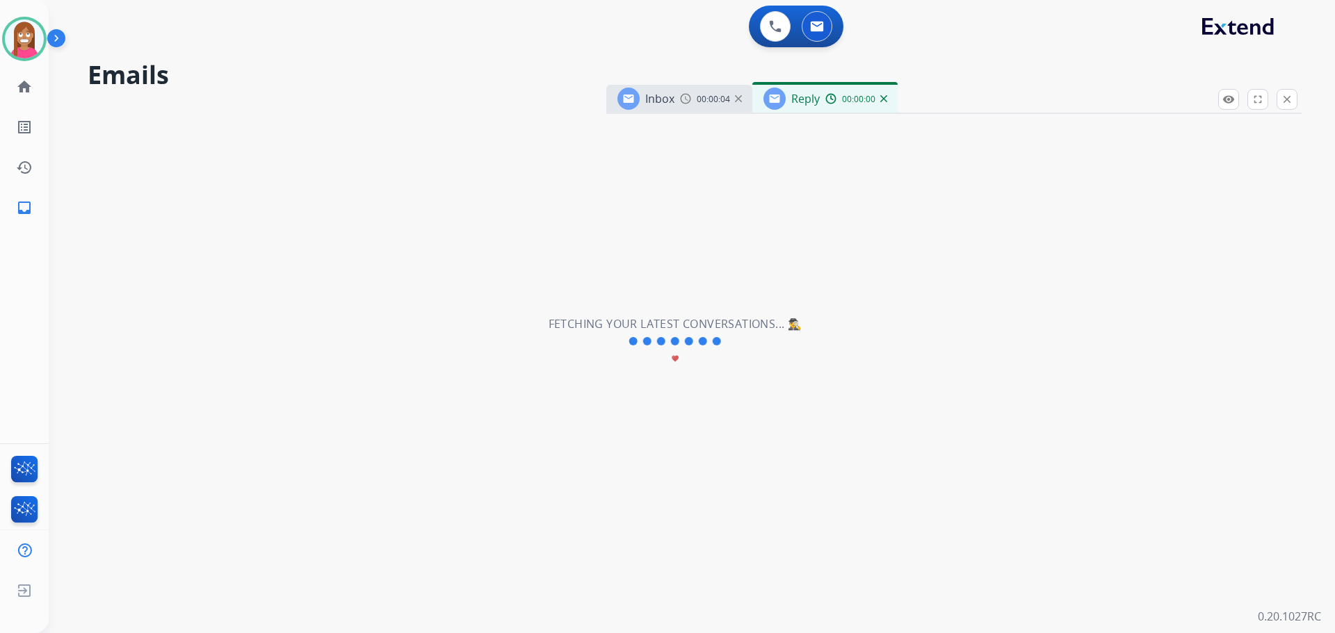
select select "**********"
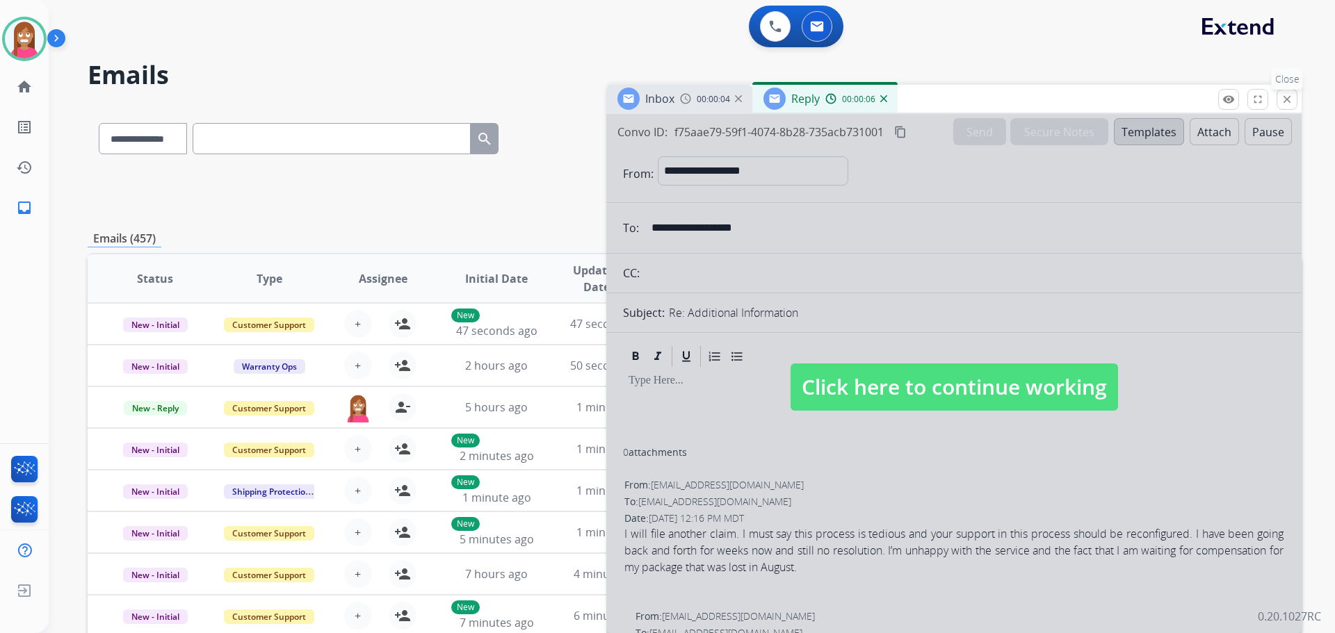
click at [1280, 98] on button "close Close" at bounding box center [1286, 99] width 21 height 21
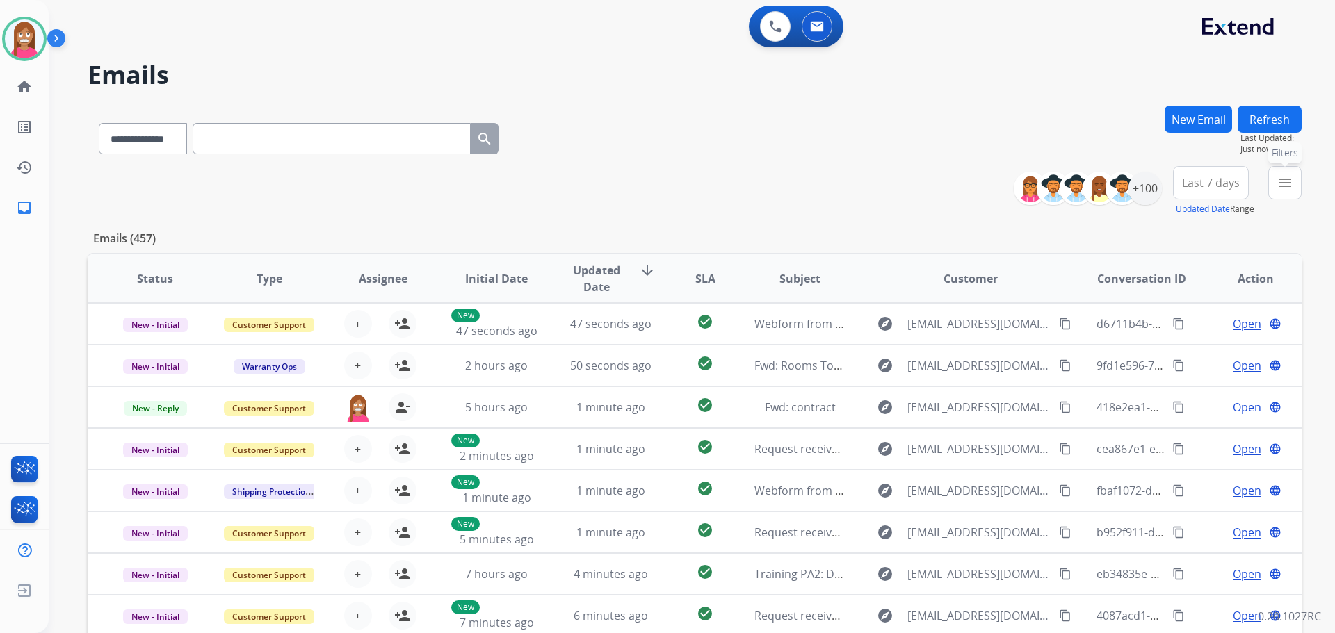
click at [1281, 181] on mat-icon "menu" at bounding box center [1284, 182] width 17 height 17
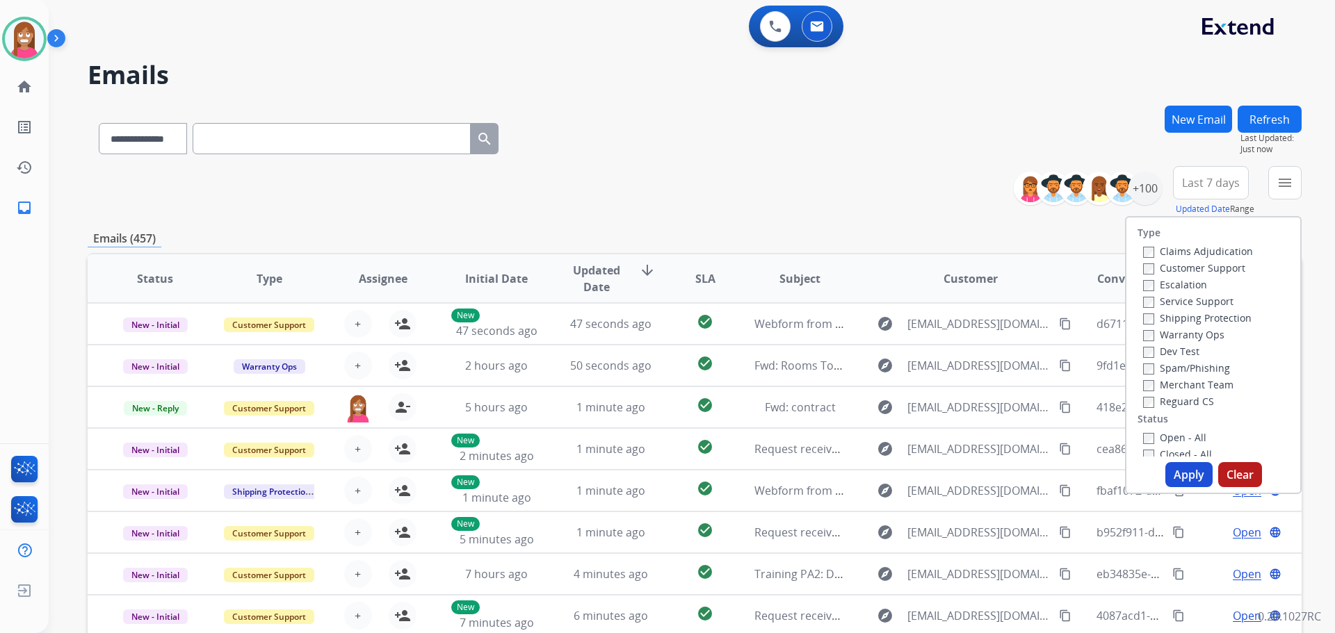
click at [1173, 268] on label "Customer Support" at bounding box center [1194, 267] width 102 height 13
click at [1159, 311] on label "Shipping Protection" at bounding box center [1197, 317] width 108 height 13
click at [1162, 404] on label "Reguard CS" at bounding box center [1178, 401] width 71 height 13
click at [1164, 438] on label "Open - All" at bounding box center [1174, 437] width 63 height 13
click at [1183, 476] on button "Apply" at bounding box center [1188, 474] width 47 height 25
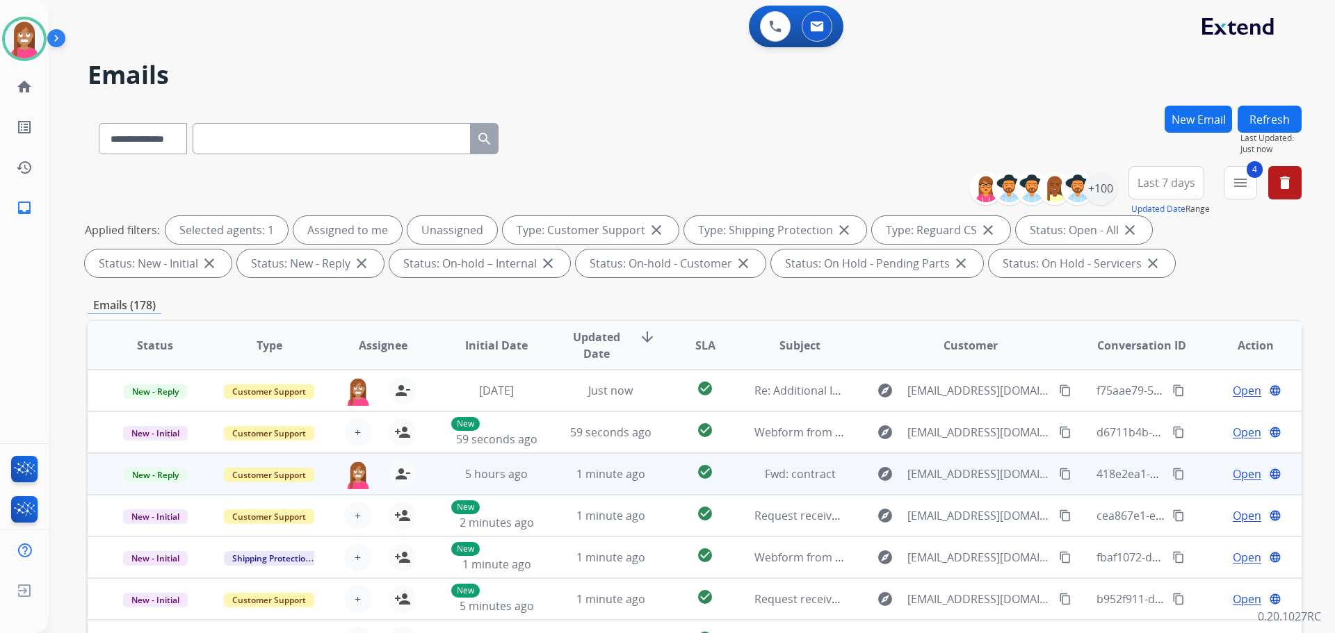
click at [550, 482] on td "1 minute ago" at bounding box center [600, 474] width 114 height 42
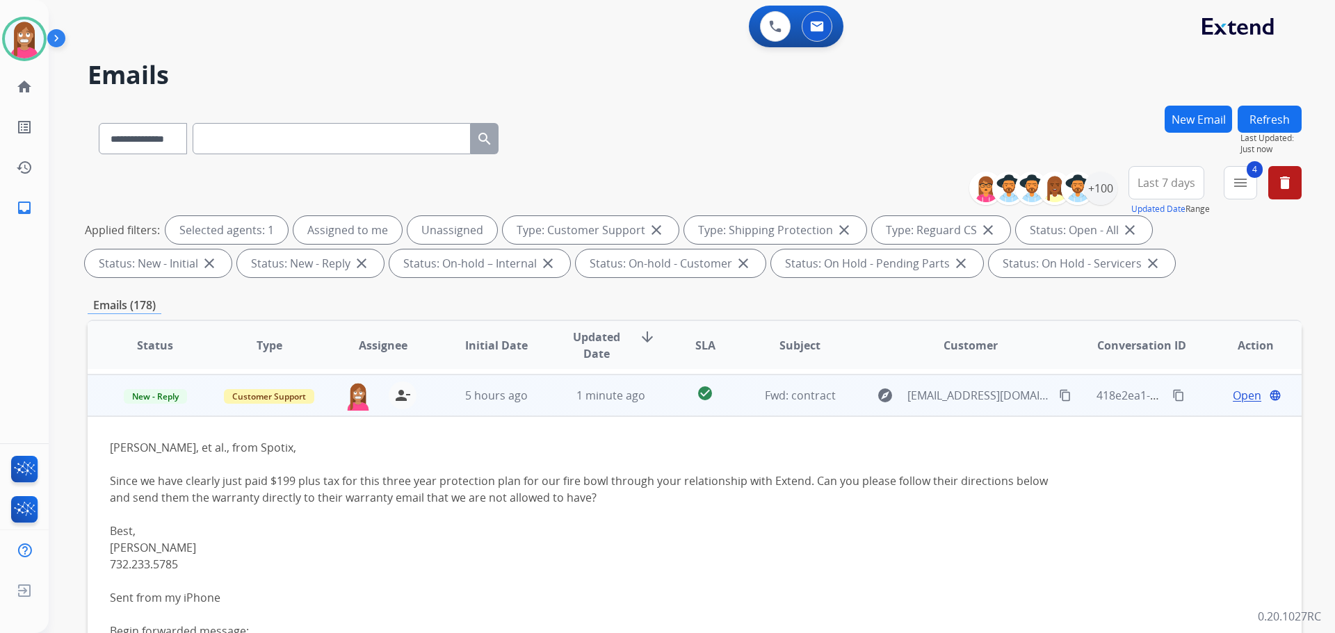
scroll to position [83, 0]
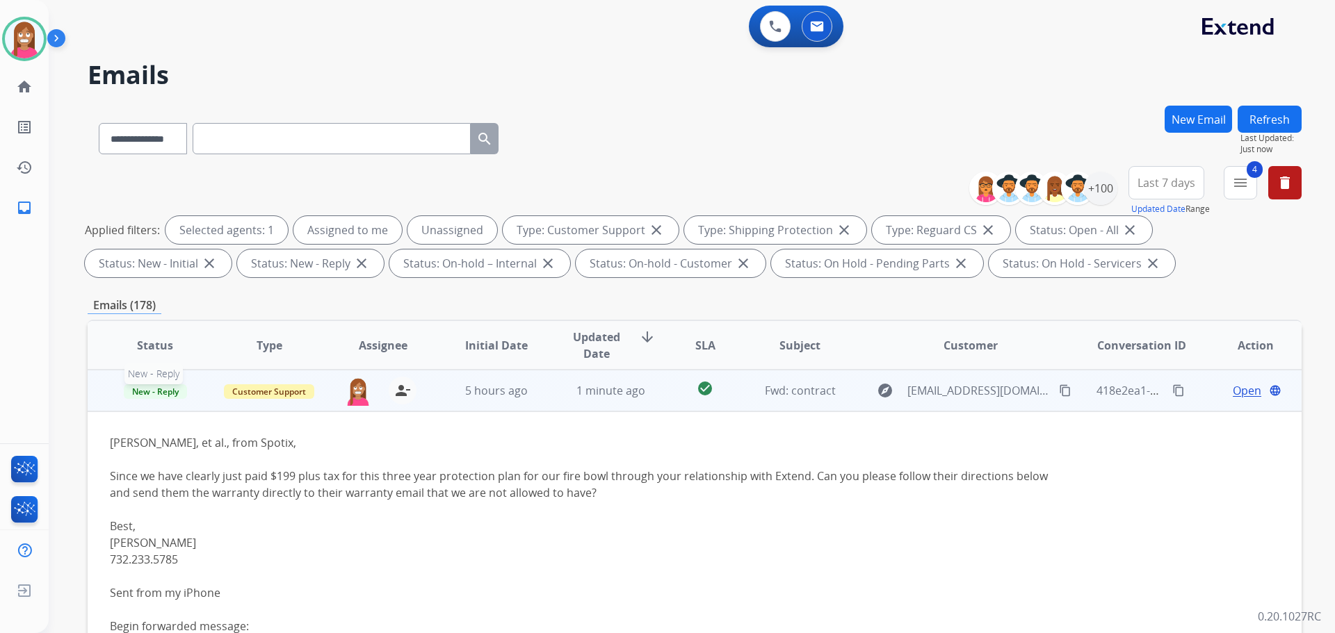
click at [143, 395] on span "New - Reply" at bounding box center [155, 391] width 63 height 15
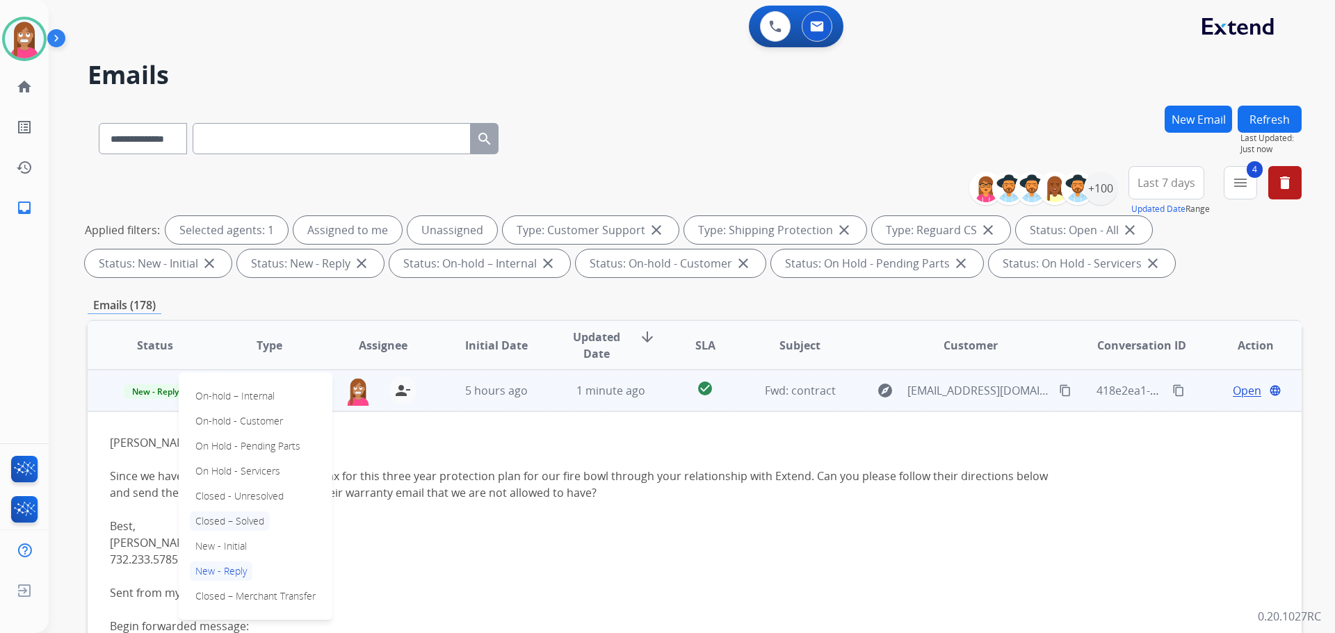
click at [223, 523] on p "Closed – Solved" at bounding box center [230, 521] width 80 height 19
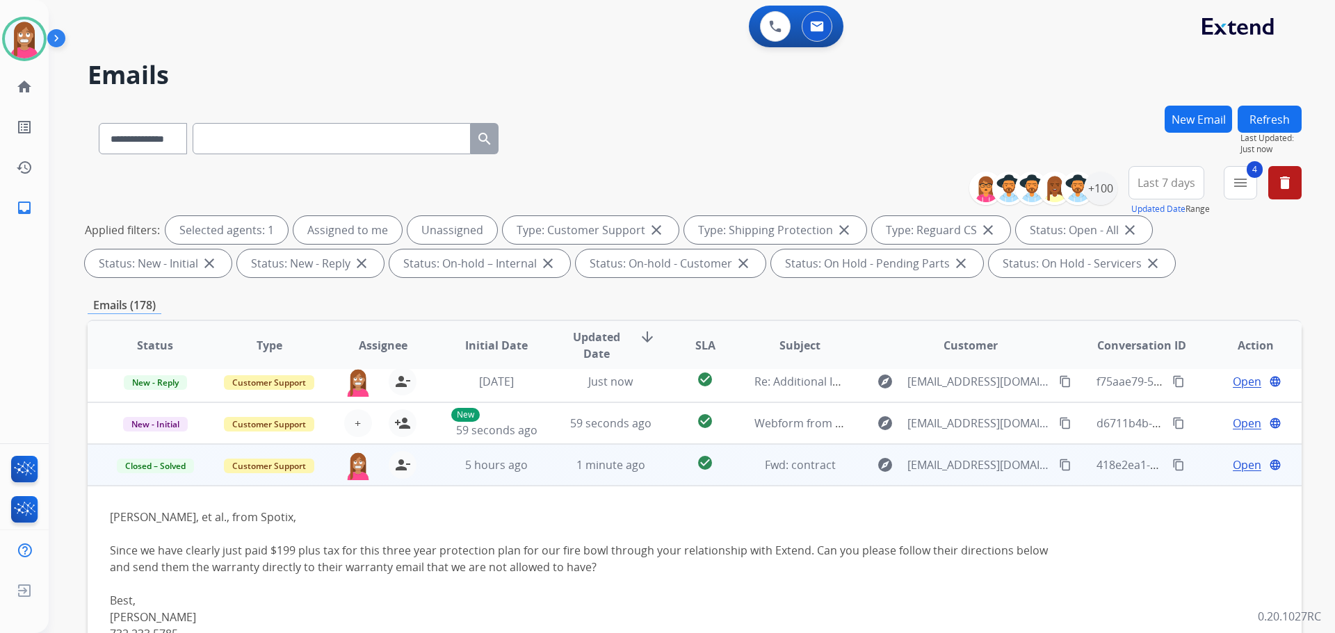
scroll to position [0, 0]
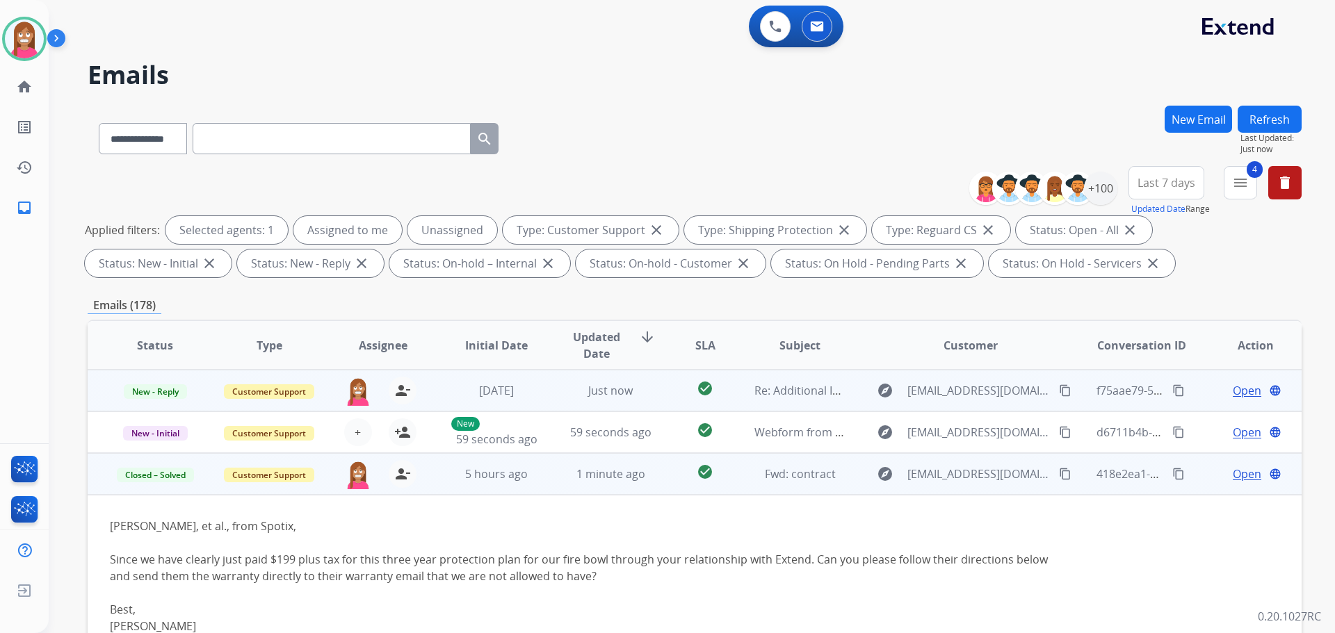
click at [551, 402] on td "Just now" at bounding box center [600, 391] width 114 height 42
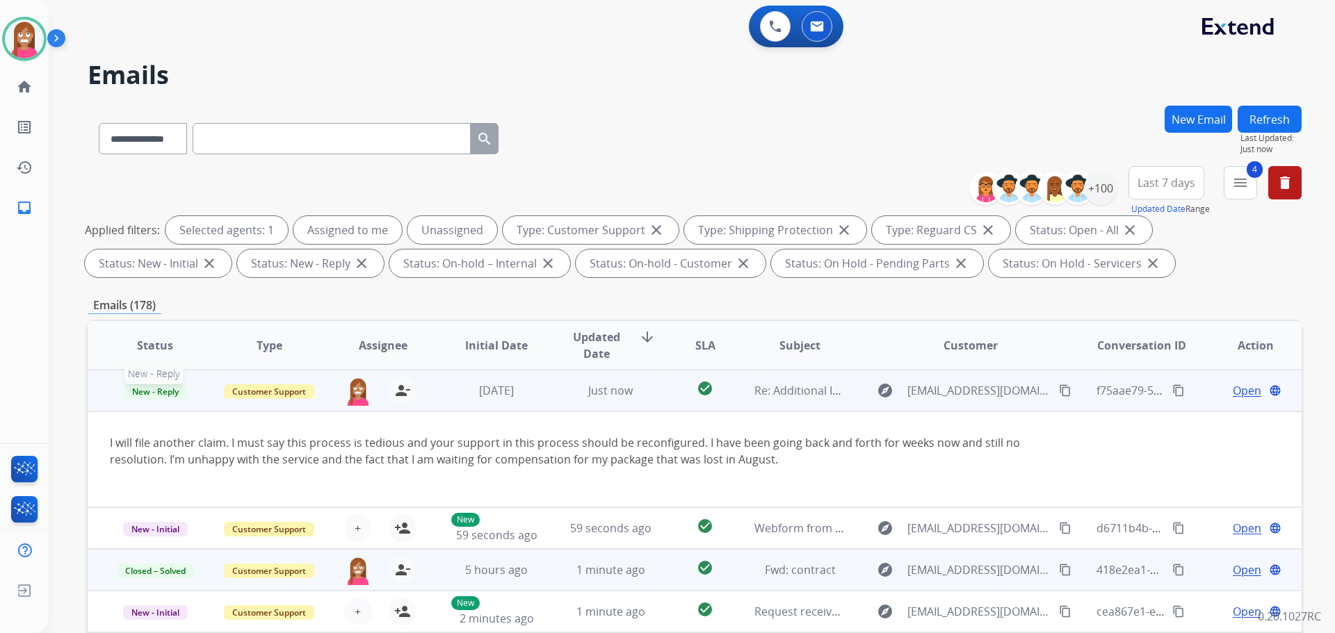
click at [156, 393] on span "New - Reply" at bounding box center [155, 391] width 63 height 15
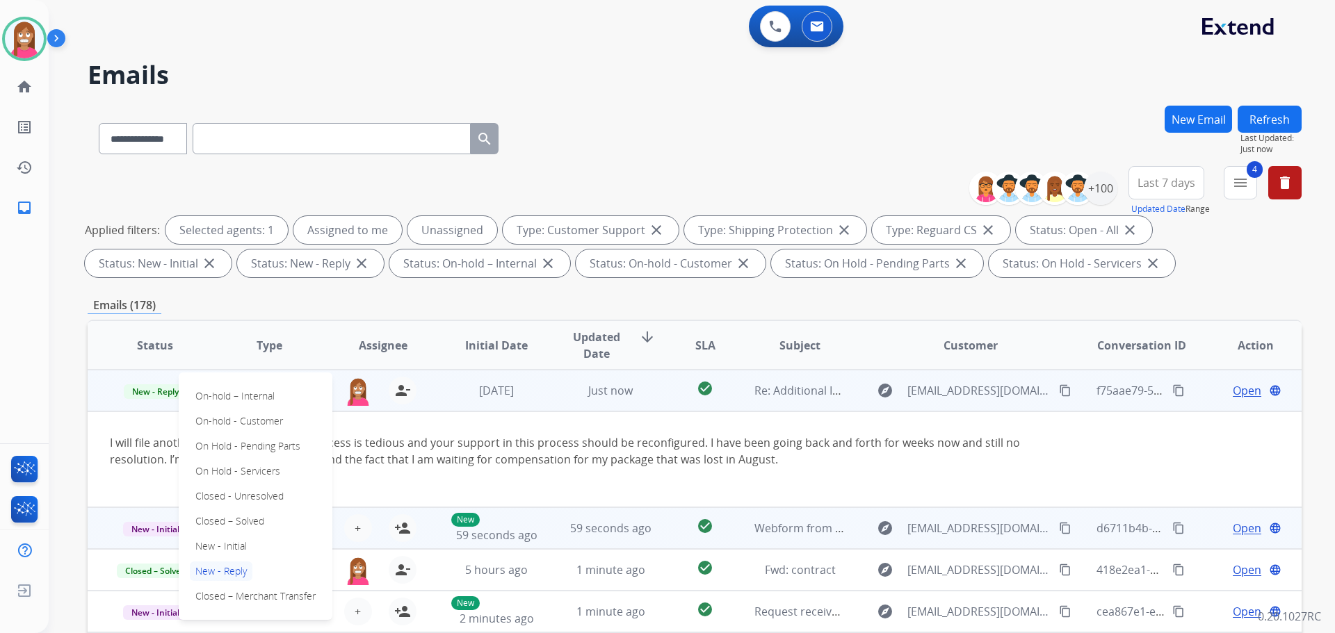
click at [210, 518] on p "Closed – Solved" at bounding box center [230, 521] width 80 height 19
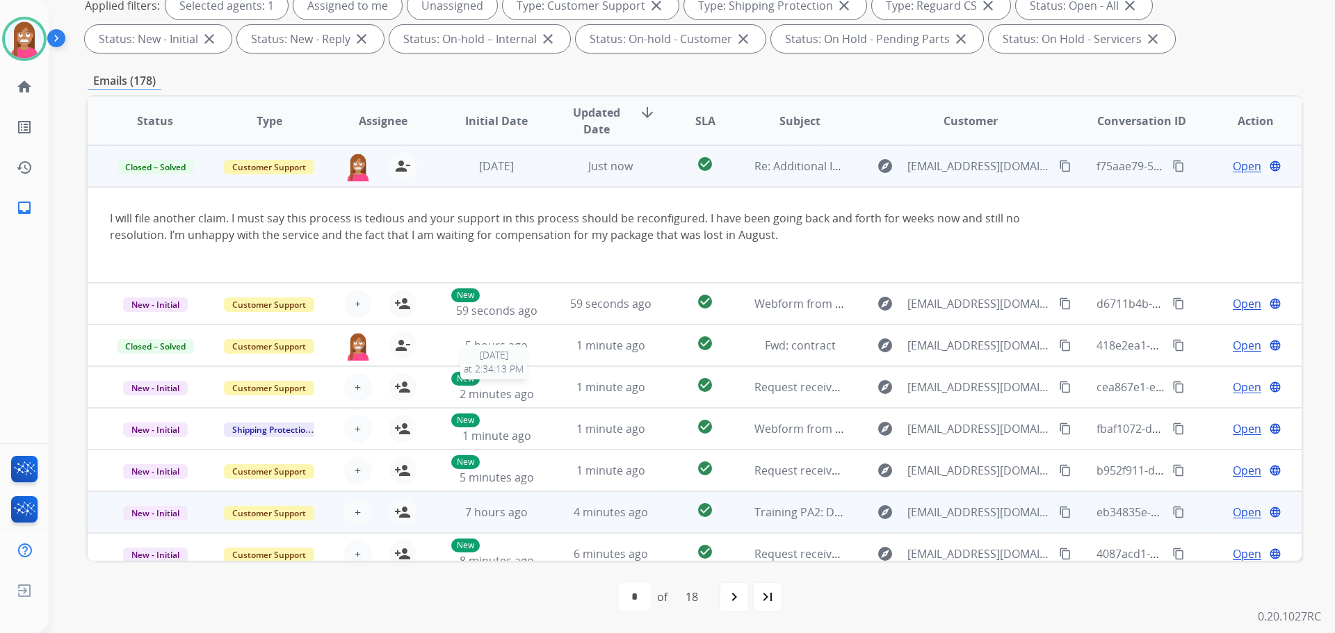
scroll to position [97, 0]
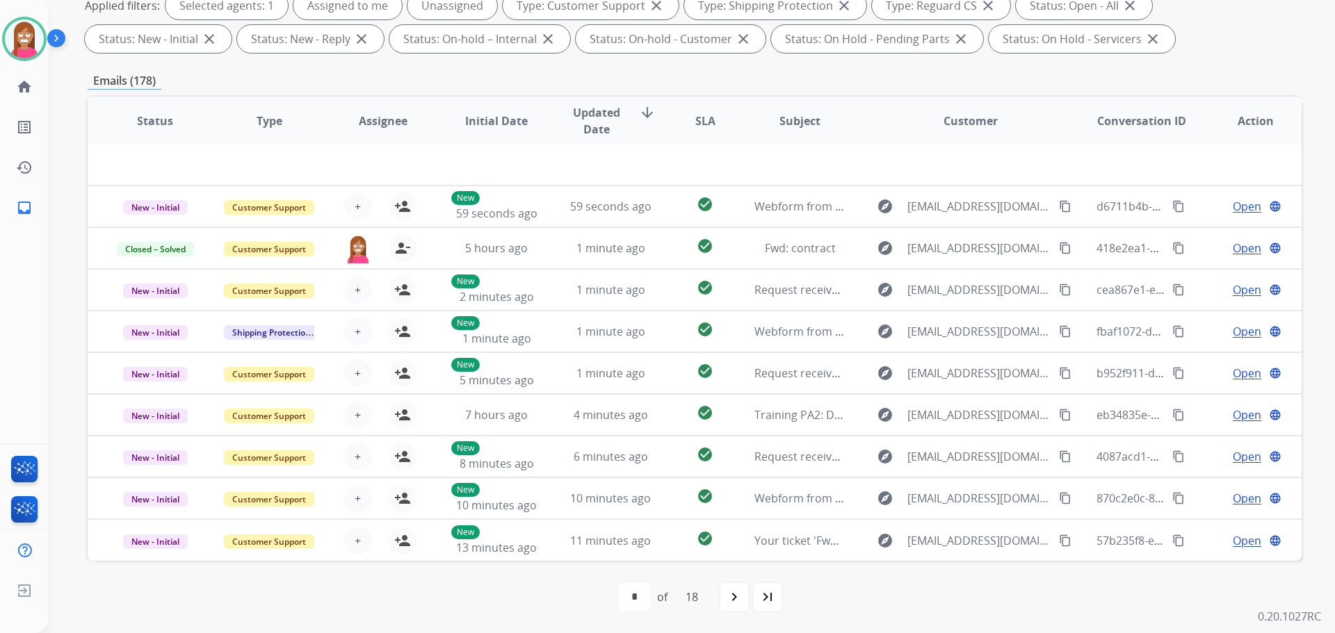
click at [735, 595] on mat-icon "navigate_next" at bounding box center [734, 597] width 17 height 17
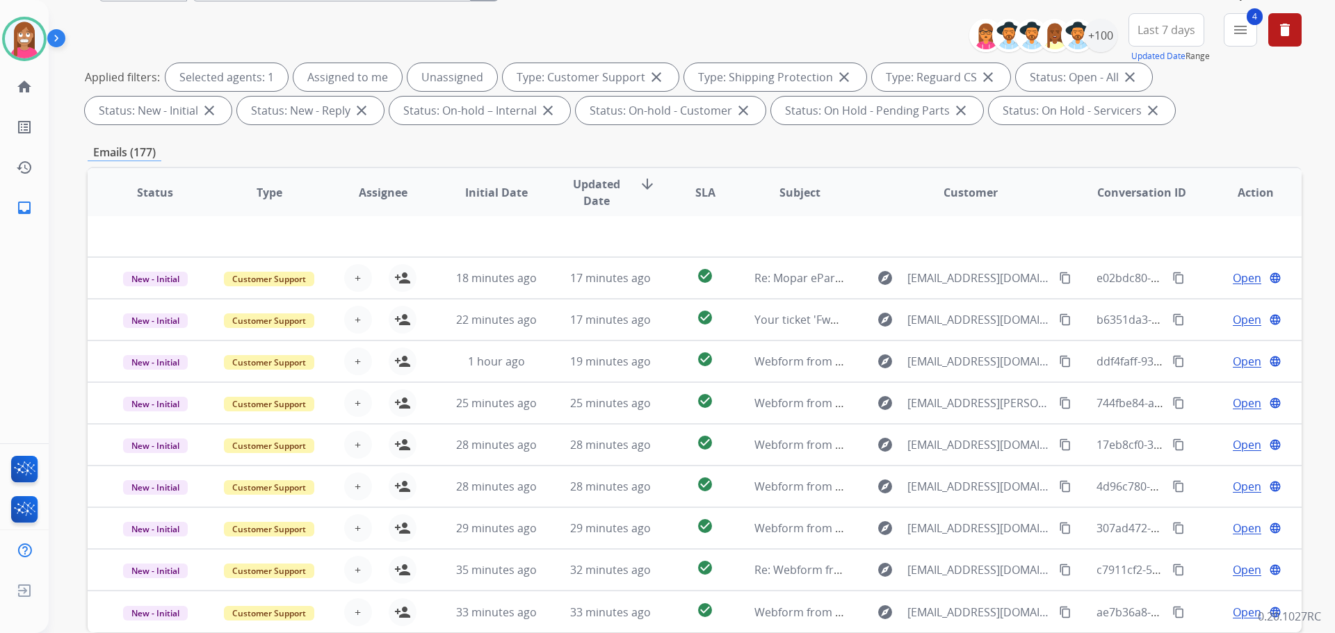
scroll to position [225, 0]
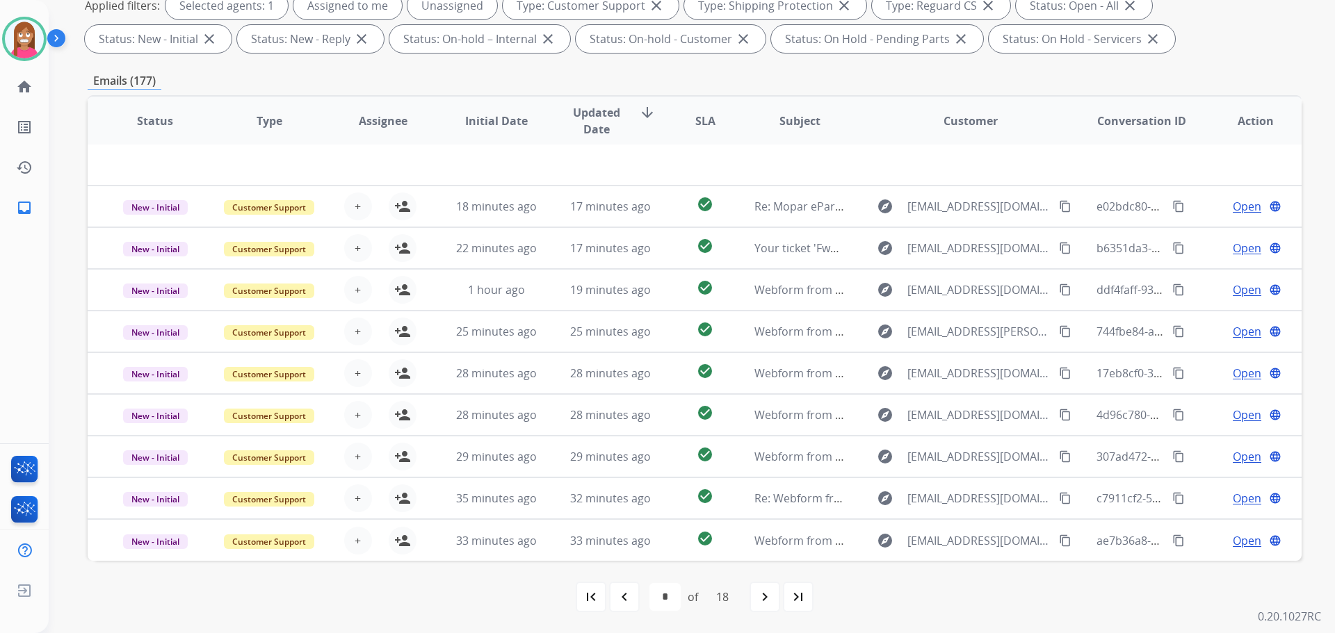
click at [756, 597] on div "navigate_next" at bounding box center [764, 597] width 31 height 31
click at [588, 583] on div "first_page" at bounding box center [591, 597] width 31 height 31
select select "*"
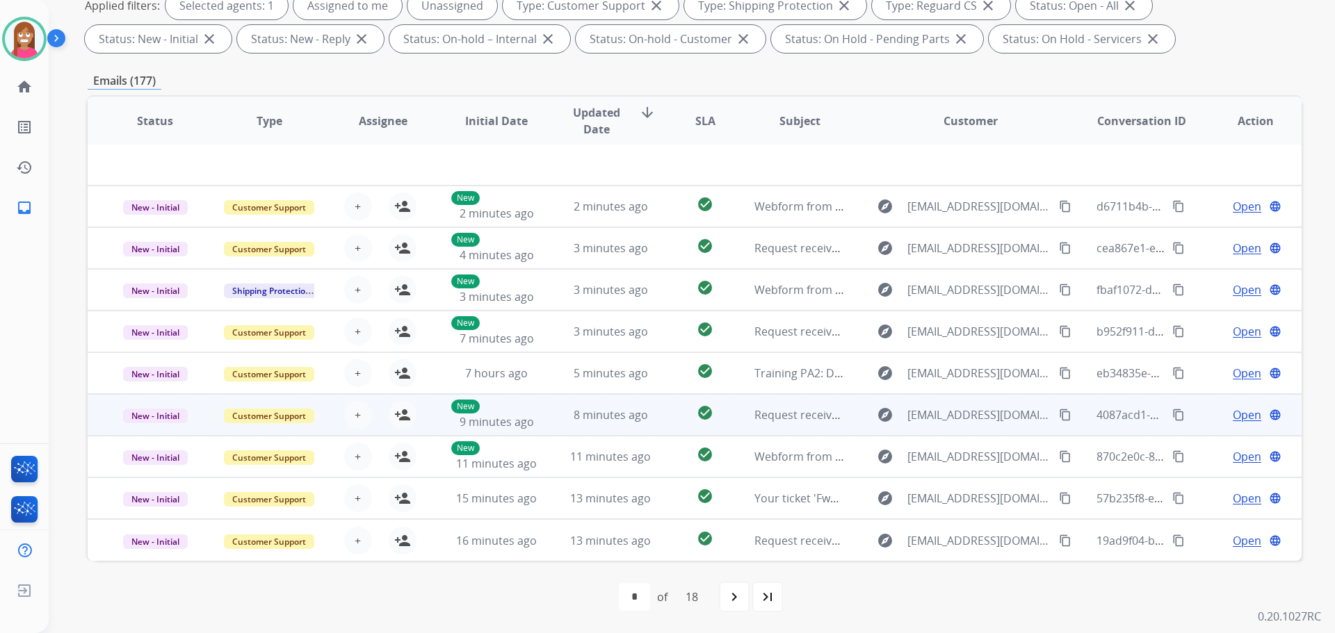
click at [553, 423] on td "8 minutes ago" at bounding box center [600, 415] width 114 height 42
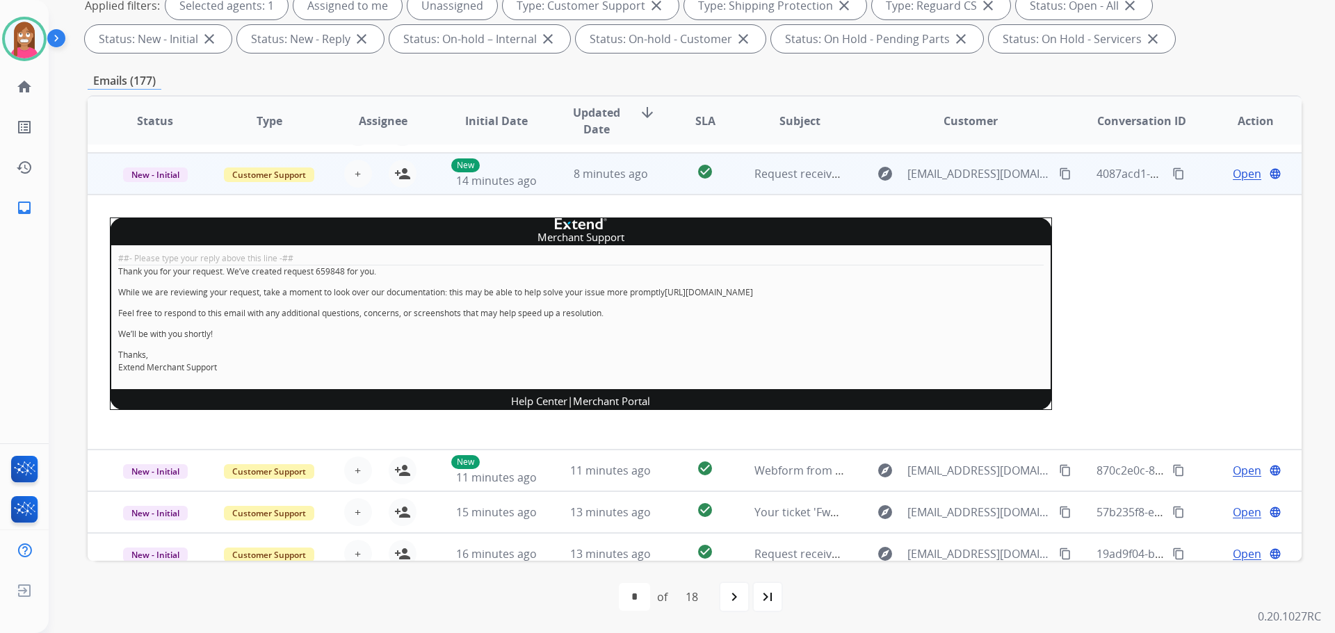
scroll to position [250, 0]
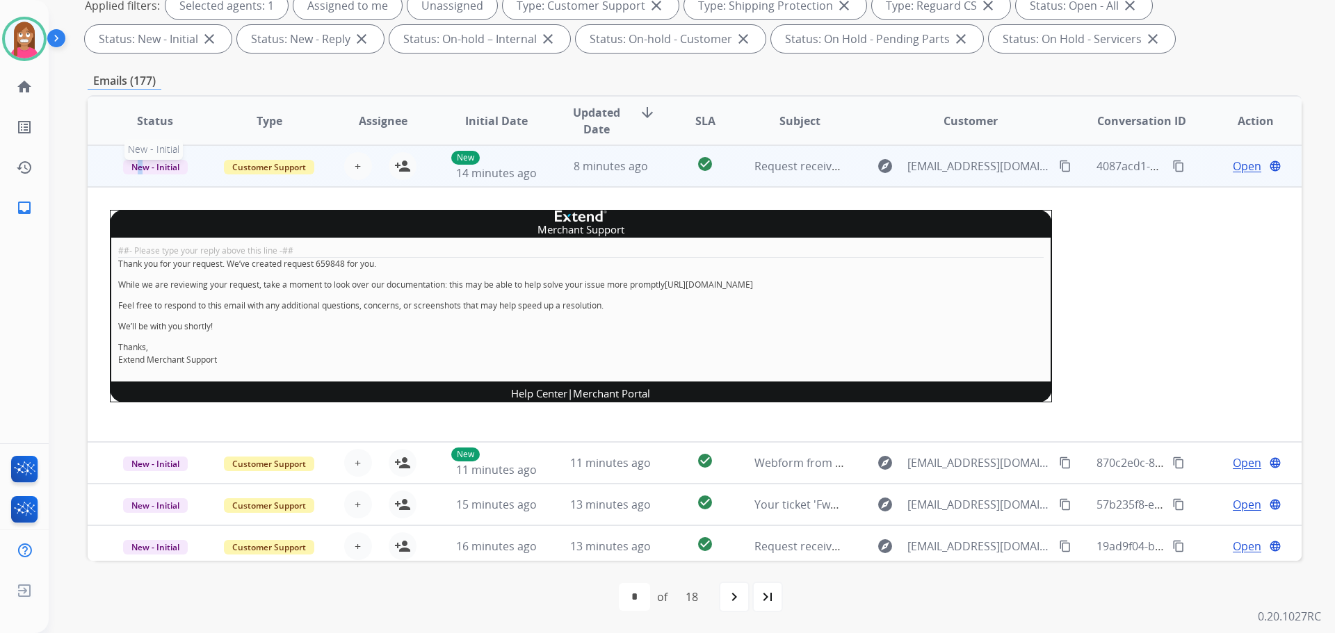
click at [141, 174] on span "New - Initial" at bounding box center [155, 167] width 65 height 15
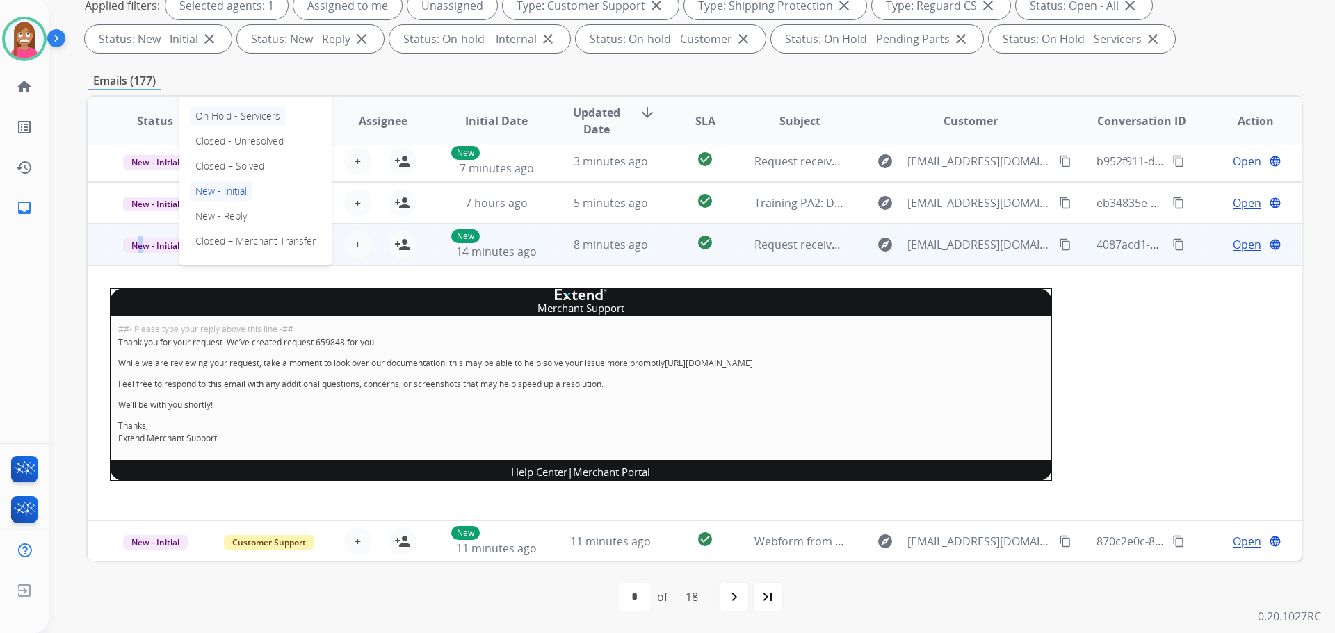
scroll to position [111, 0]
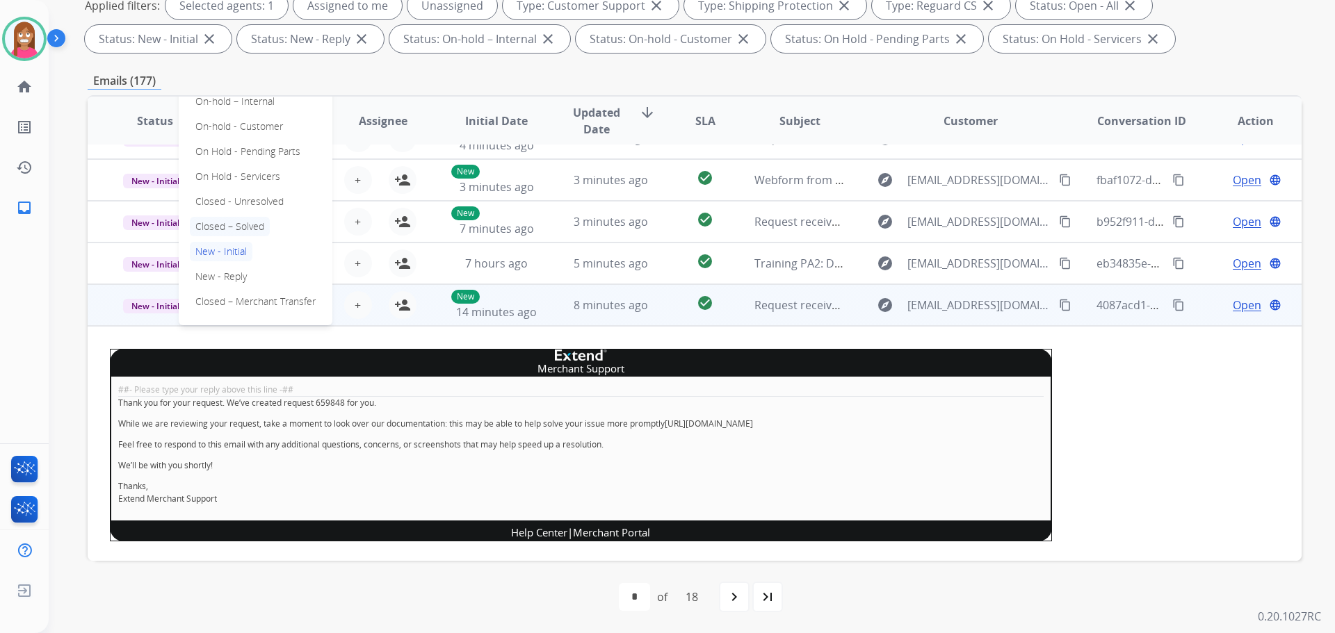
click at [220, 227] on p "Closed – Solved" at bounding box center [230, 226] width 80 height 19
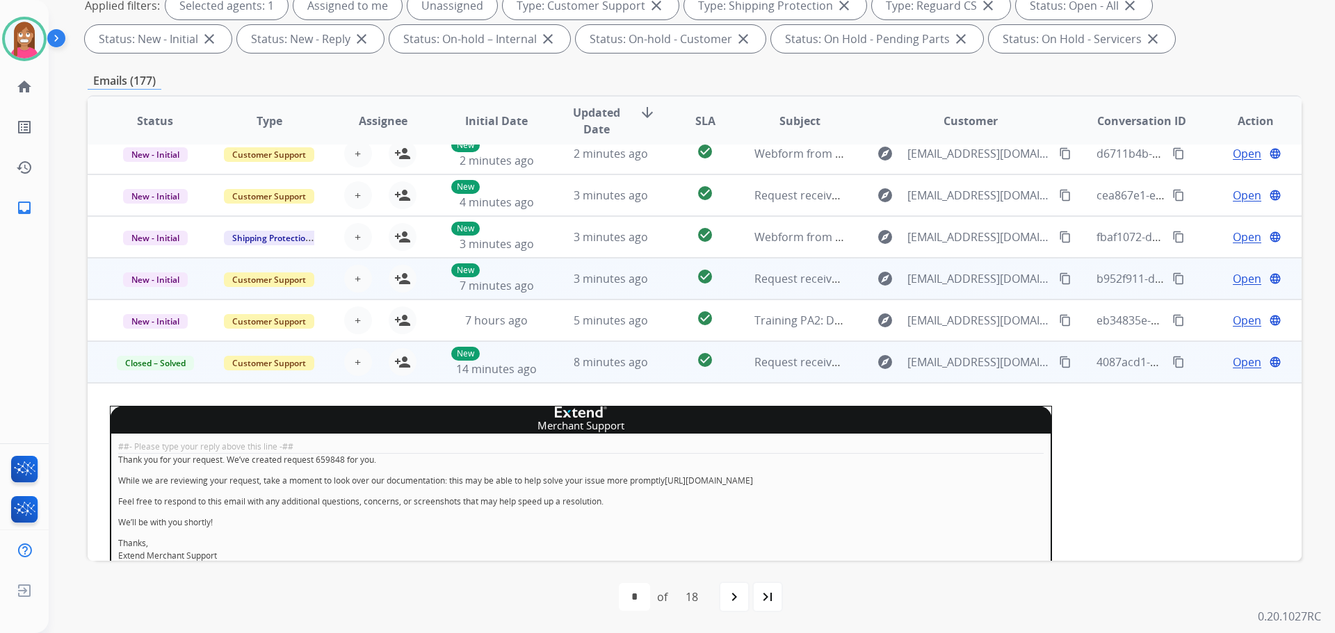
scroll to position [48, 0]
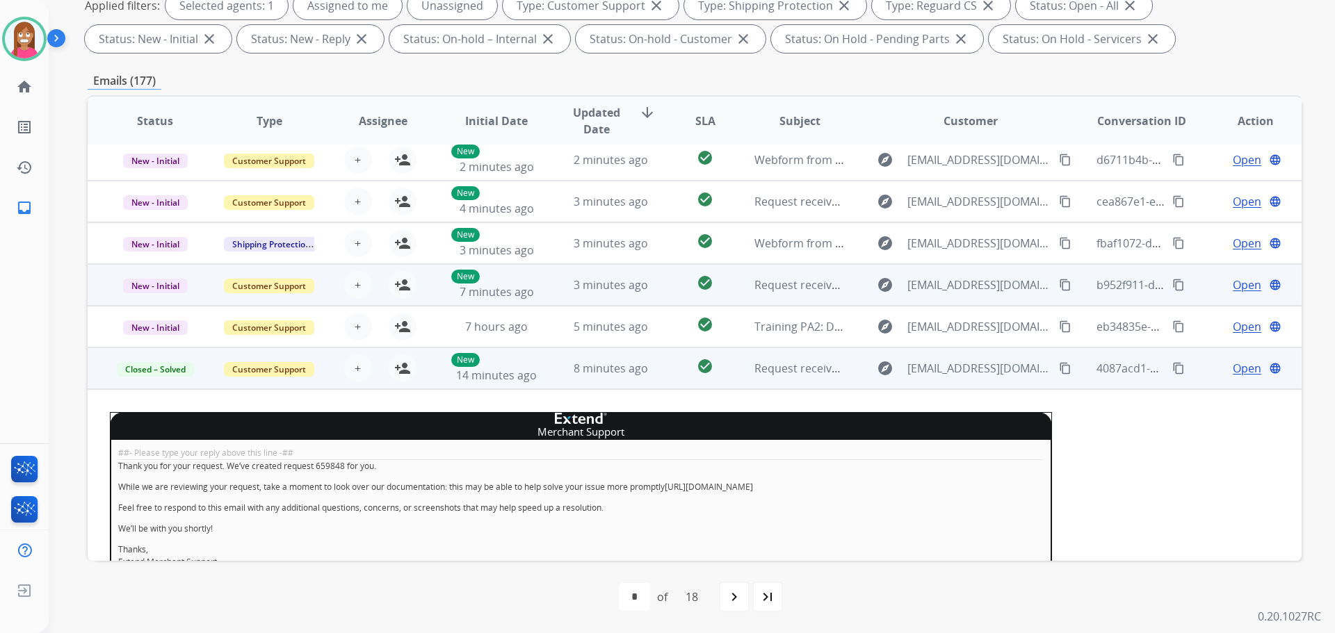
click at [543, 294] on td "3 minutes ago" at bounding box center [600, 285] width 114 height 42
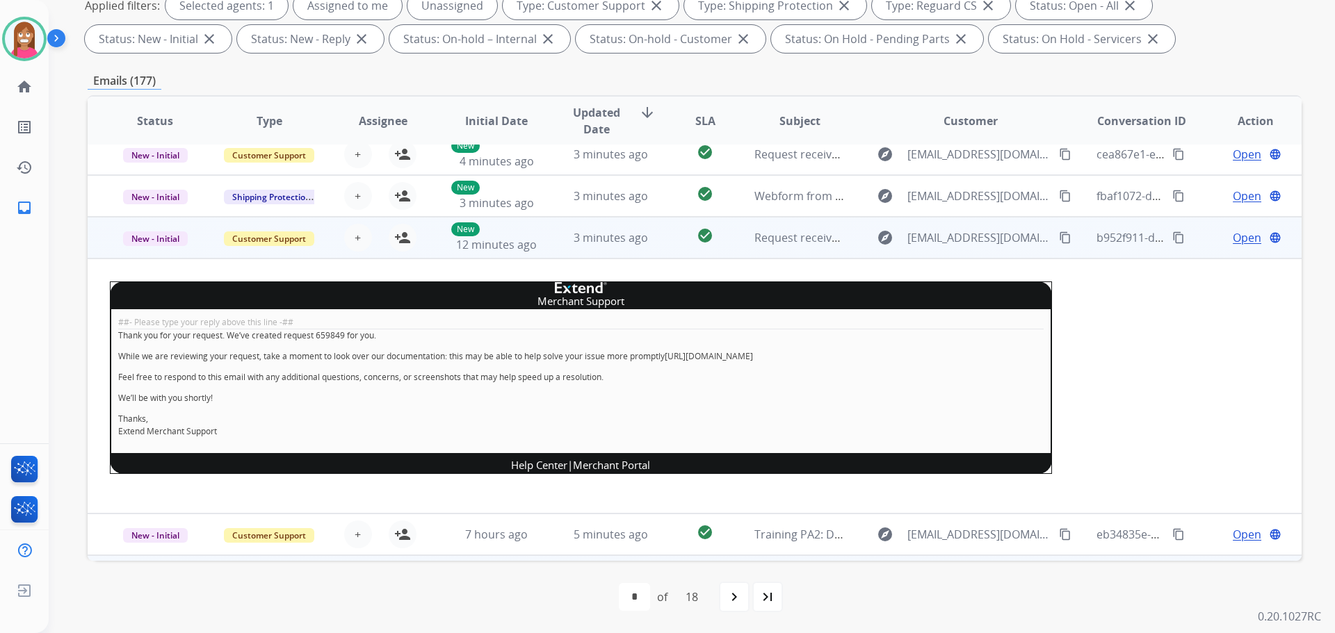
scroll to position [28, 0]
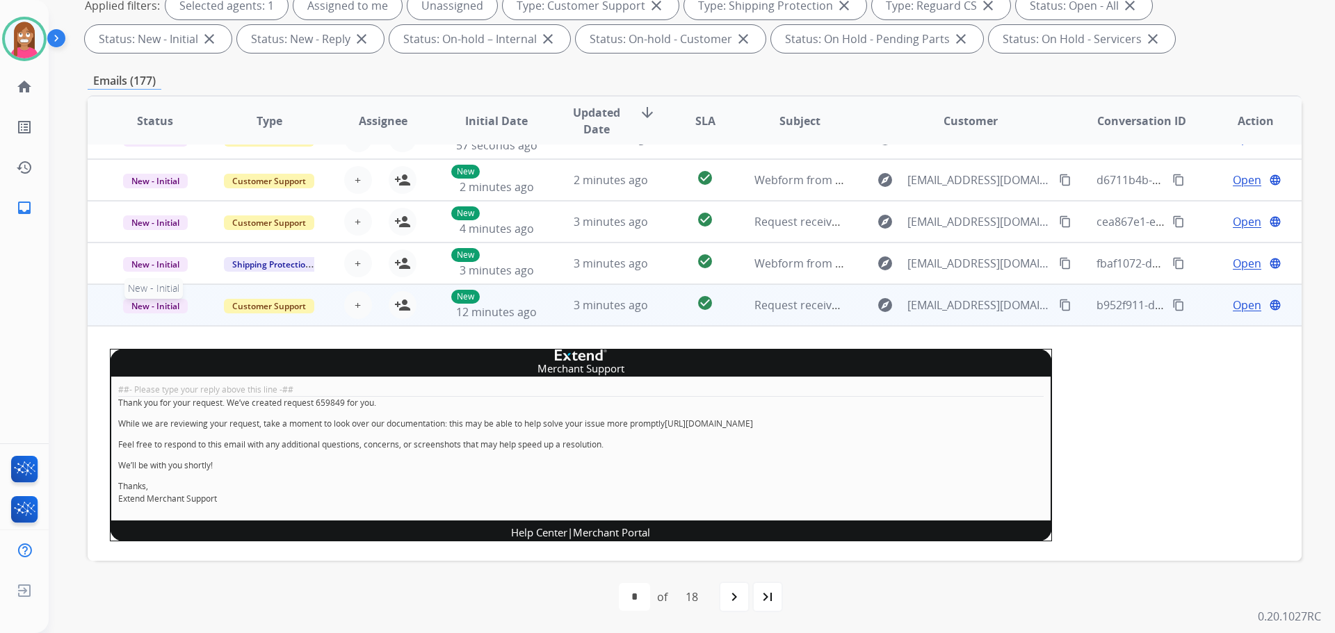
click at [151, 309] on span "New - Initial" at bounding box center [155, 306] width 65 height 15
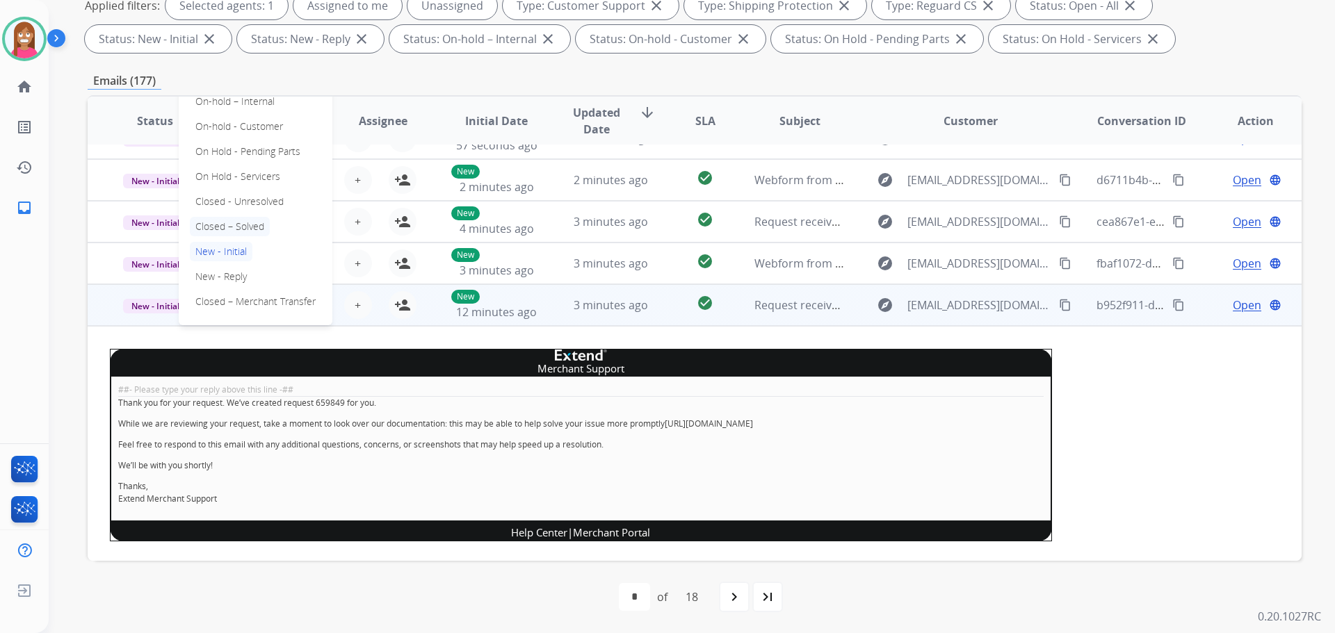
click at [227, 222] on p "Closed – Solved" at bounding box center [230, 226] width 80 height 19
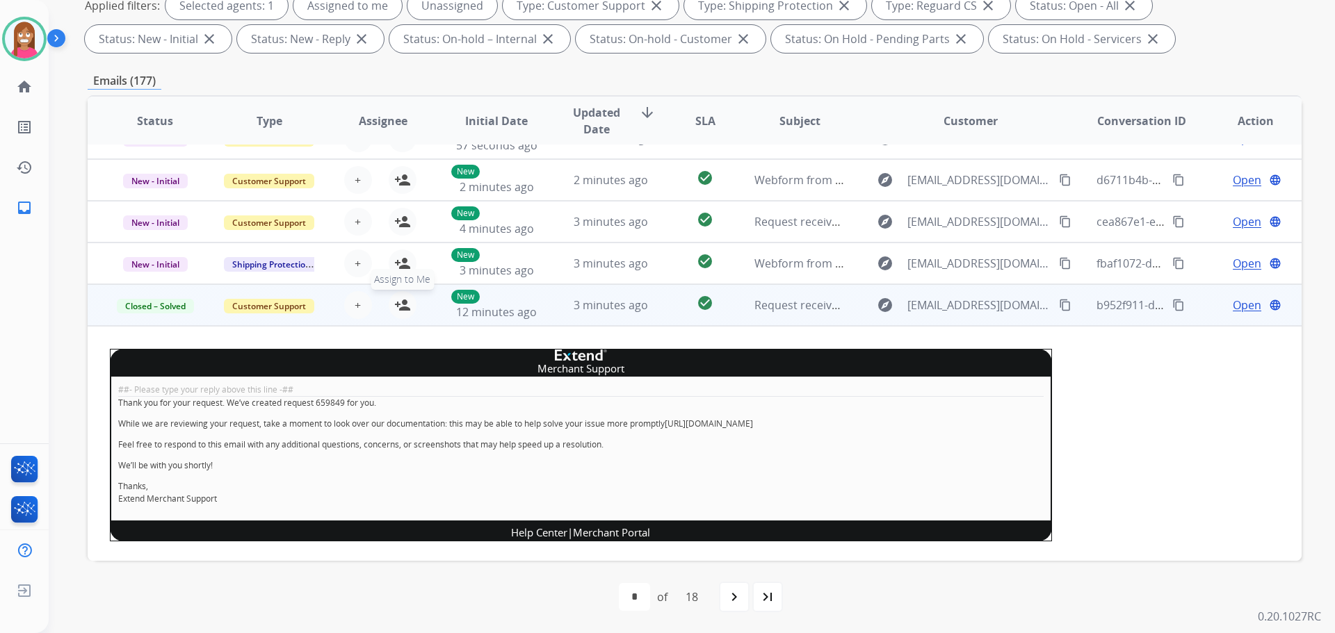
click at [397, 307] on mat-icon "person_add" at bounding box center [402, 305] width 17 height 17
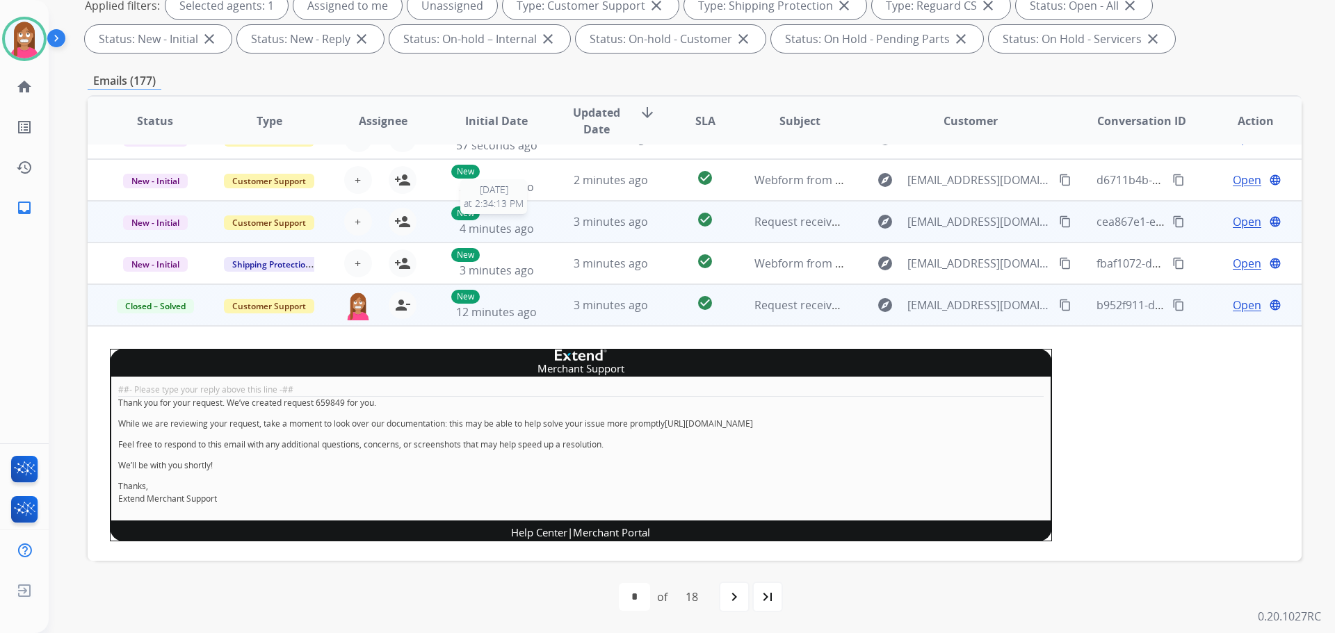
click at [523, 235] on span "4 minutes ago" at bounding box center [496, 228] width 74 height 15
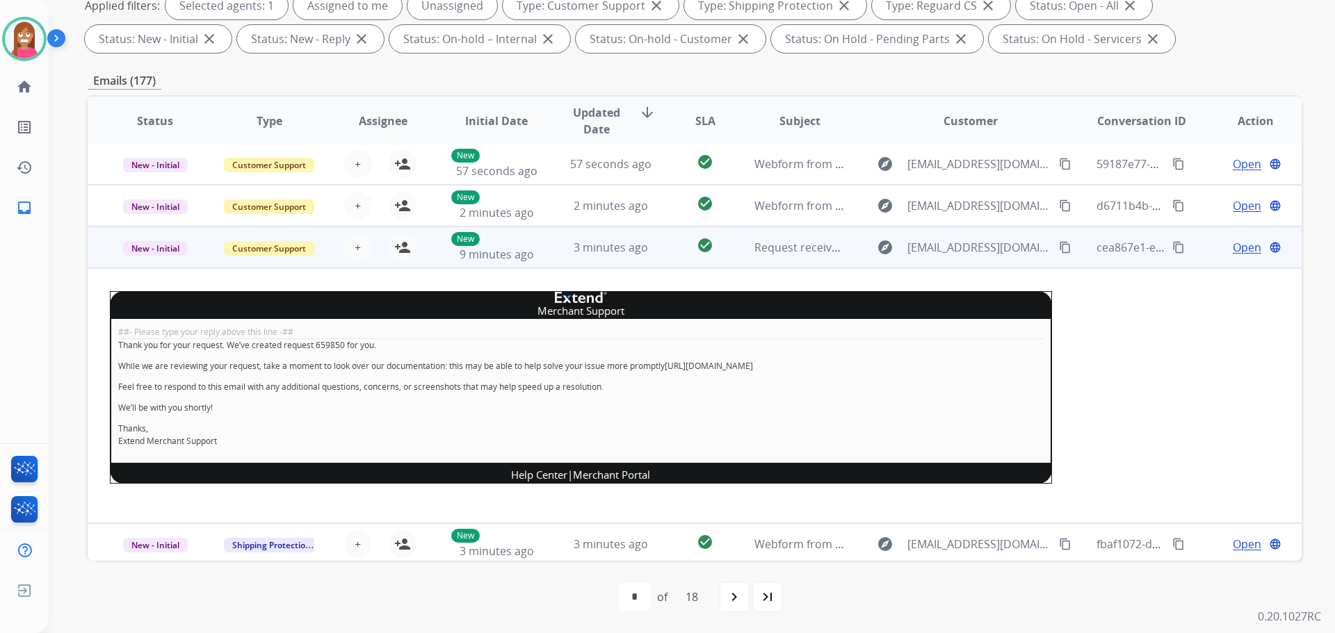
scroll to position [0, 0]
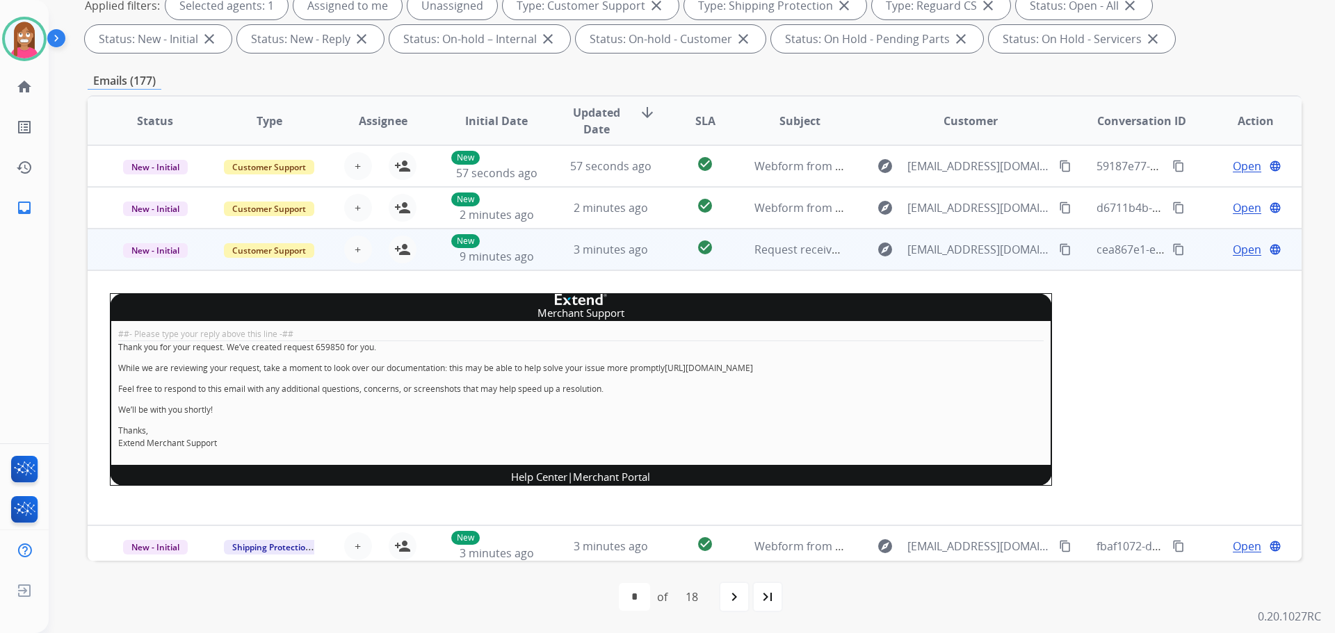
drag, startPoint x: 407, startPoint y: 250, endPoint x: 373, endPoint y: 248, distance: 34.8
click at [402, 250] on mat-icon "person_add" at bounding box center [402, 249] width 17 height 17
click at [163, 252] on span "New - Initial" at bounding box center [155, 250] width 65 height 15
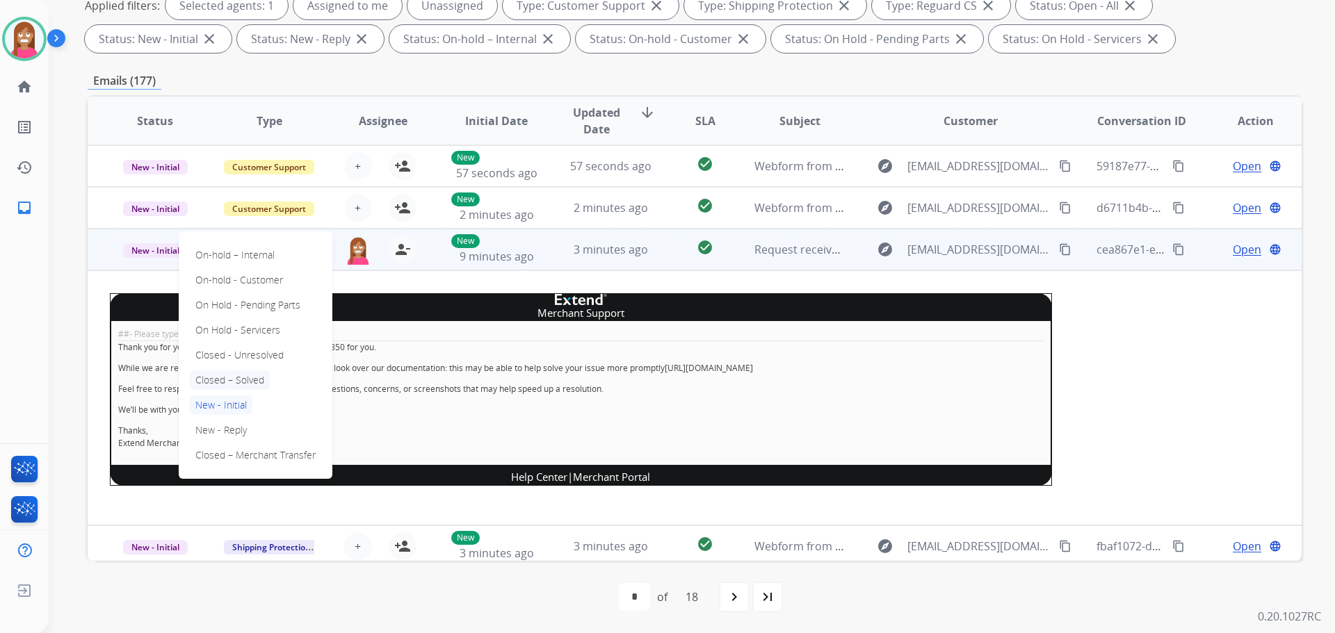
click at [218, 370] on p "Closed – Solved" at bounding box center [230, 379] width 80 height 19
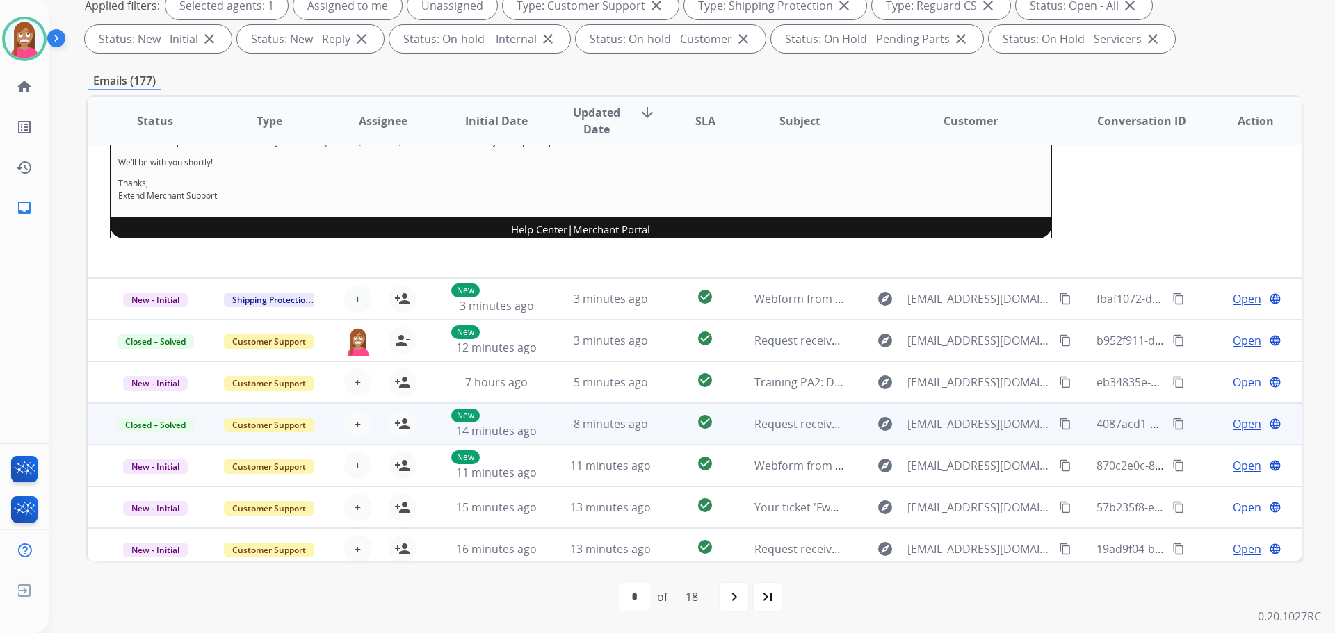
scroll to position [256, 0]
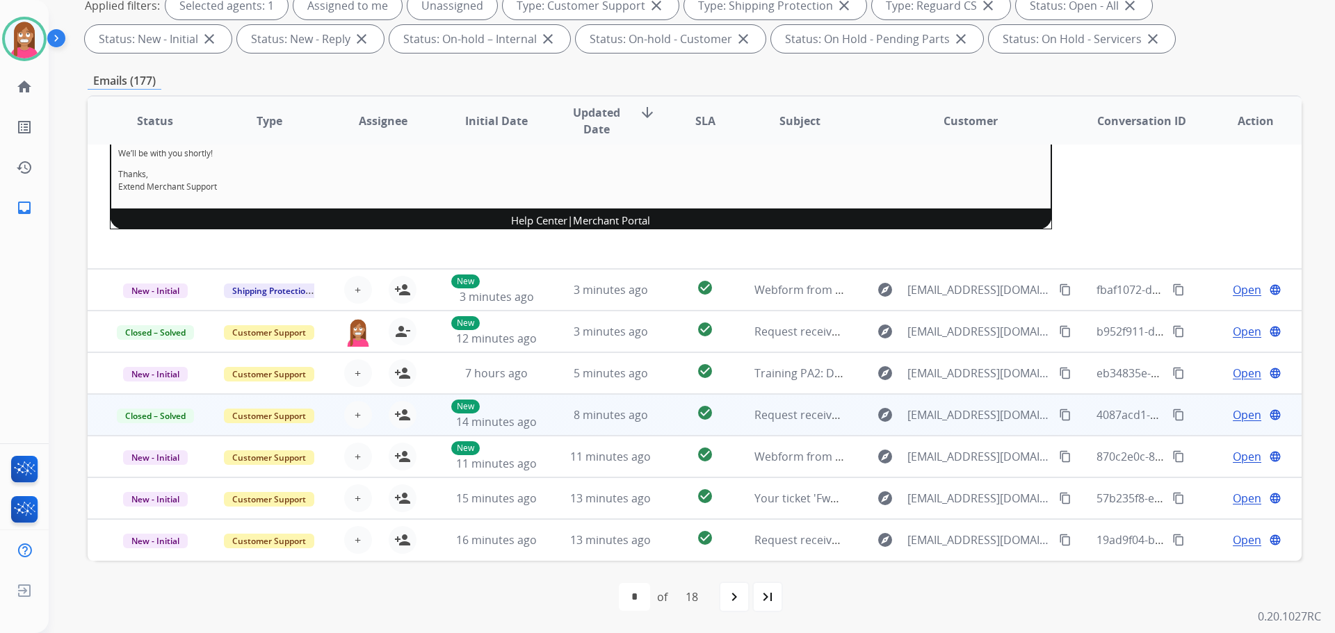
click at [543, 426] on td "8 minutes ago" at bounding box center [600, 415] width 114 height 42
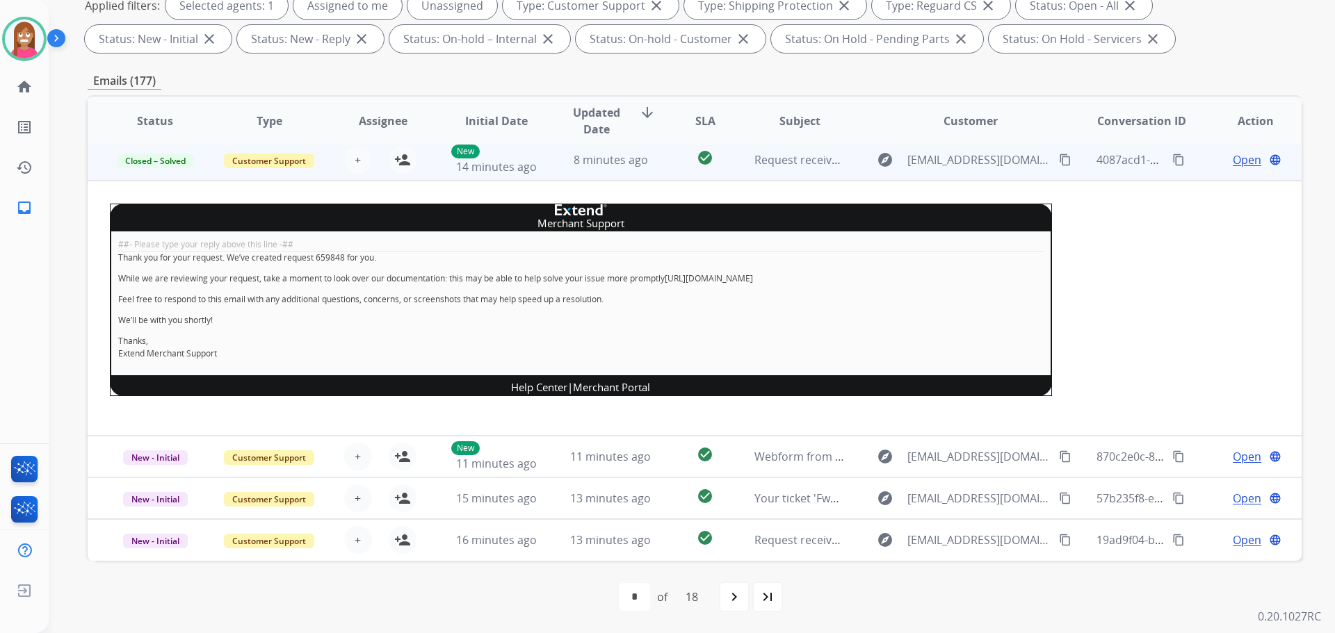
scroll to position [250, 0]
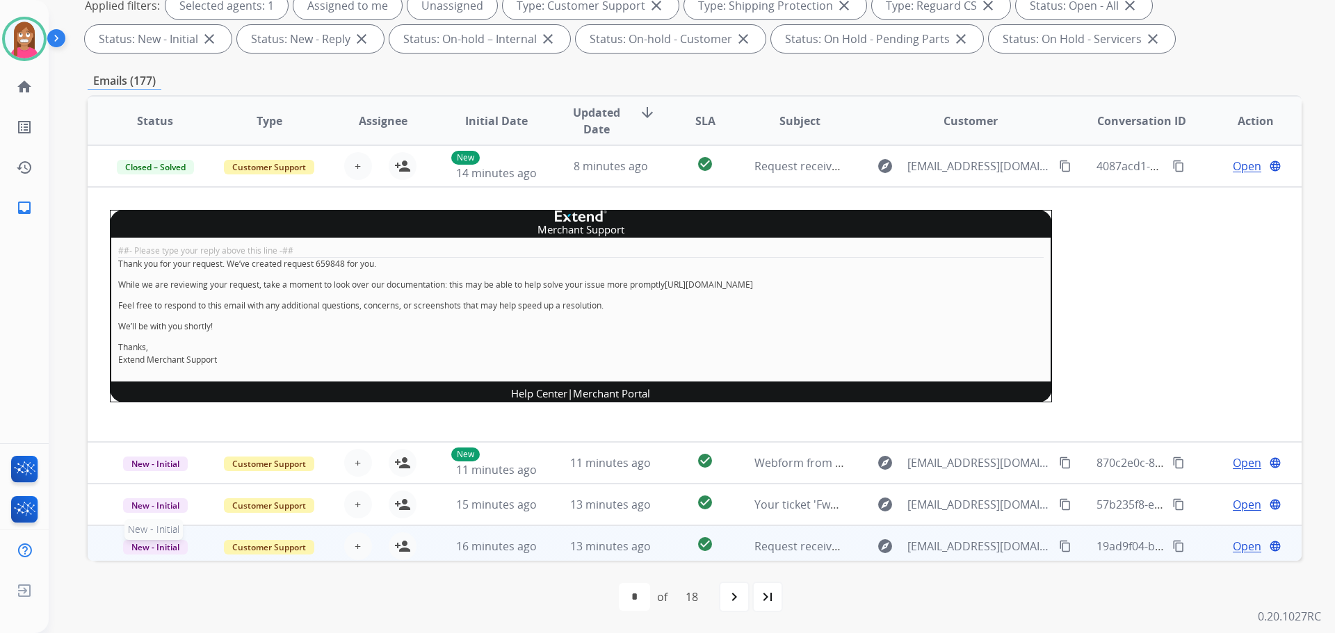
click at [161, 552] on span "New - Initial" at bounding box center [155, 547] width 65 height 15
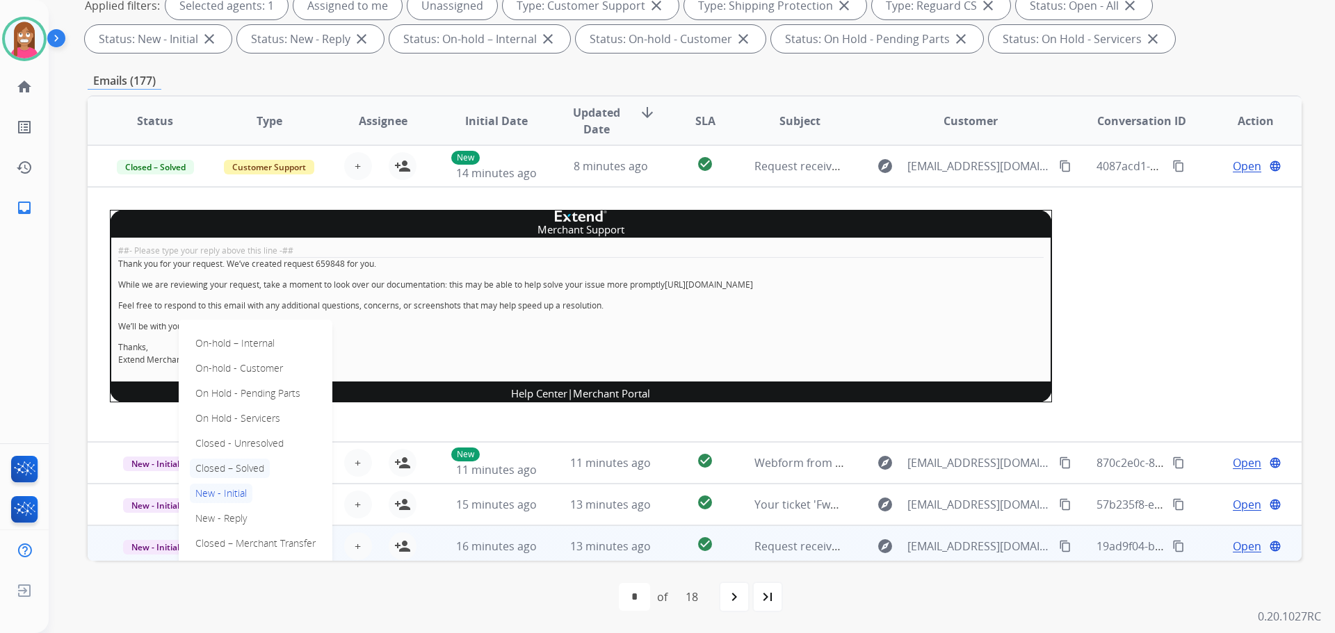
click at [226, 464] on p "Closed – Solved" at bounding box center [230, 468] width 80 height 19
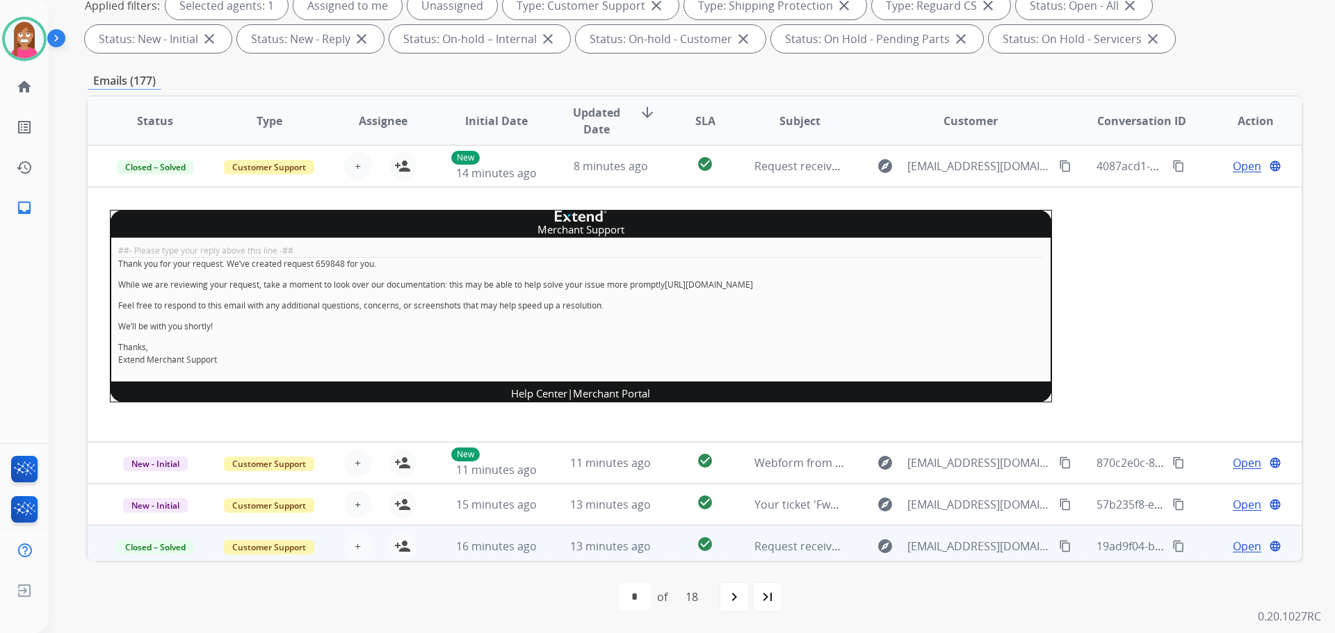
click at [425, 548] on div "+ Select agent person_add Assign to Me" at bounding box center [371, 547] width 113 height 40
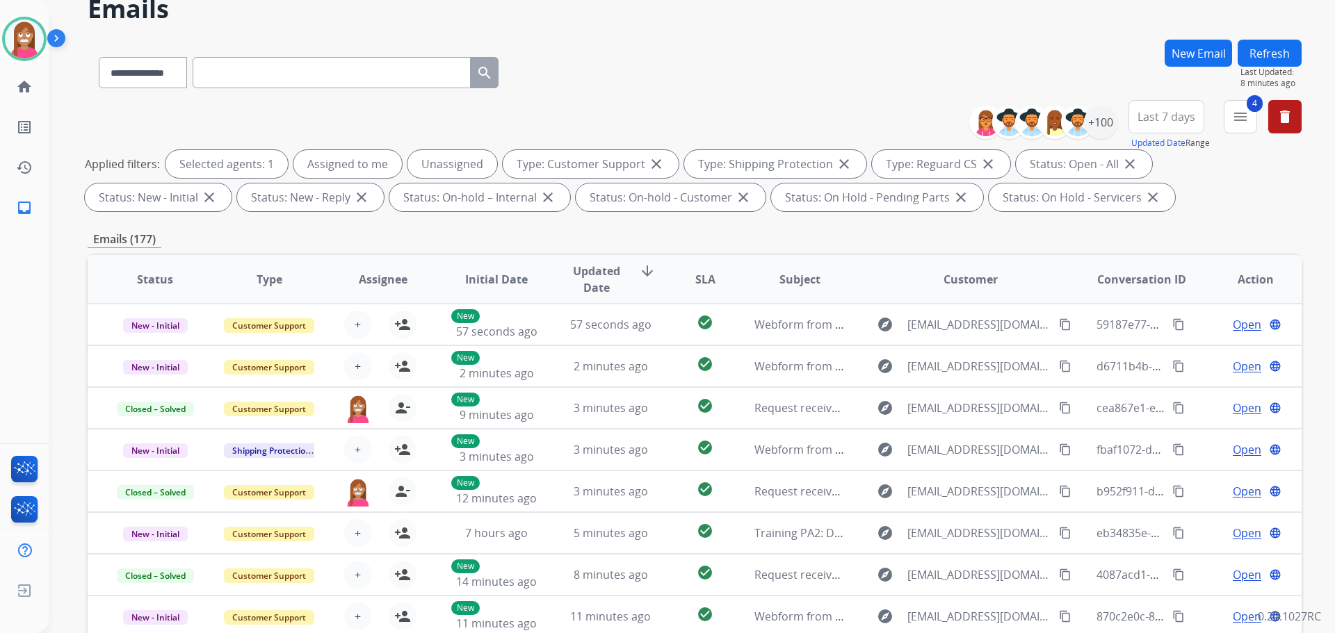
scroll to position [0, 0]
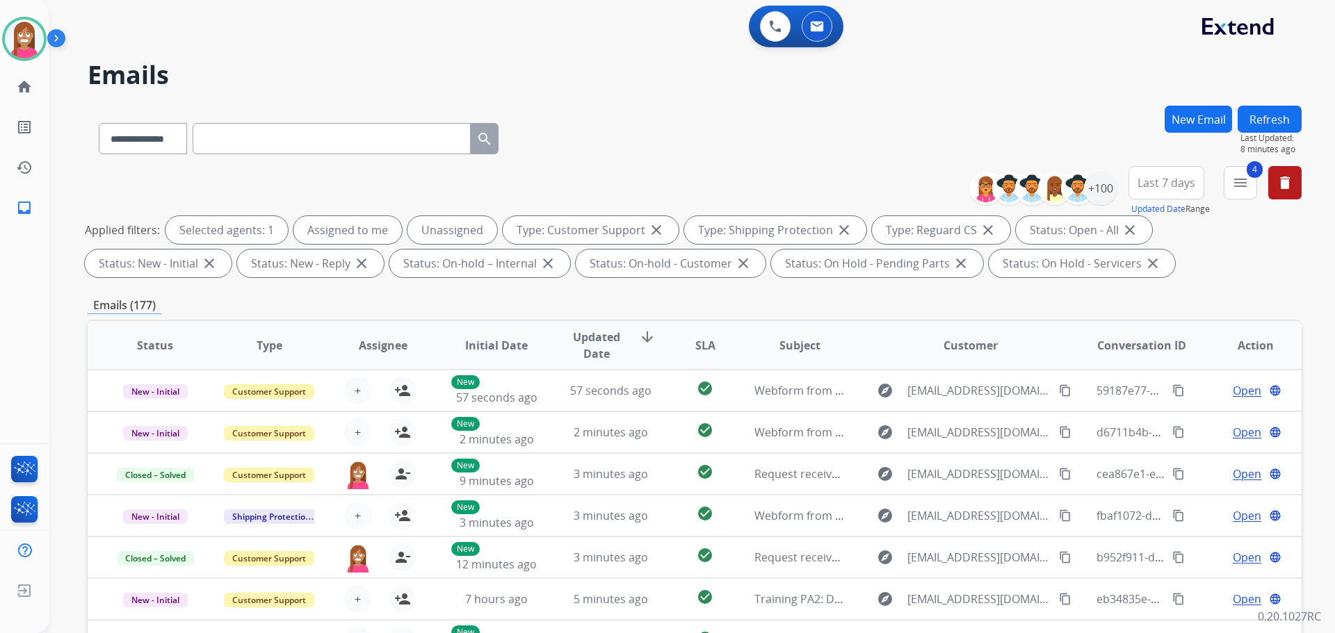
click at [1251, 128] on button "Refresh" at bounding box center [1269, 119] width 64 height 27
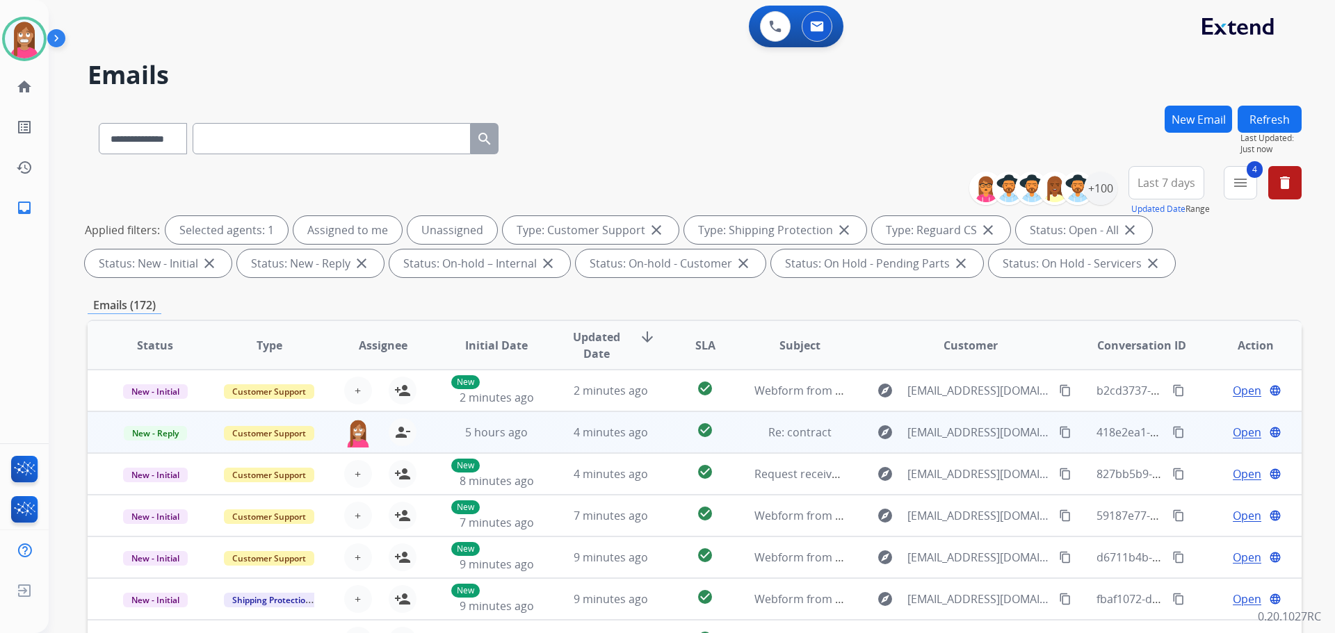
click at [553, 442] on td "4 minutes ago" at bounding box center [600, 433] width 114 height 42
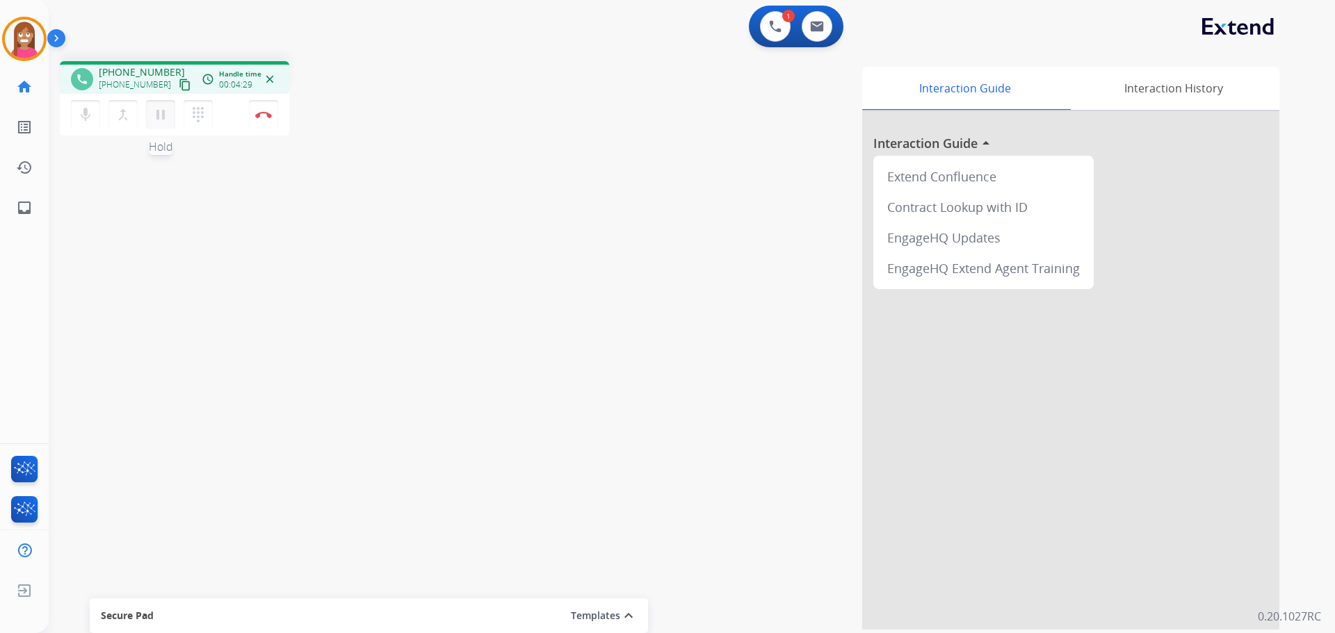
click at [157, 127] on button "pause Hold" at bounding box center [160, 114] width 29 height 29
click at [190, 128] on button "dialpad Dialpad" at bounding box center [198, 114] width 29 height 29
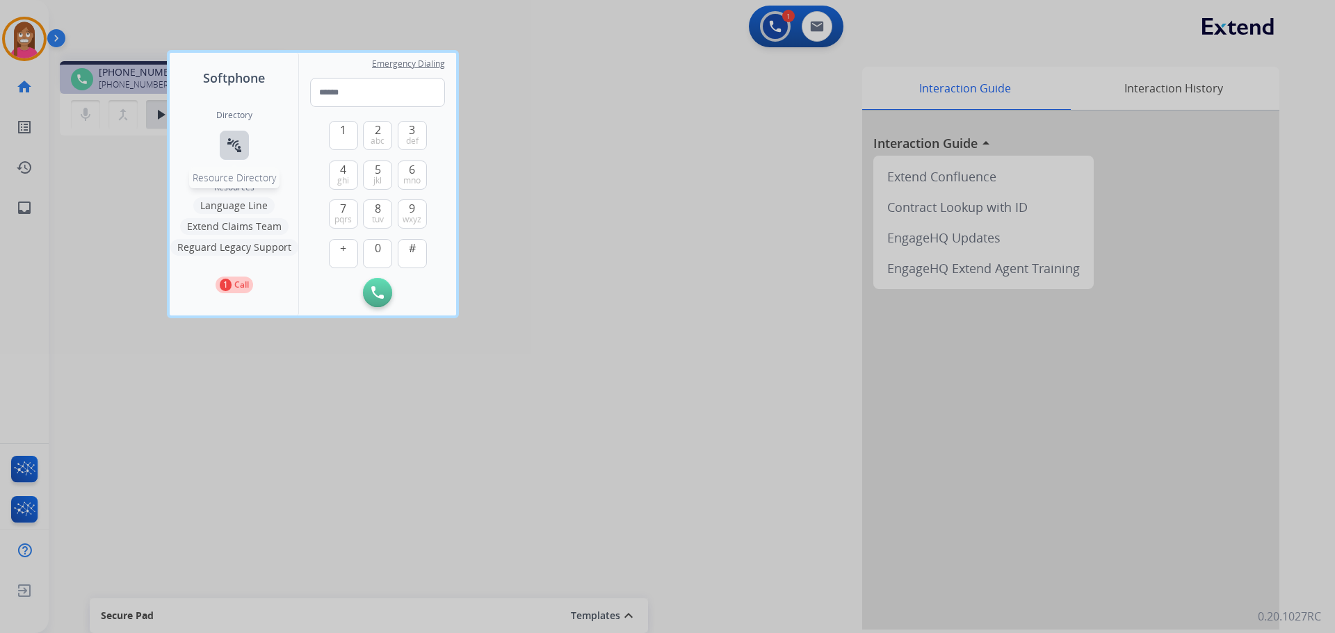
click at [227, 153] on mat-icon "connect_without_contact" at bounding box center [234, 145] width 17 height 17
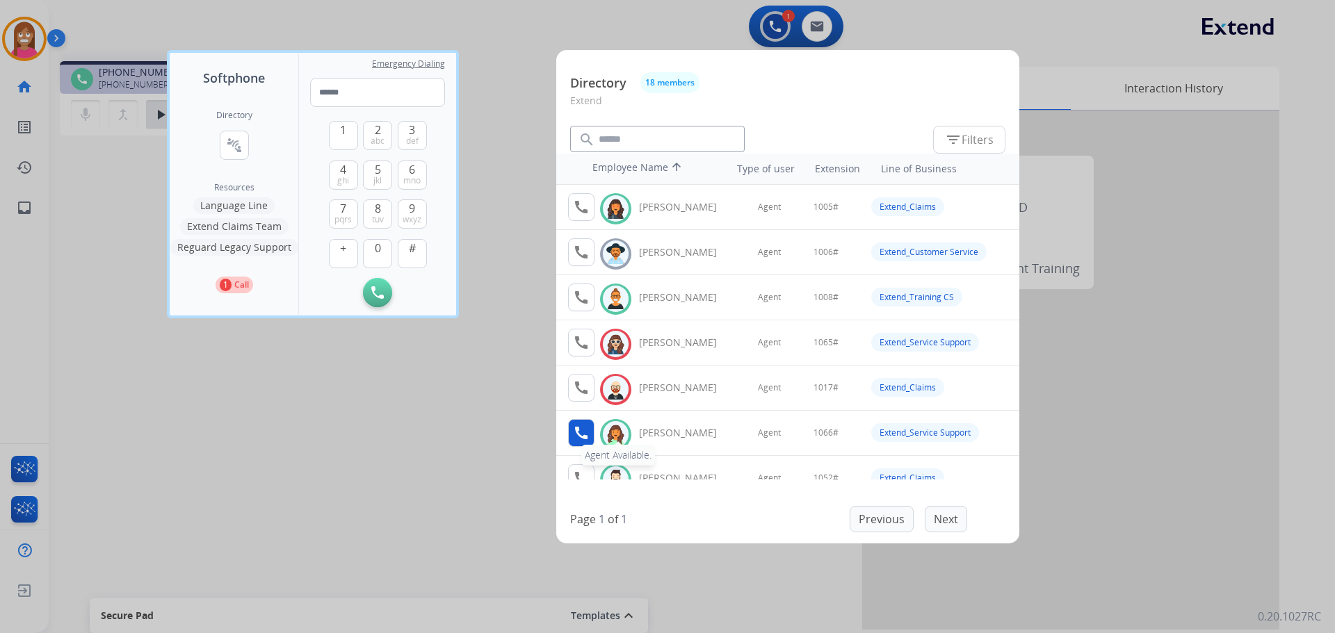
click at [583, 436] on mat-icon "call" at bounding box center [581, 433] width 17 height 17
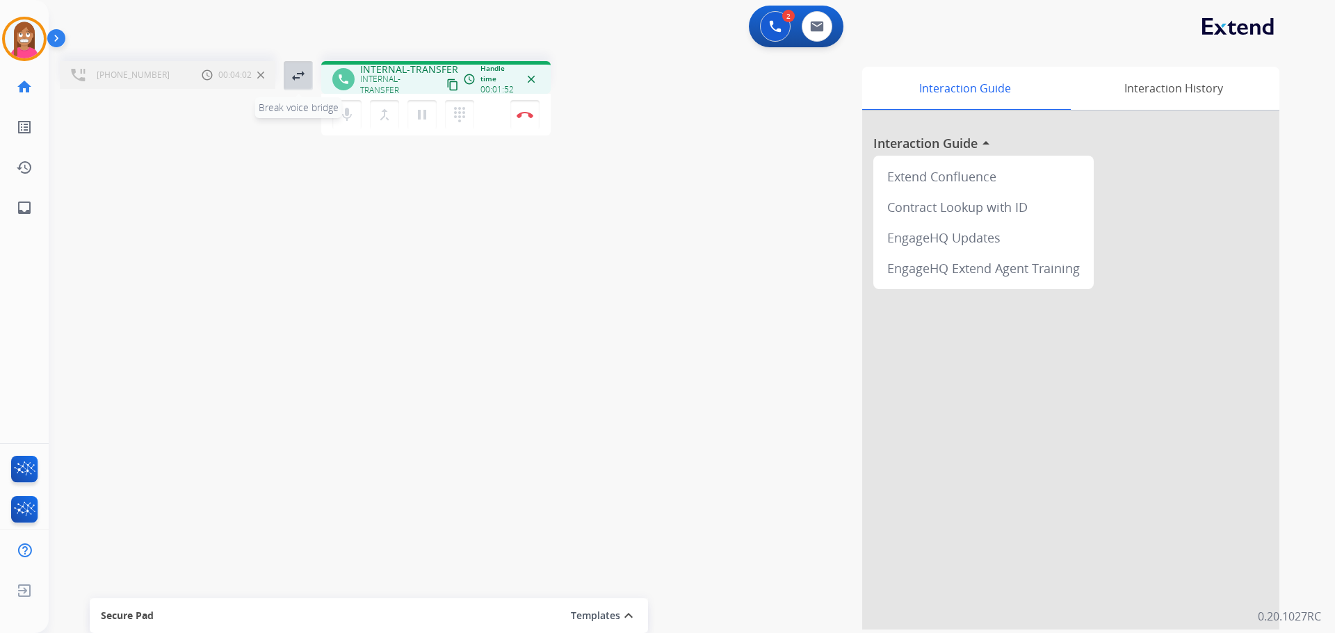
click at [304, 76] on mat-icon "swap_horiz" at bounding box center [298, 75] width 17 height 17
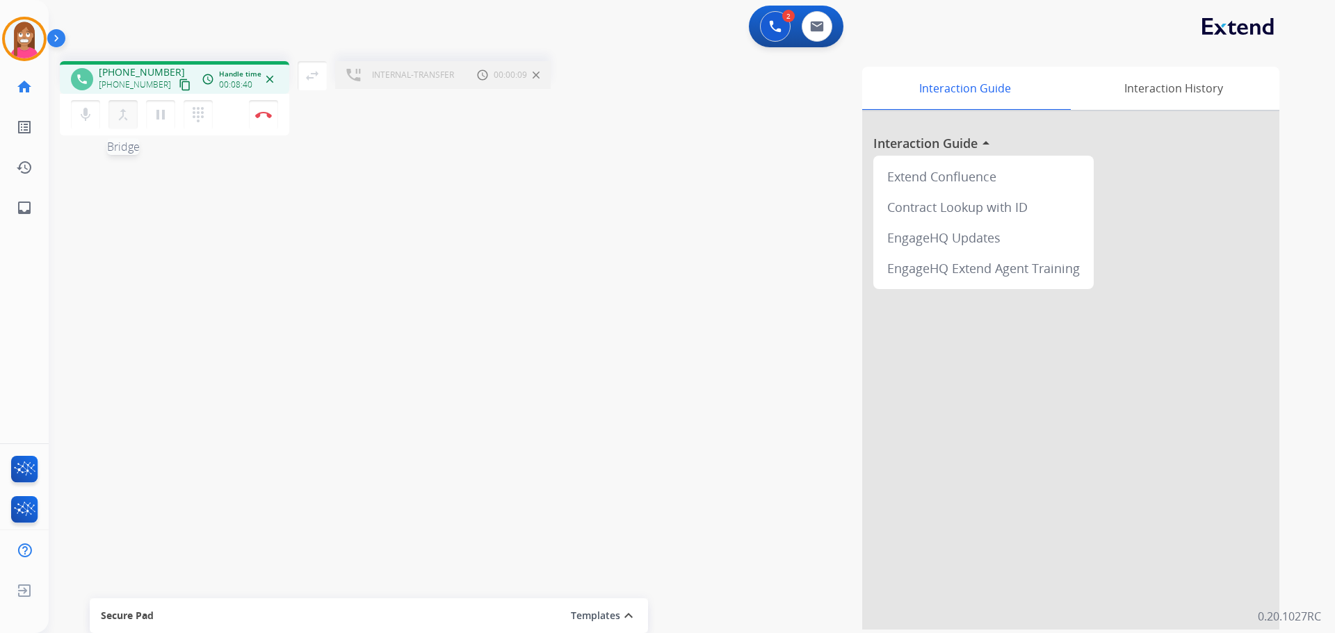
click at [124, 117] on mat-icon "merge_type" at bounding box center [123, 114] width 17 height 17
click at [532, 126] on button "Disconnect" at bounding box center [538, 114] width 29 height 29
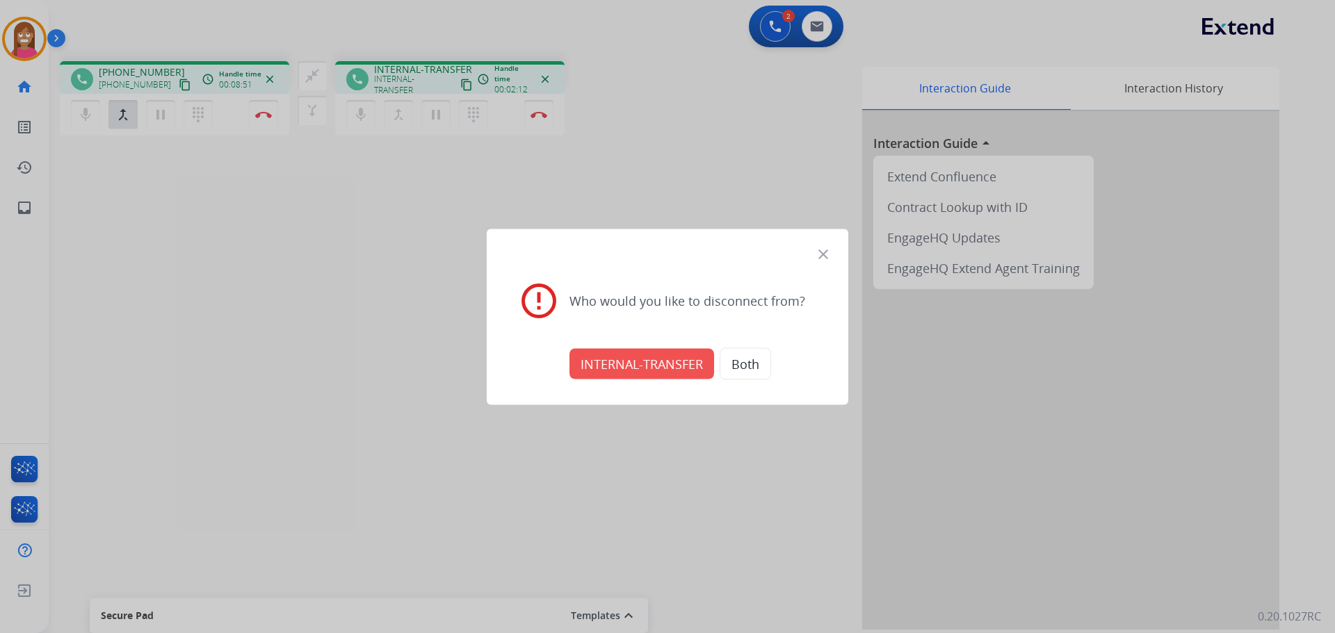
click at [735, 366] on button "Both" at bounding box center [744, 364] width 51 height 32
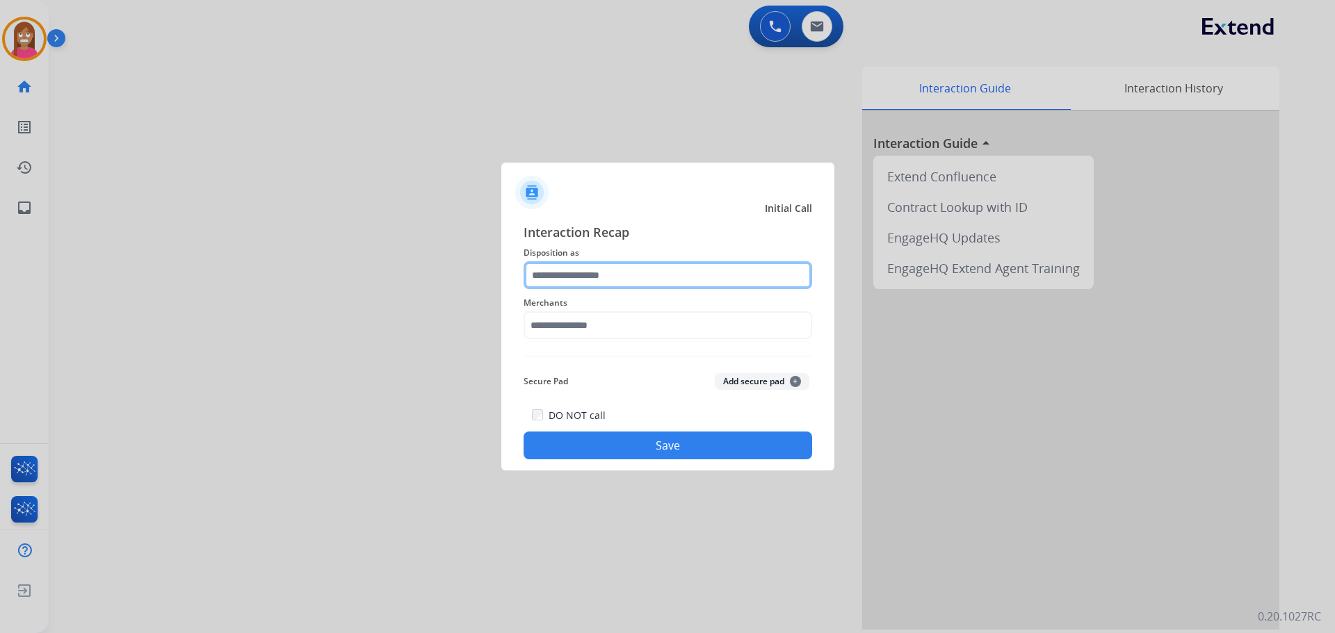
click at [603, 284] on input "text" at bounding box center [667, 275] width 288 height 28
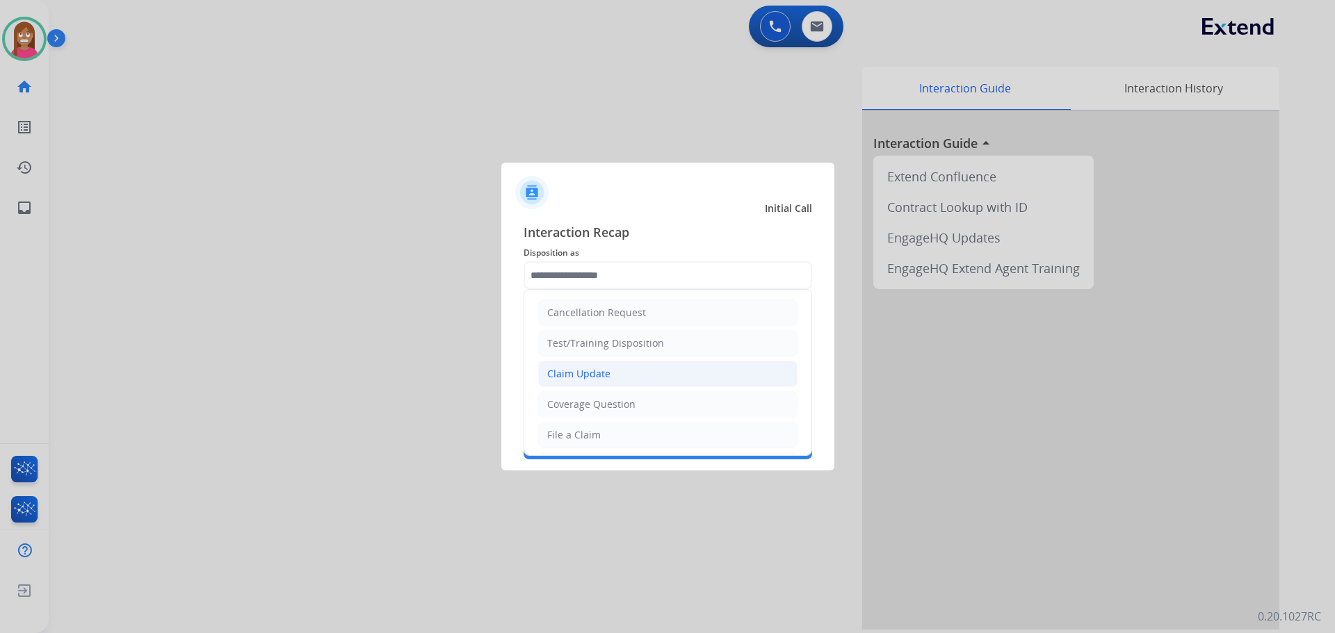
click at [573, 377] on div "Claim Update" at bounding box center [578, 374] width 63 height 14
type input "**********"
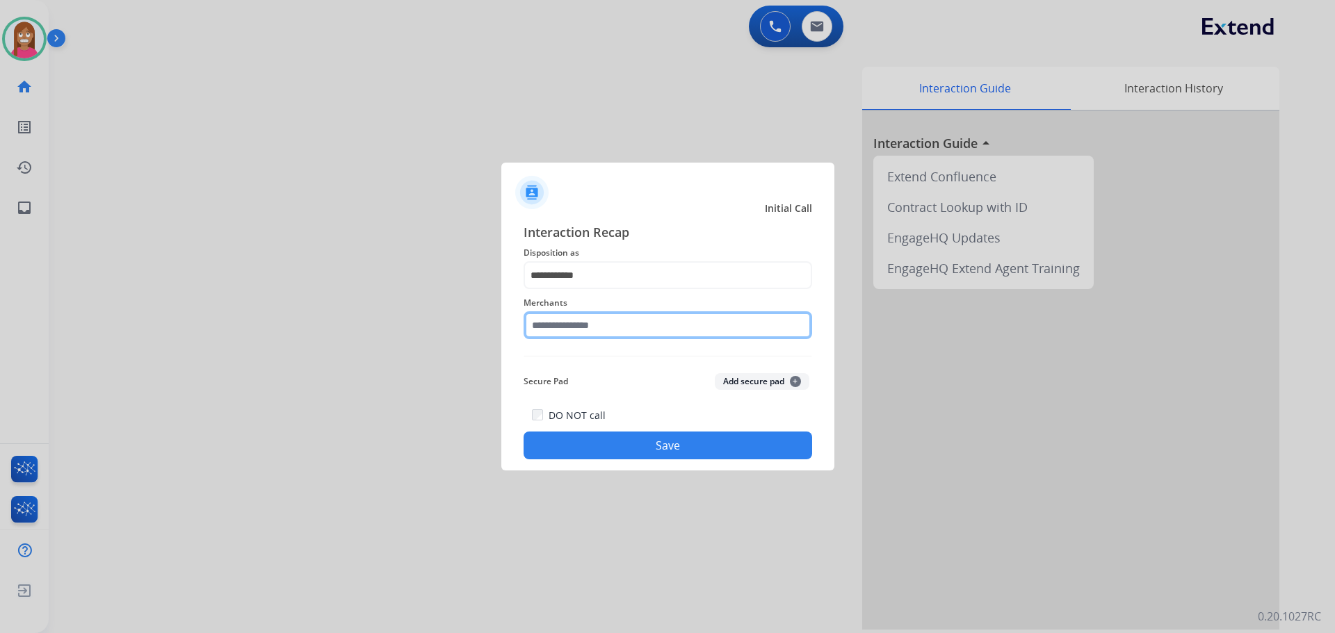
click at [562, 327] on input "text" at bounding box center [667, 325] width 288 height 28
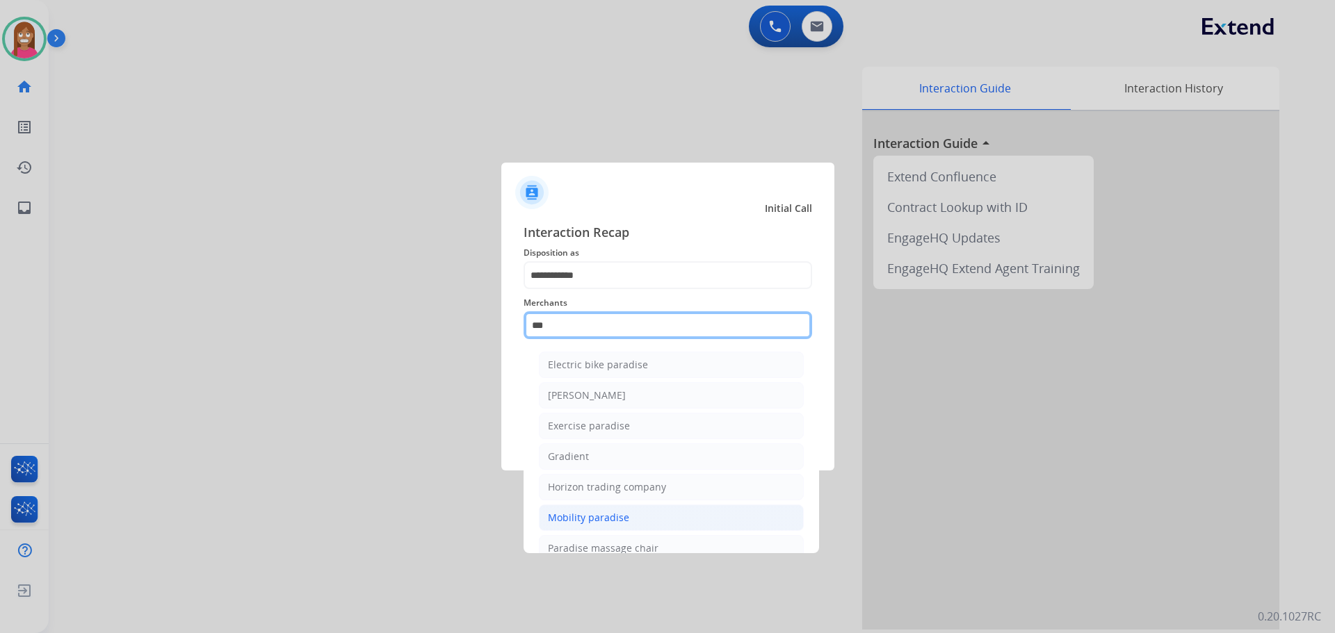
scroll to position [114, 0]
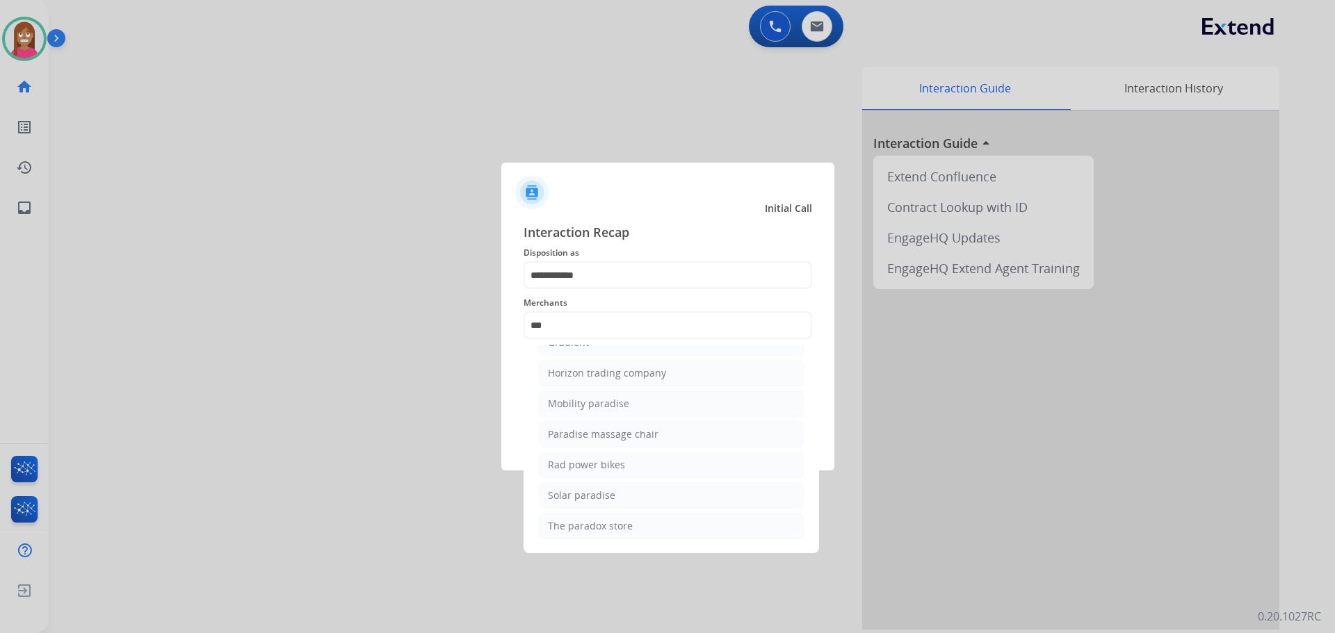
drag, startPoint x: 591, startPoint y: 467, endPoint x: 594, endPoint y: 453, distance: 14.3
click at [591, 468] on div "Rad power bikes" at bounding box center [586, 465] width 77 height 14
type input "**********"
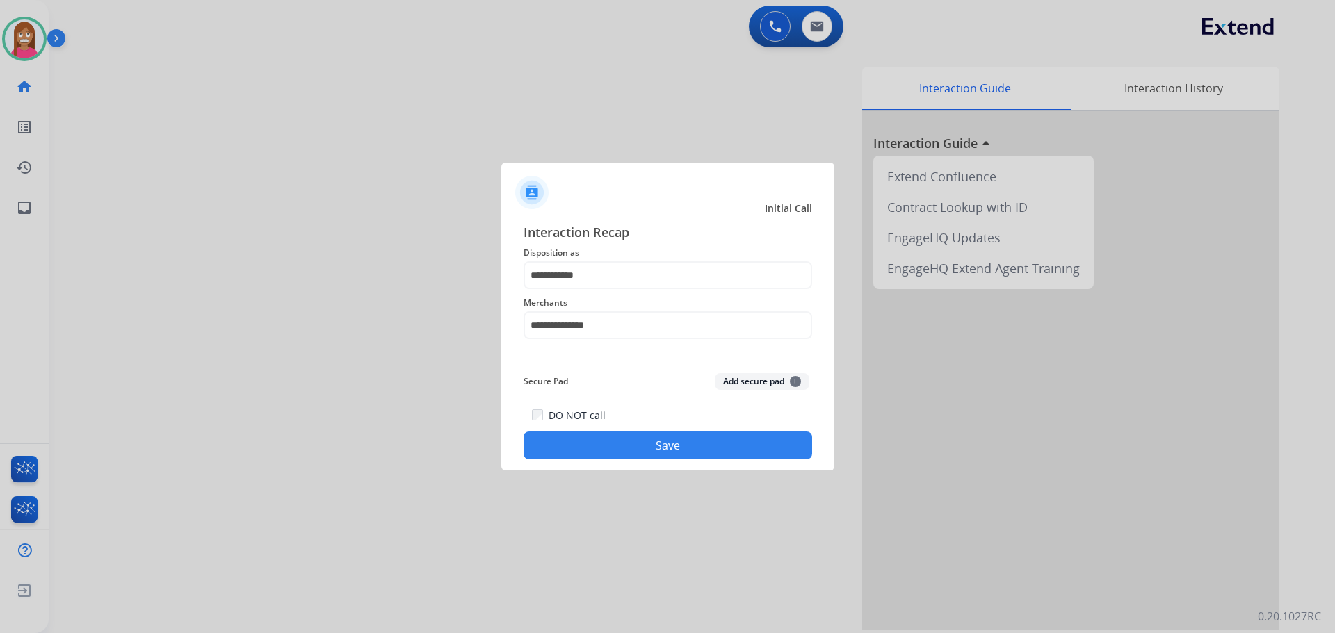
click at [596, 443] on button "Save" at bounding box center [667, 446] width 288 height 28
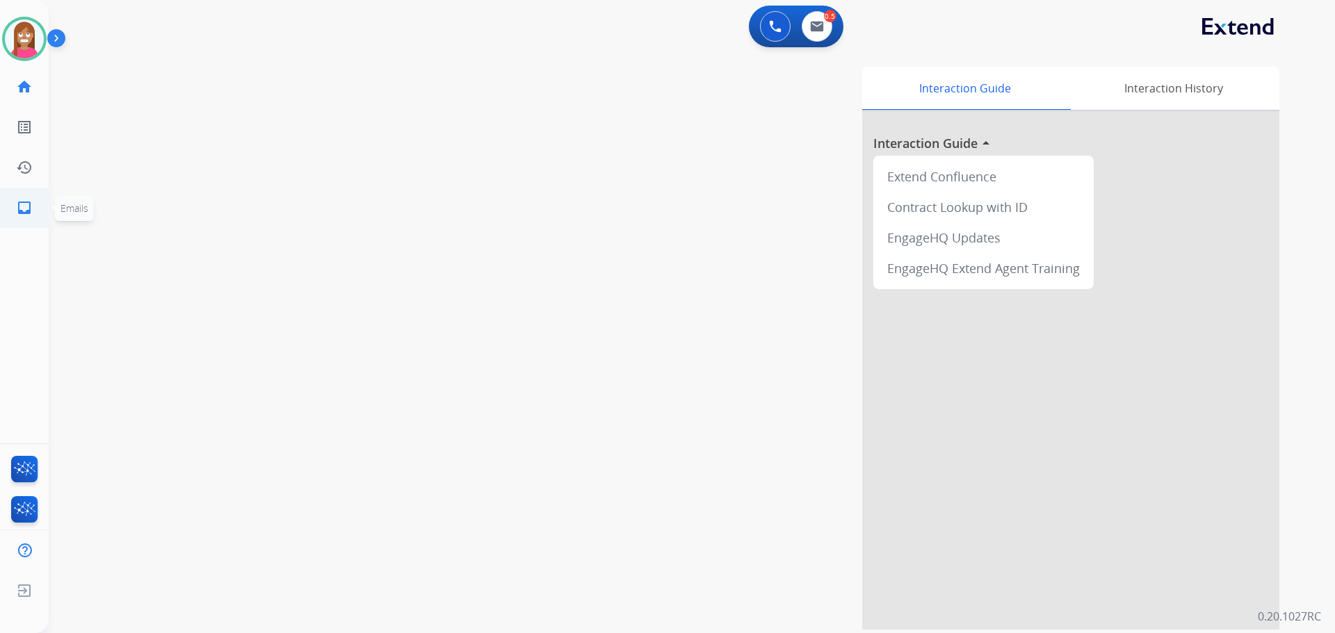
click at [32, 209] on mat-icon "inbox" at bounding box center [24, 207] width 17 height 17
select select "**********"
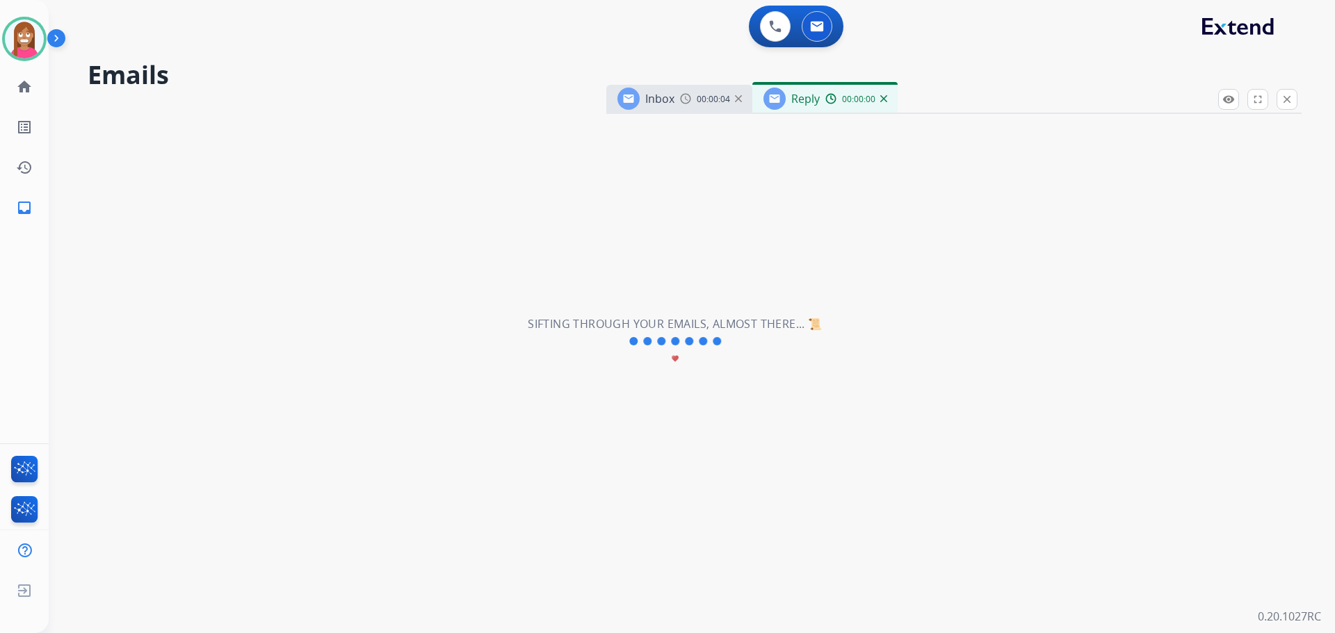
select select "**********"
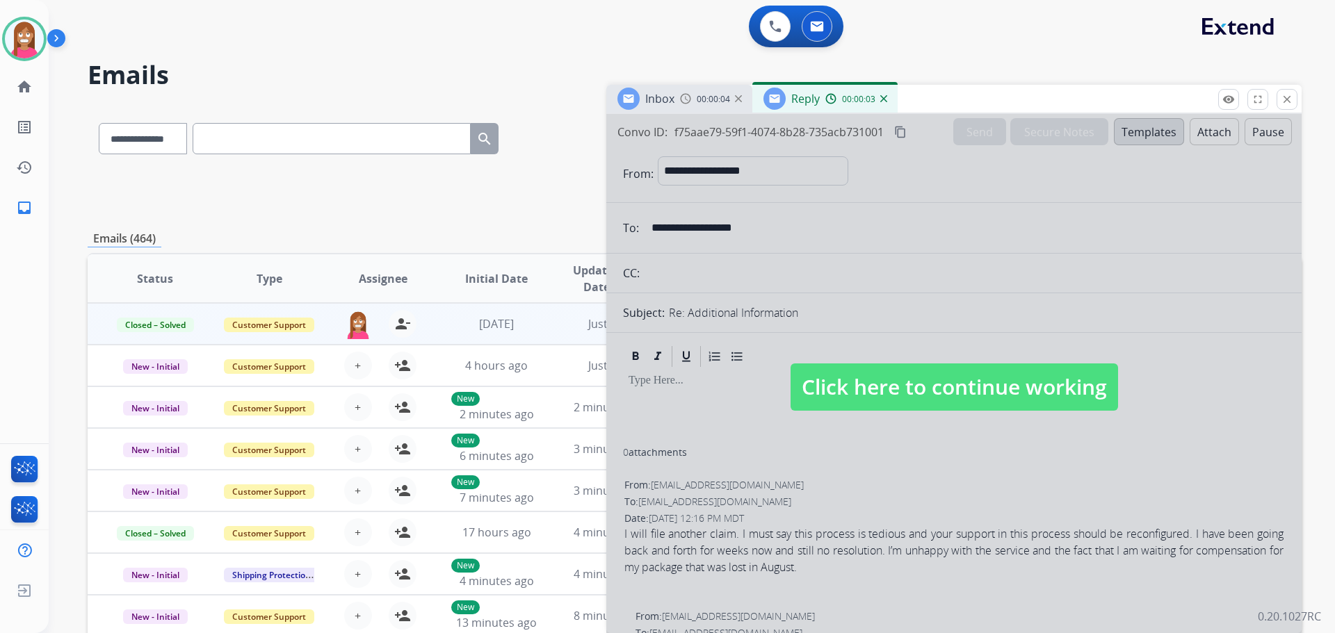
click at [1007, 372] on span "Click here to continue working" at bounding box center [953, 387] width 327 height 47
select select
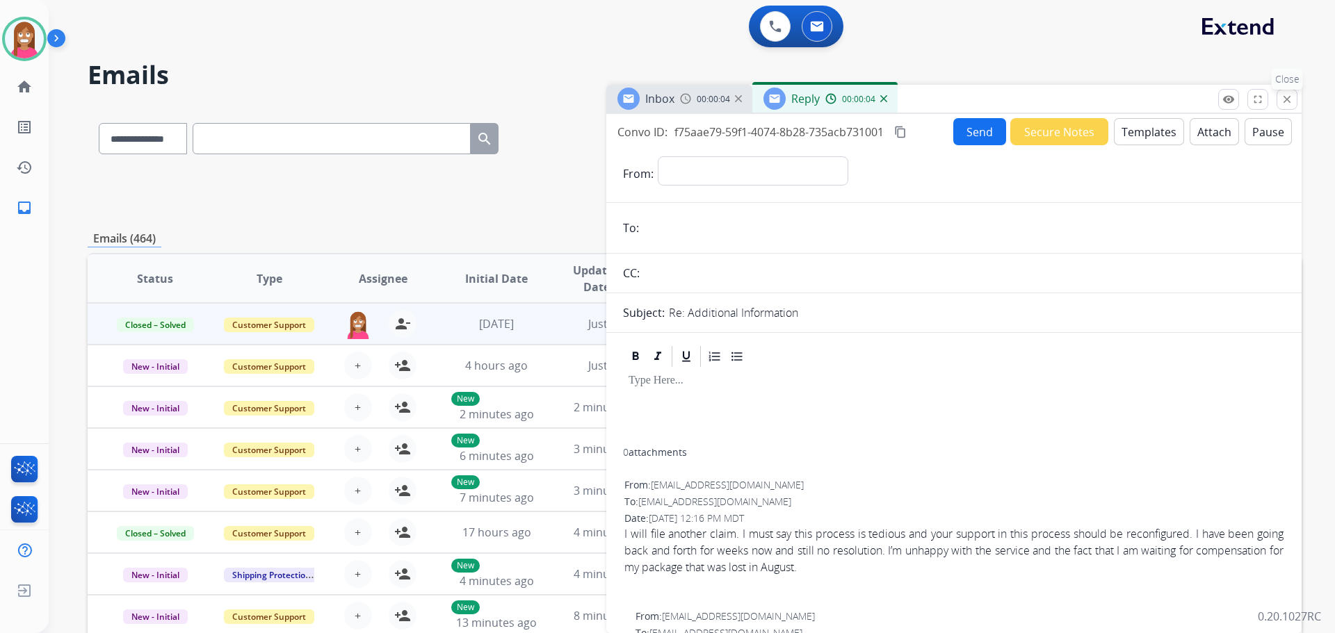
click at [1285, 104] on mat-icon "close" at bounding box center [1286, 99] width 13 height 13
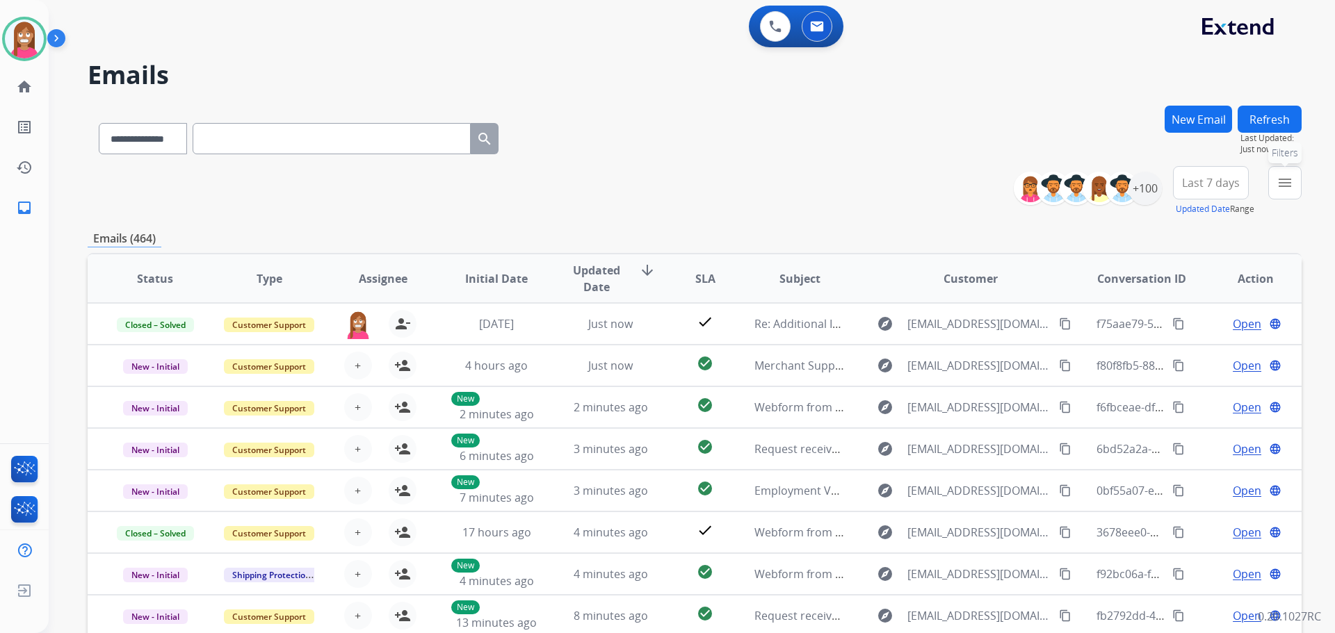
click at [1273, 188] on button "menu Filters" at bounding box center [1284, 182] width 33 height 33
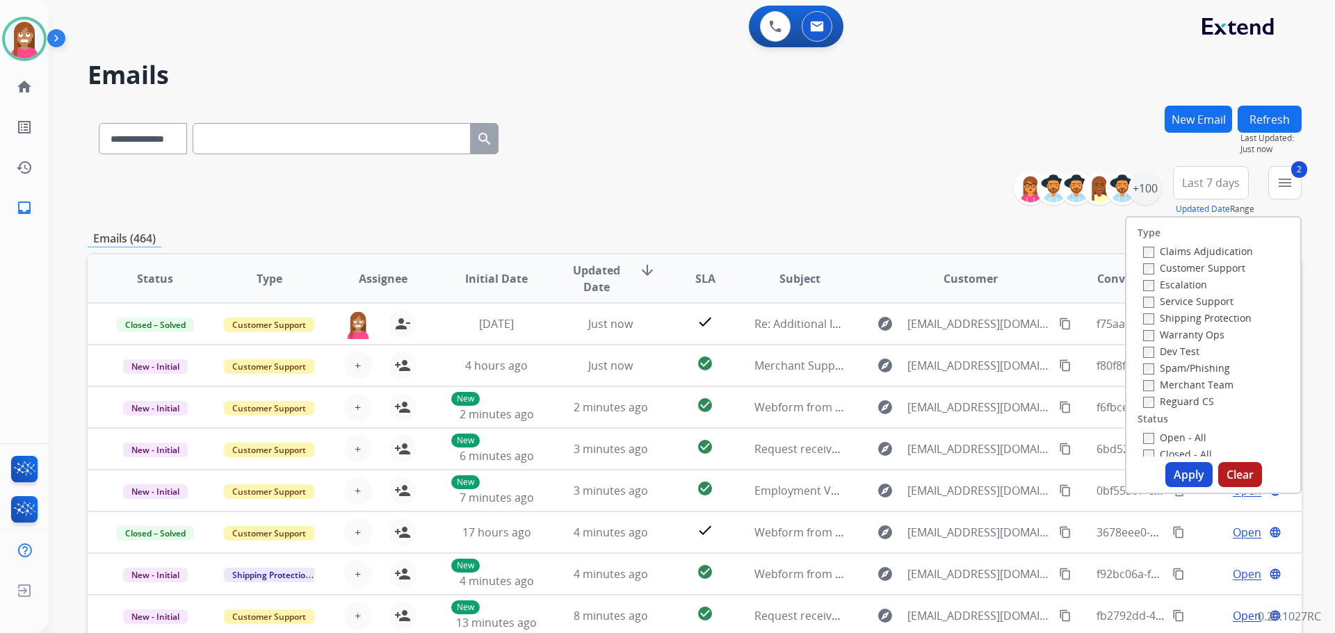
click at [1143, 395] on label "Reguard CS" at bounding box center [1178, 401] width 71 height 13
click at [1150, 437] on label "Open - All" at bounding box center [1174, 437] width 63 height 13
click at [1171, 468] on button "Apply" at bounding box center [1188, 474] width 47 height 25
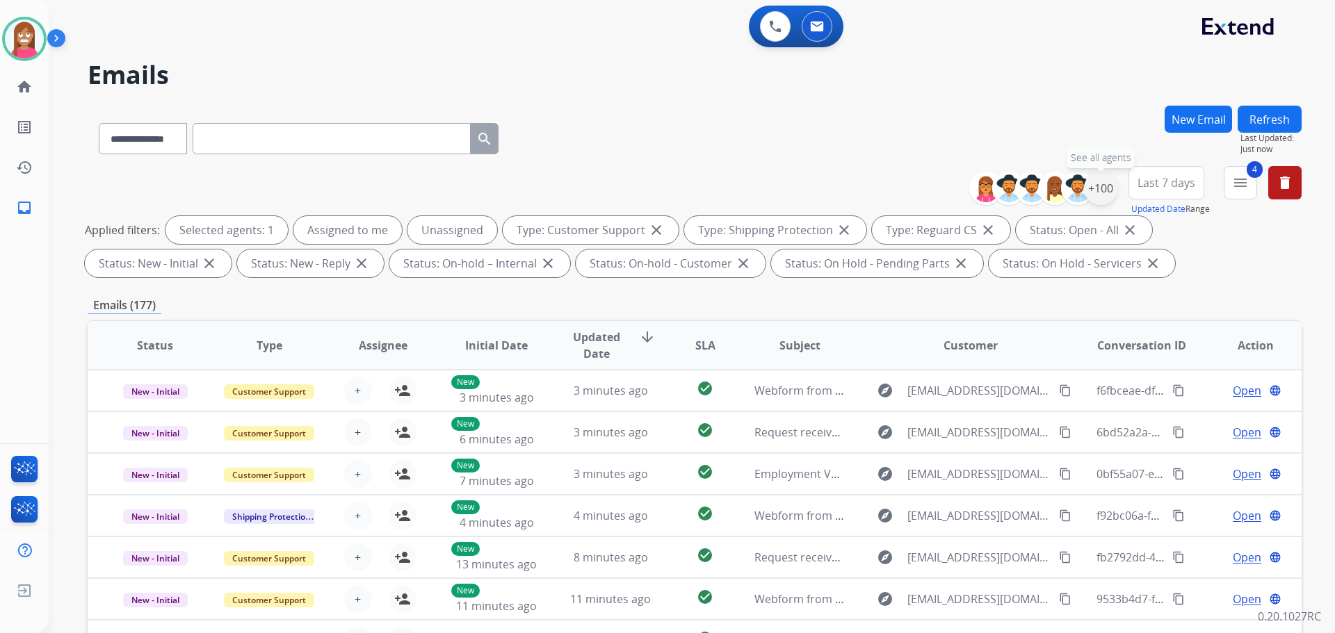
click at [1111, 194] on div "+100" at bounding box center [1100, 188] width 33 height 33
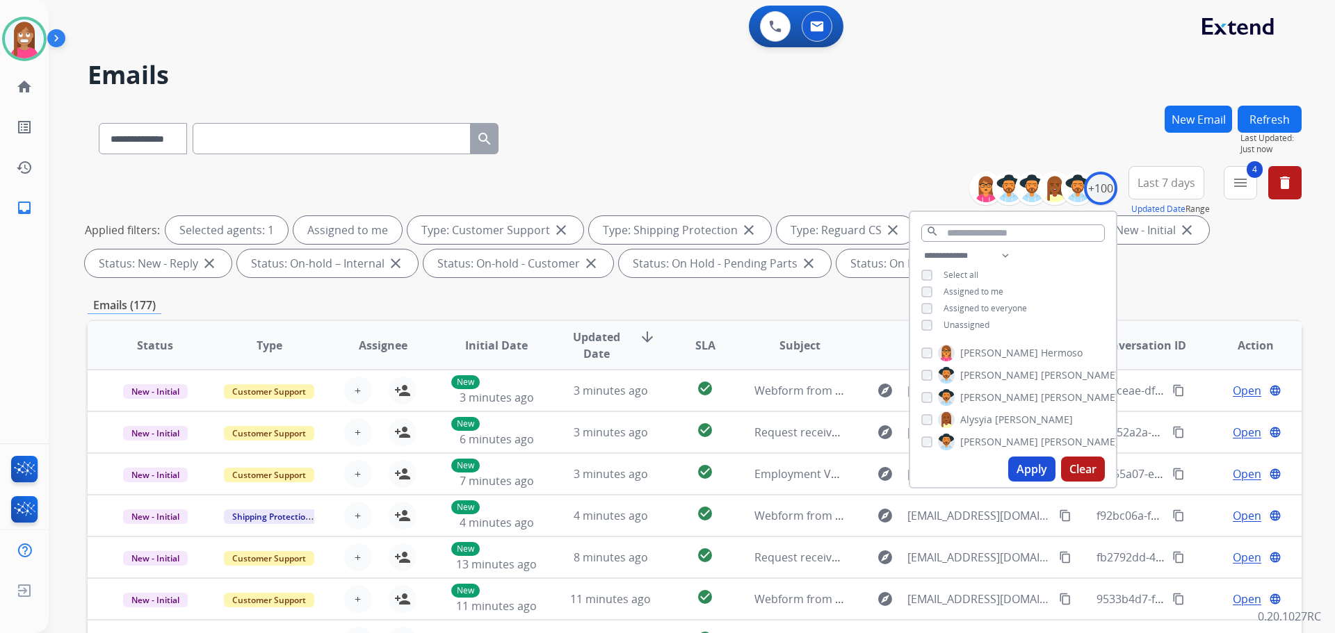
drag, startPoint x: 1027, startPoint y: 467, endPoint x: 1247, endPoint y: 498, distance: 221.8
click at [1027, 466] on button "Apply" at bounding box center [1031, 469] width 47 height 25
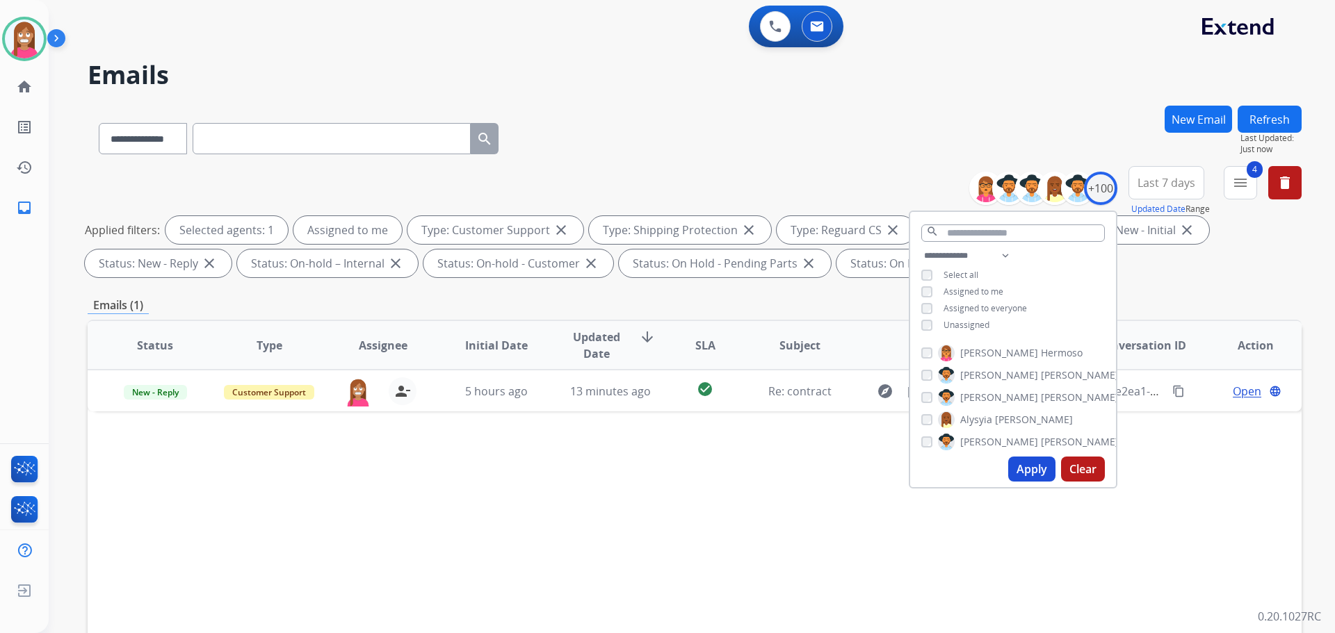
click at [753, 510] on div "Status Type Assignee Initial Date Updated Date arrow_downward SLA Subject Custo…" at bounding box center [695, 553] width 1214 height 466
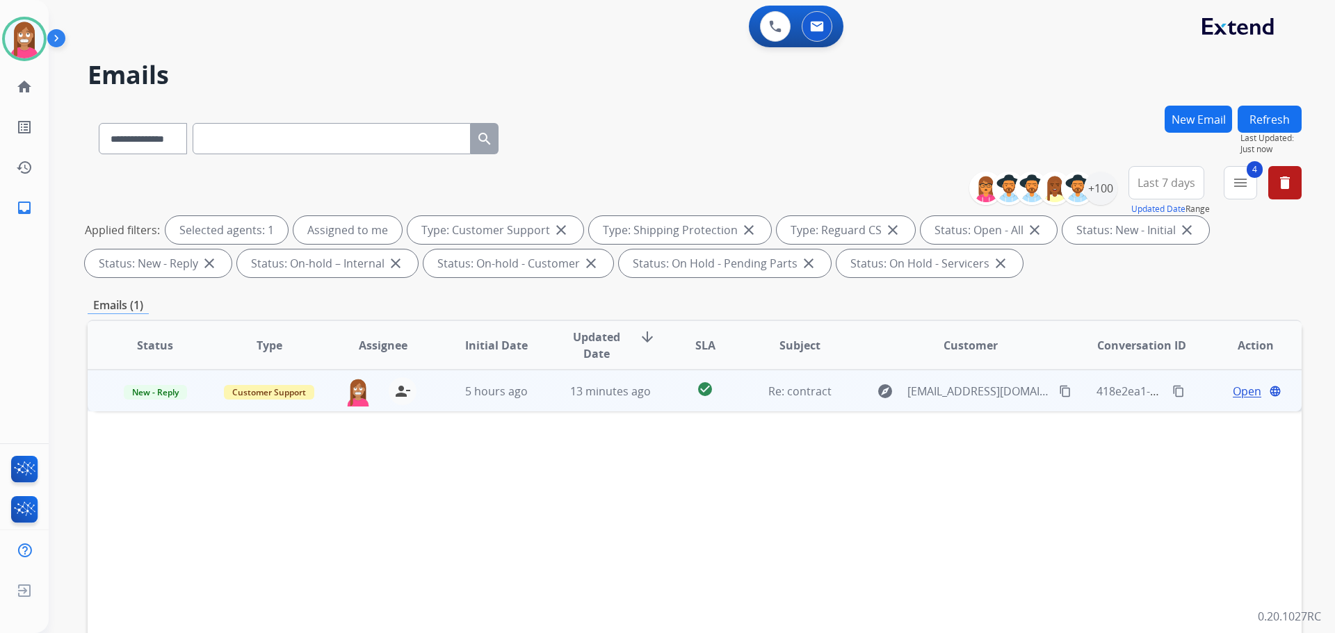
click at [544, 404] on td "13 minutes ago" at bounding box center [600, 391] width 114 height 42
click at [144, 393] on span "New - Reply" at bounding box center [155, 391] width 63 height 15
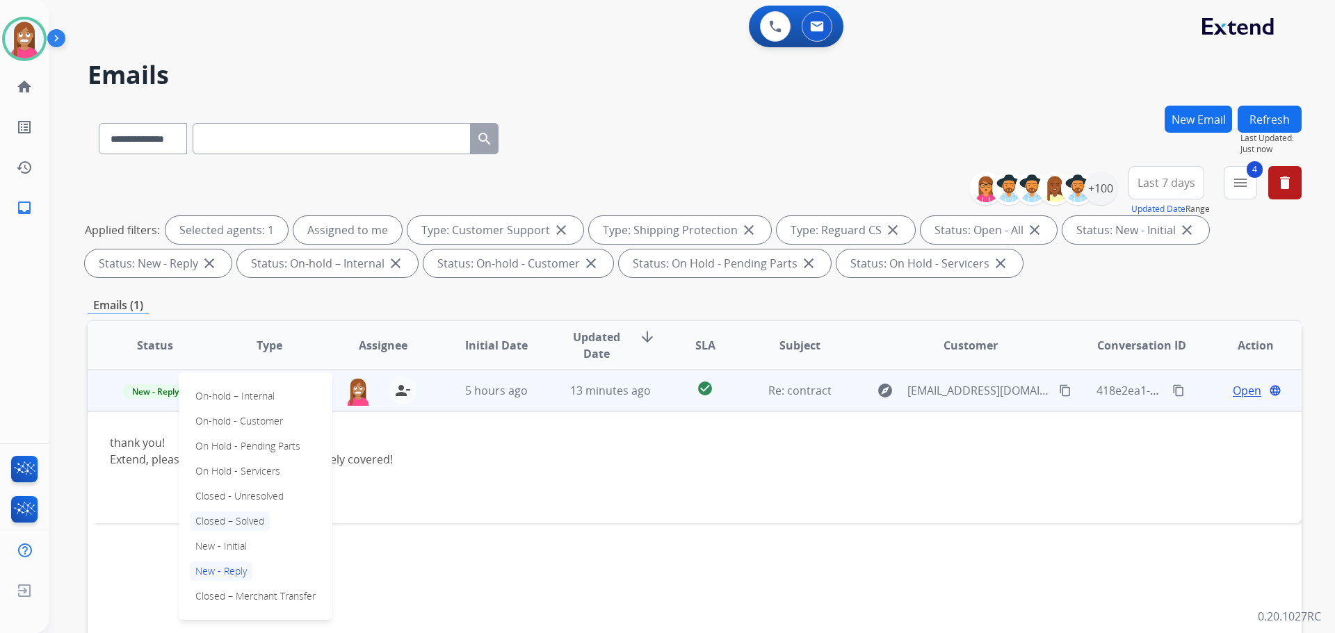
click at [226, 523] on p "Closed – Solved" at bounding box center [230, 521] width 80 height 19
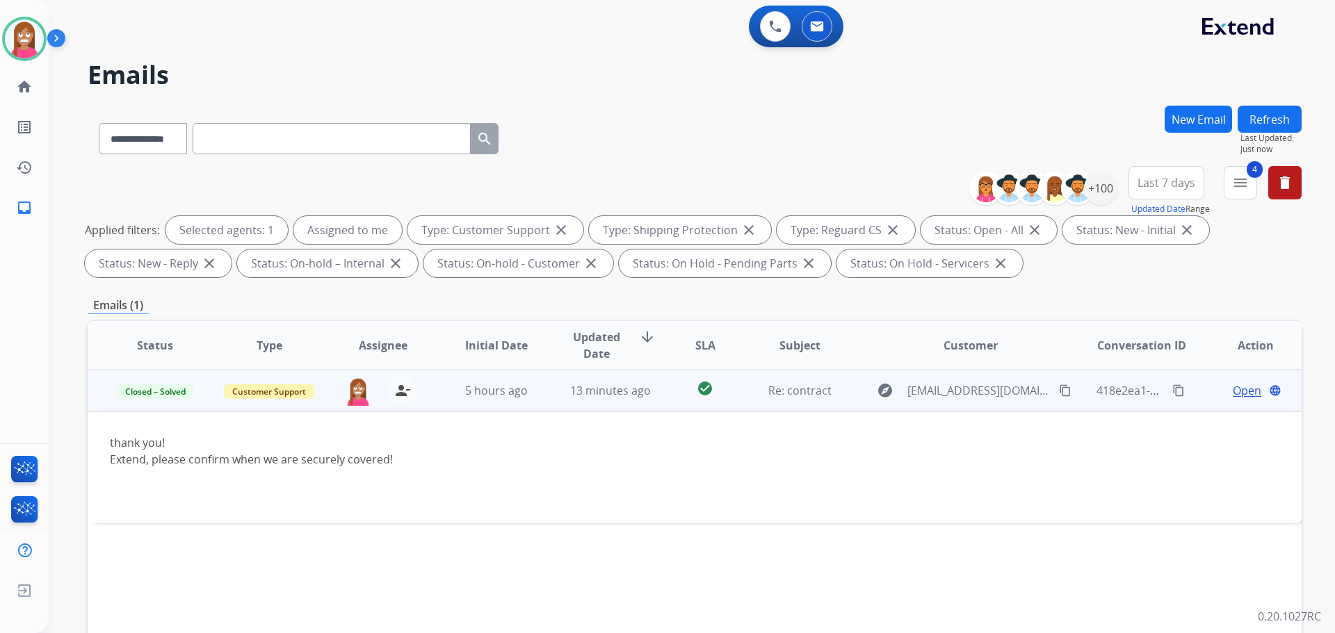
click at [1260, 127] on button "Refresh" at bounding box center [1269, 119] width 64 height 27
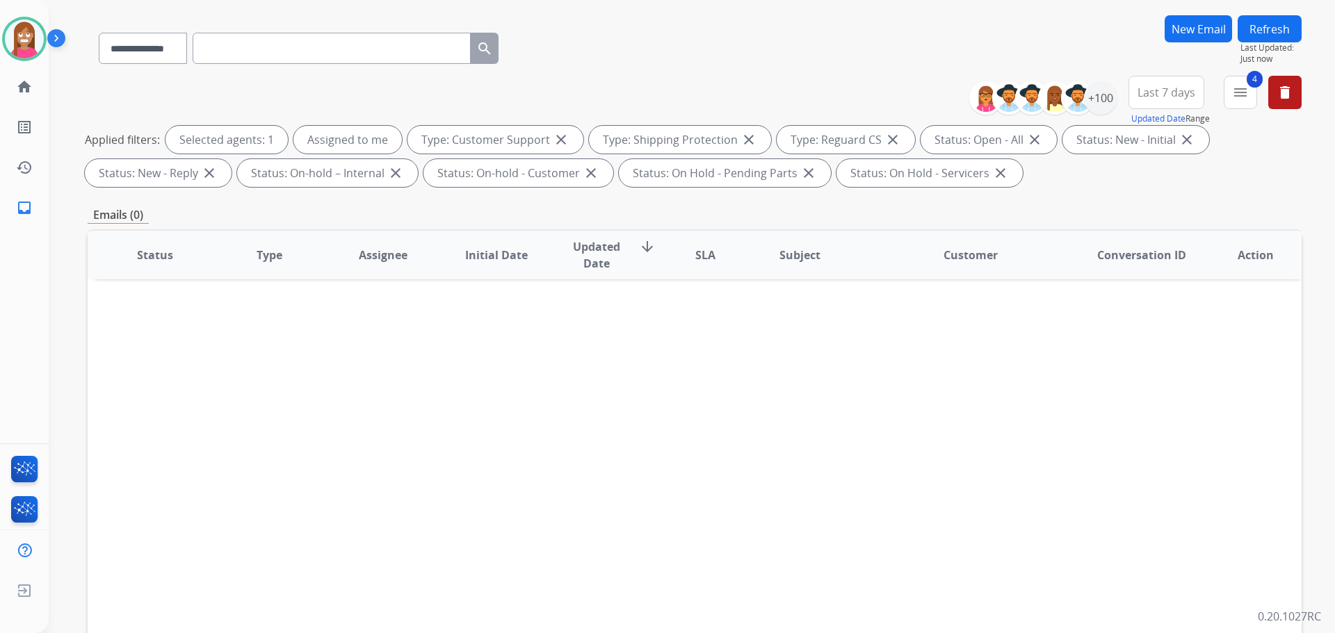
scroll to position [225, 0]
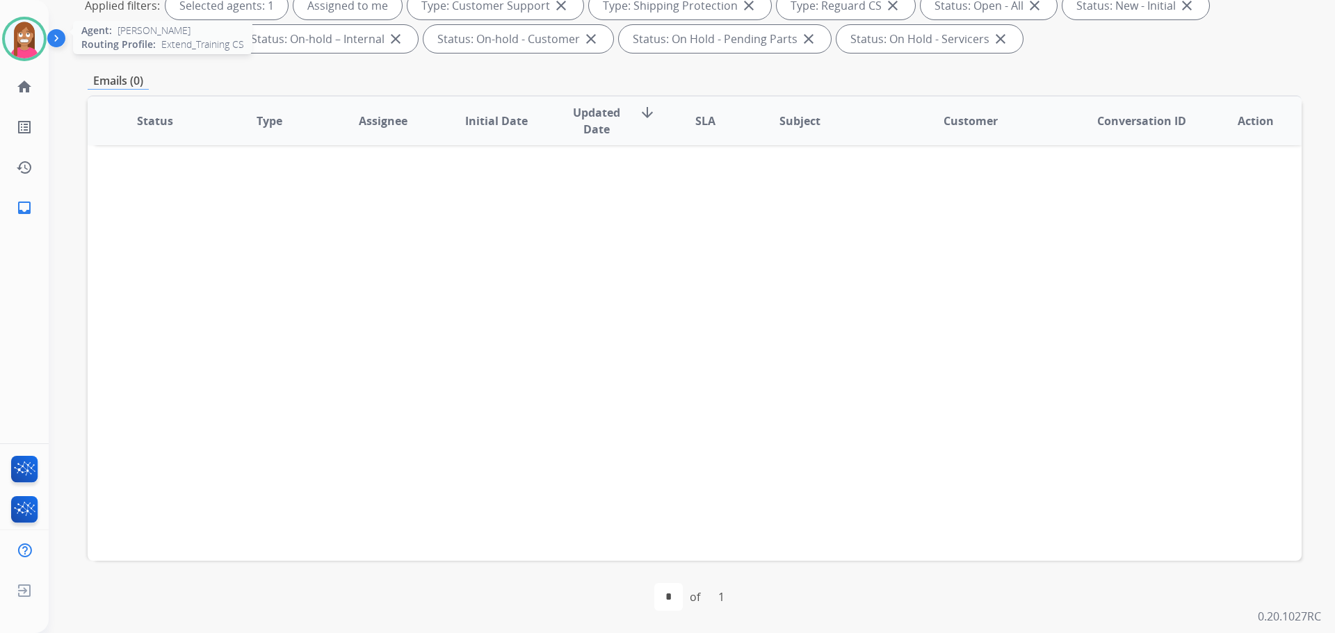
click at [19, 43] on img at bounding box center [24, 38] width 39 height 39
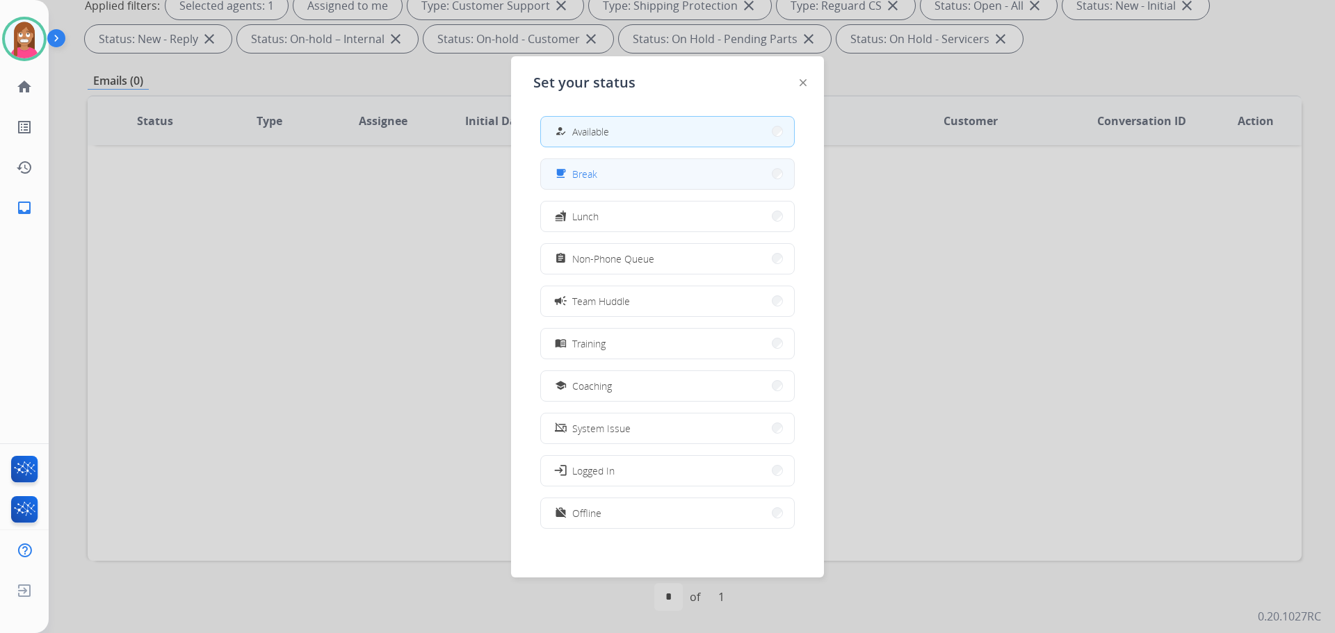
click at [592, 183] on button "free_breakfast Break" at bounding box center [667, 174] width 253 height 30
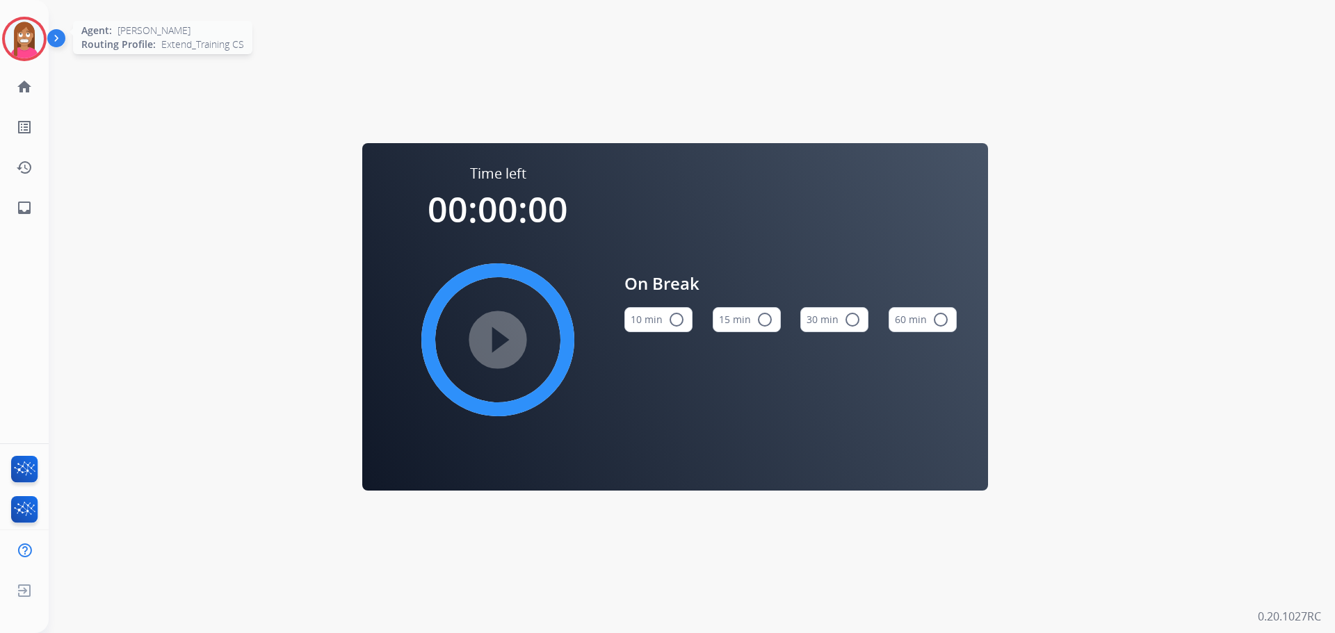
click at [6, 31] on img at bounding box center [24, 38] width 39 height 39
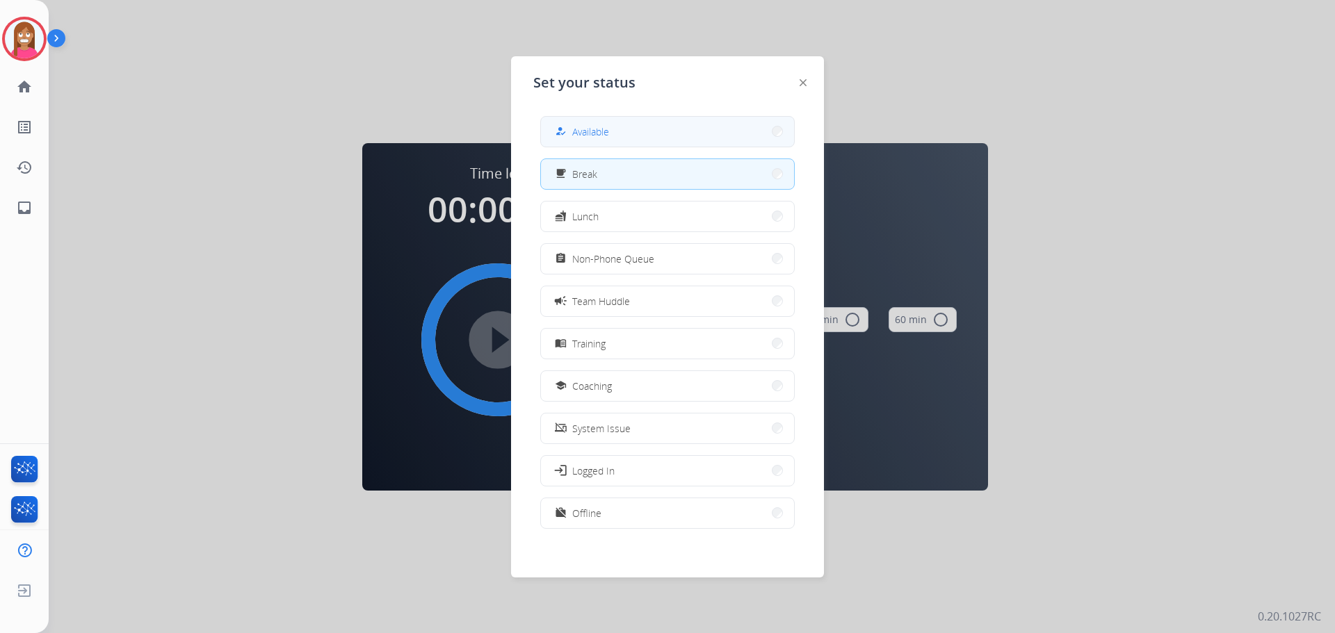
click at [568, 144] on button "how_to_reg Available" at bounding box center [667, 132] width 253 height 30
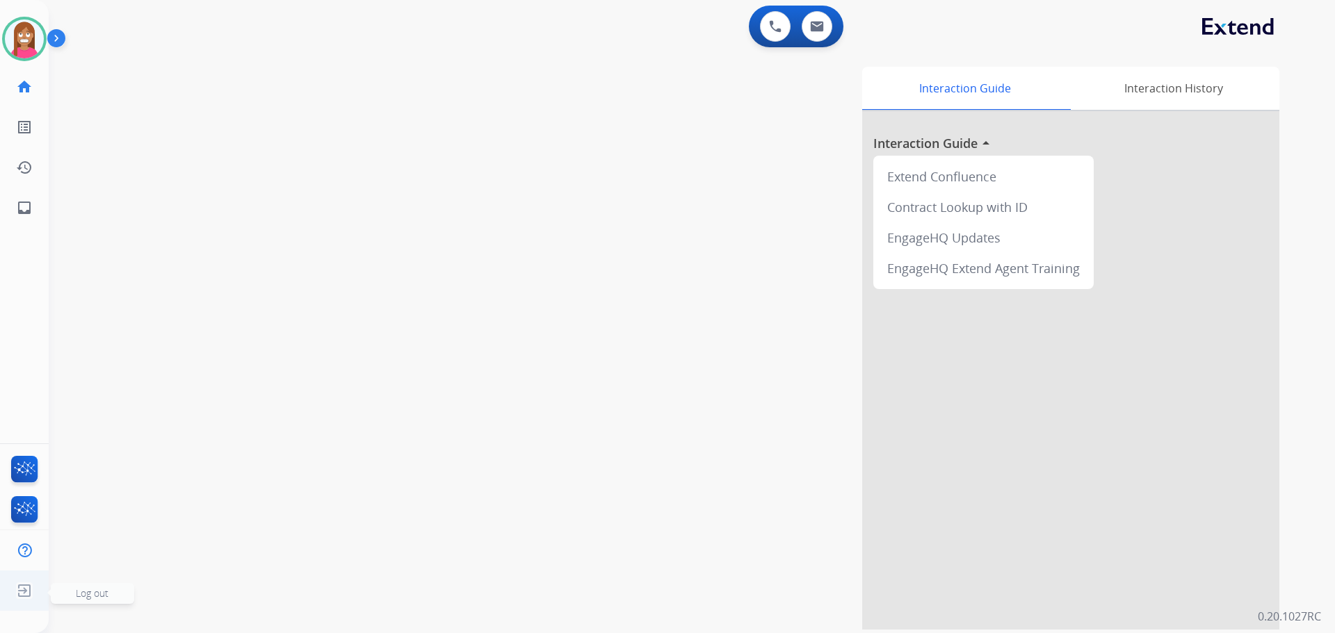
click at [17, 590] on img at bounding box center [24, 591] width 25 height 26
